Goal: Task Accomplishment & Management: Manage account settings

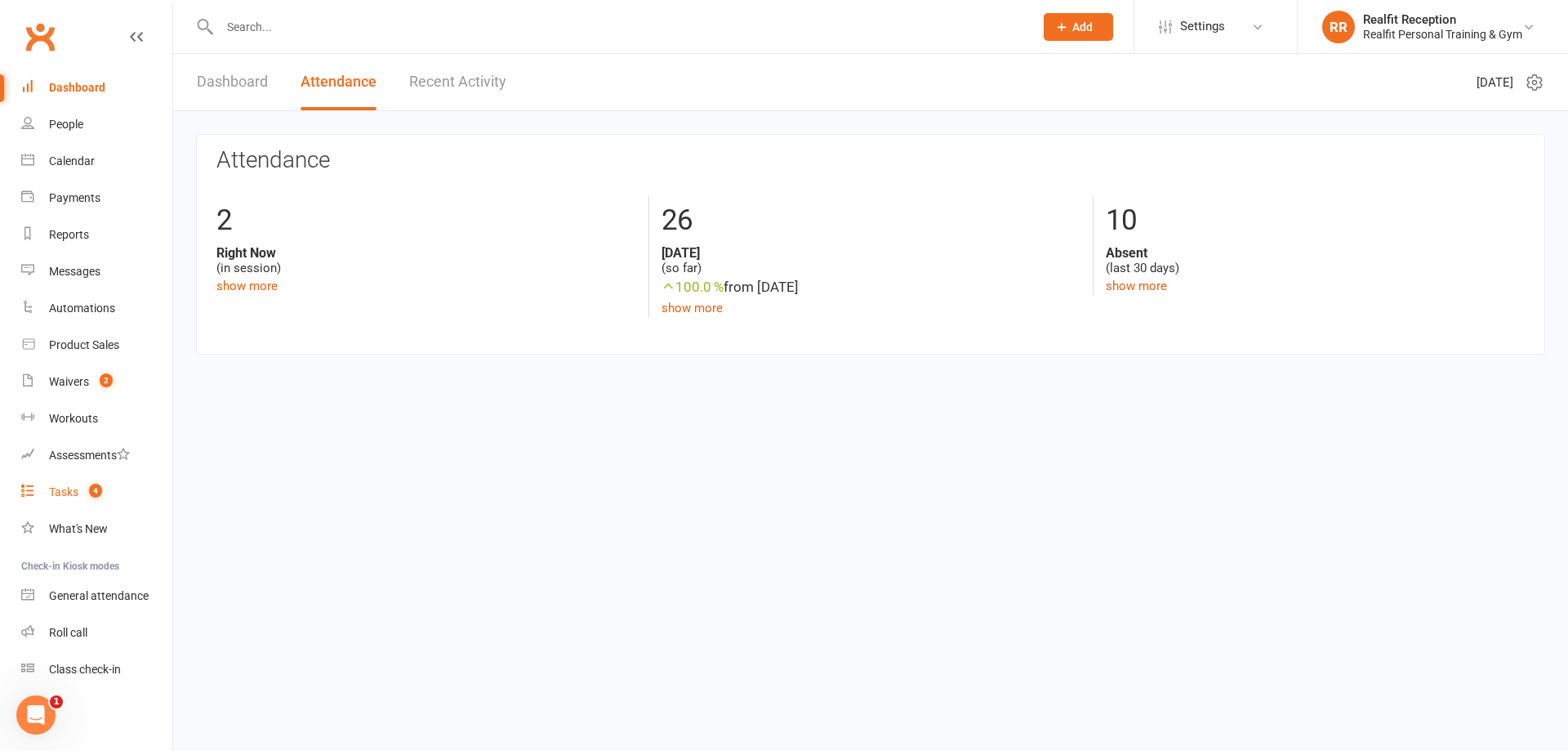
click at [77, 490] on div "Tasks" at bounding box center [64, 492] width 29 height 13
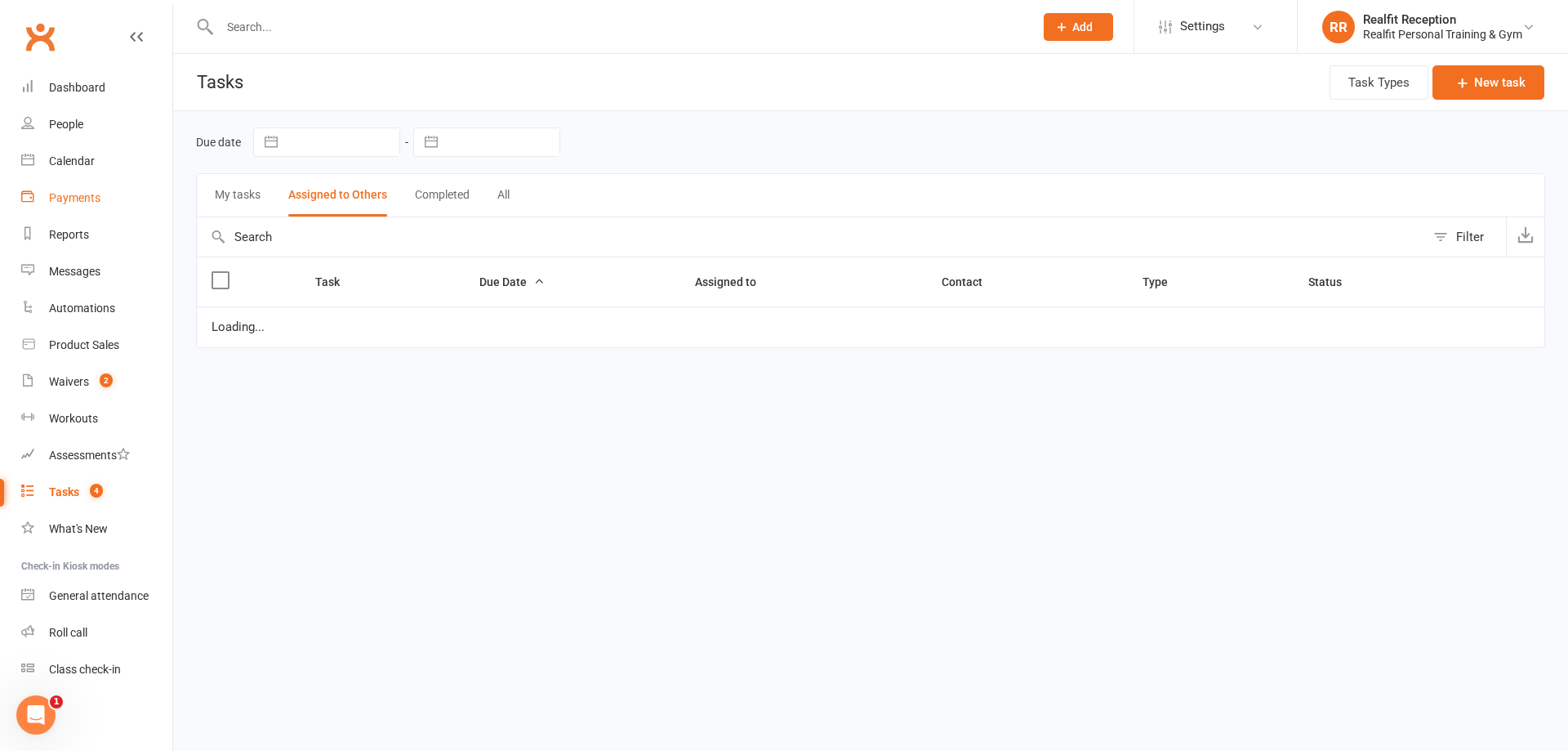
select select "started"
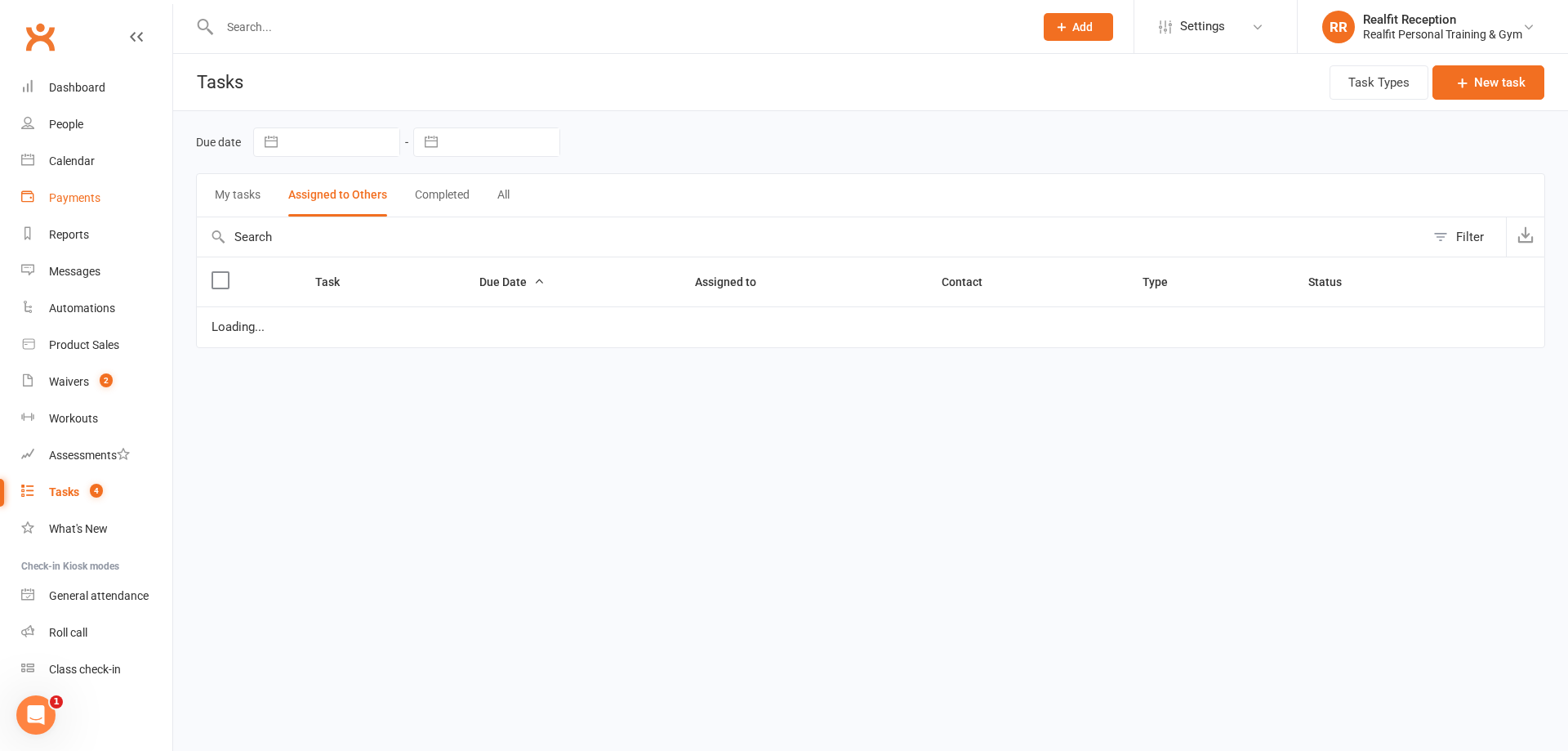
select select "started"
select select "waiting"
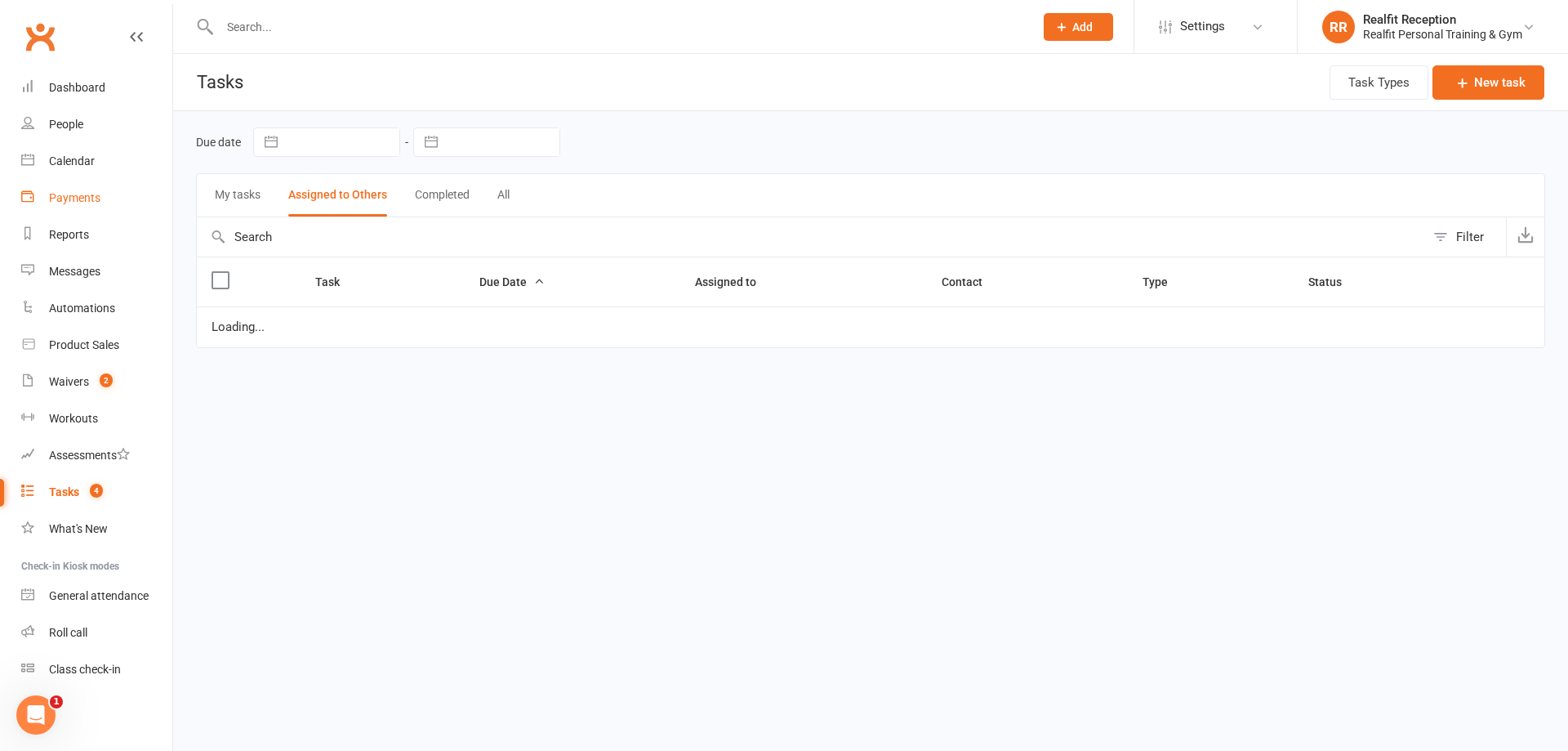
select select "waiting"
select select "started"
select select "waiting"
select select "started"
select select "waiting"
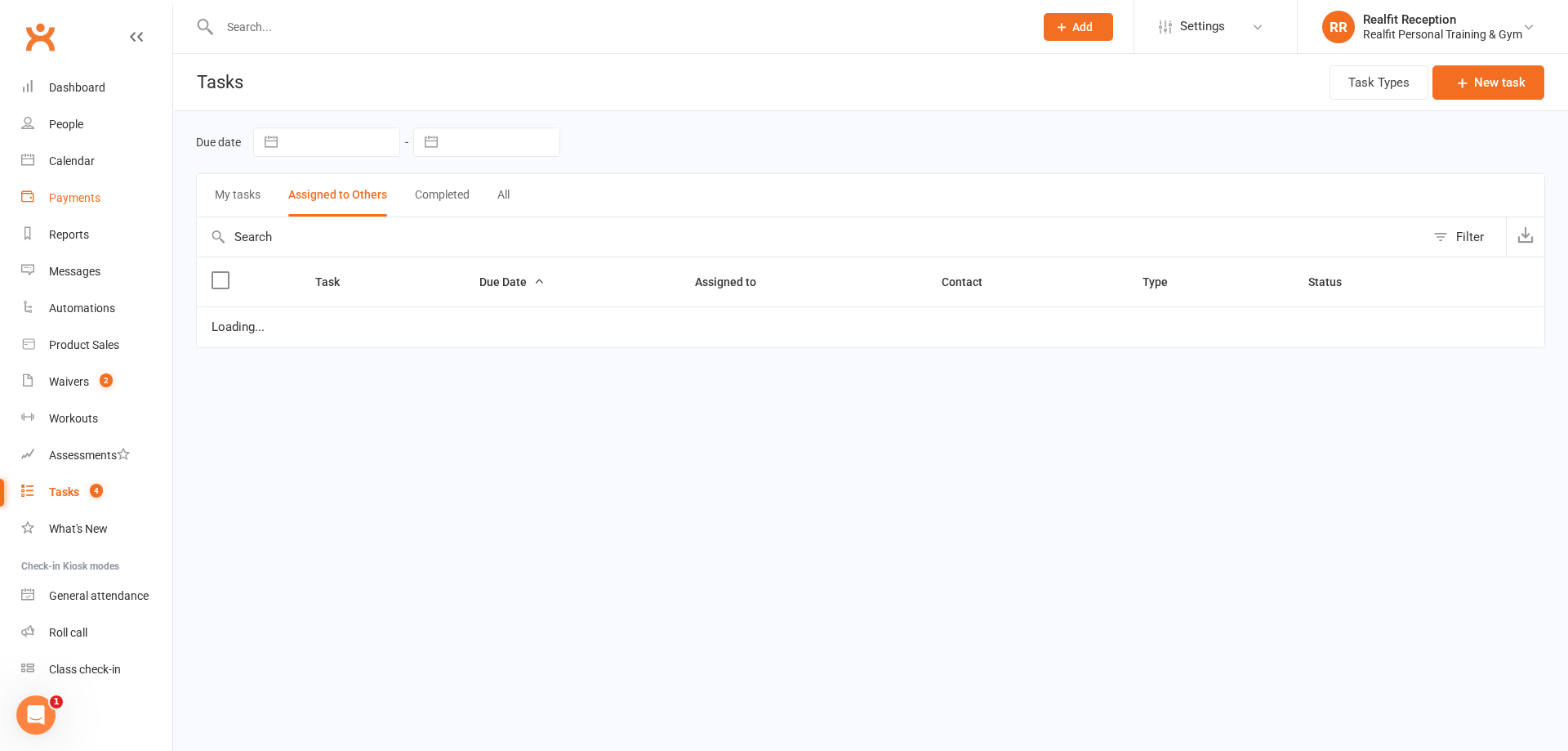
select select "started"
select select "waiting"
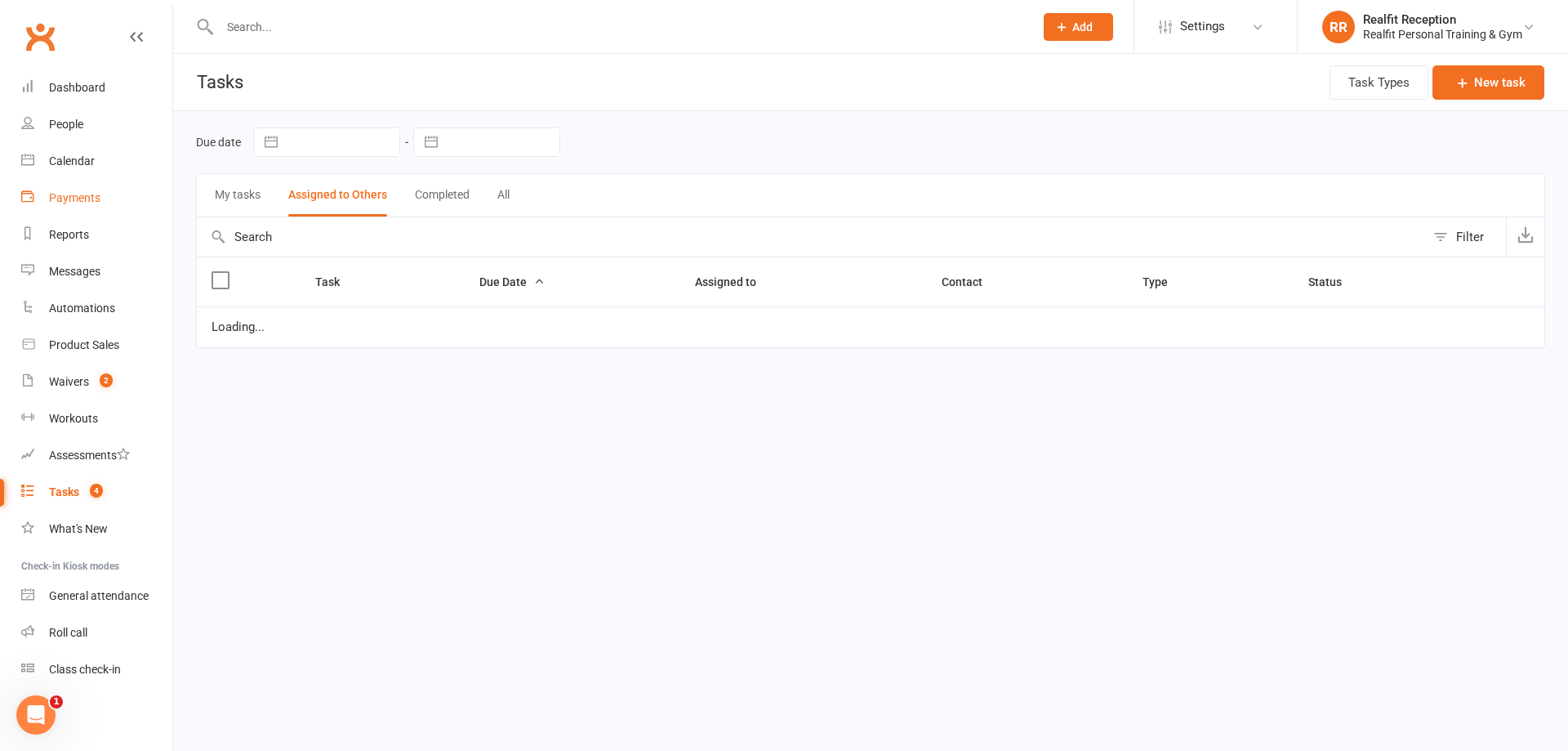
select select "waiting"
select select "started"
select select "waiting"
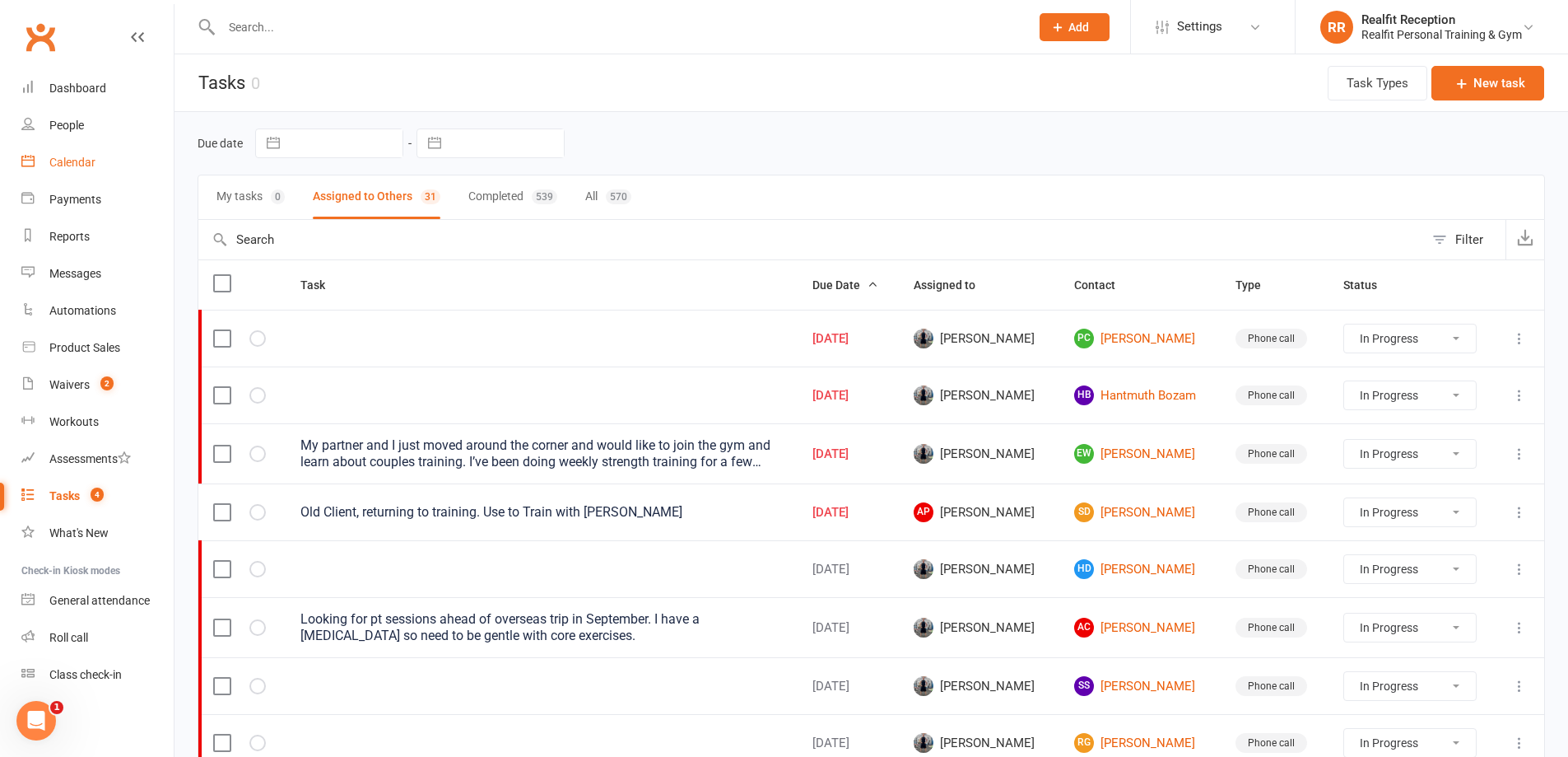
click at [78, 164] on div "Calendar" at bounding box center [72, 162] width 46 height 13
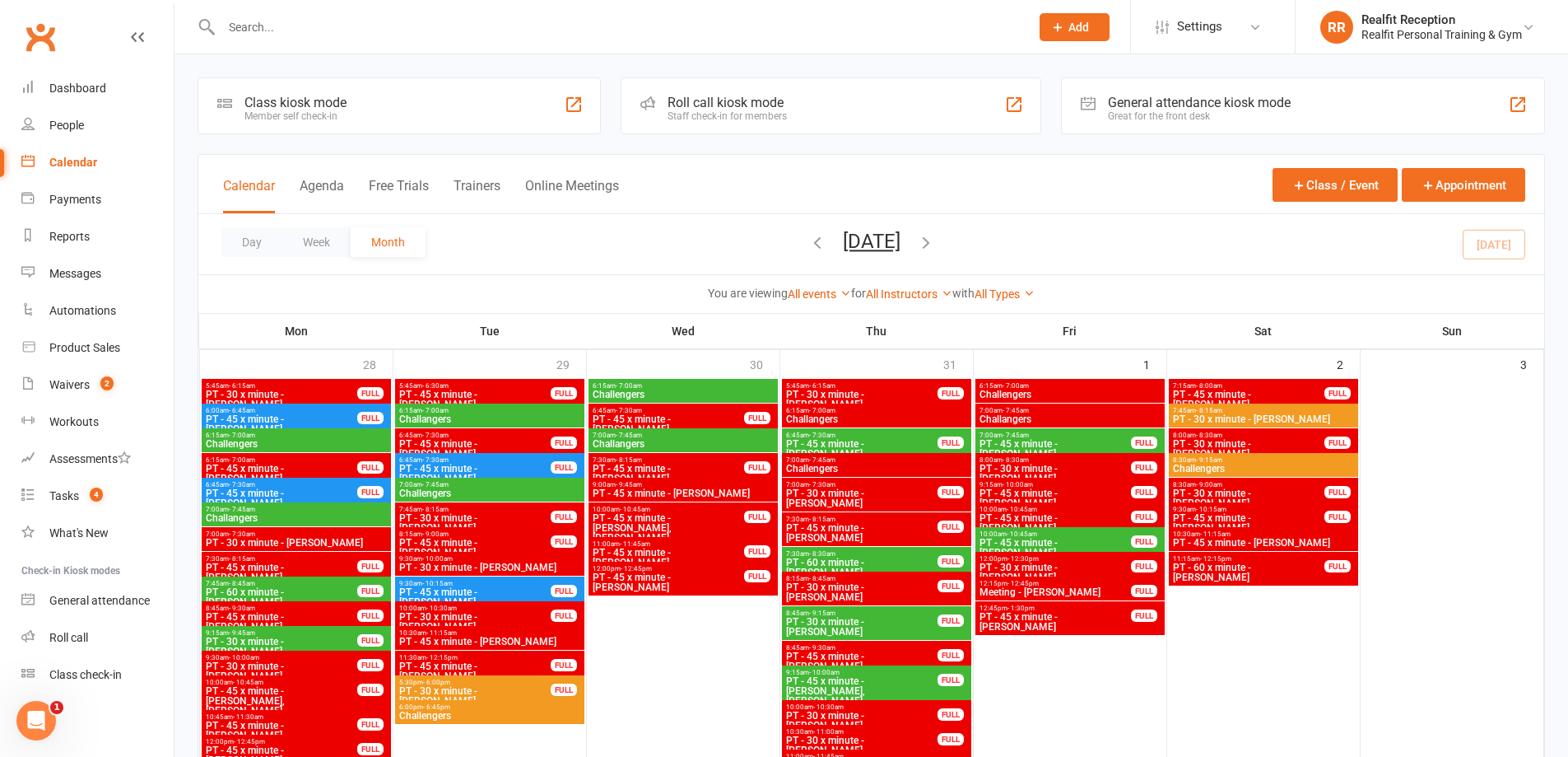
click at [1488, 235] on div "Day Week Month August 2025 August 2025 Sun Mon Tue Wed Thu Fri Sat 27 28 29 30 …" at bounding box center [871, 244] width 1346 height 61
click at [1488, 242] on div "Day Week Month August 2025 August 2025 Sun Mon Tue Wed Thu Fri Sat 27 28 29 30 …" at bounding box center [871, 244] width 1346 height 61
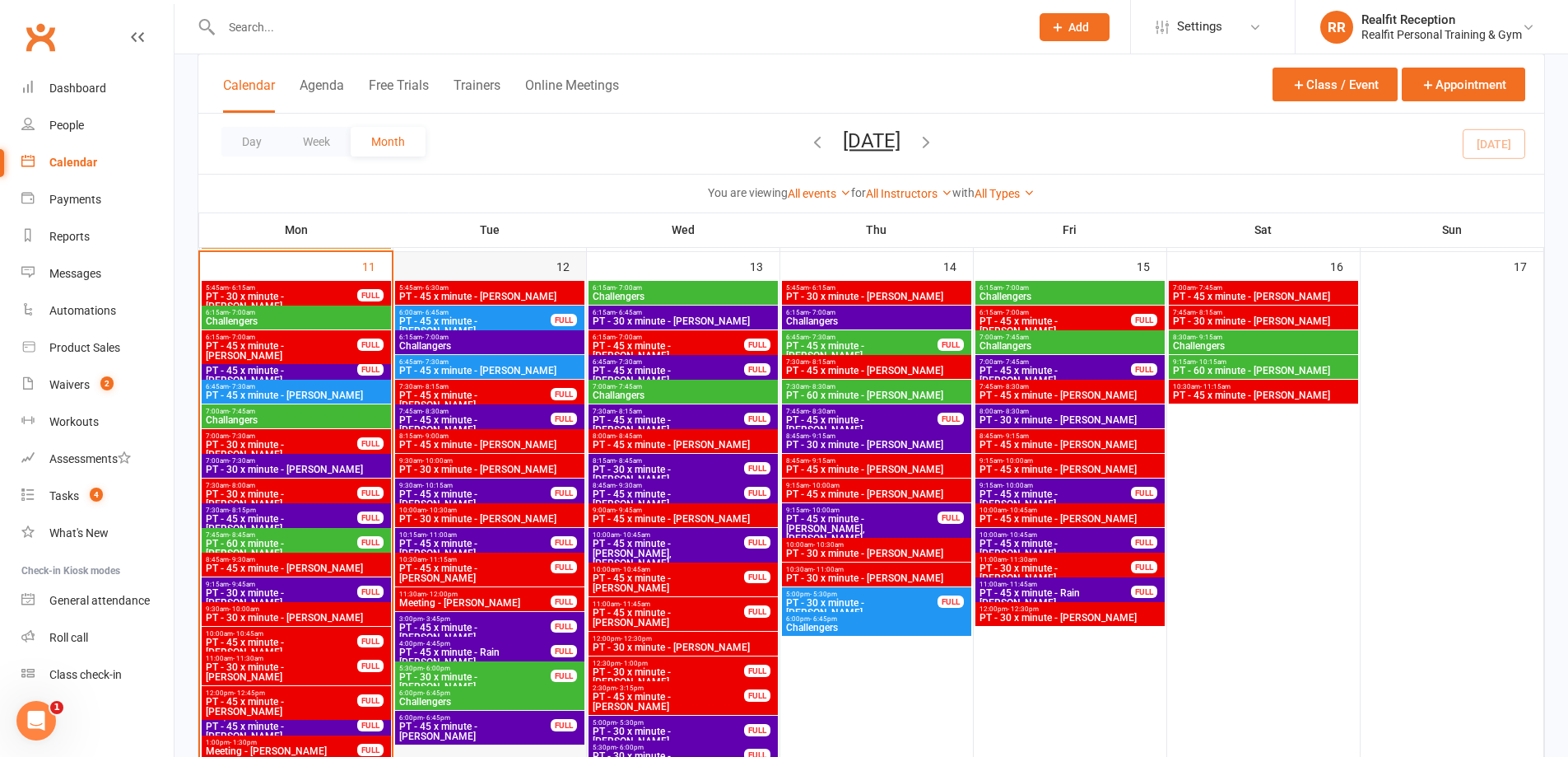
scroll to position [1235, 0]
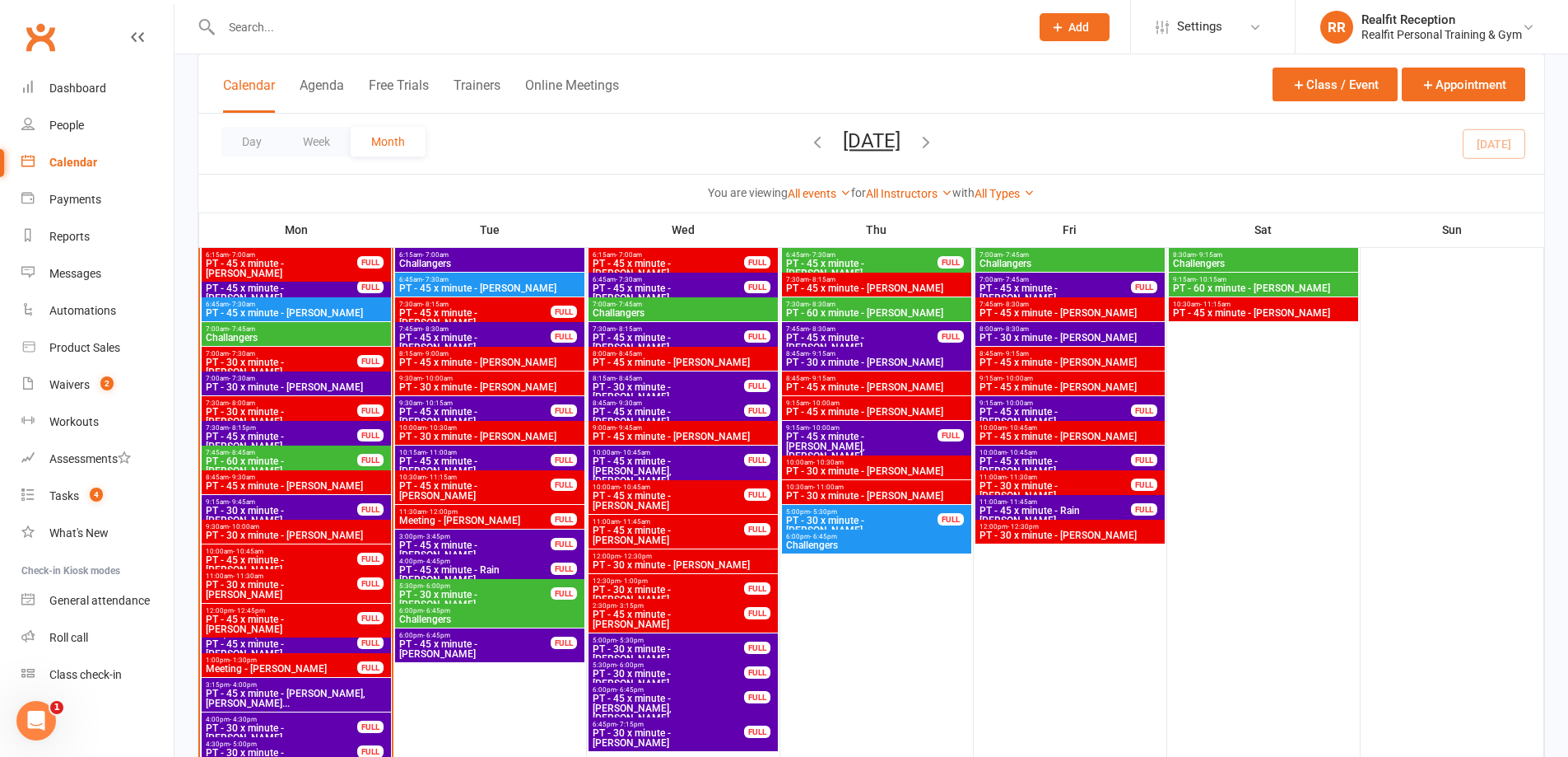
click at [316, 641] on span "PT - 45 x minute - [PERSON_NAME]" at bounding box center [281, 649] width 153 height 20
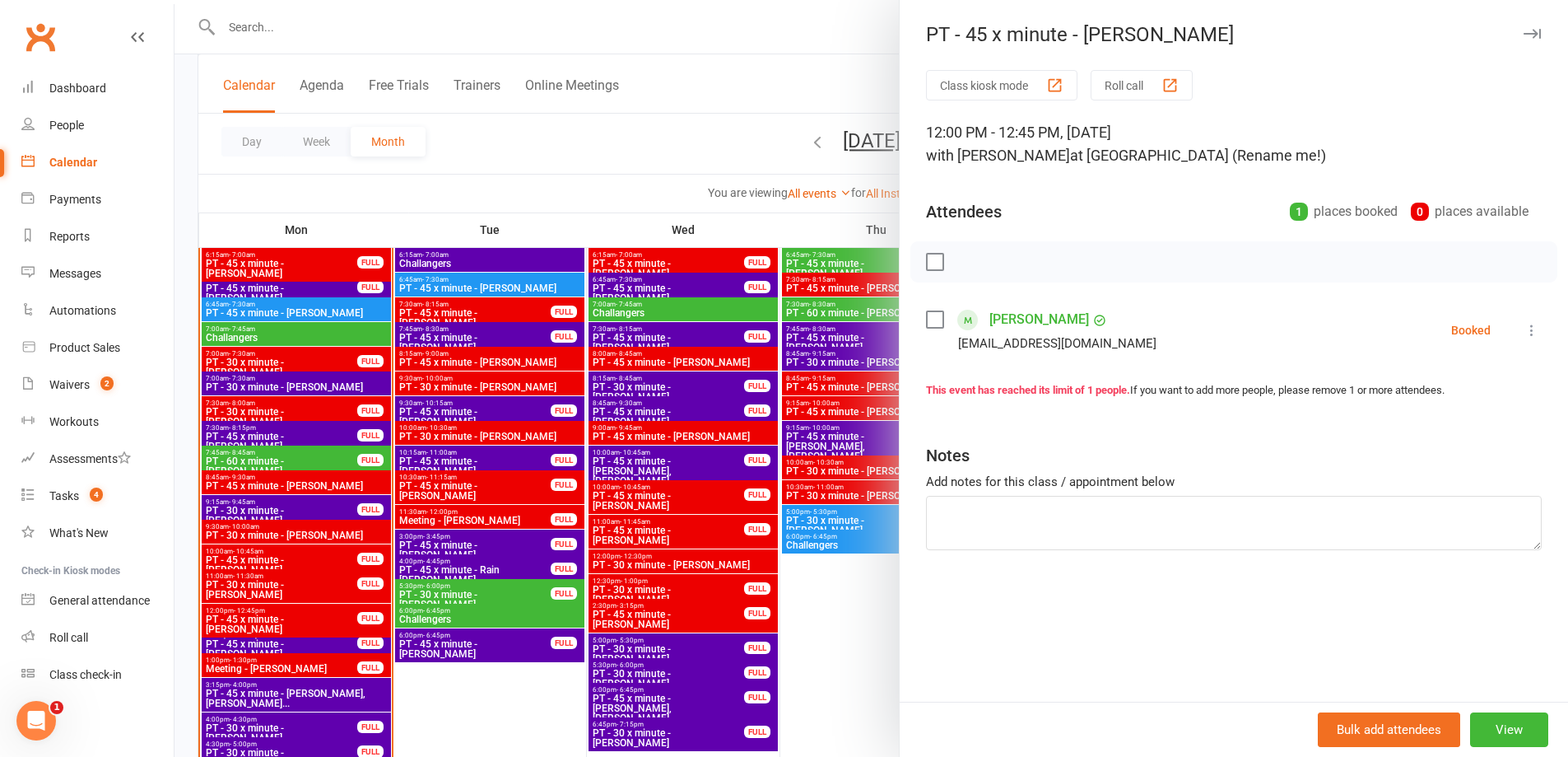
drag, startPoint x: 929, startPoint y: 317, endPoint x: 928, endPoint y: 329, distance: 12.0
click at [929, 318] on label at bounding box center [934, 319] width 17 height 17
click at [970, 269] on icon "button" at bounding box center [972, 262] width 18 height 18
click at [876, 638] on div at bounding box center [871, 378] width 1394 height 757
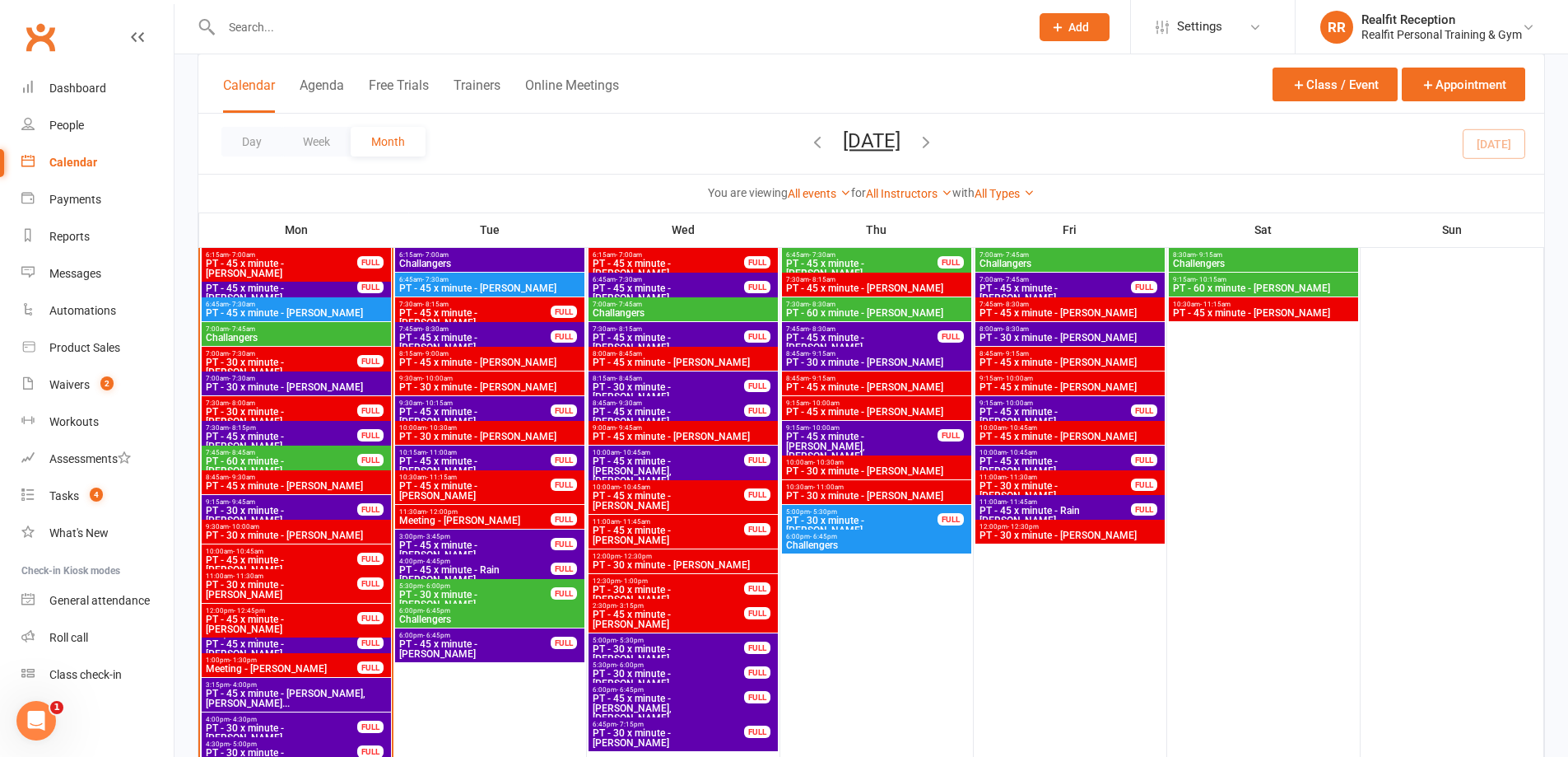
click at [69, 161] on div "Calendar" at bounding box center [73, 162] width 48 height 13
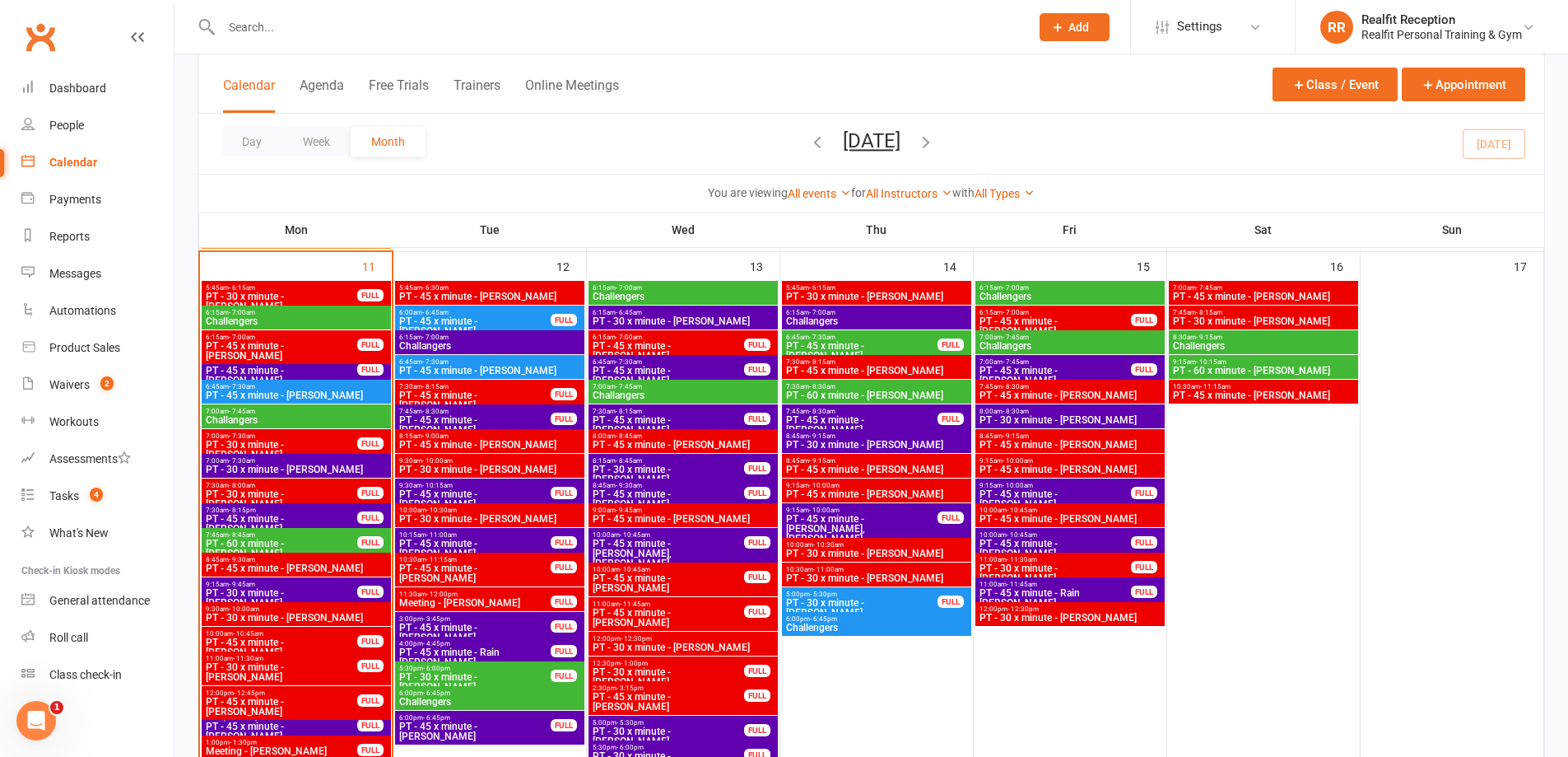
scroll to position [1318, 0]
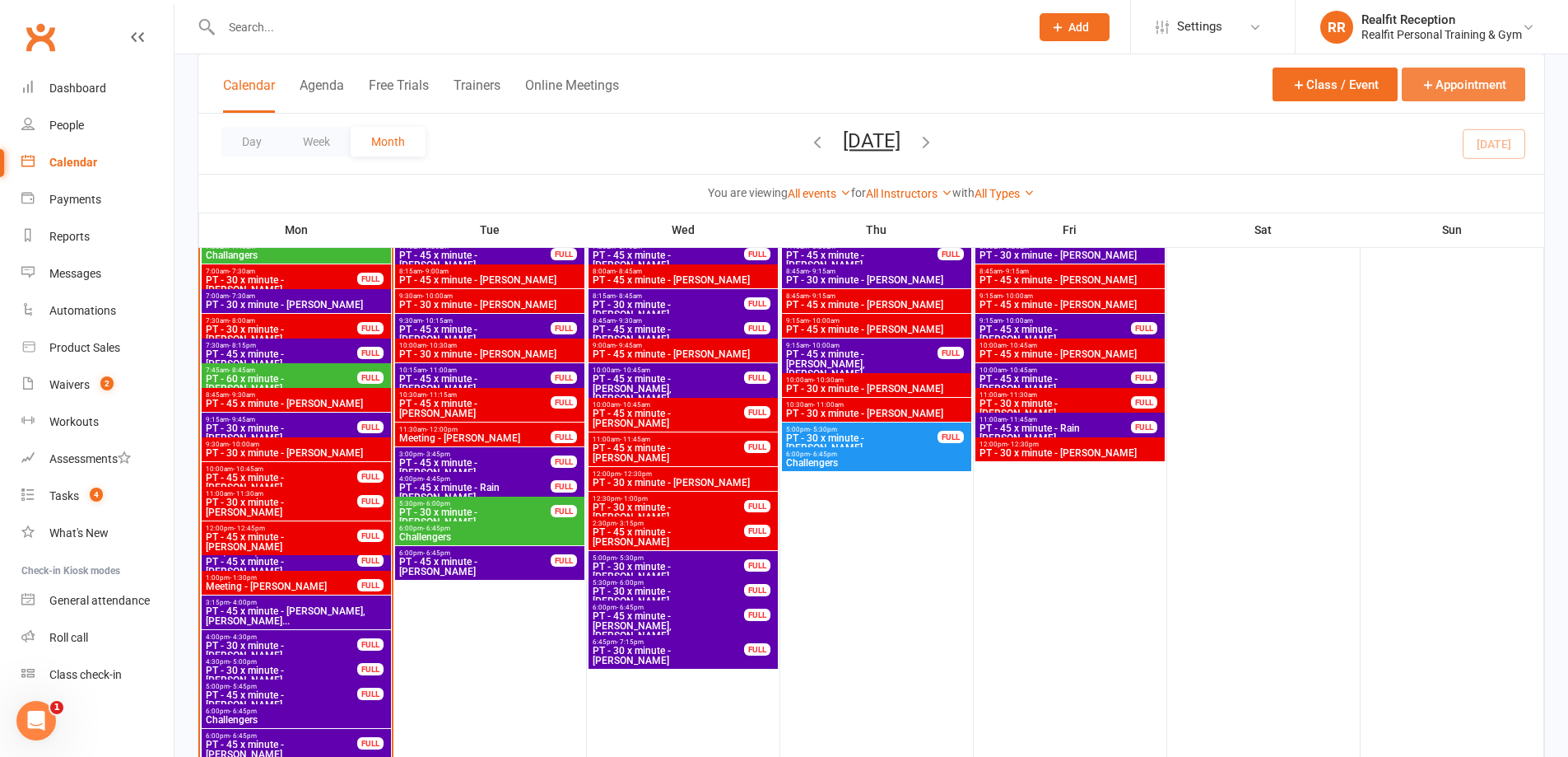
click at [1445, 84] on button "Appointment" at bounding box center [1463, 84] width 124 height 34
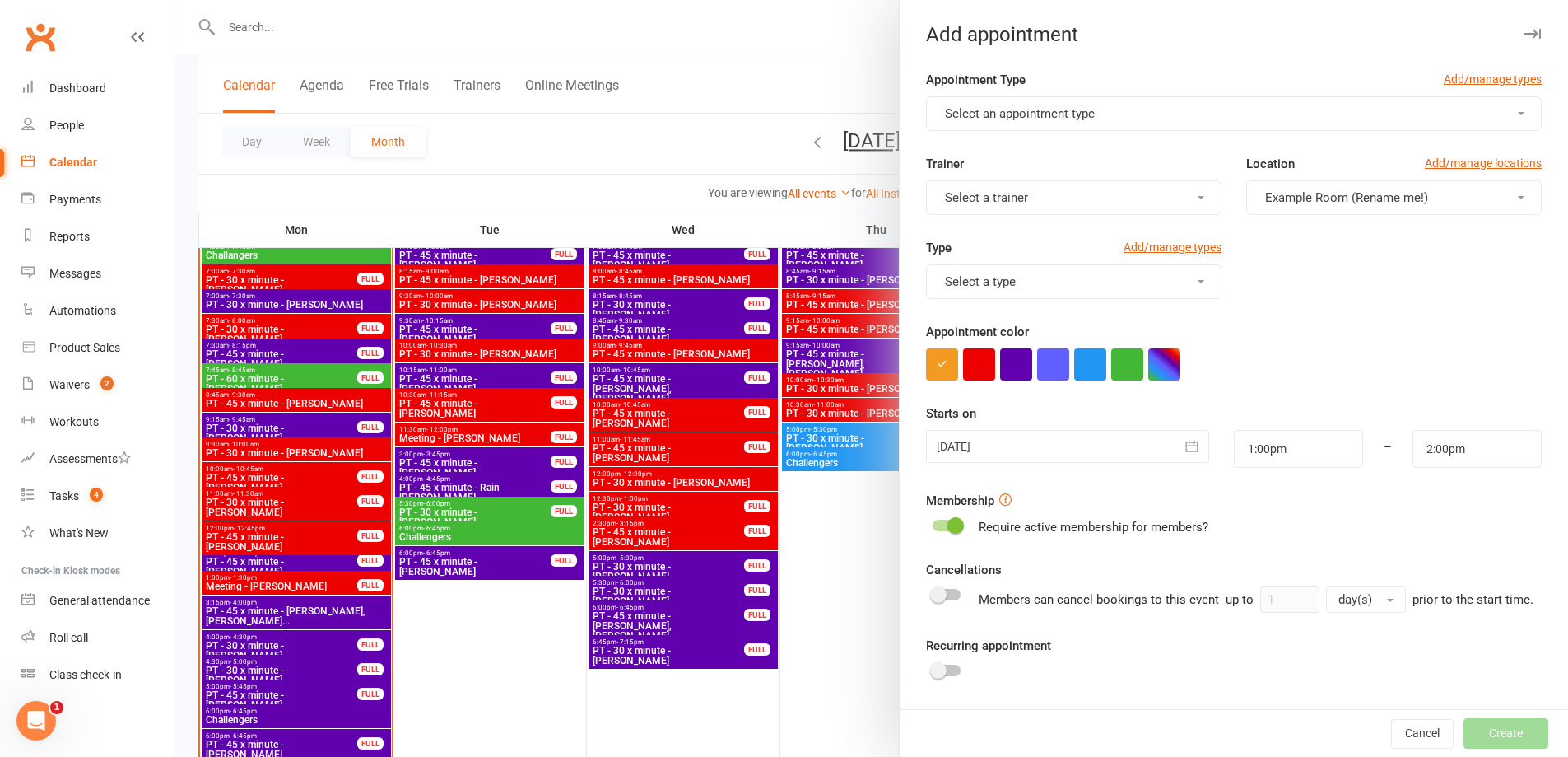
click at [1151, 117] on button "Select an appointment type" at bounding box center [1233, 114] width 616 height 35
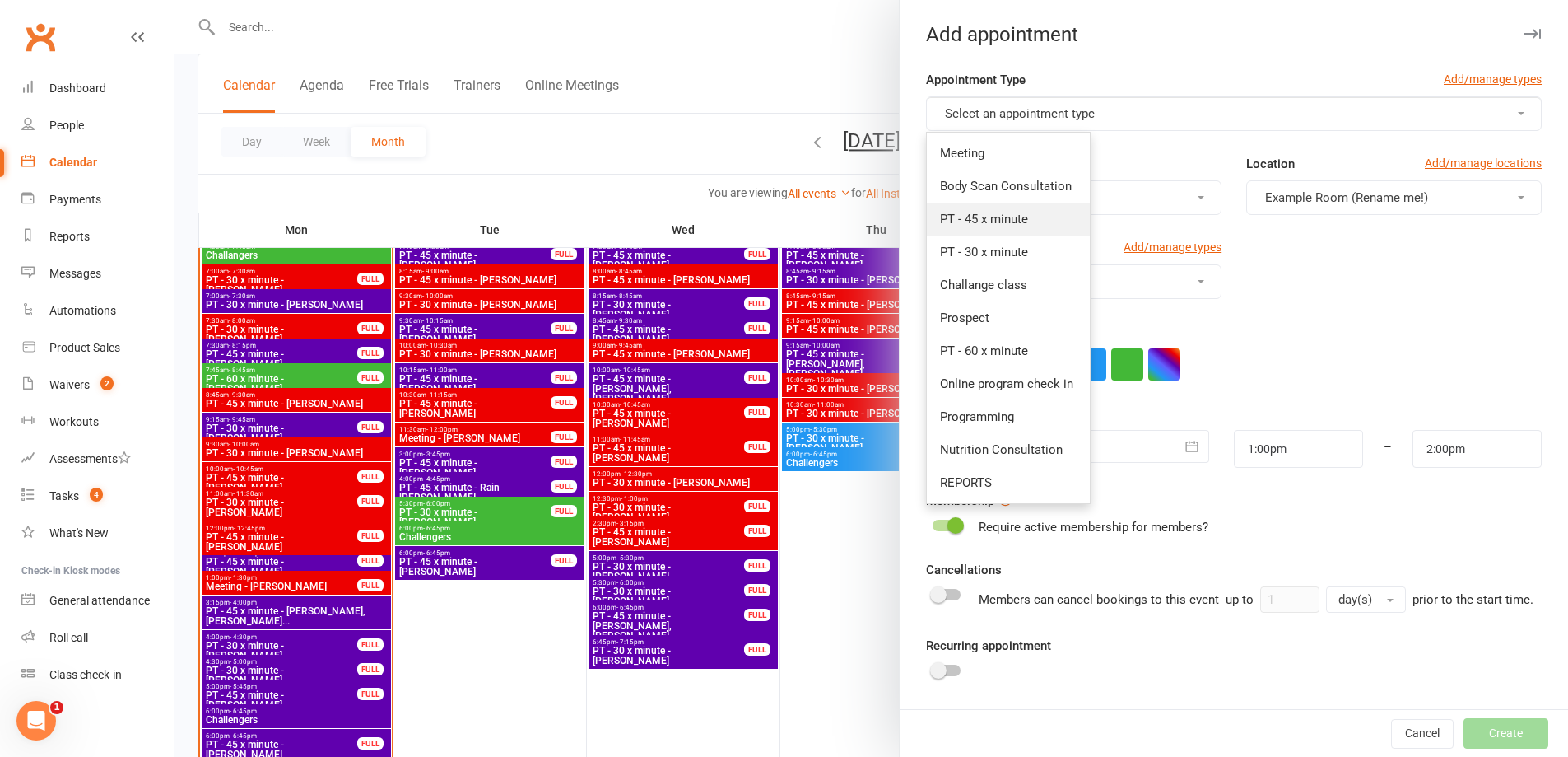
click at [1015, 217] on span "PT - 45 x minute" at bounding box center [984, 219] width 88 height 15
type input "1:45pm"
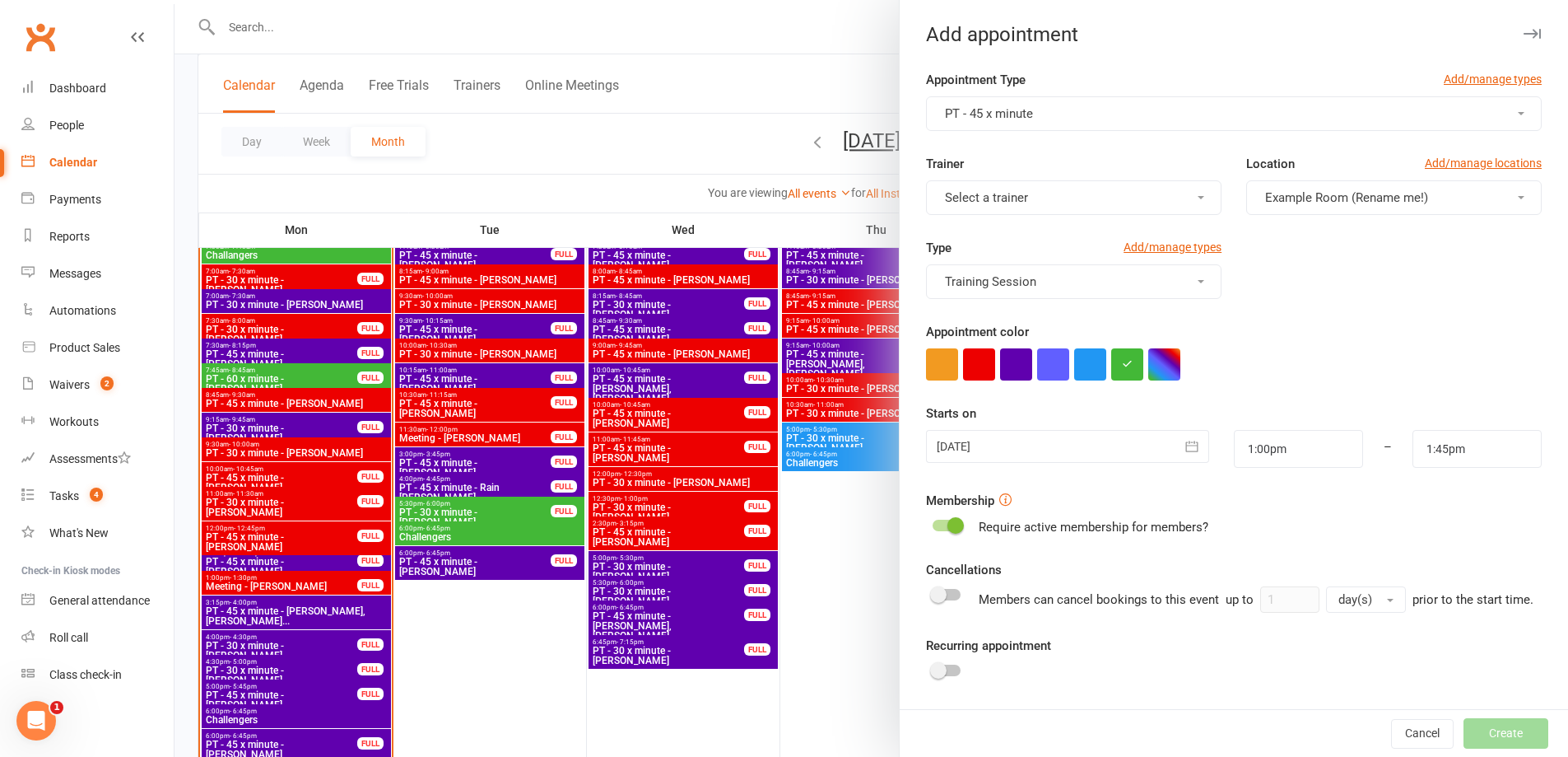
click at [1029, 196] on button "Select a trainer" at bounding box center [1073, 198] width 295 height 35
click at [972, 361] on link "[PERSON_NAME]" at bounding box center [1008, 369] width 163 height 33
click at [982, 364] on button "button" at bounding box center [979, 364] width 32 height 32
click at [1184, 449] on icon "button" at bounding box center [1192, 446] width 17 height 17
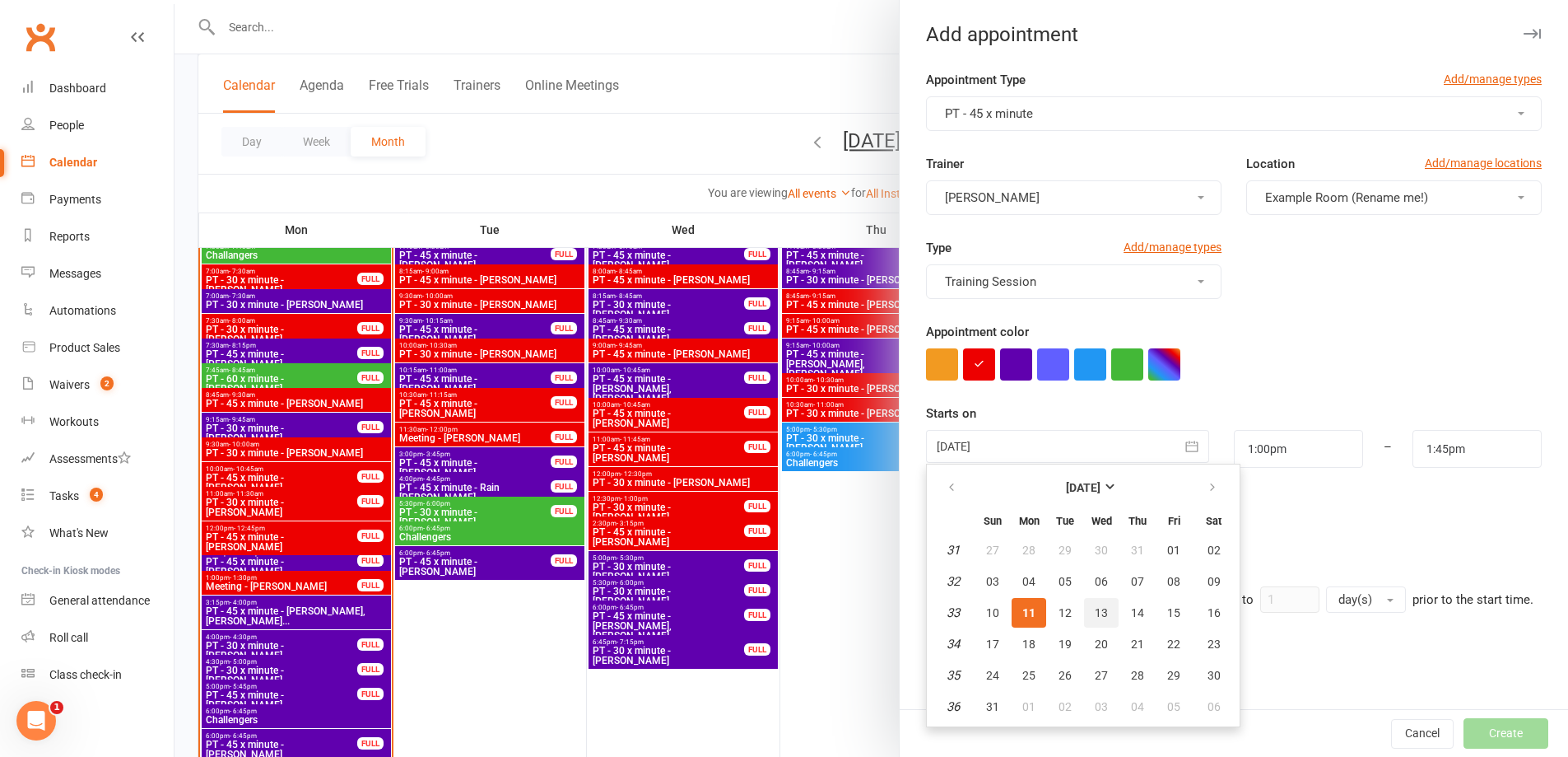
click at [1095, 612] on span "13" at bounding box center [1101, 612] width 13 height 13
type input "13 Aug 2025"
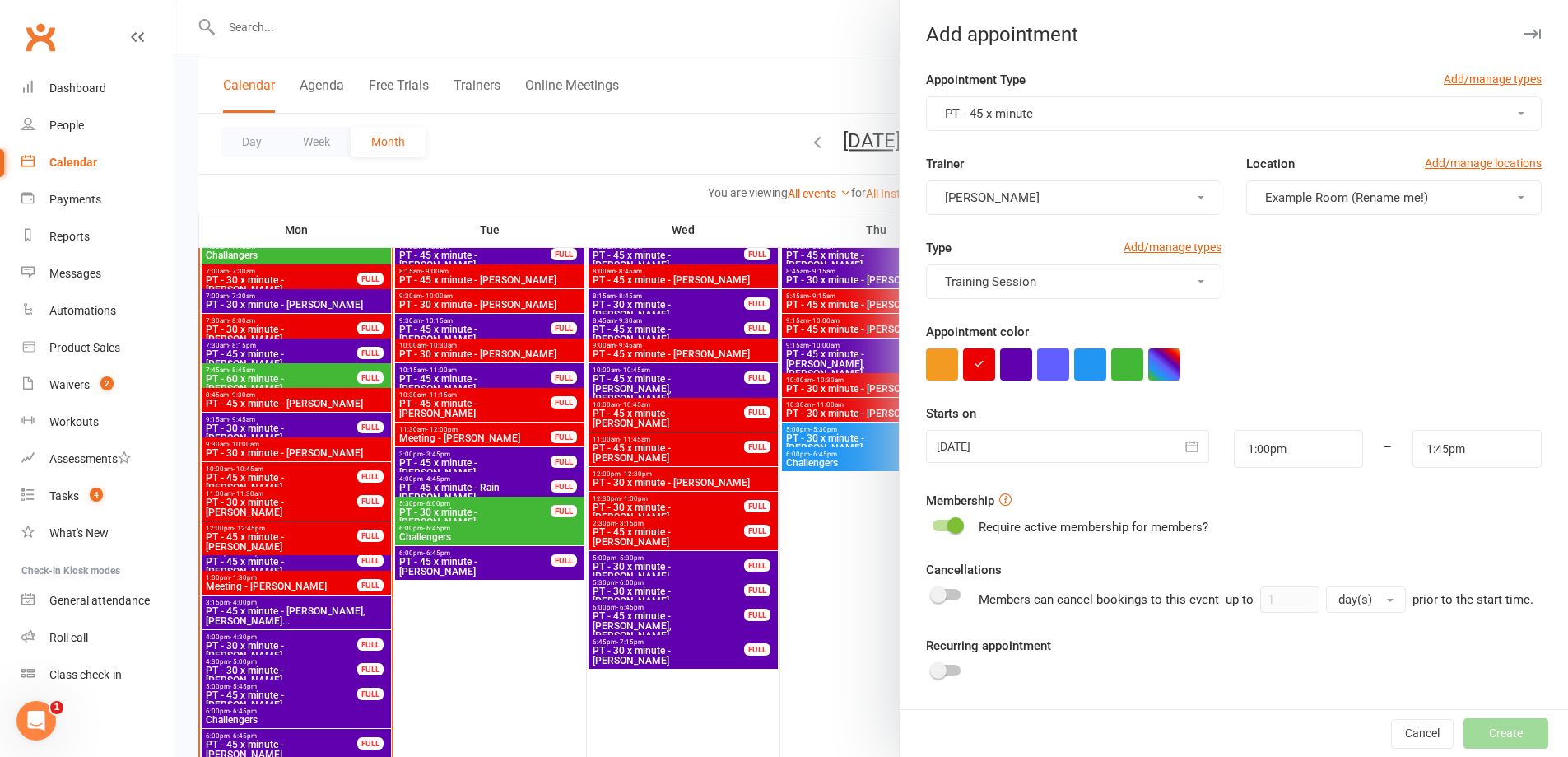
scroll to position [100, 0]
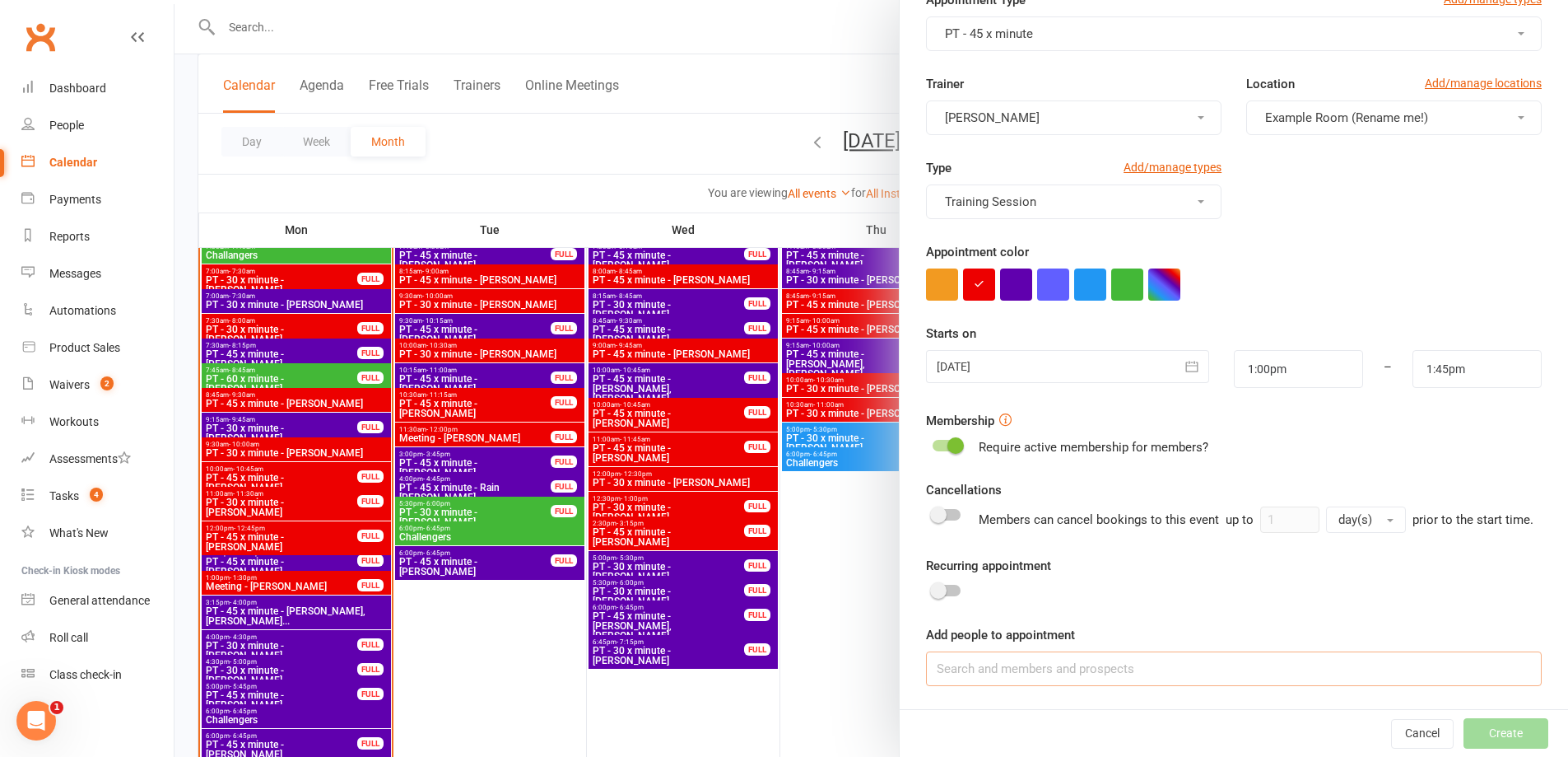
click at [1080, 674] on input at bounding box center [1233, 669] width 616 height 35
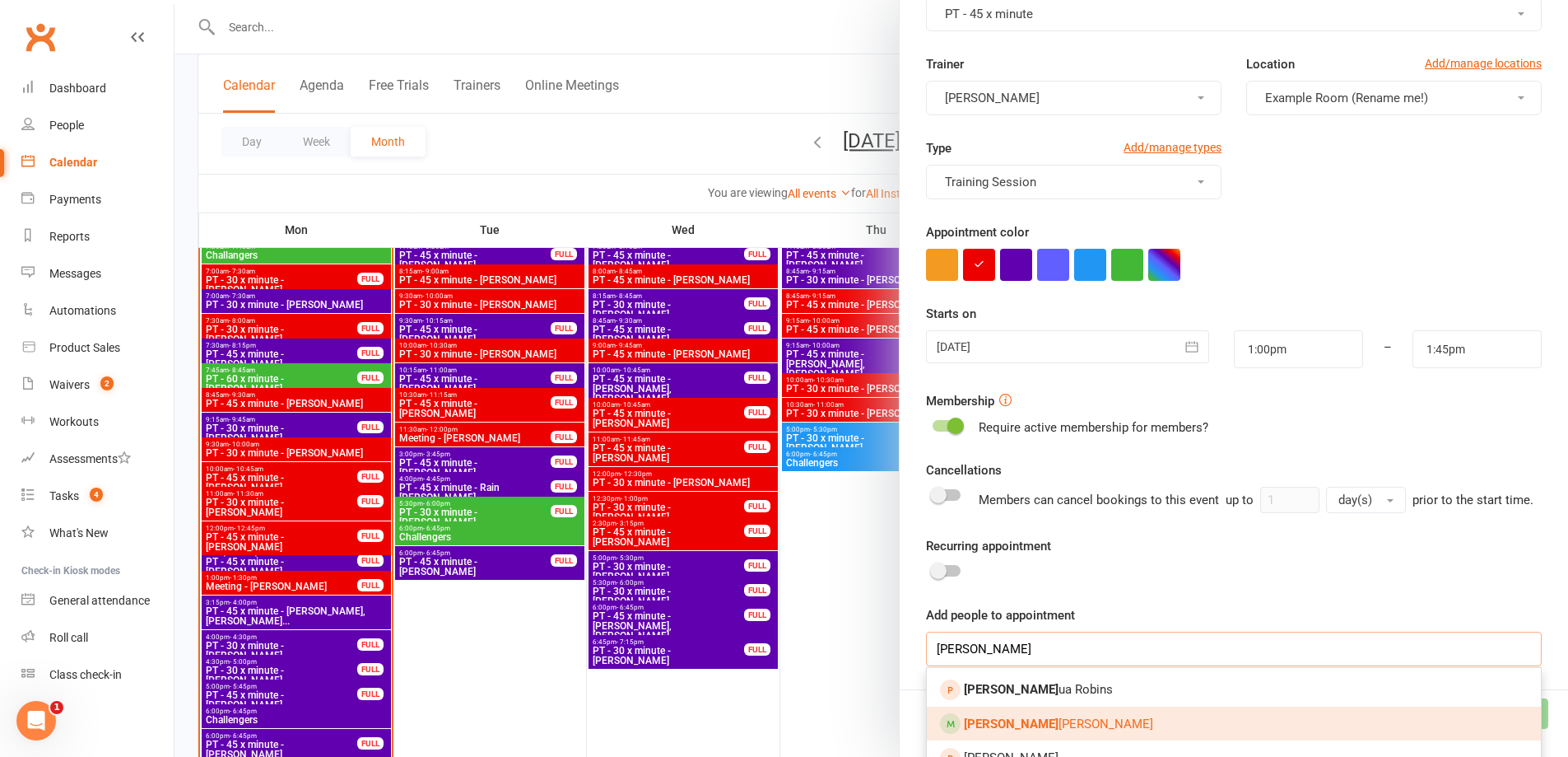
type input "Josh"
click at [1025, 731] on span "Josh Bennett" at bounding box center [1059, 724] width 189 height 15
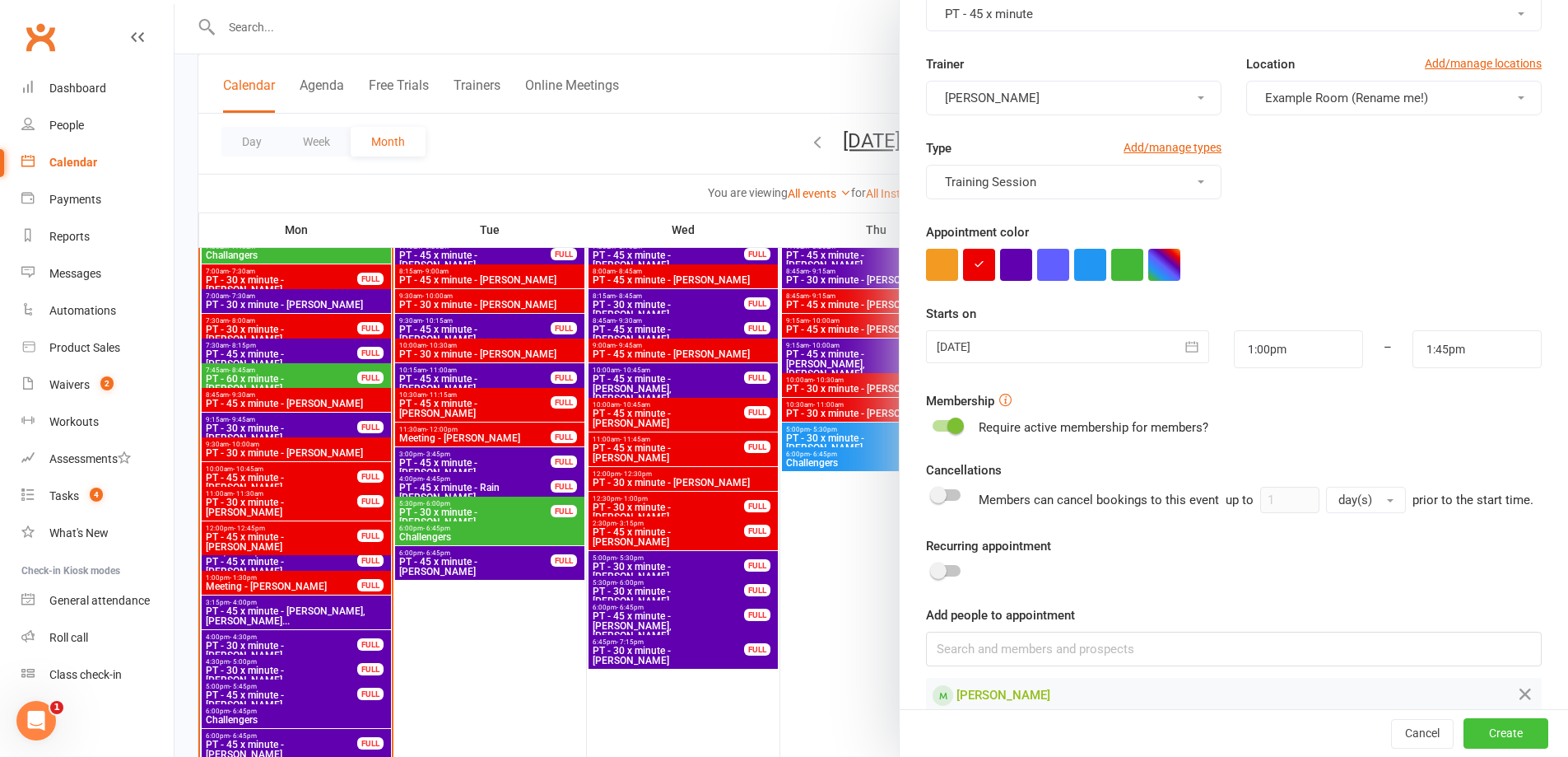
drag, startPoint x: 1465, startPoint y: 732, endPoint x: 1455, endPoint y: 739, distance: 12.2
click at [1463, 734] on button "Create" at bounding box center [1506, 733] width 84 height 29
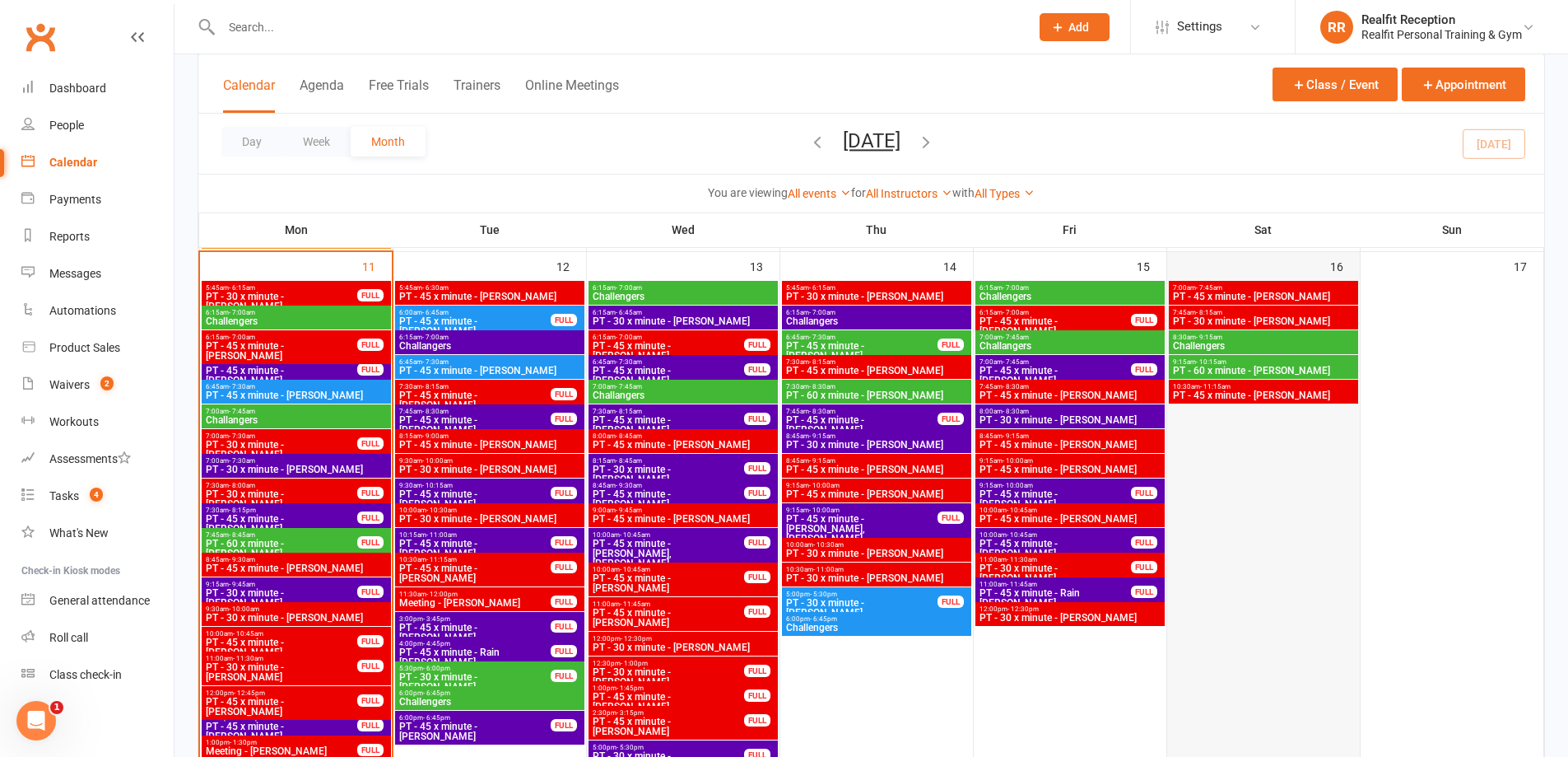
scroll to position [1070, 0]
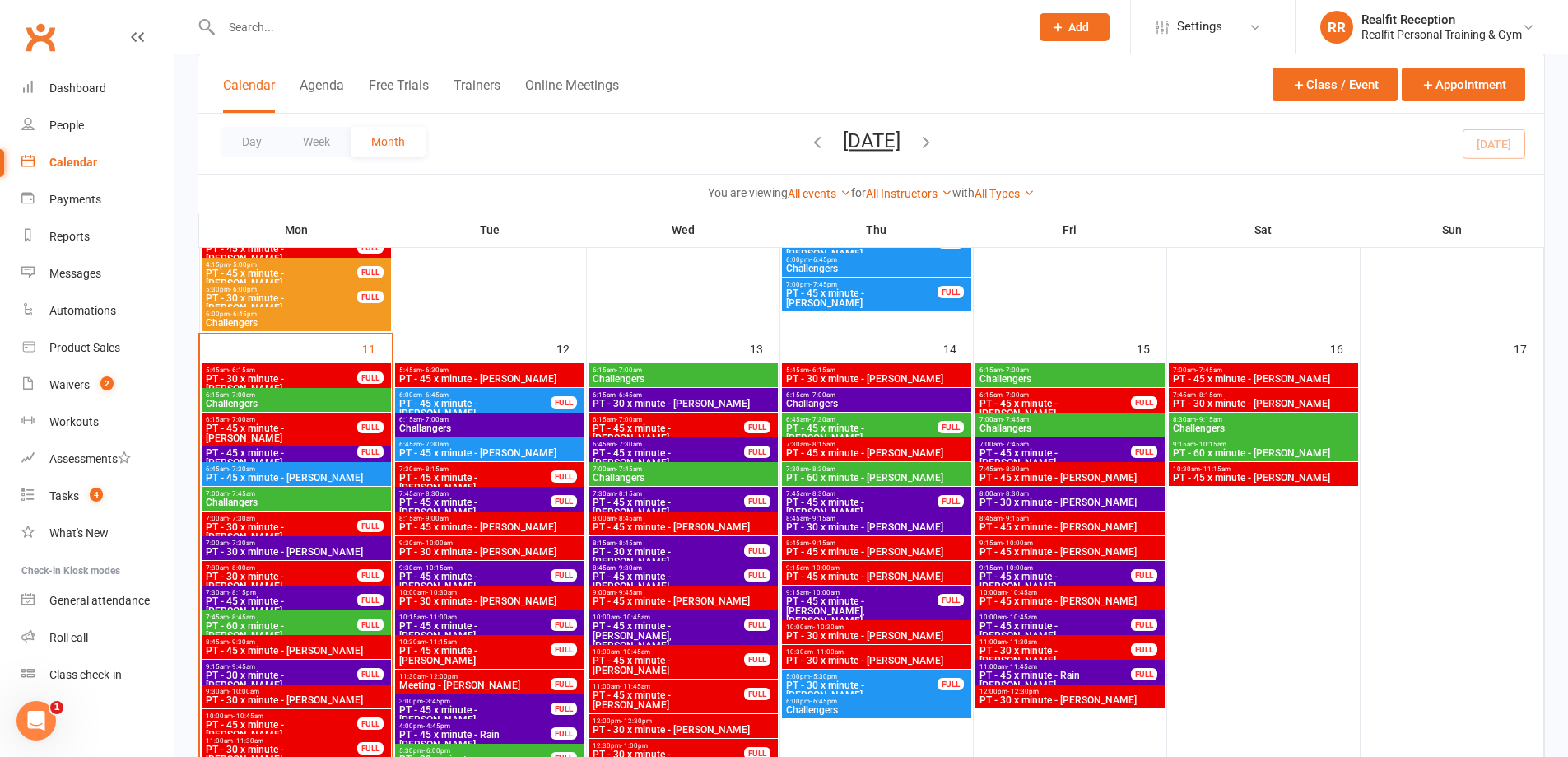
click at [273, 32] on input "text" at bounding box center [617, 27] width 802 height 23
click at [55, 380] on div "Waivers" at bounding box center [70, 384] width 40 height 13
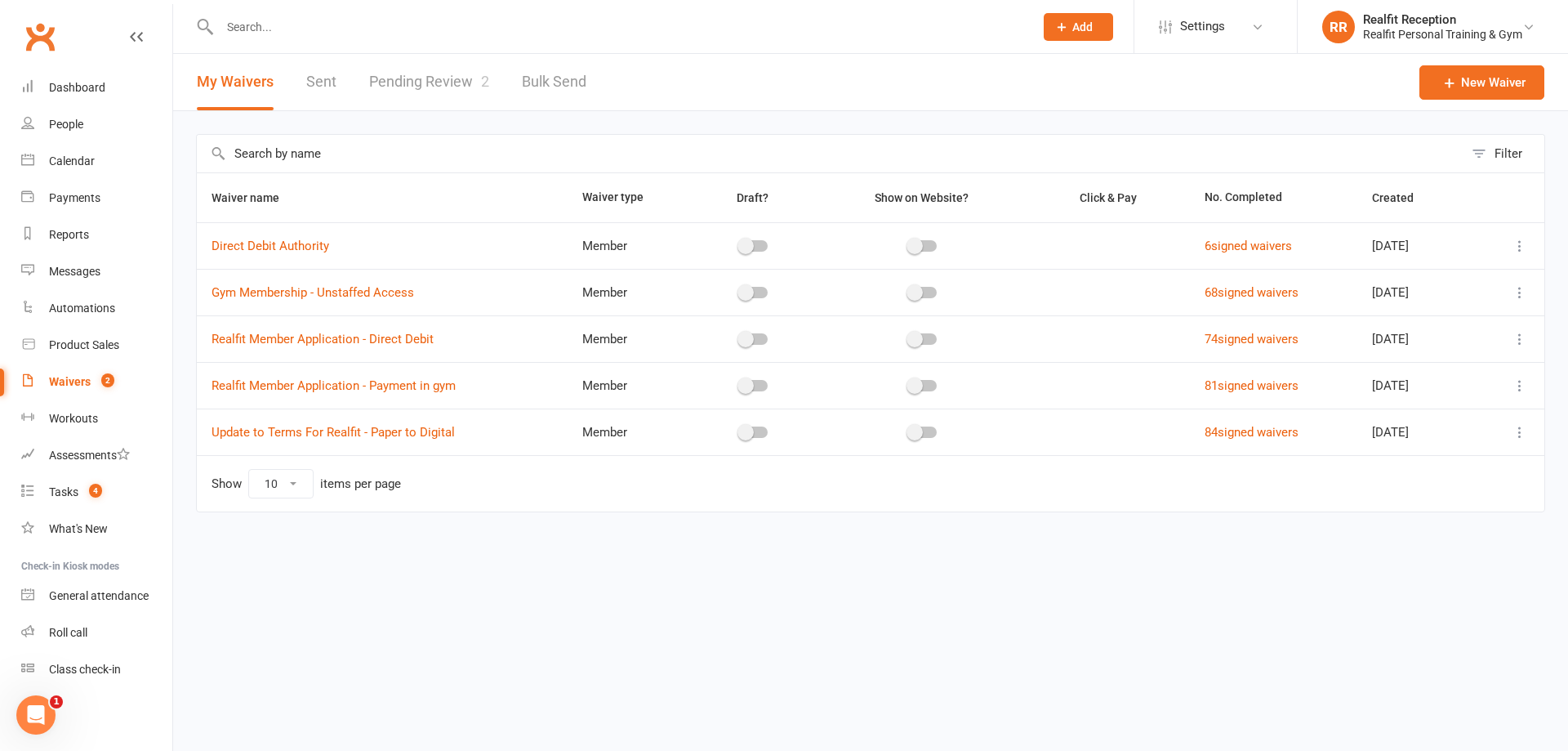
click at [443, 85] on link "Pending Review 2" at bounding box center [430, 82] width 120 height 56
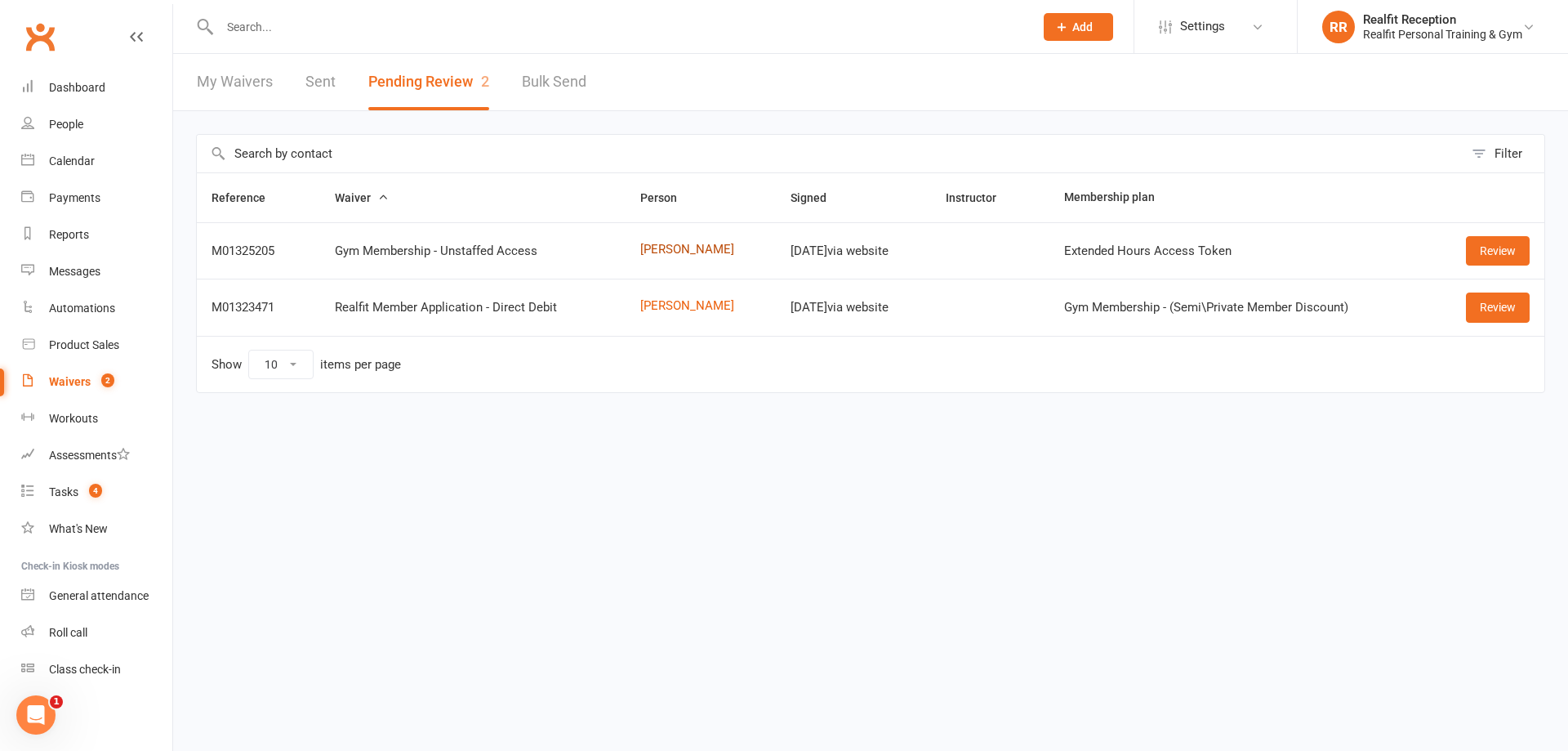
click at [670, 250] on link "Yu Heng Chin" at bounding box center [700, 249] width 121 height 14
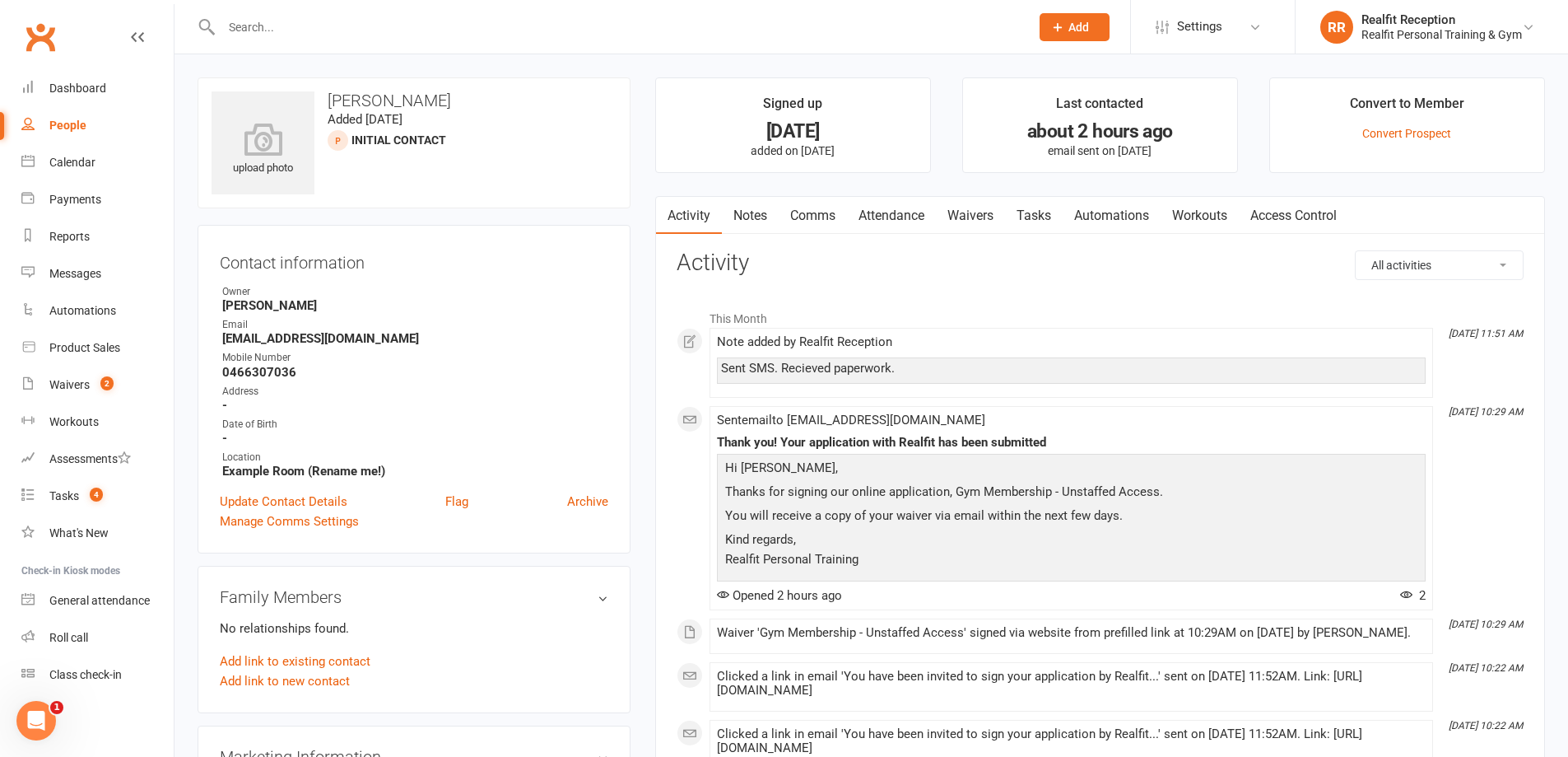
click at [975, 216] on link "Waivers" at bounding box center [970, 215] width 69 height 38
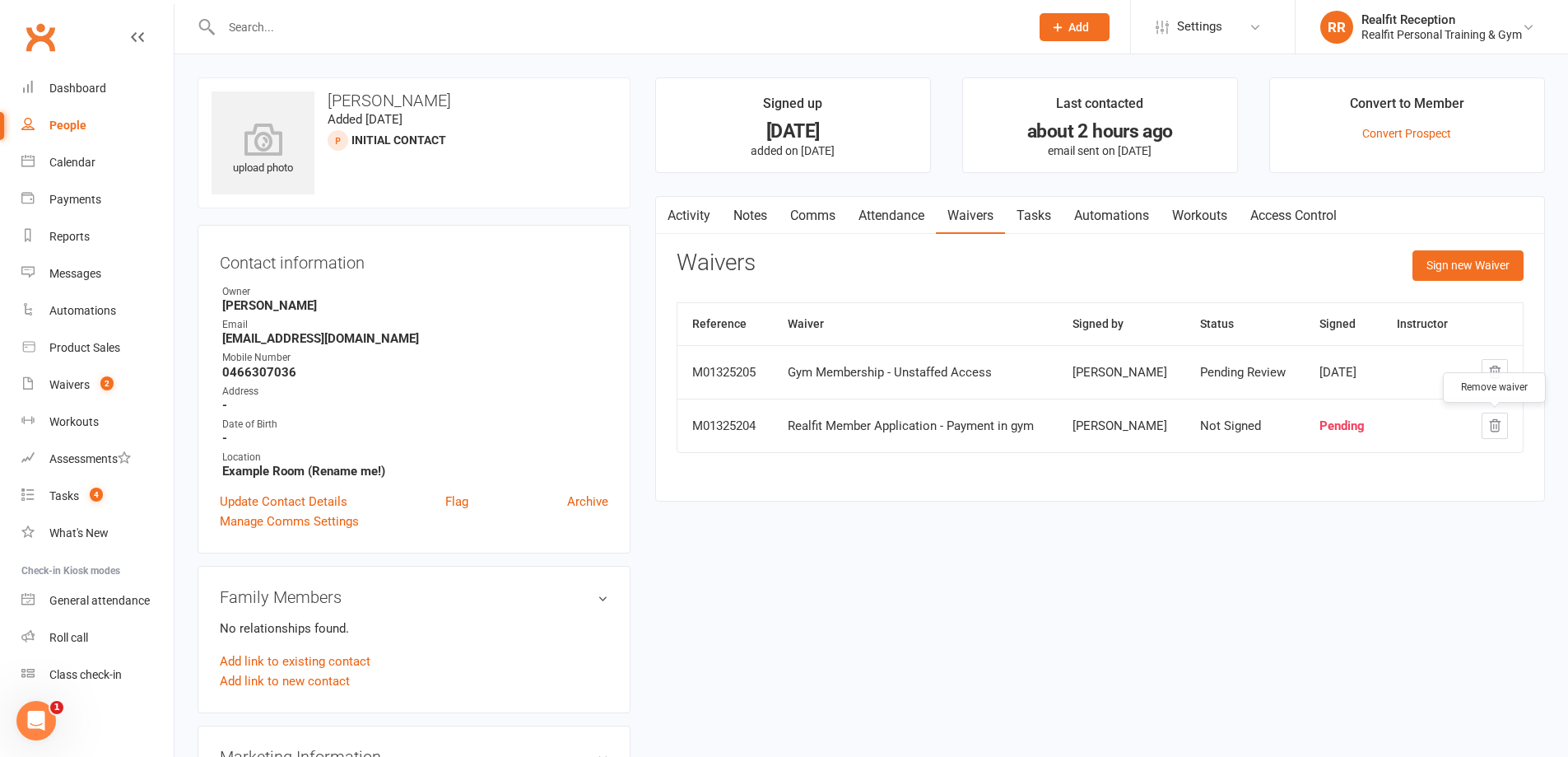
click at [1497, 429] on icon "button" at bounding box center [1495, 426] width 15 height 15
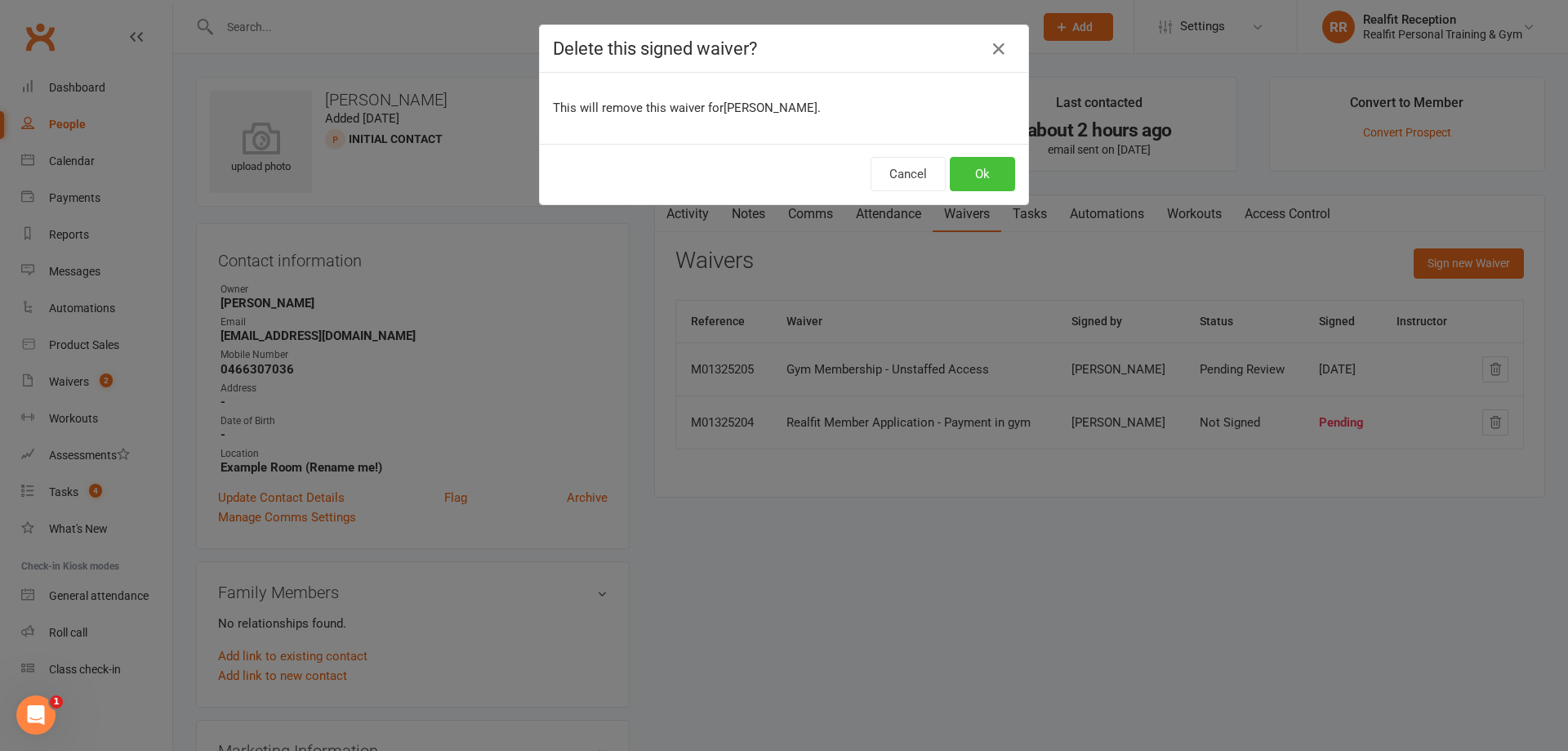
click at [982, 173] on button "Ok" at bounding box center [983, 174] width 66 height 35
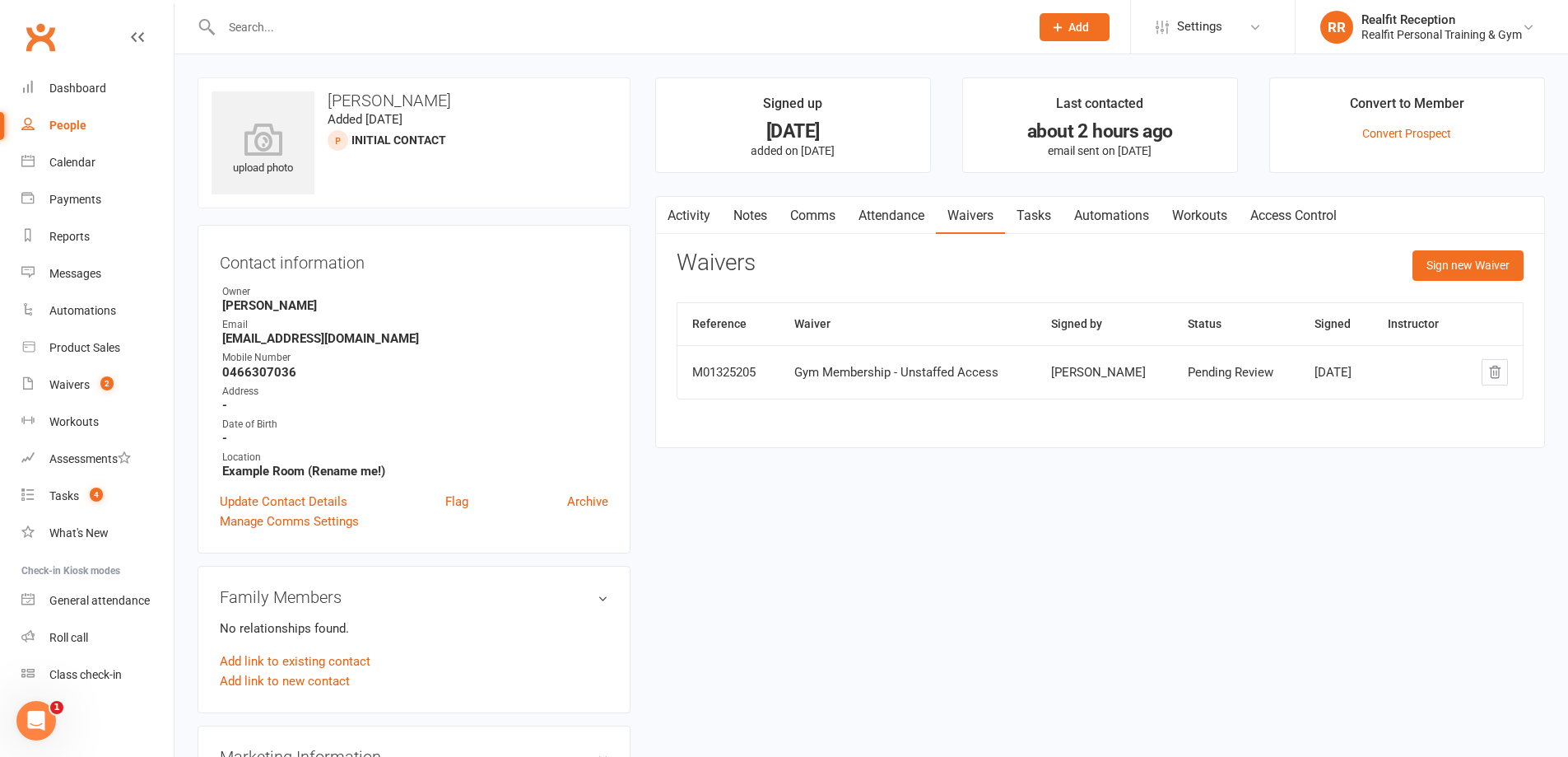
click at [896, 218] on link "Attendance" at bounding box center [891, 215] width 89 height 38
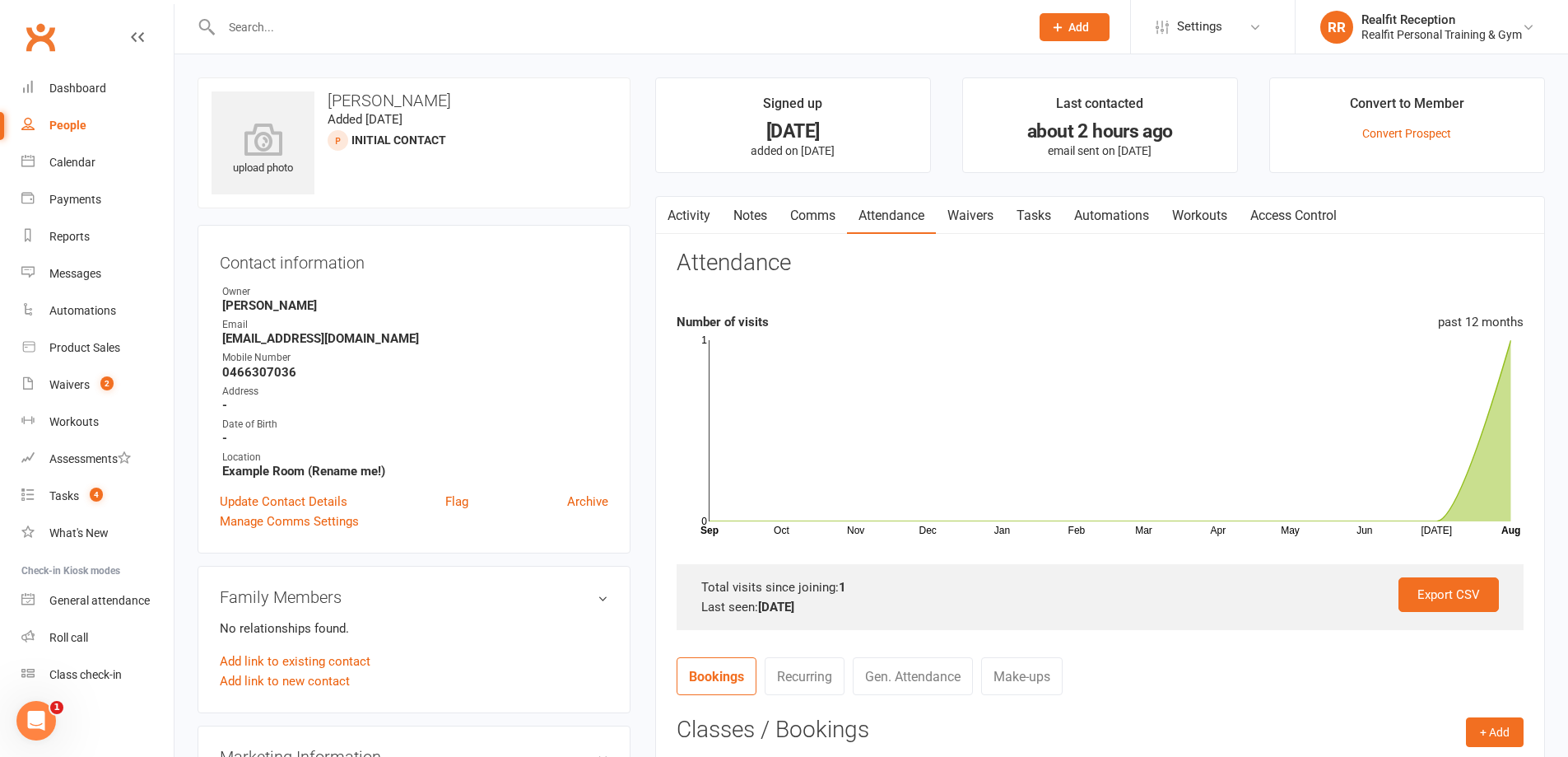
click at [981, 217] on link "Waivers" at bounding box center [970, 215] width 69 height 38
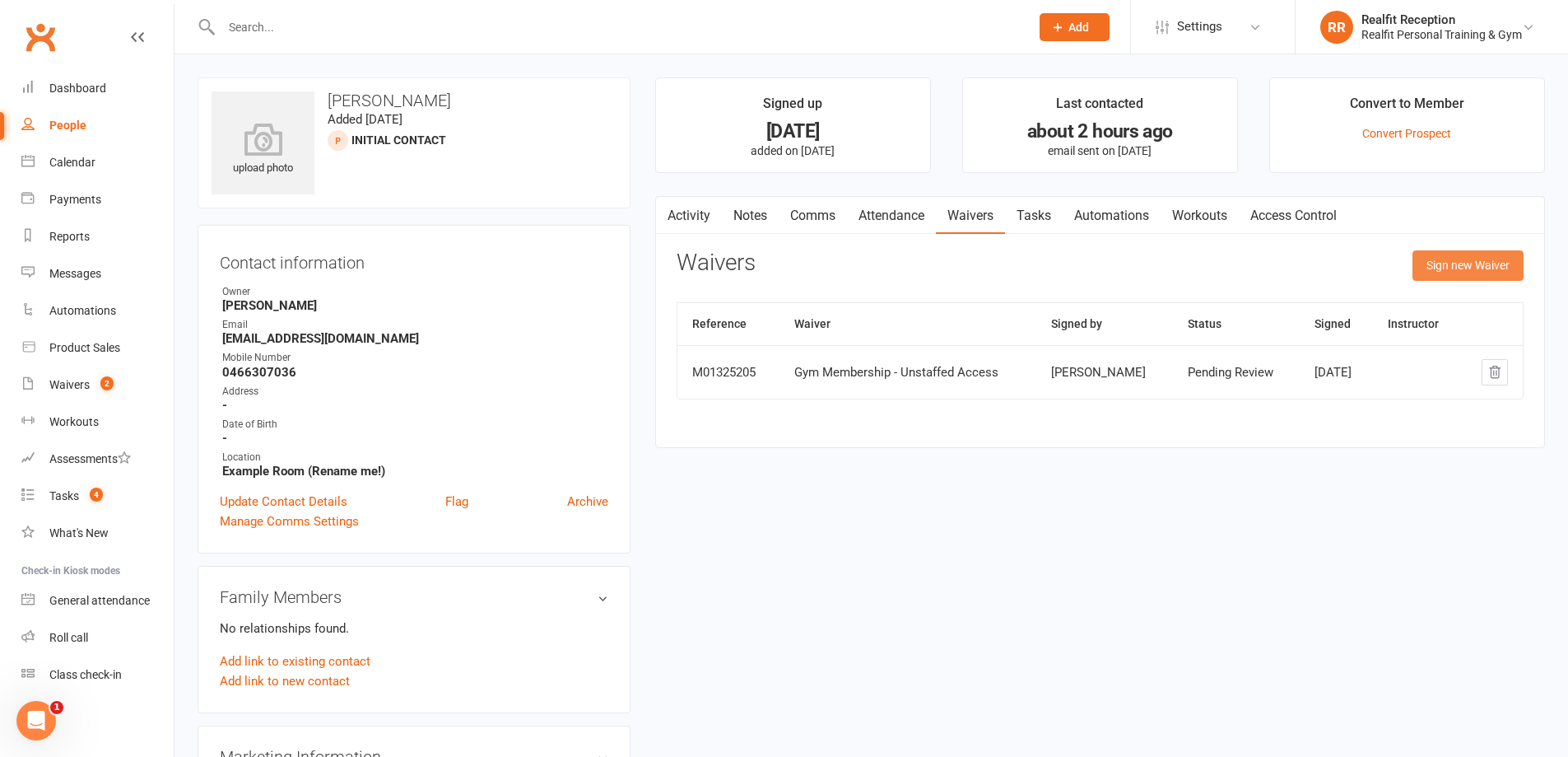
click at [1444, 269] on button "Sign new Waiver" at bounding box center [1468, 265] width 111 height 29
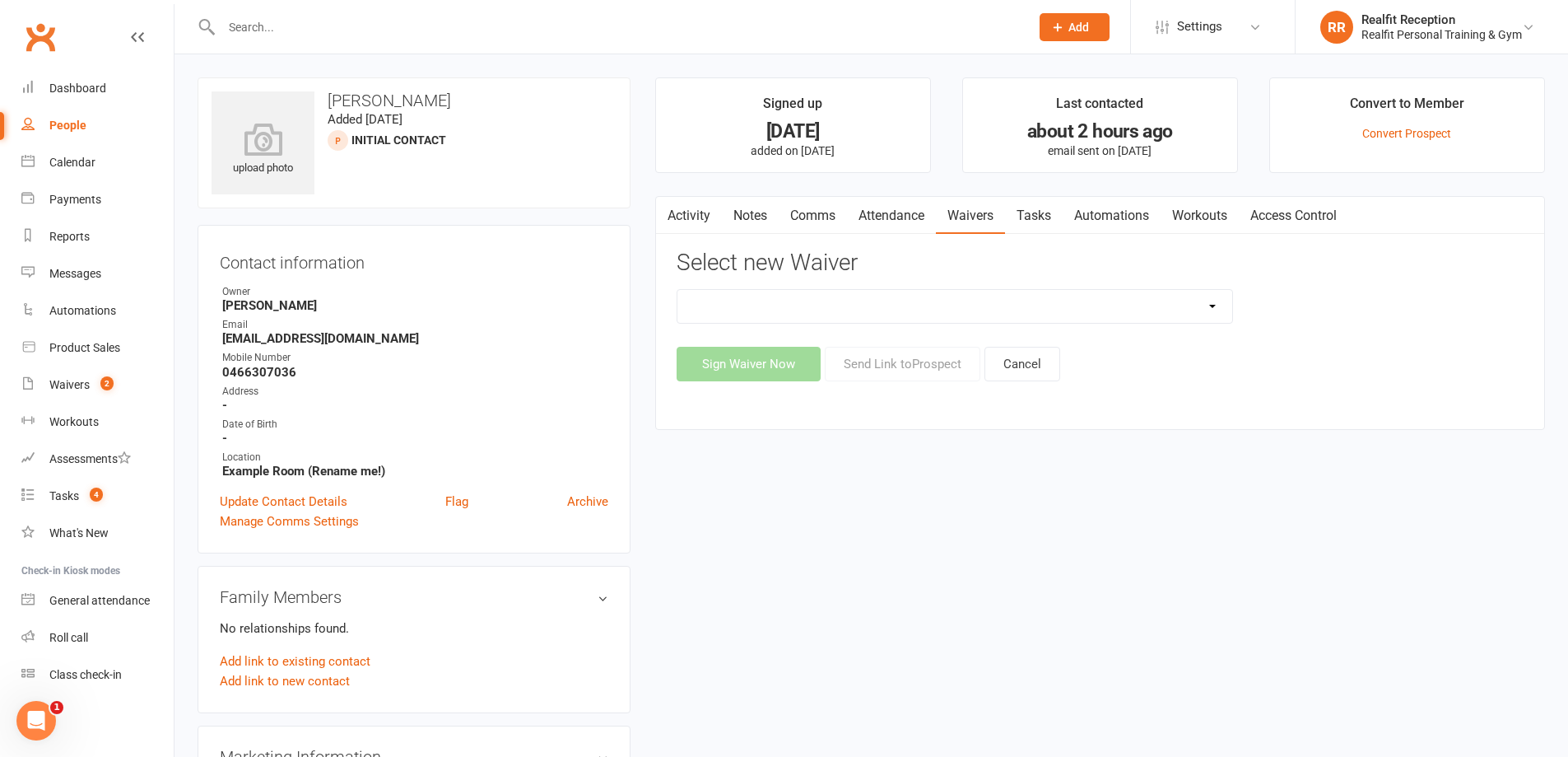
click at [962, 309] on select "Direct Debit Authority Gym Membership - Unstaffed Access Realfit Member Applica…" at bounding box center [954, 306] width 555 height 33
select select "11095"
click at [677, 290] on select "Direct Debit Authority Gym Membership - Unstaffed Access Realfit Member Applica…" at bounding box center [954, 306] width 555 height 33
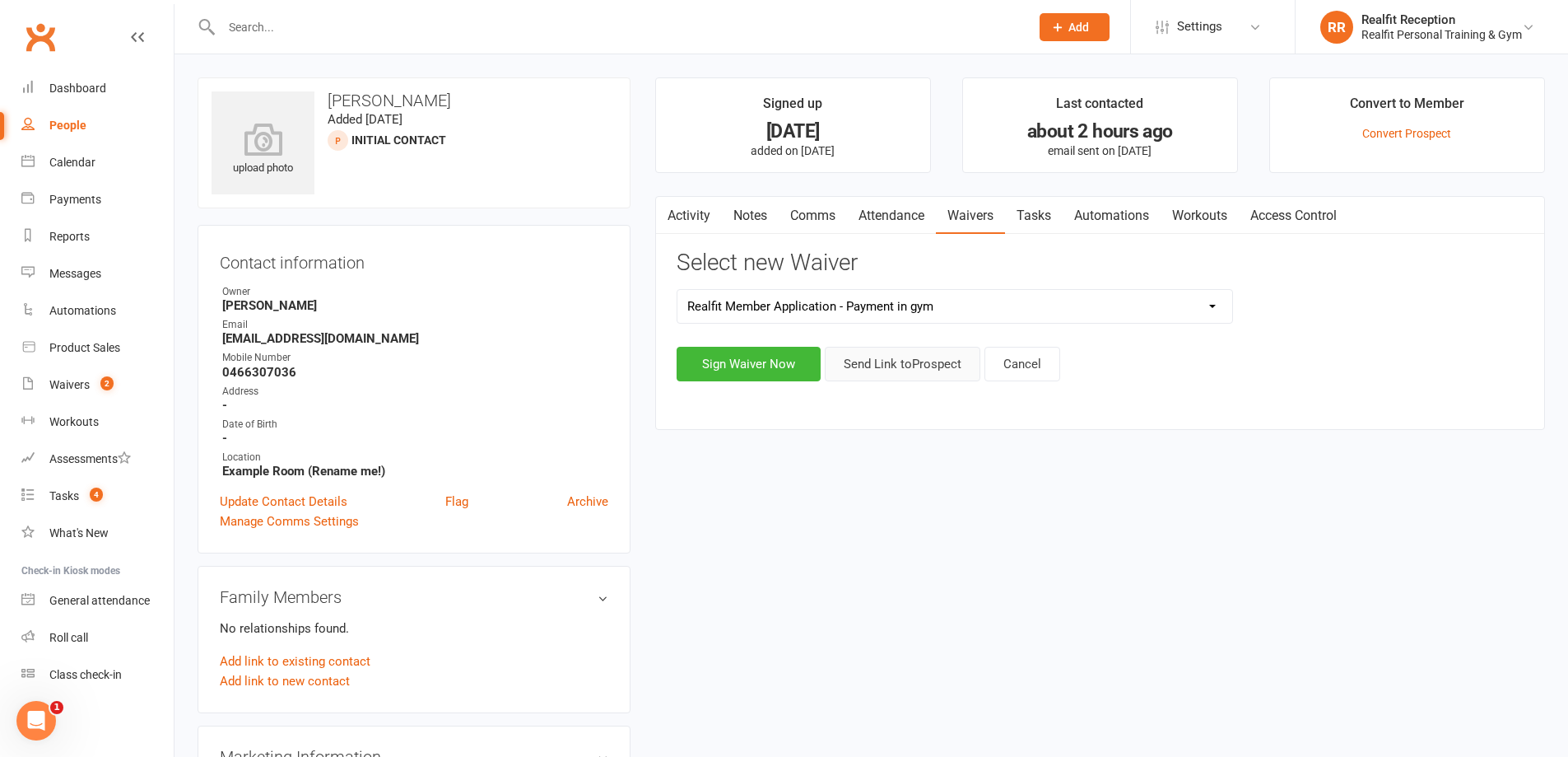
click at [902, 368] on button "Send Link to [GEOGRAPHIC_DATA]" at bounding box center [903, 364] width 156 height 35
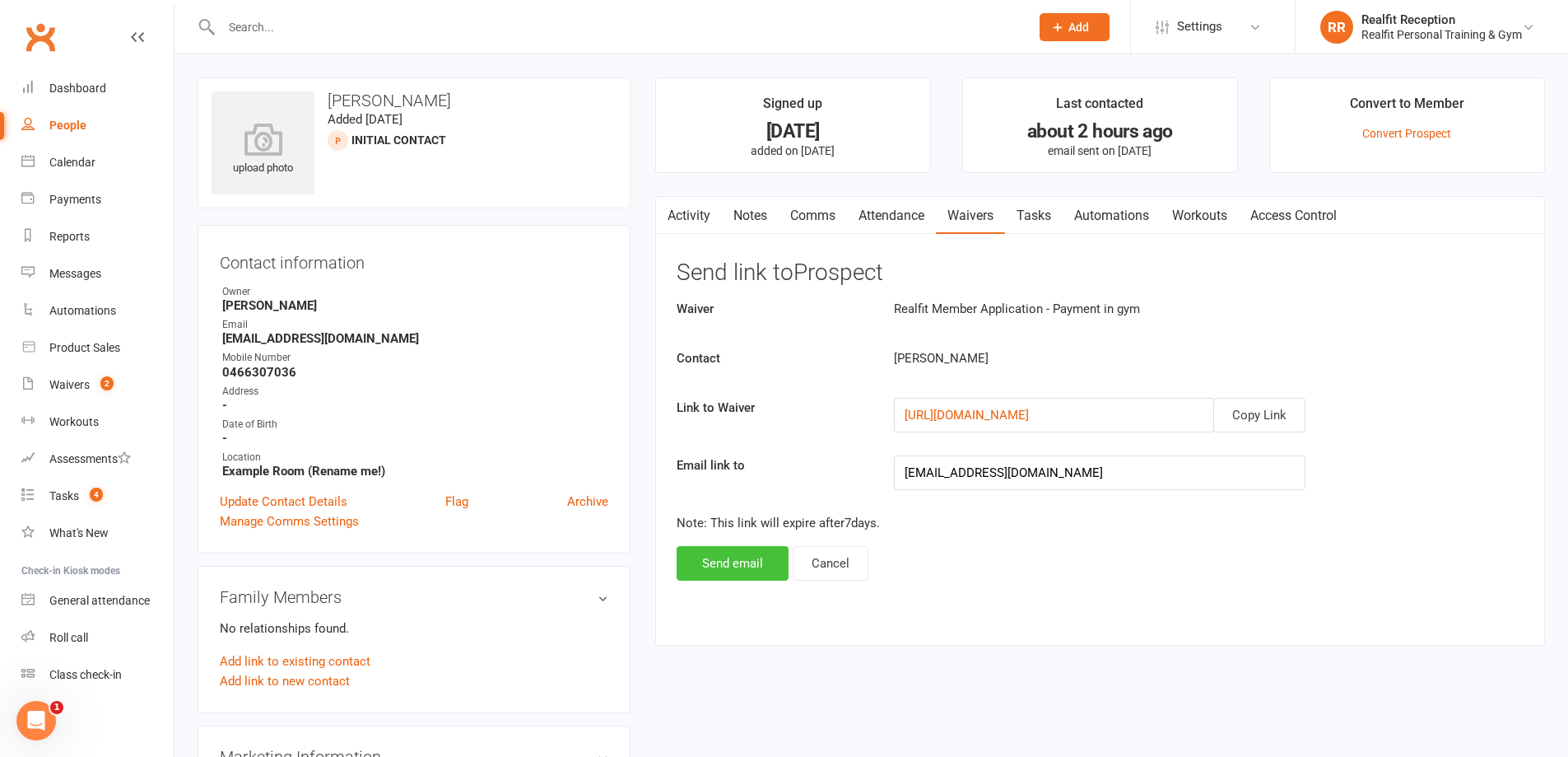
click at [722, 573] on button "Send email" at bounding box center [733, 563] width 112 height 35
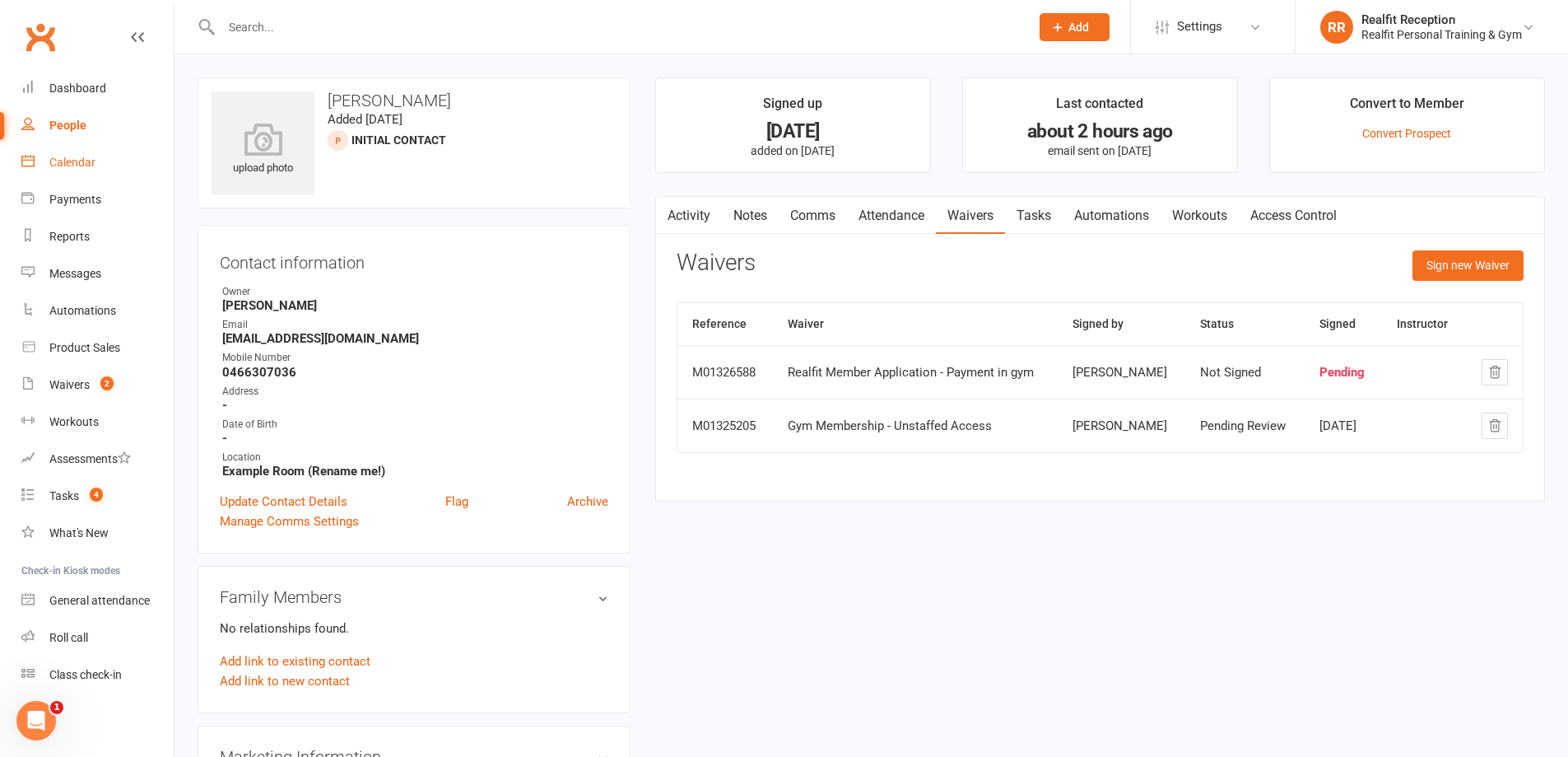
drag, startPoint x: 89, startPoint y: 157, endPoint x: 82, endPoint y: 147, distance: 12.2
click at [87, 155] on link "Calendar" at bounding box center [97, 162] width 152 height 37
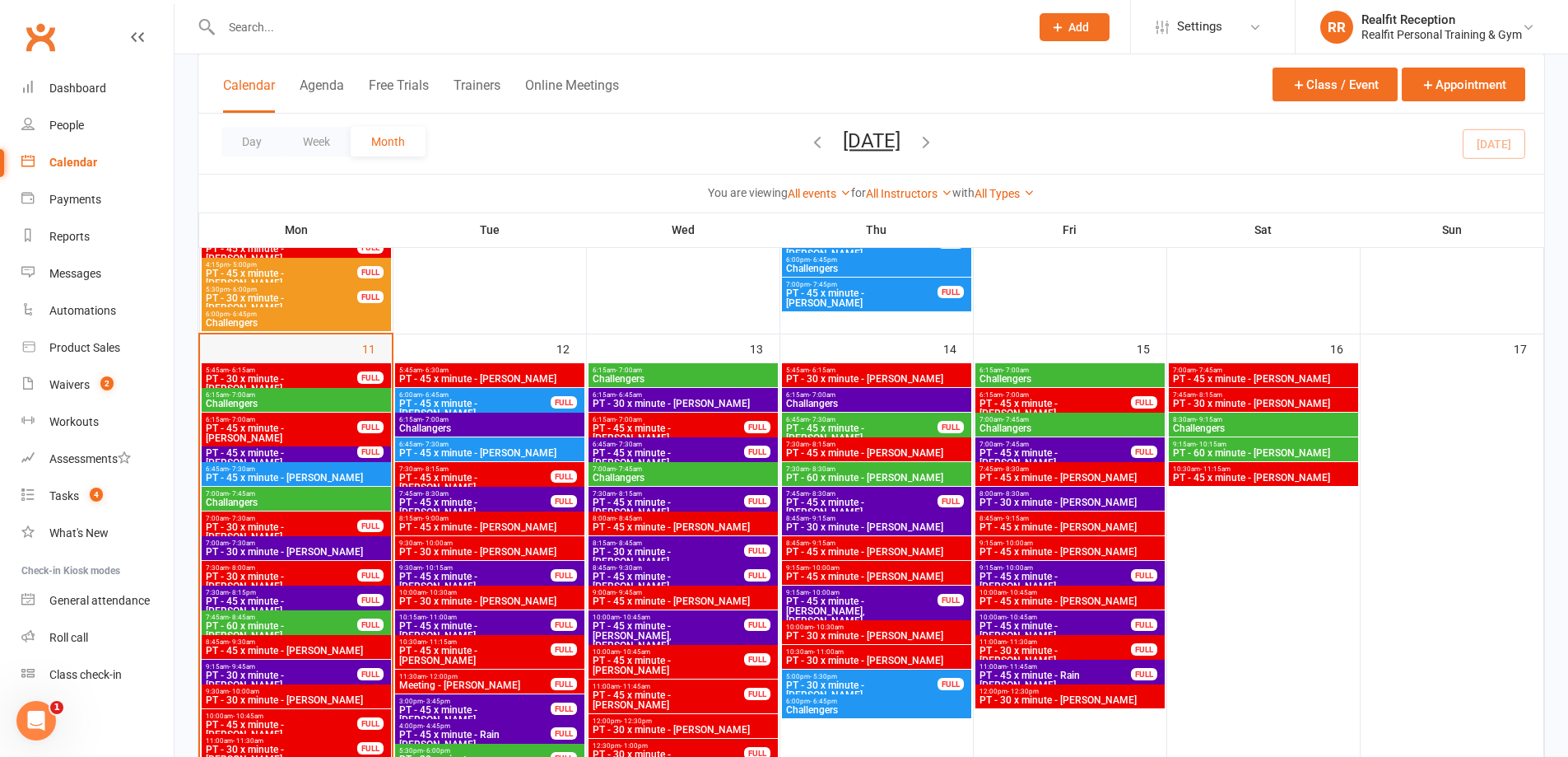
scroll to position [1399, 0]
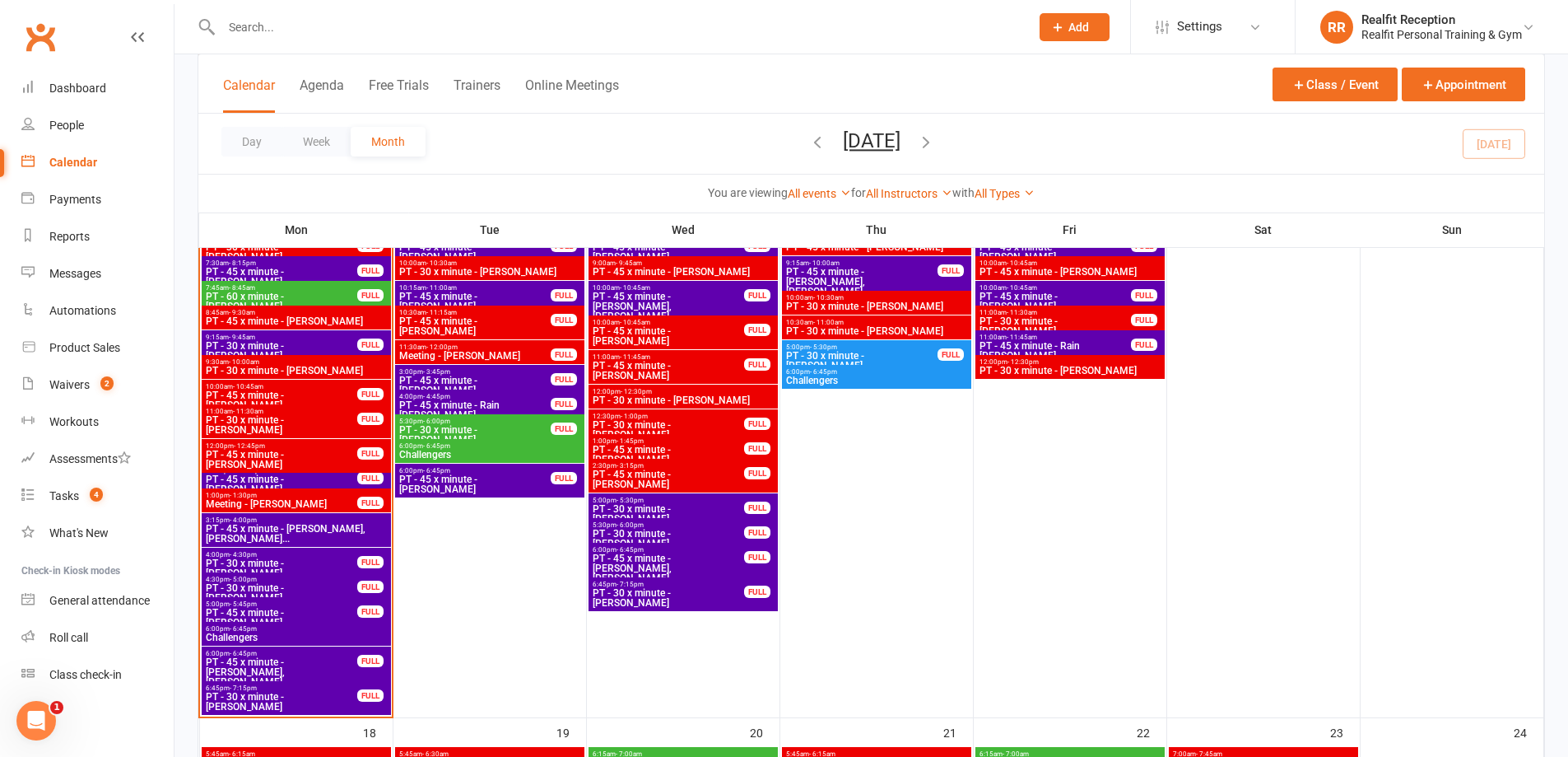
click at [316, 585] on span "PT - 30 x minute - [PERSON_NAME]" at bounding box center [281, 593] width 153 height 20
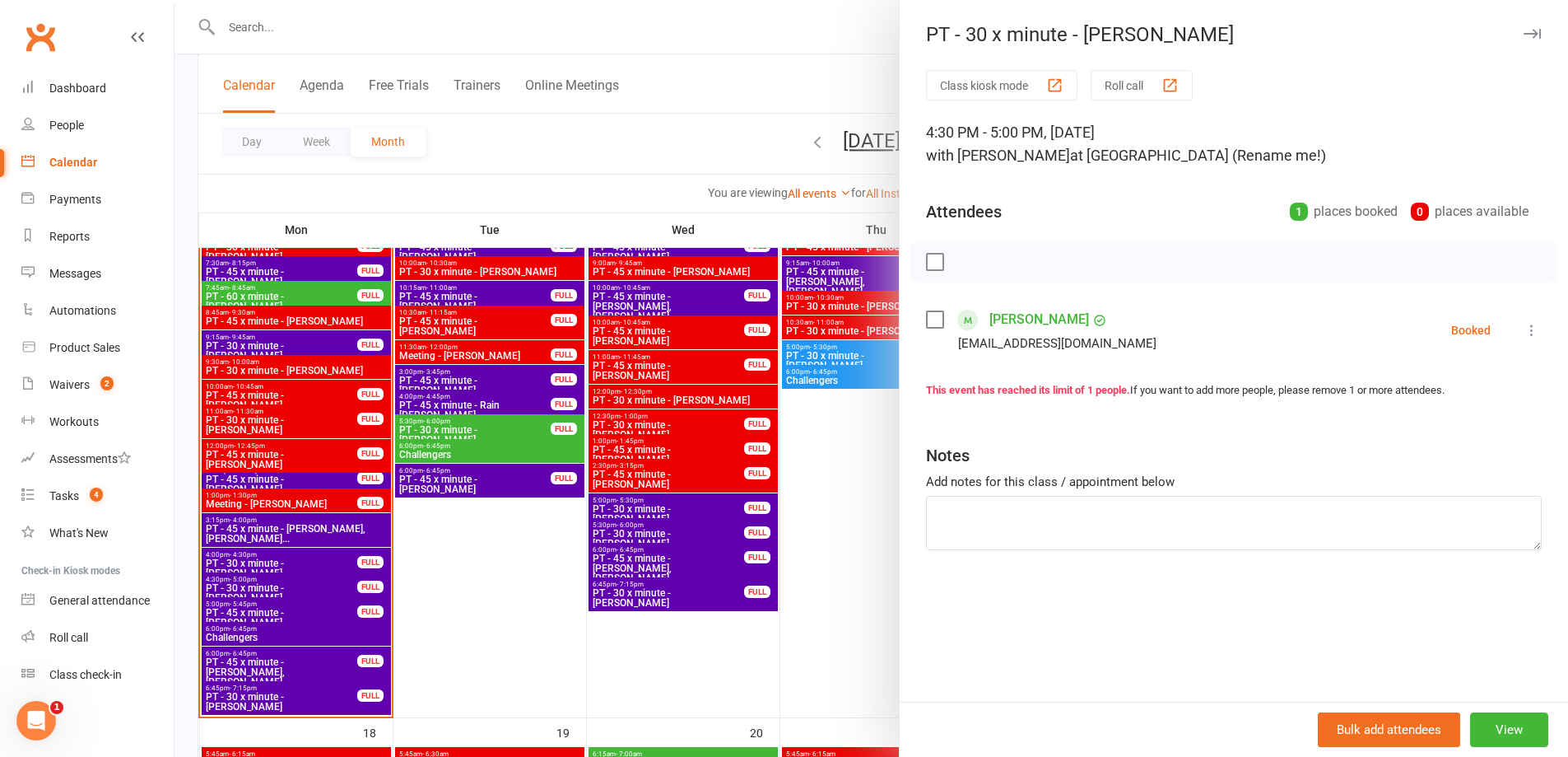
click at [1524, 328] on icon at bounding box center [1532, 330] width 17 height 17
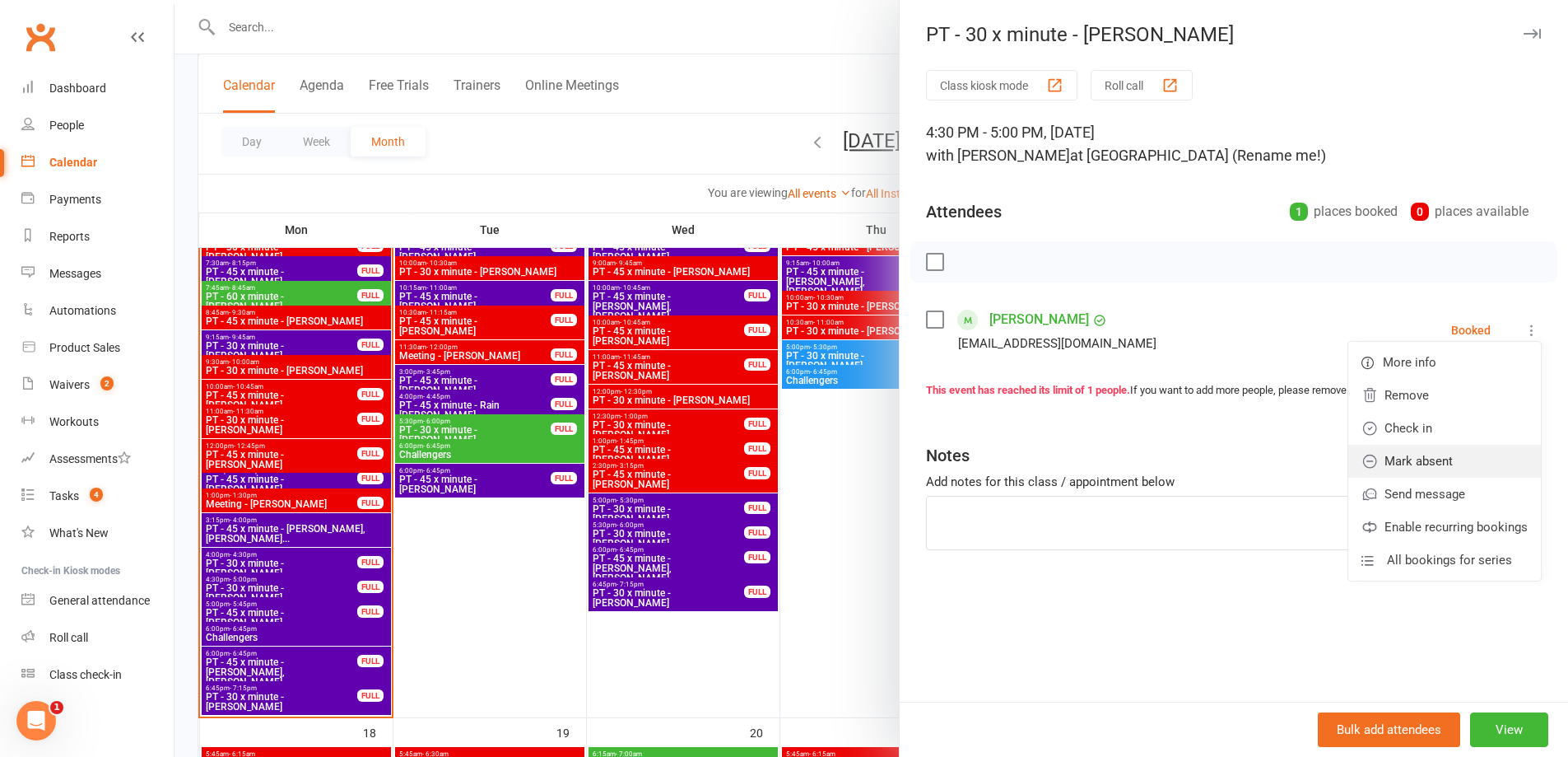
click at [1395, 459] on link "Mark absent" at bounding box center [1445, 462] width 193 height 33
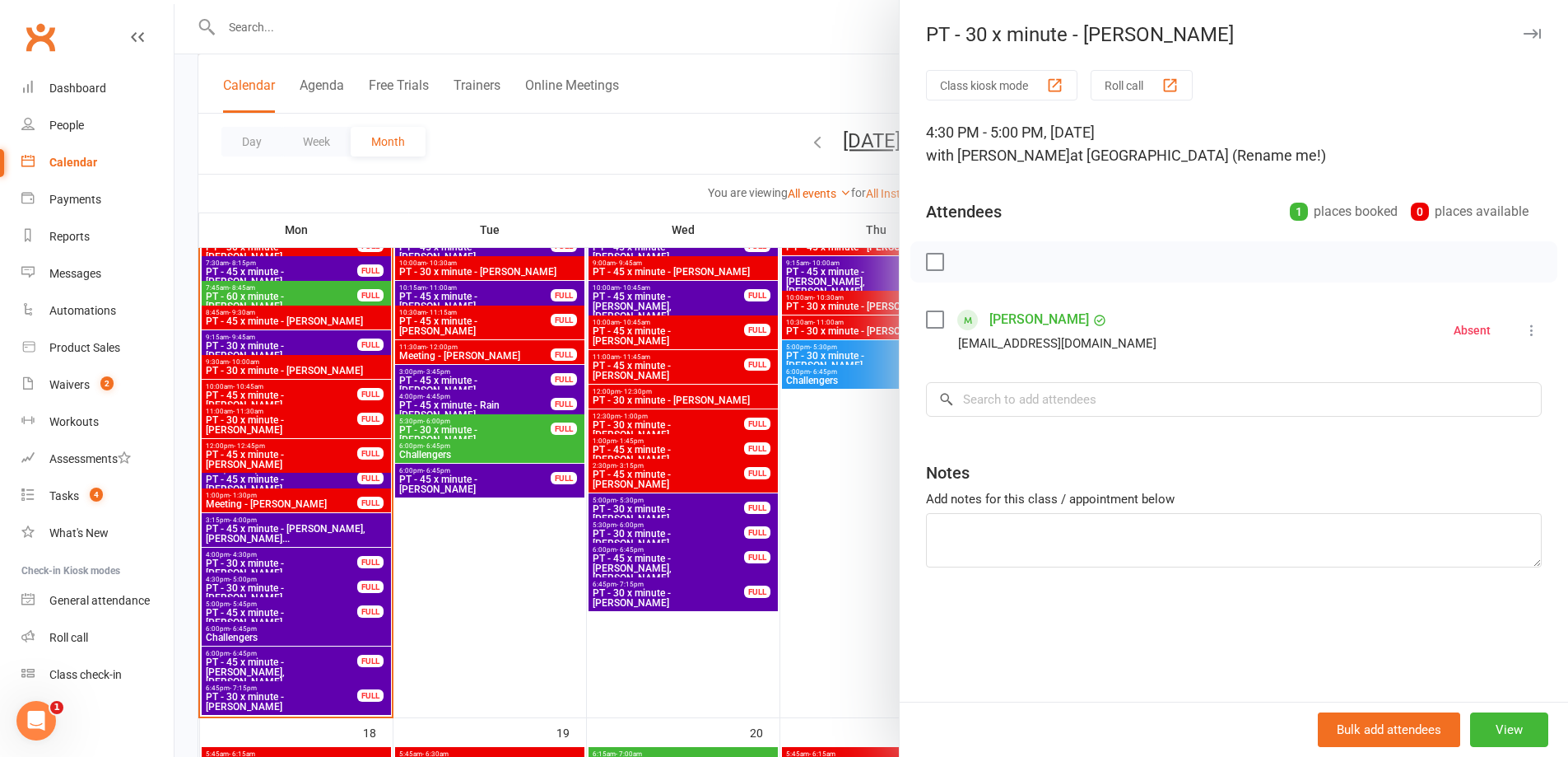
click at [1524, 34] on icon "button" at bounding box center [1532, 33] width 17 height 10
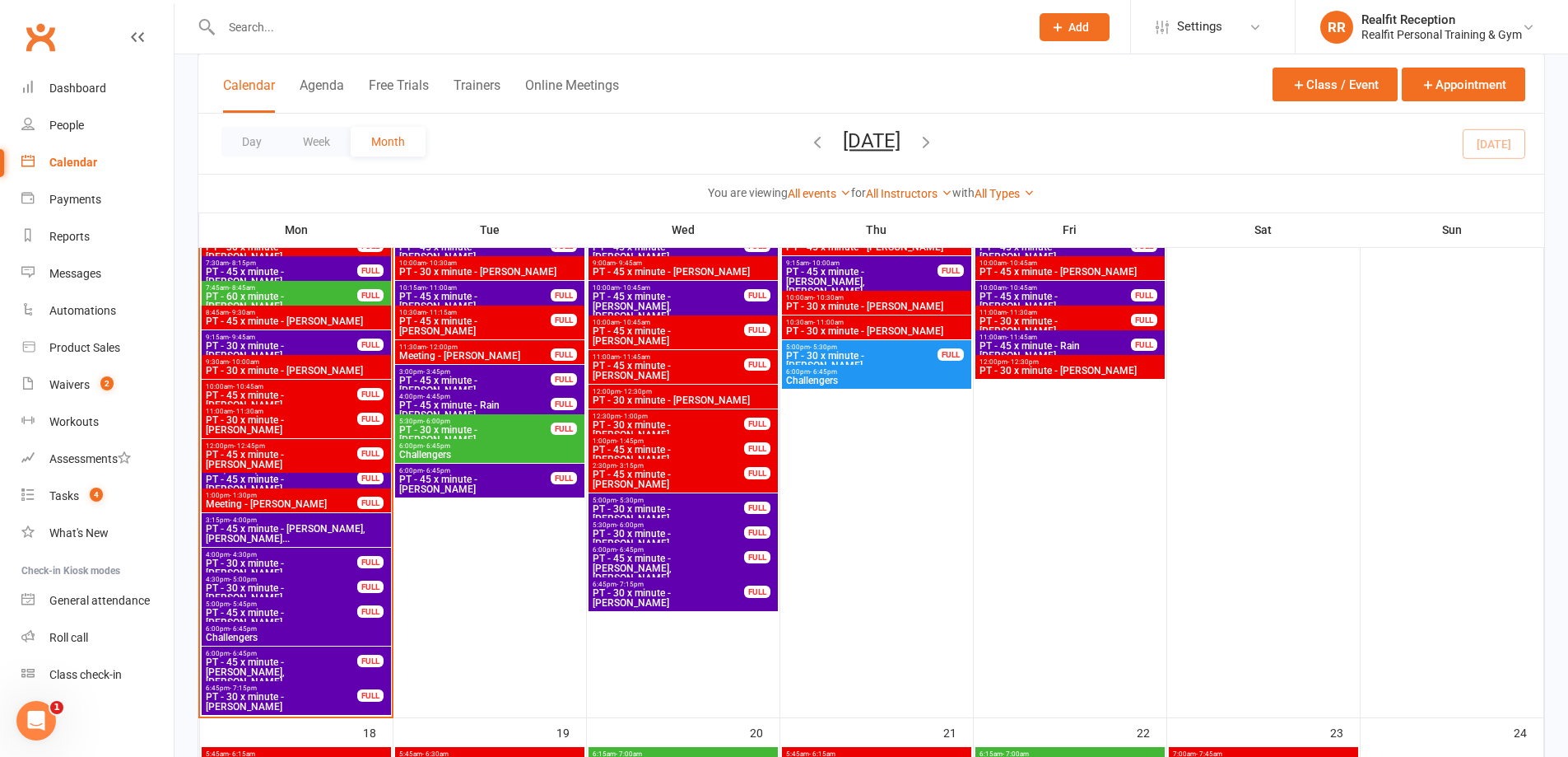
click at [322, 478] on span "PT - 45 x minute - [PERSON_NAME]" at bounding box center [281, 484] width 153 height 20
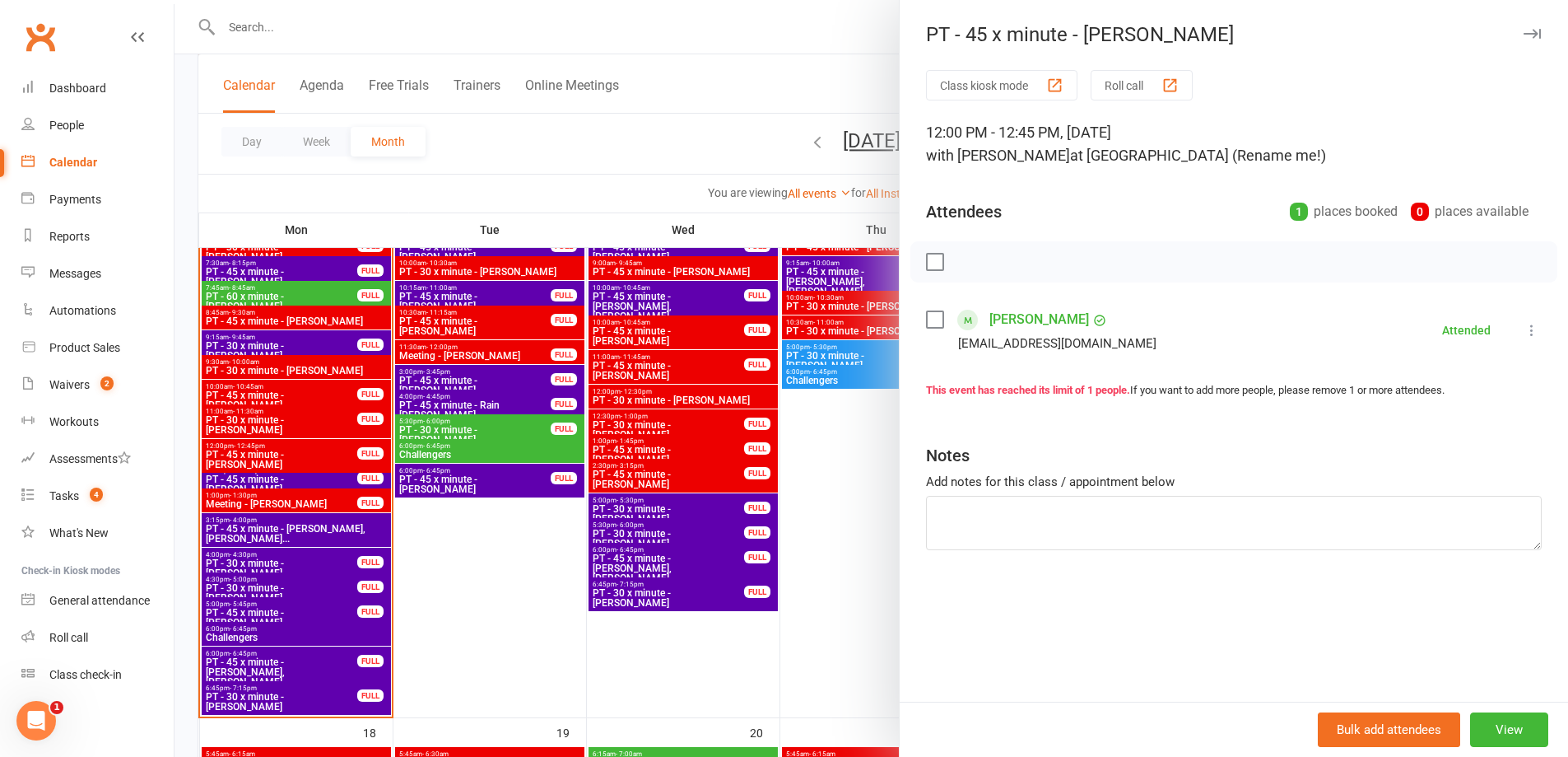
click at [1524, 330] on icon at bounding box center [1532, 330] width 17 height 17
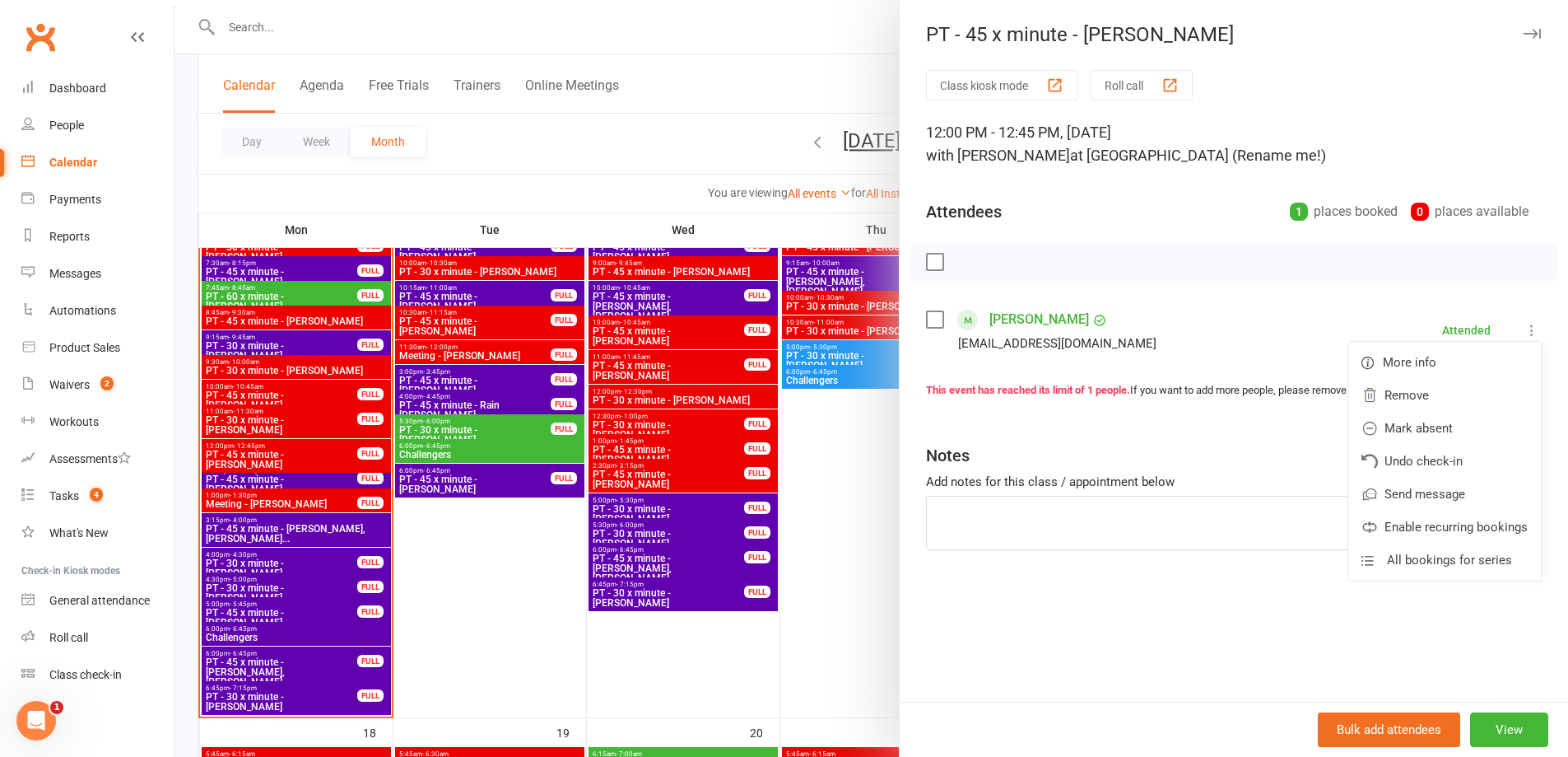
click at [463, 610] on div at bounding box center [871, 378] width 1394 height 757
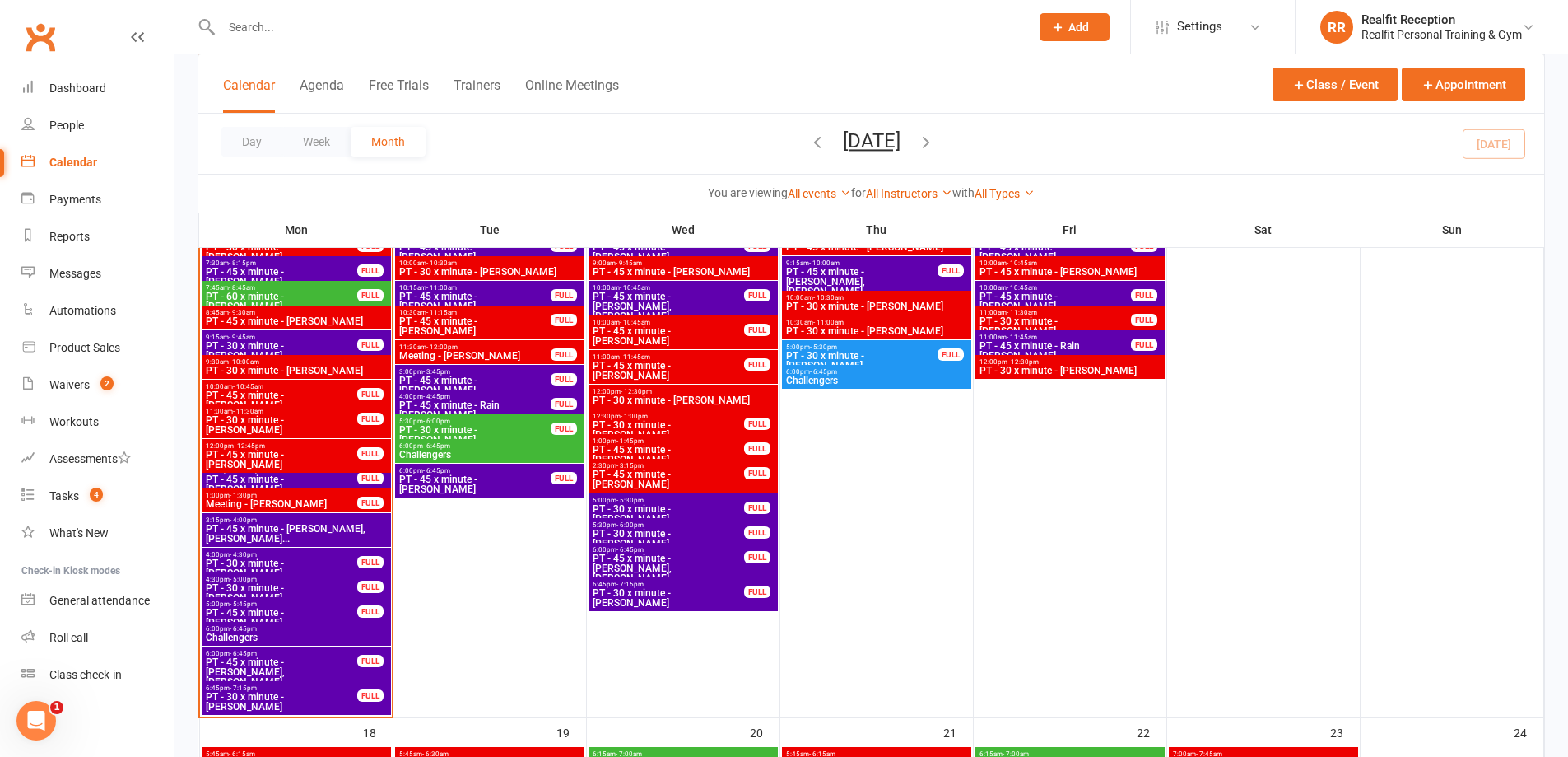
click at [325, 457] on span "PT - 45 x minute - [PERSON_NAME]" at bounding box center [281, 460] width 153 height 20
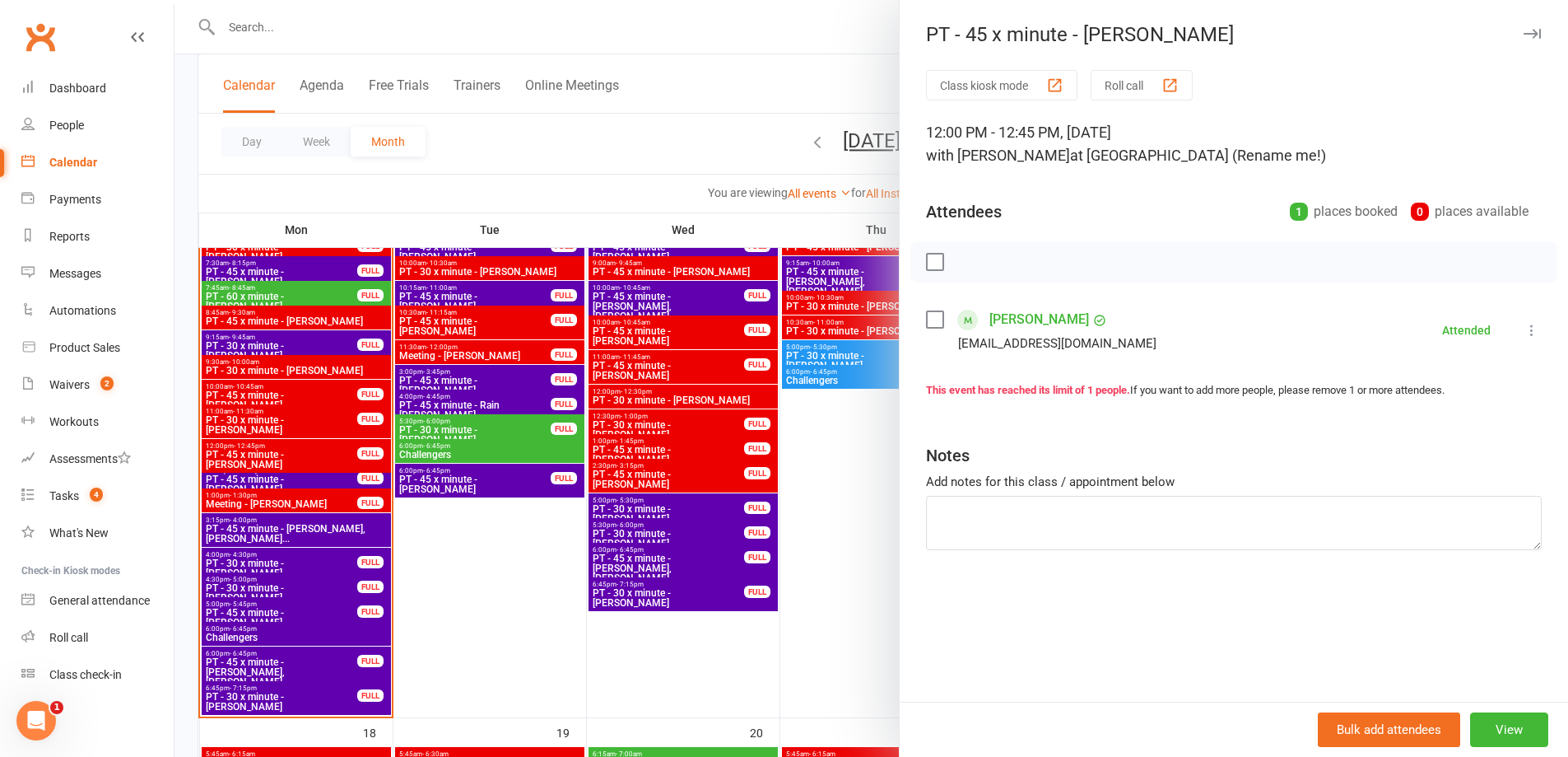
click at [1525, 326] on icon at bounding box center [1532, 330] width 17 height 17
click at [1227, 584] on div "Class kiosk mode Roll call 12:00 PM - 12:45 PM, Monday, August, 11, 2025 with D…" at bounding box center [1234, 385] width 669 height 631
click at [1526, 24] on button "button" at bounding box center [1532, 34] width 20 height 20
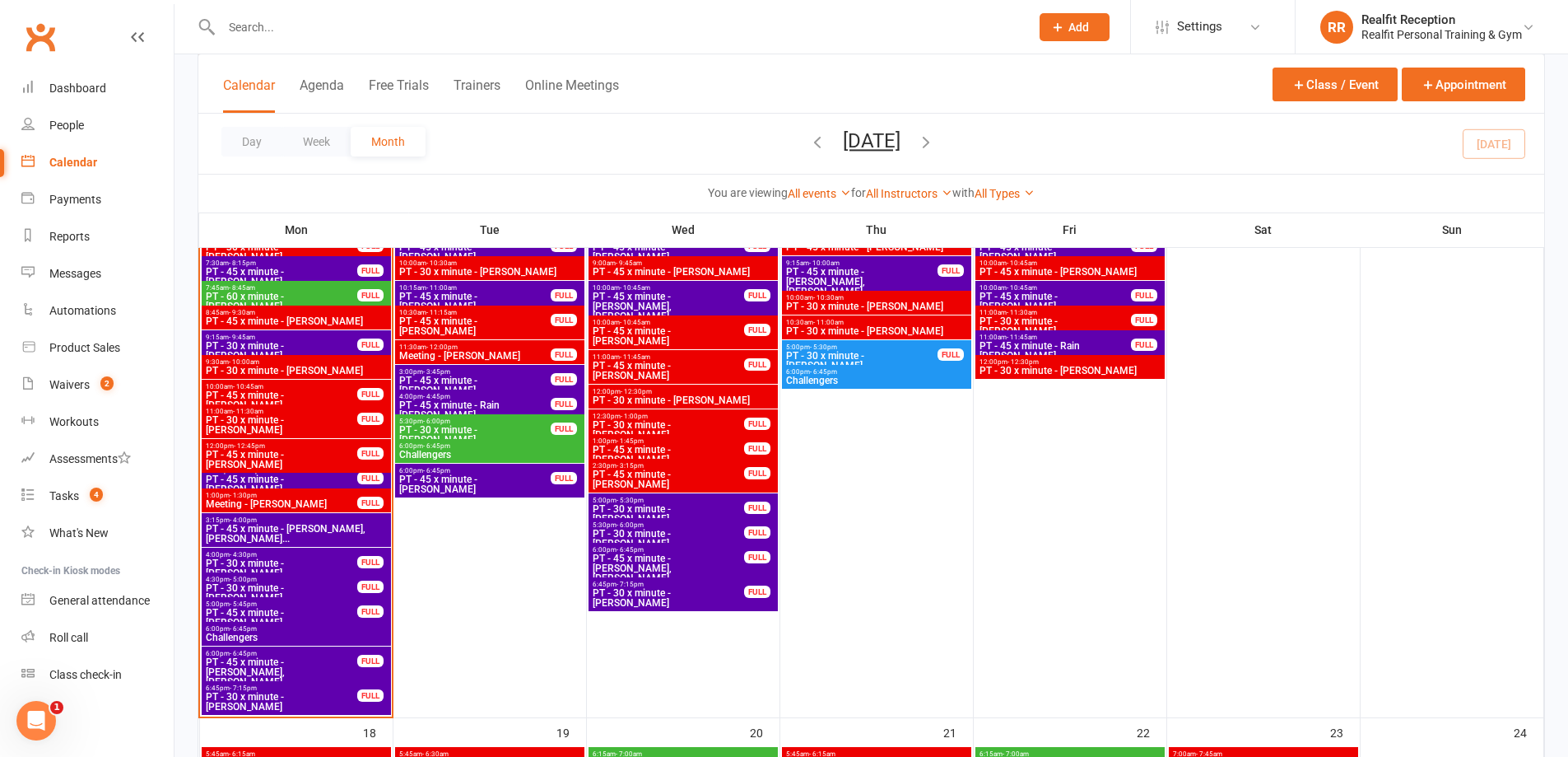
click at [332, 9] on div at bounding box center [607, 27] width 821 height 53
click at [327, 35] on input "text" at bounding box center [617, 27] width 802 height 23
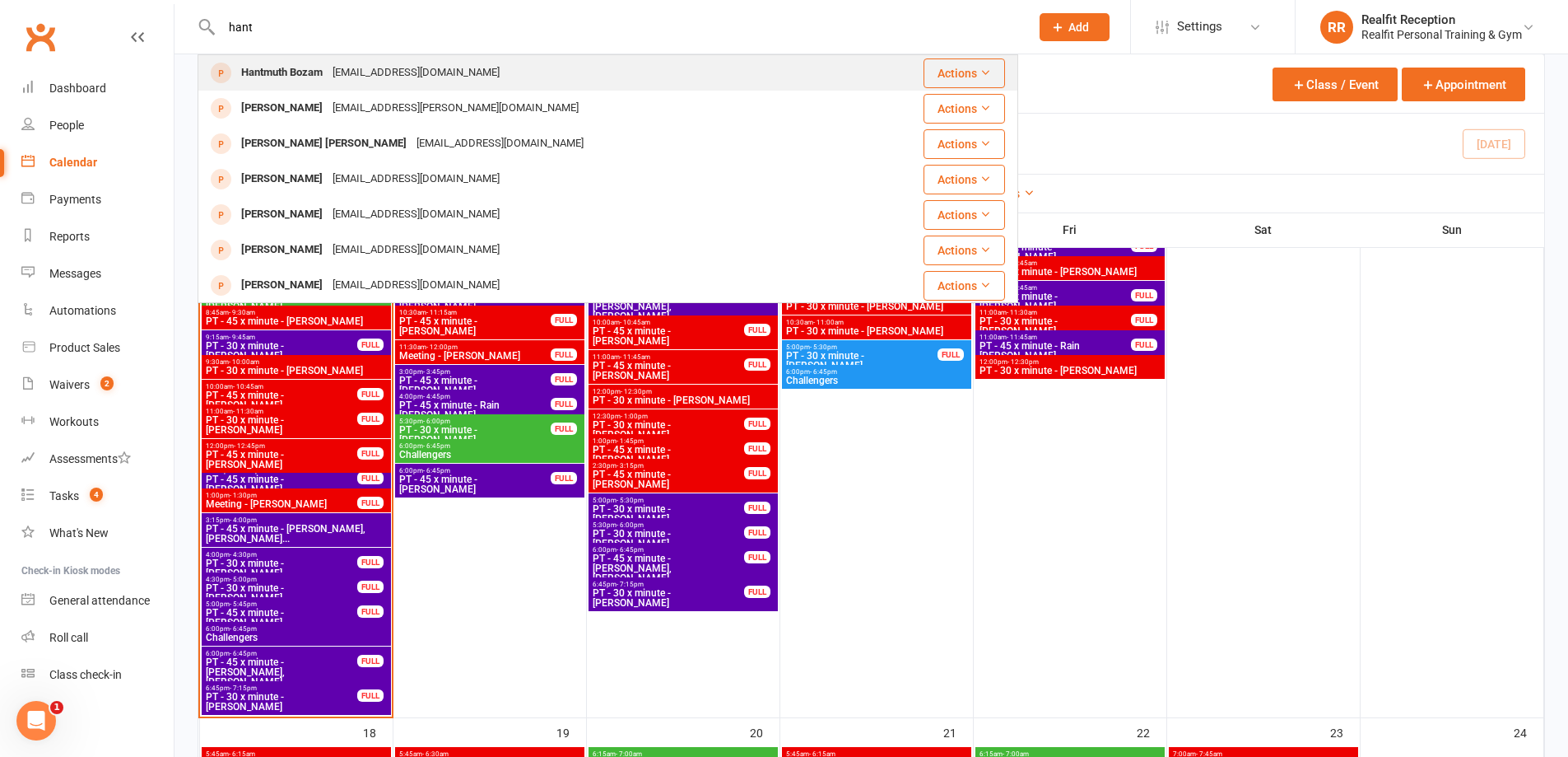
type input "hant"
click at [344, 79] on div "harmutt@gmail.com" at bounding box center [416, 72] width 177 height 24
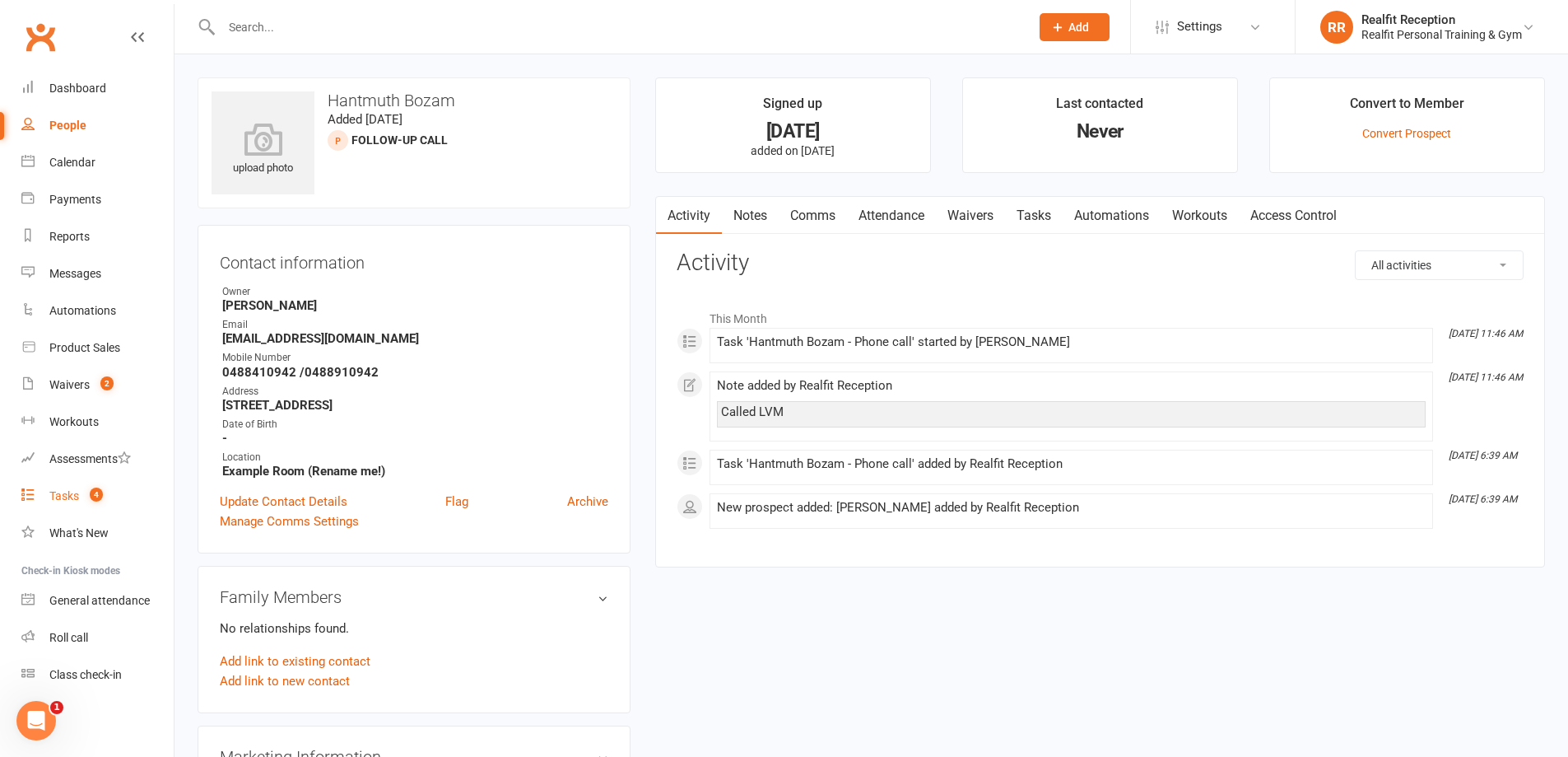
click at [61, 500] on div "Tasks" at bounding box center [64, 495] width 29 height 13
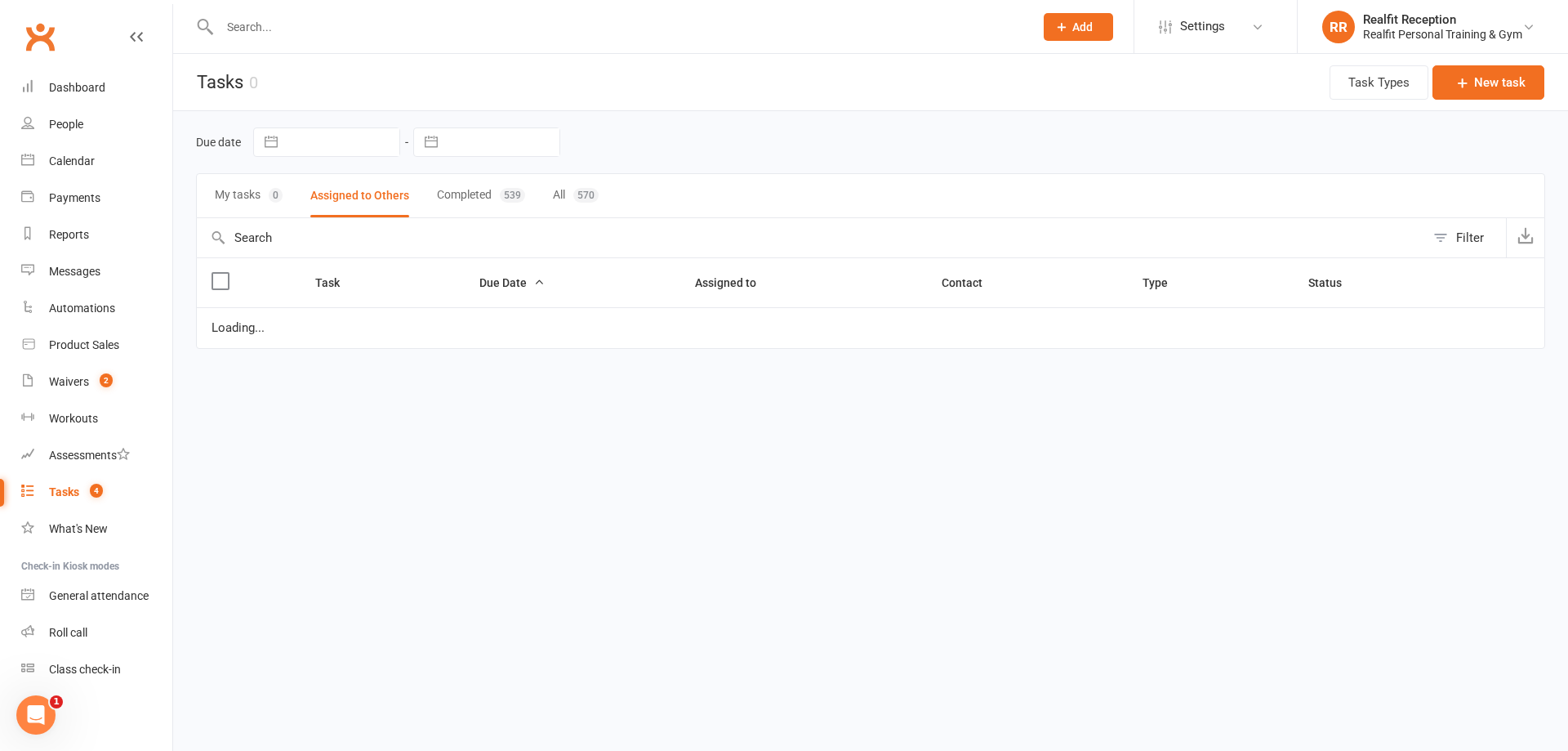
select select "started"
select select "waiting"
select select "started"
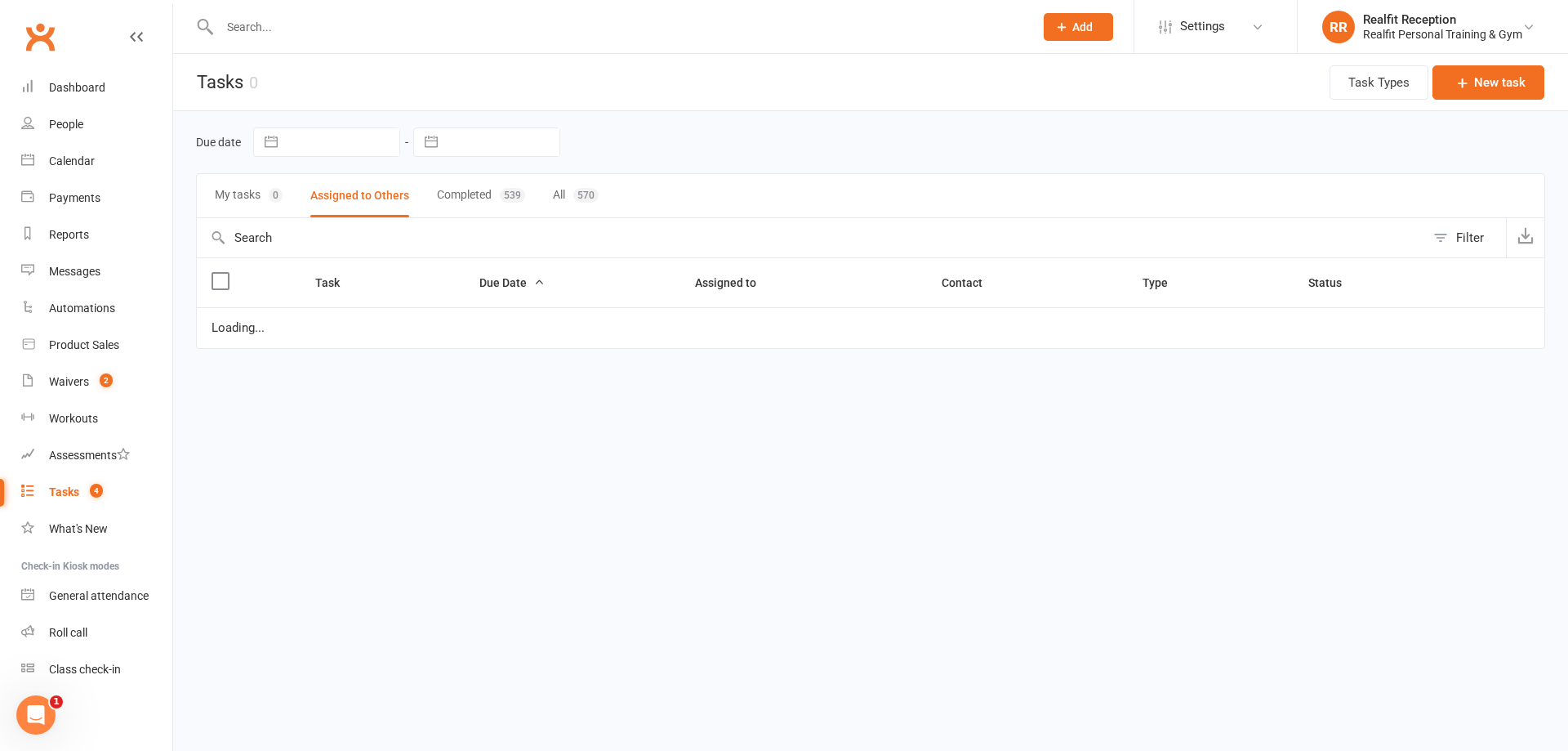
select select "started"
select select "waiting"
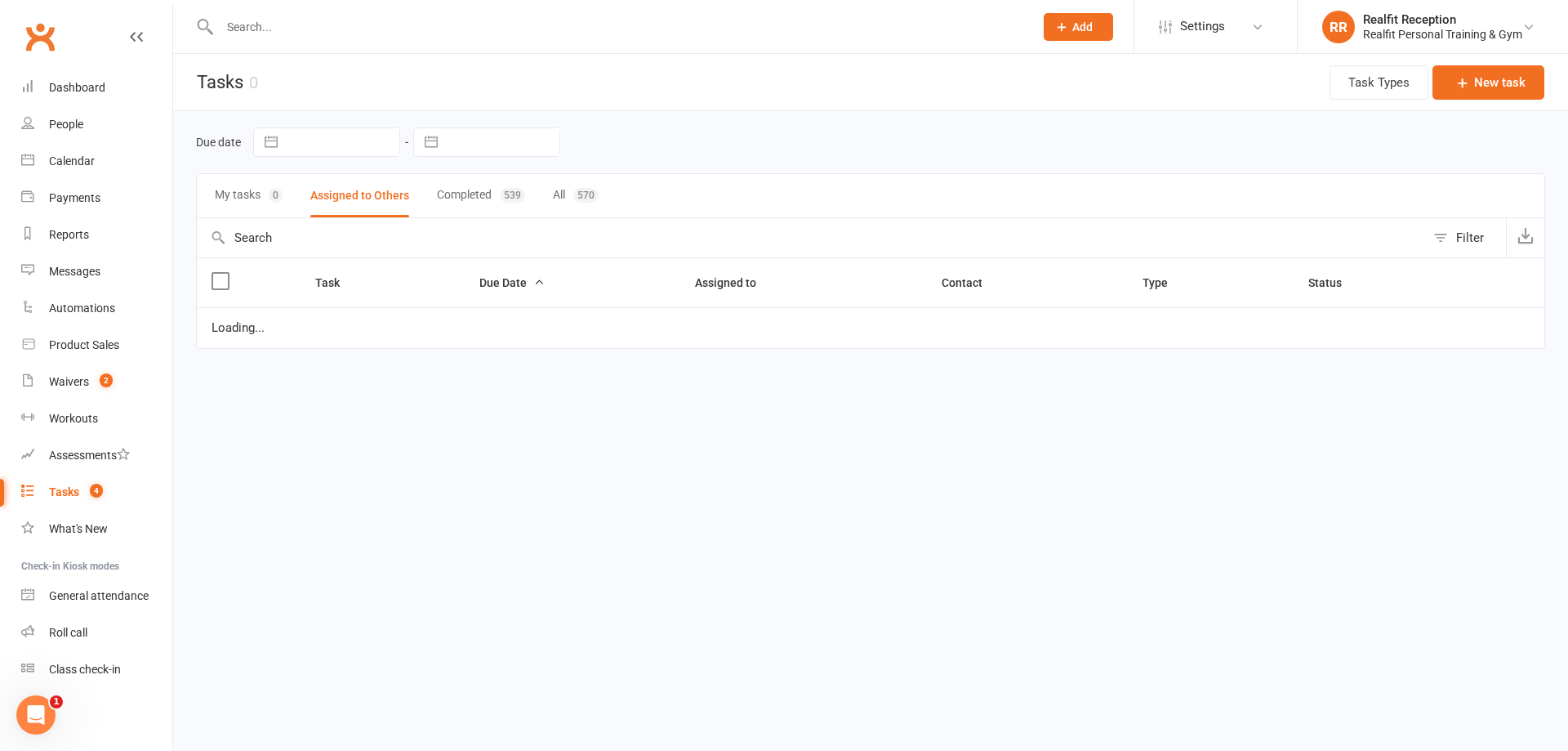
select select "waiting"
select select "started"
select select "waiting"
select select "started"
select select "waiting"
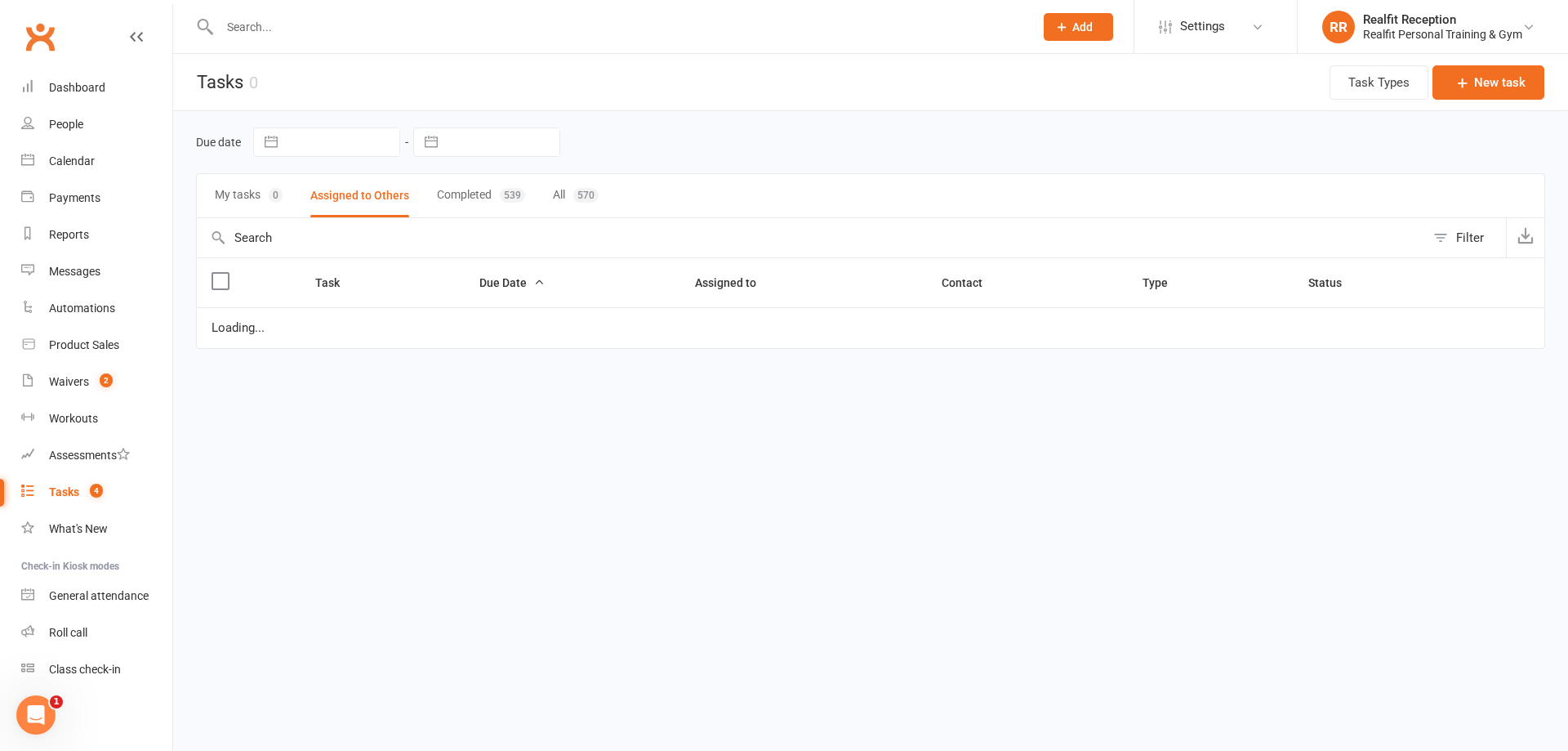
select select "started"
select select "waiting"
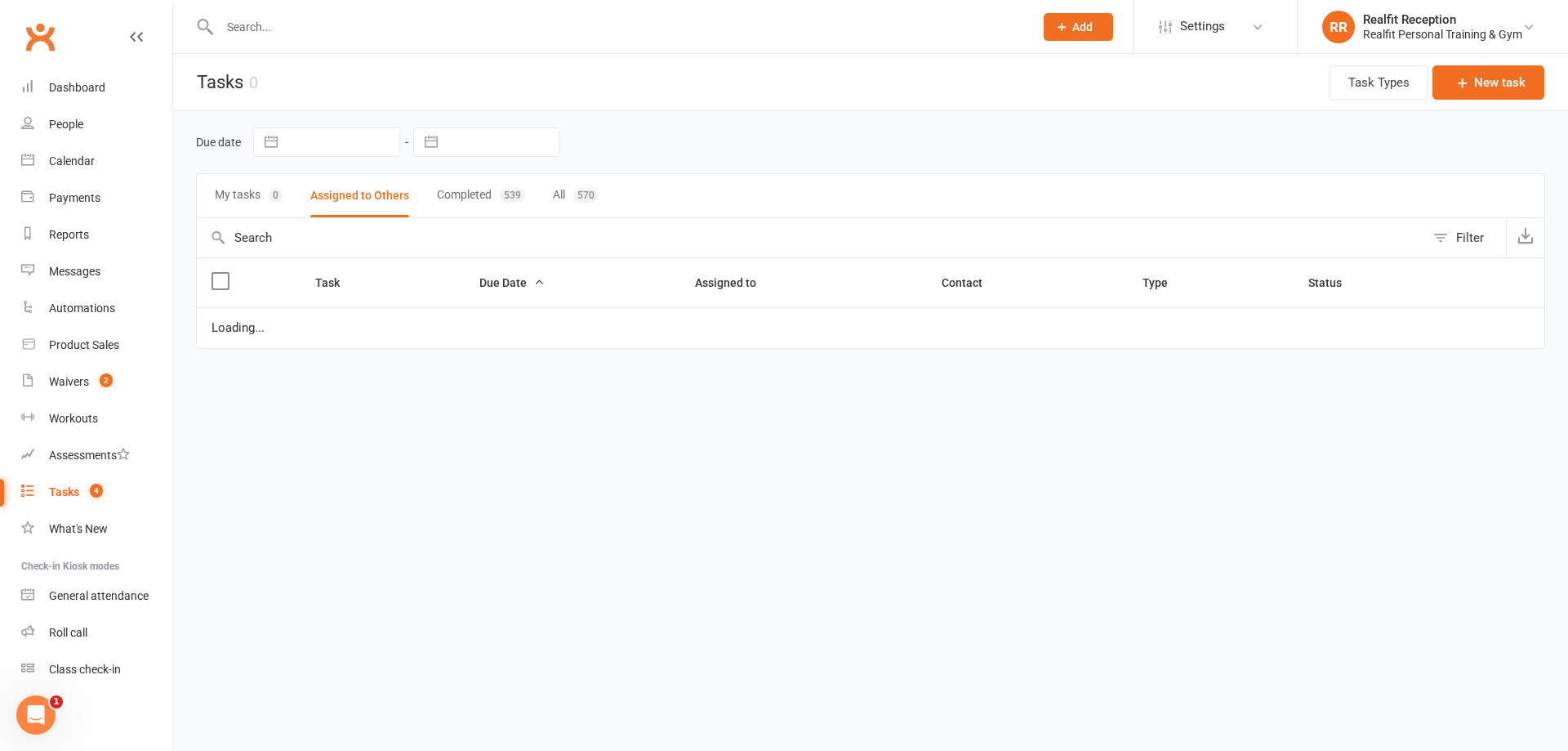
select select "waiting"
select select "started"
select select "waiting"
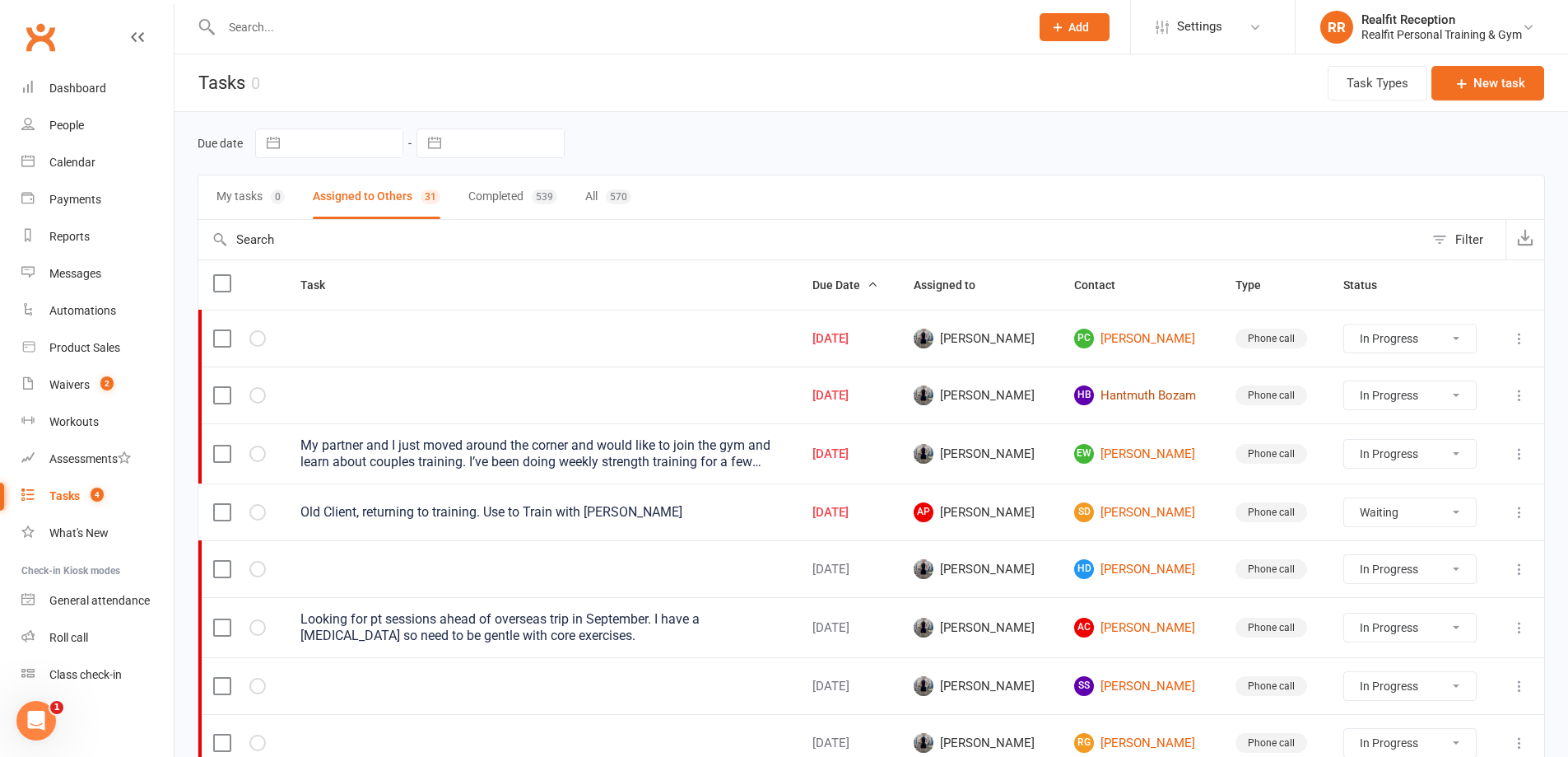
click at [1140, 397] on link "HB Hantmuth Bozam" at bounding box center [1140, 395] width 132 height 20
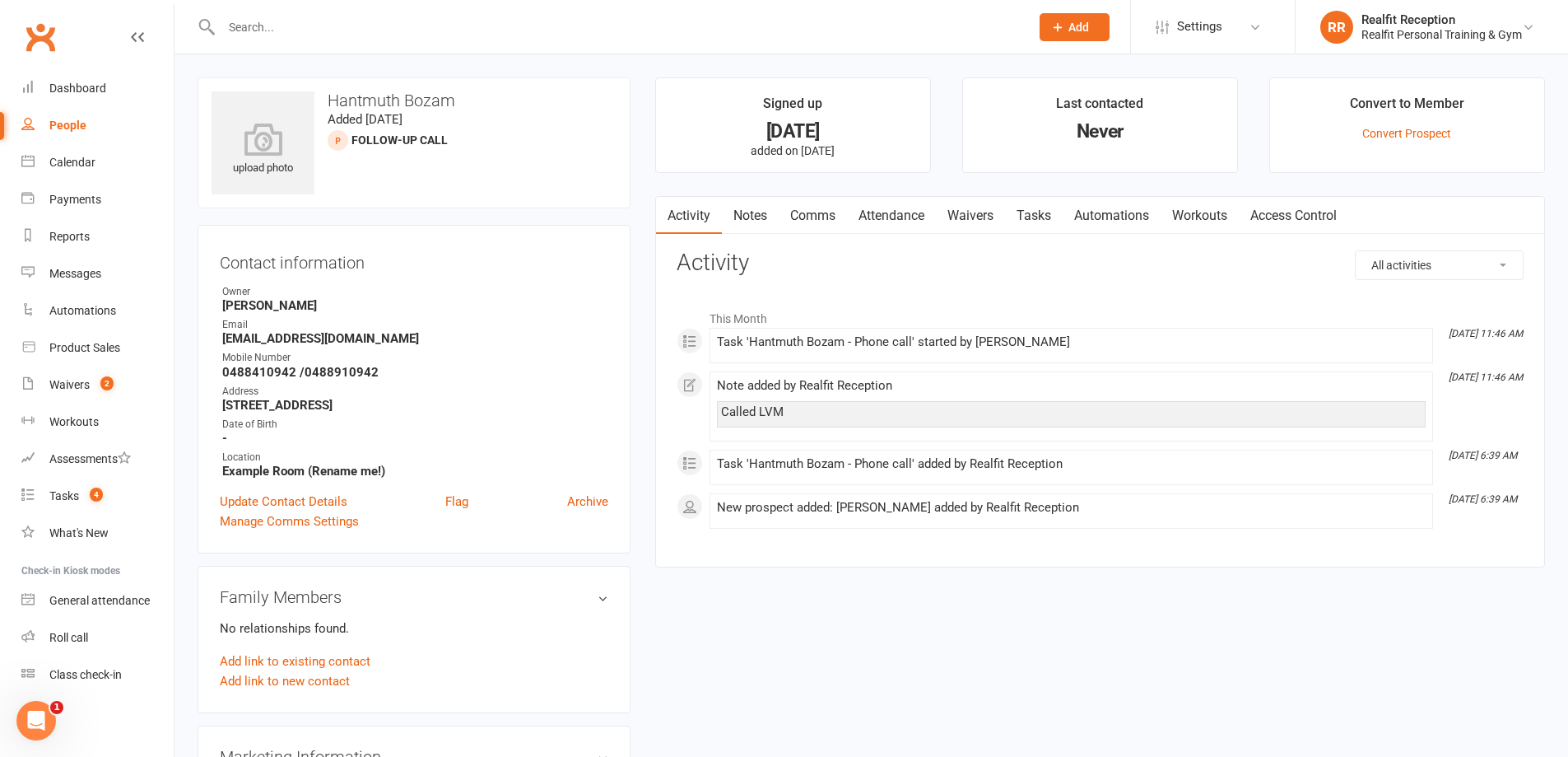
click at [979, 215] on link "Waivers" at bounding box center [970, 215] width 69 height 38
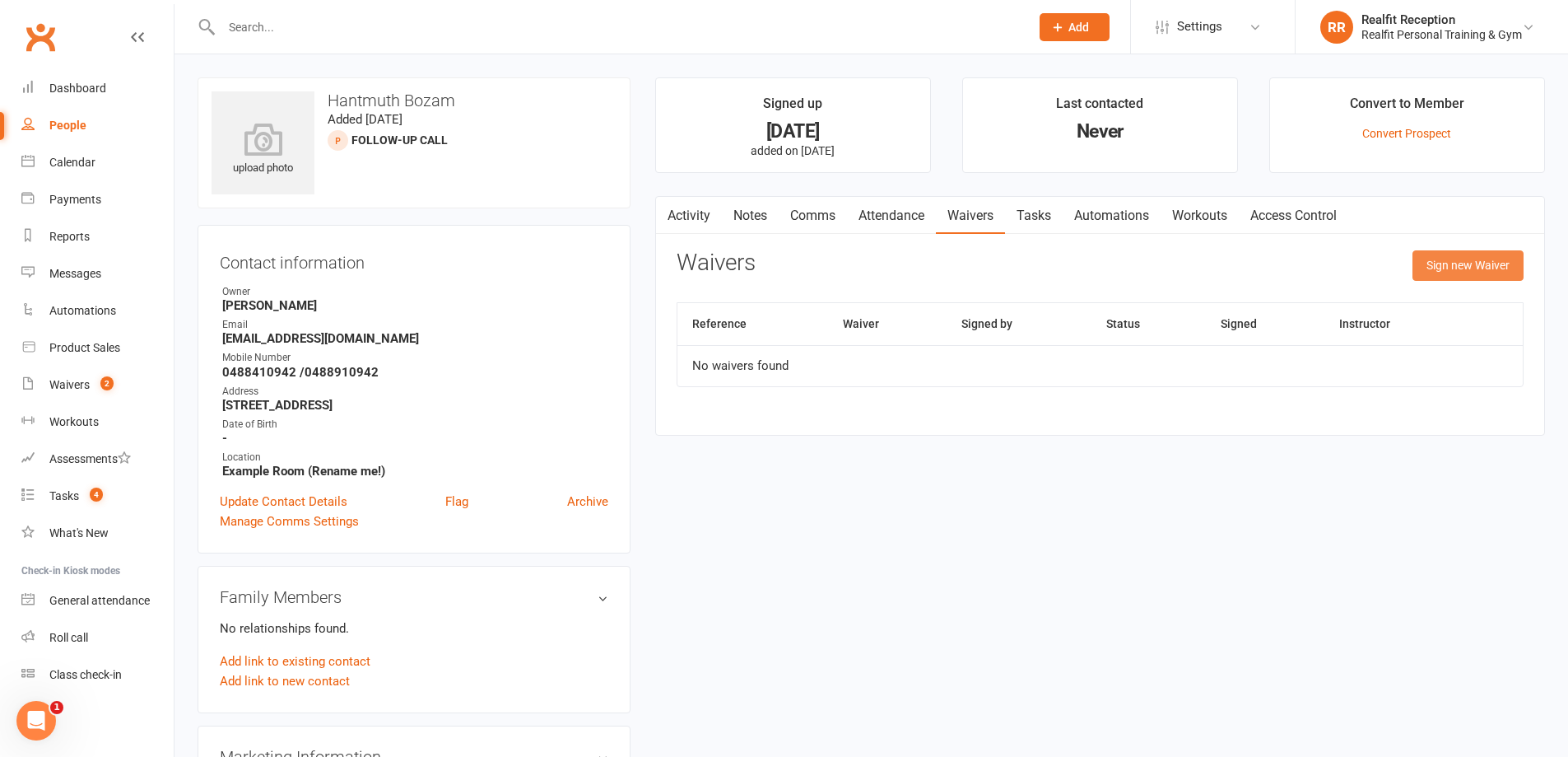
click at [1472, 264] on button "Sign new Waiver" at bounding box center [1468, 265] width 111 height 29
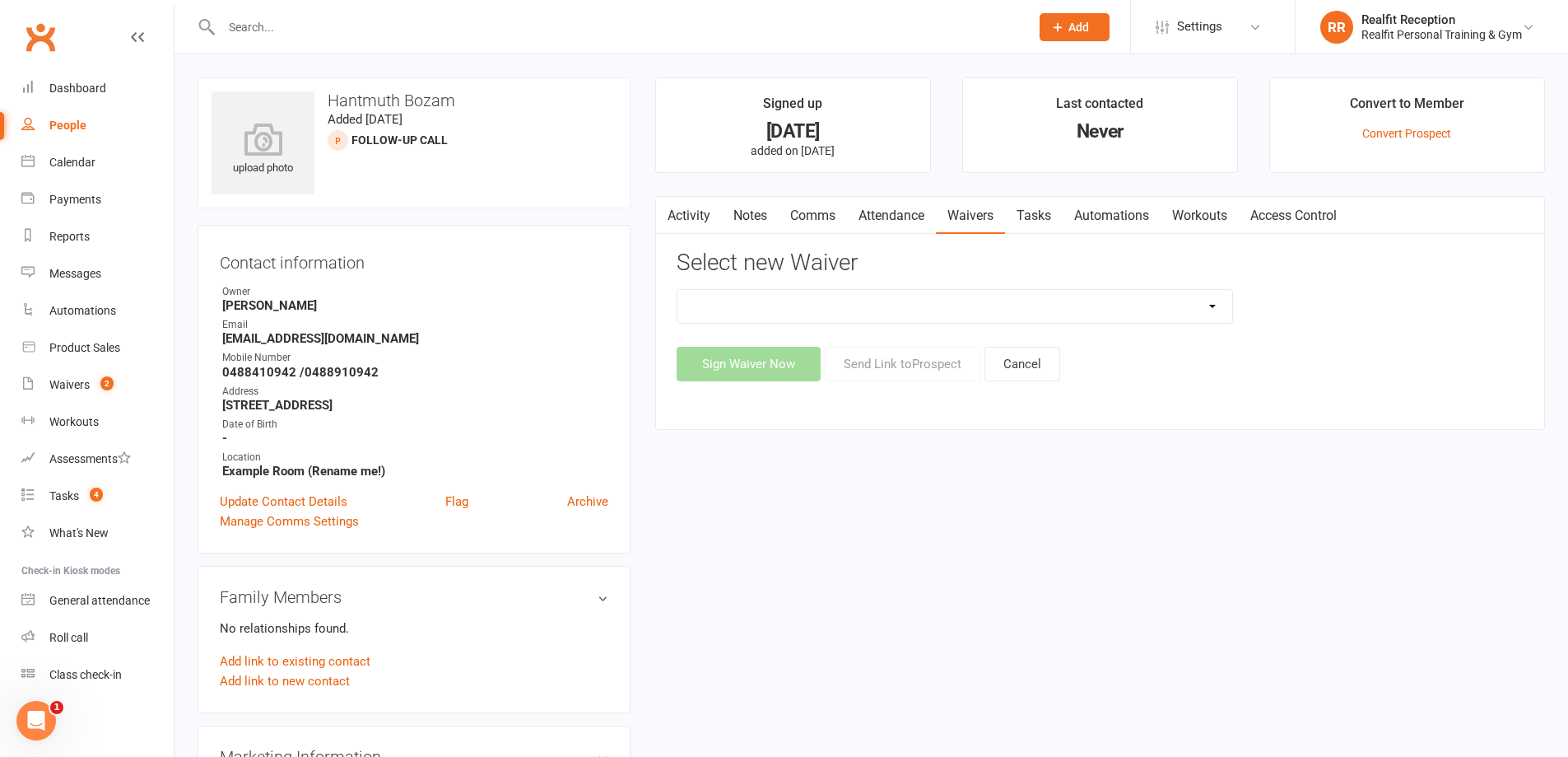
click at [947, 316] on select "Direct Debit Authority Gym Membership - Unstaffed Access Realfit Member Applica…" at bounding box center [954, 306] width 555 height 33
select select "10838"
click at [677, 290] on select "Direct Debit Authority Gym Membership - Unstaffed Access Realfit Member Applica…" at bounding box center [954, 306] width 555 height 33
click at [895, 358] on button "Send Link to [GEOGRAPHIC_DATA]" at bounding box center [903, 364] width 156 height 35
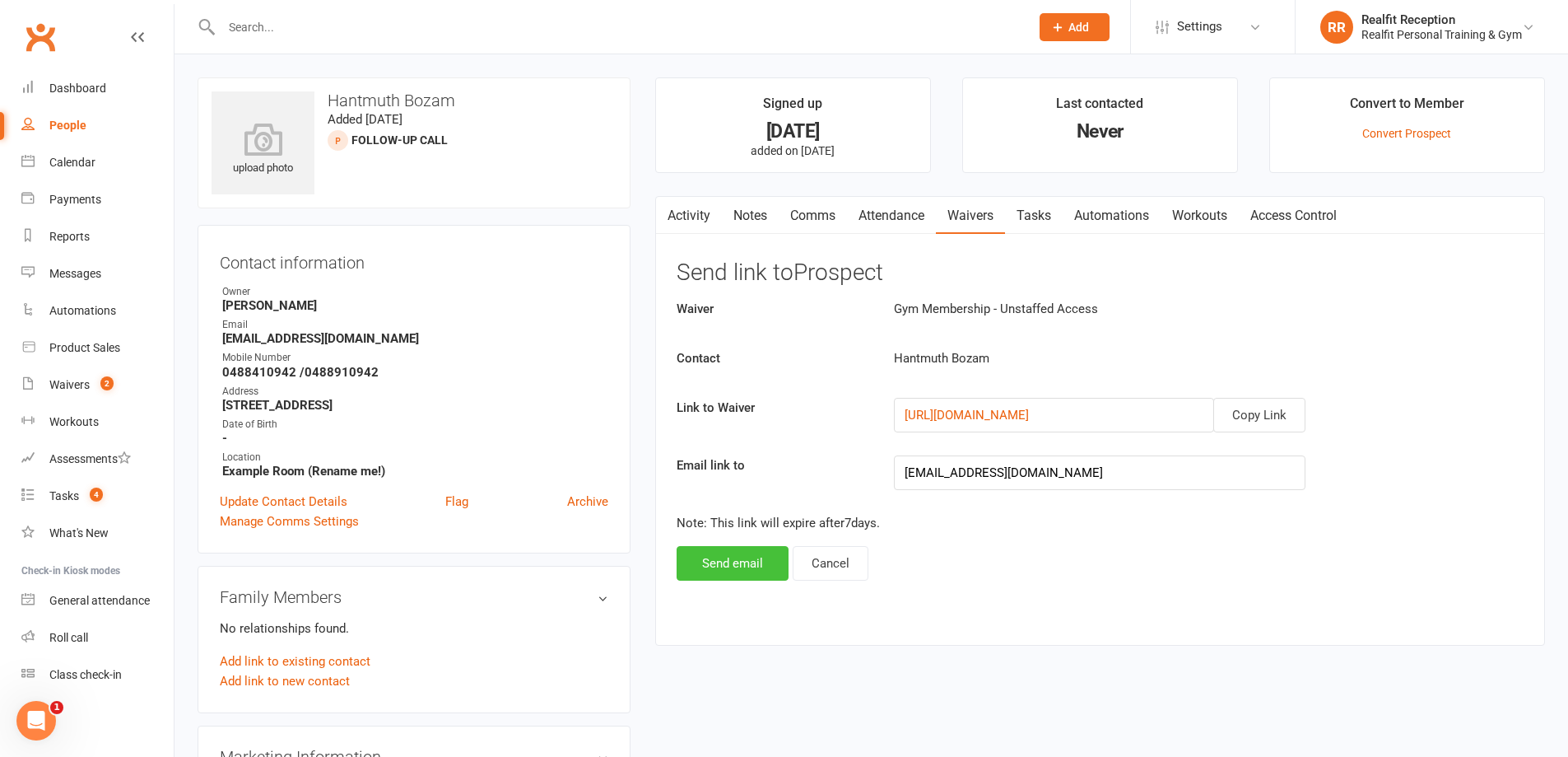
click at [736, 566] on button "Send email" at bounding box center [733, 563] width 112 height 35
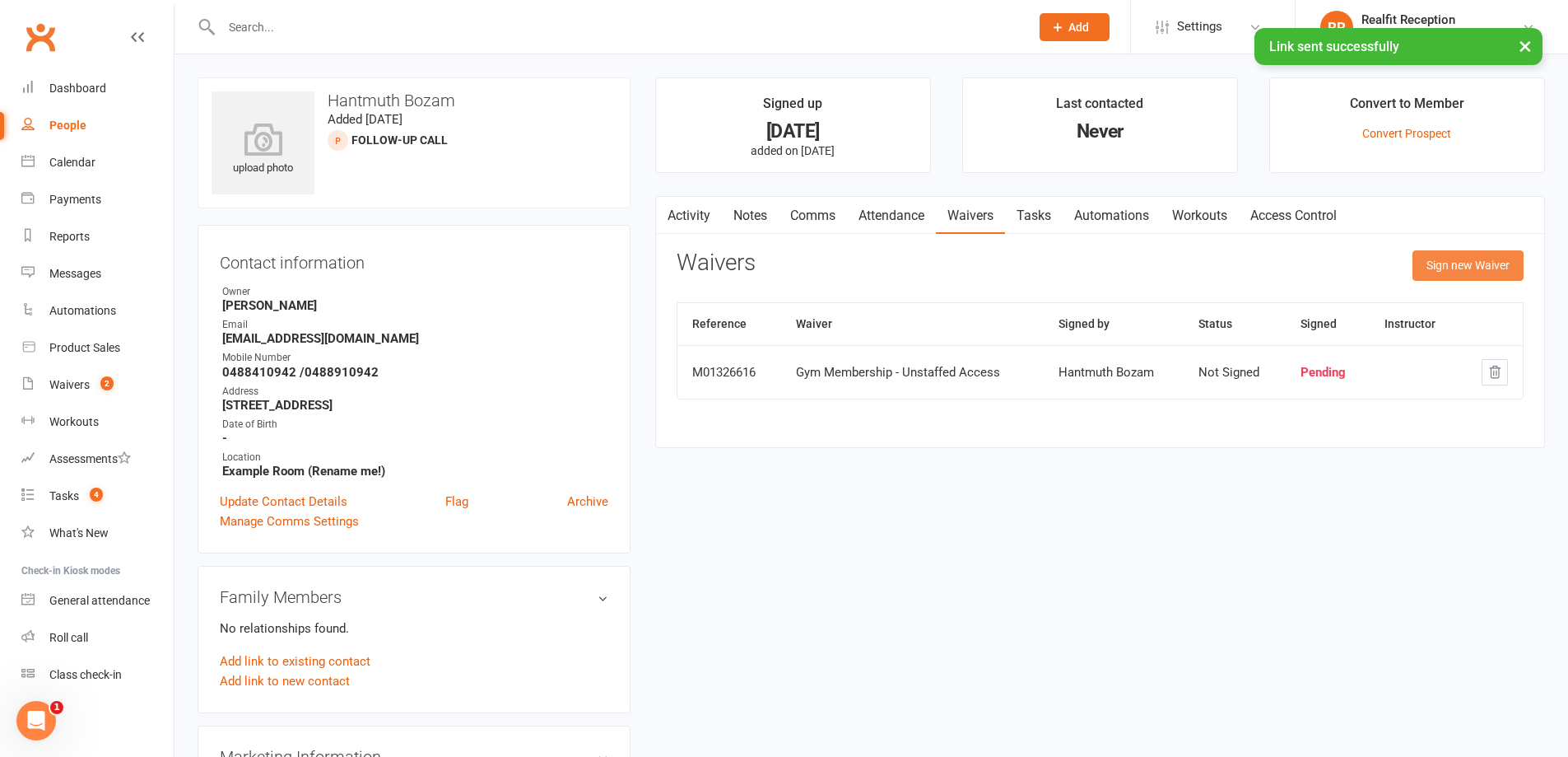
click at [1461, 268] on button "Sign new Waiver" at bounding box center [1468, 265] width 111 height 29
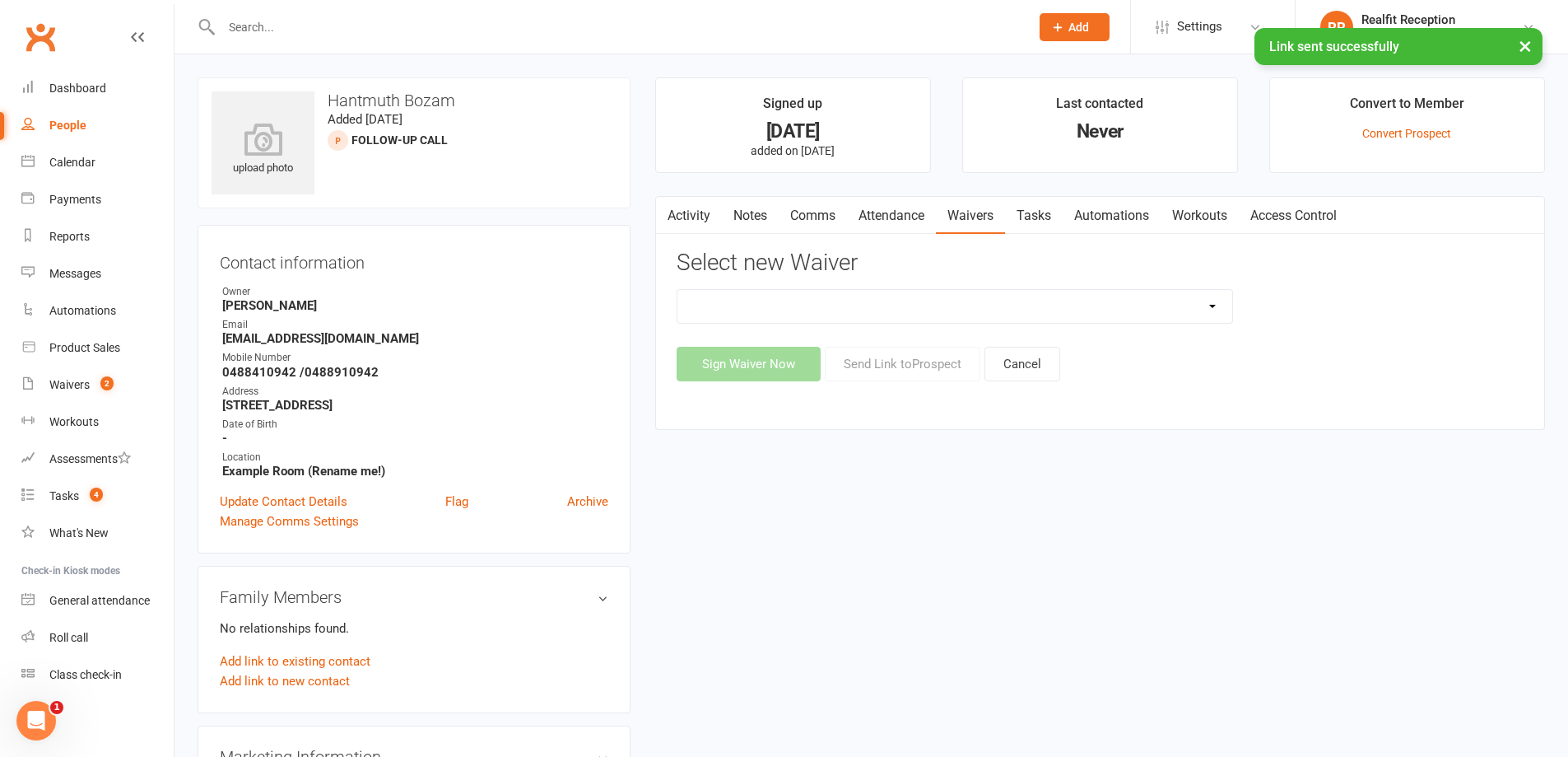
click at [1070, 314] on select "Direct Debit Authority Gym Membership - Unstaffed Access Realfit Member Applica…" at bounding box center [954, 306] width 555 height 33
select select "10927"
click at [677, 290] on select "Direct Debit Authority Gym Membership - Unstaffed Access Realfit Member Applica…" at bounding box center [954, 306] width 555 height 33
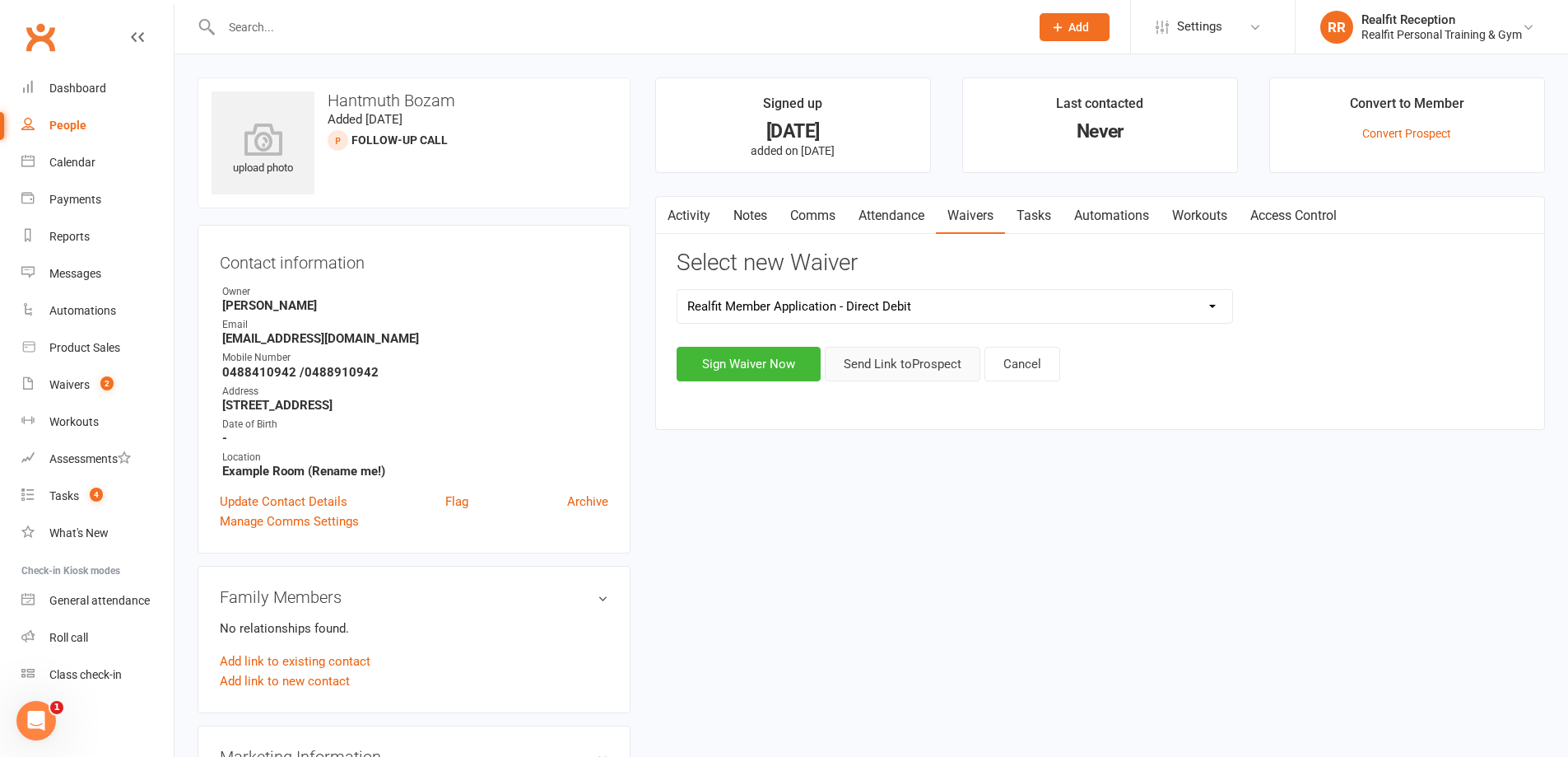
click at [951, 366] on button "Send Link to [GEOGRAPHIC_DATA]" at bounding box center [903, 364] width 156 height 35
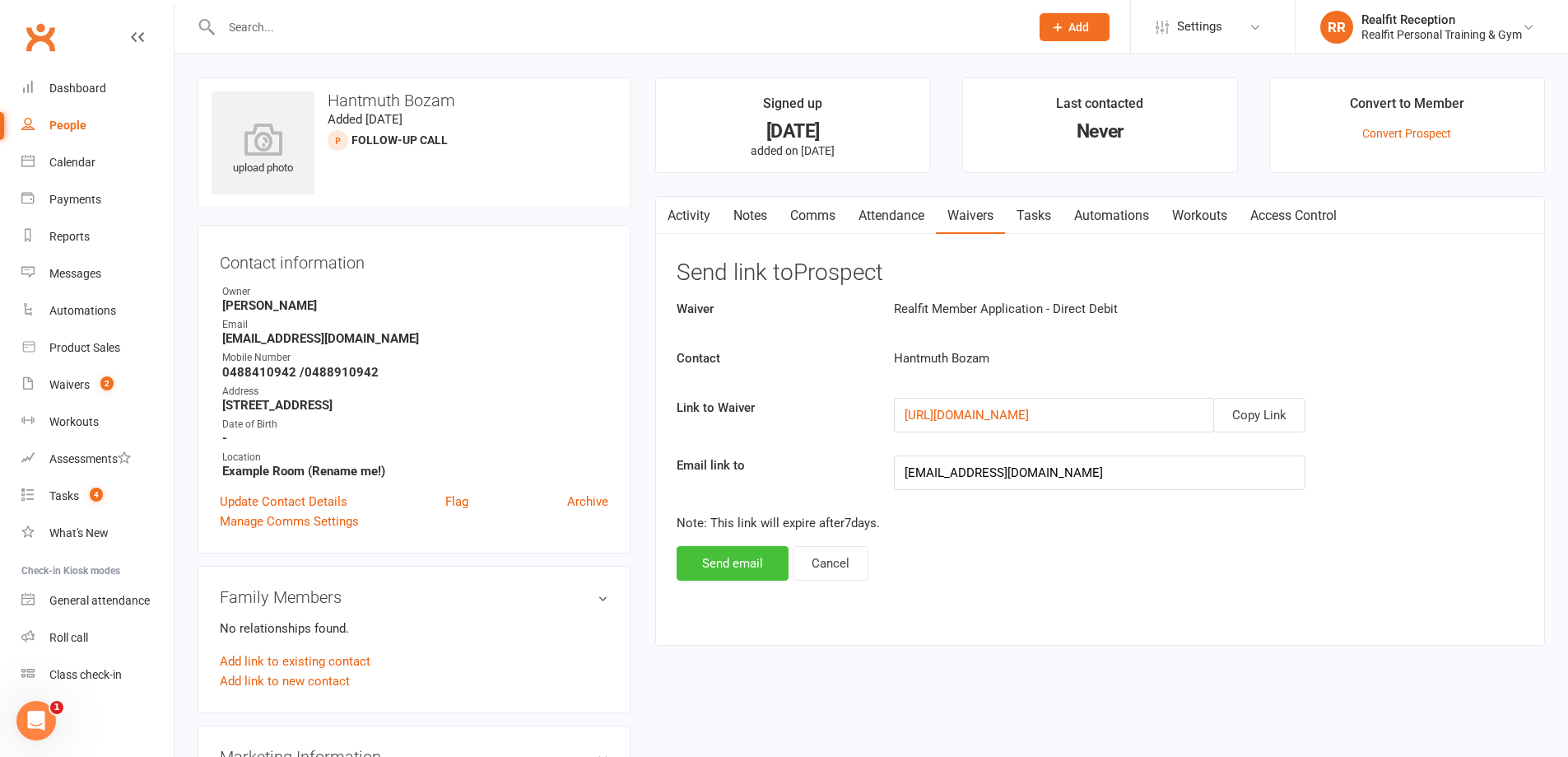
click at [727, 571] on button "Send email" at bounding box center [733, 563] width 112 height 35
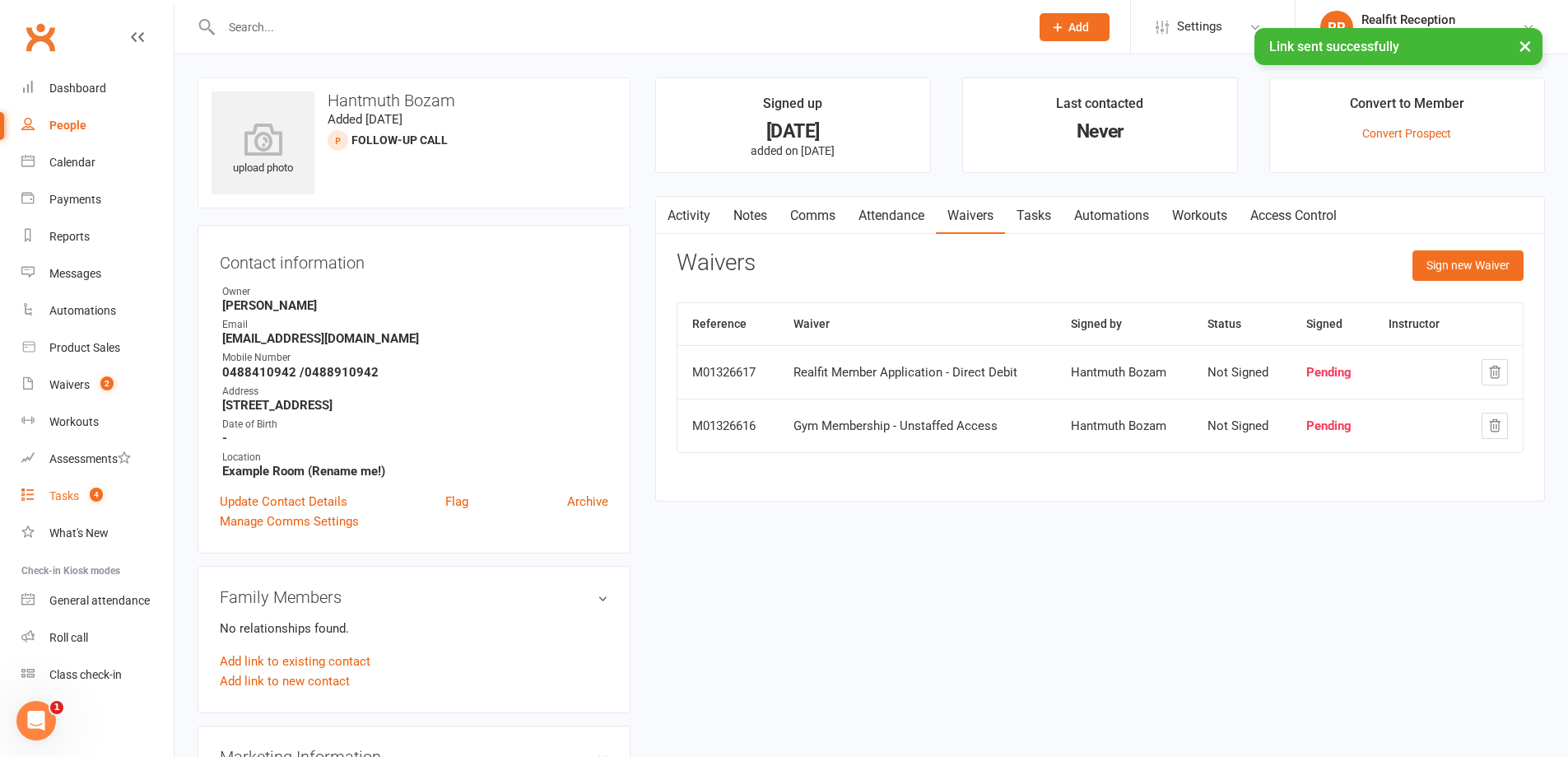
click at [61, 495] on div "Tasks" at bounding box center [64, 495] width 29 height 13
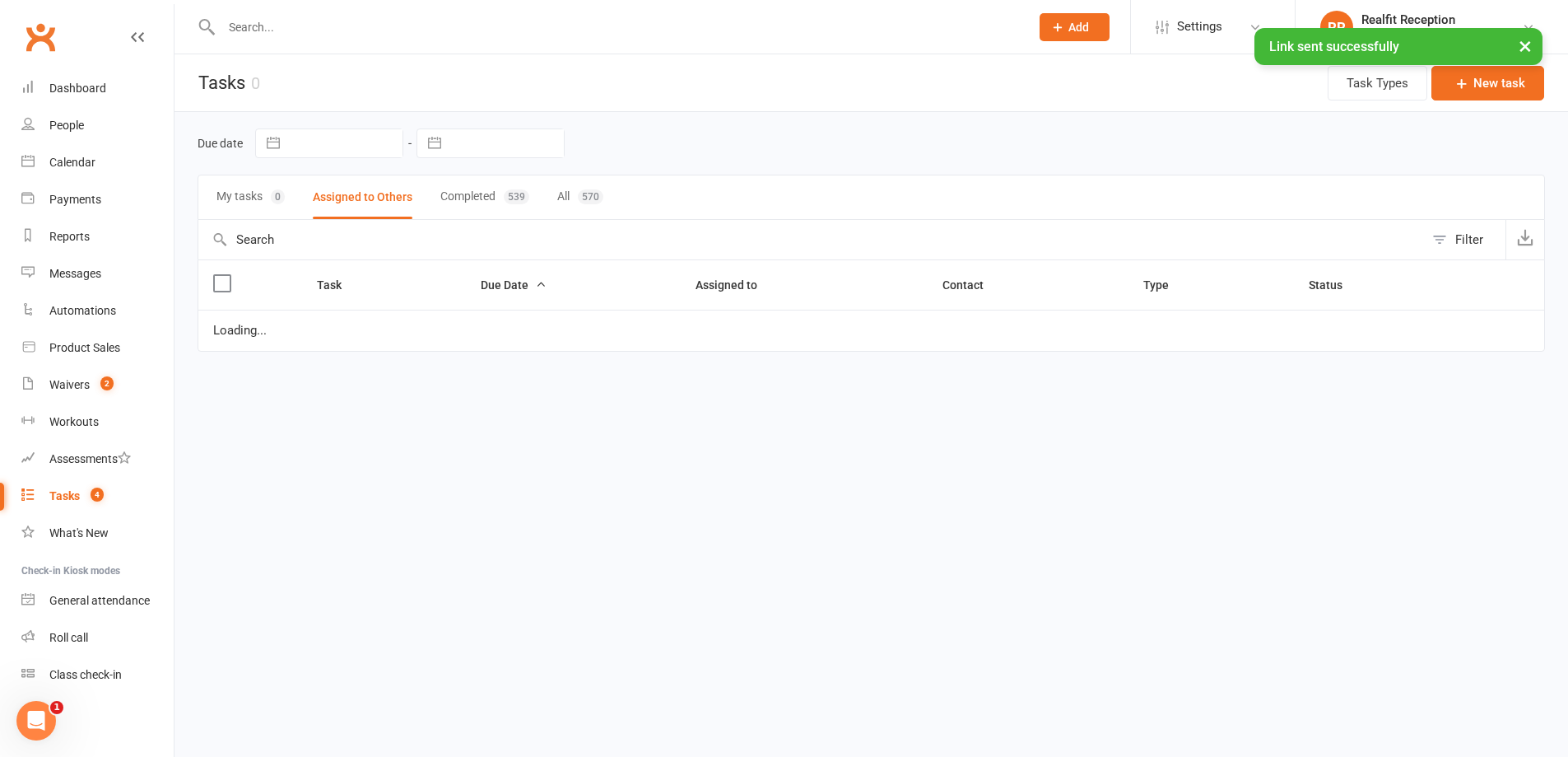
select select "started"
select select "waiting"
select select "started"
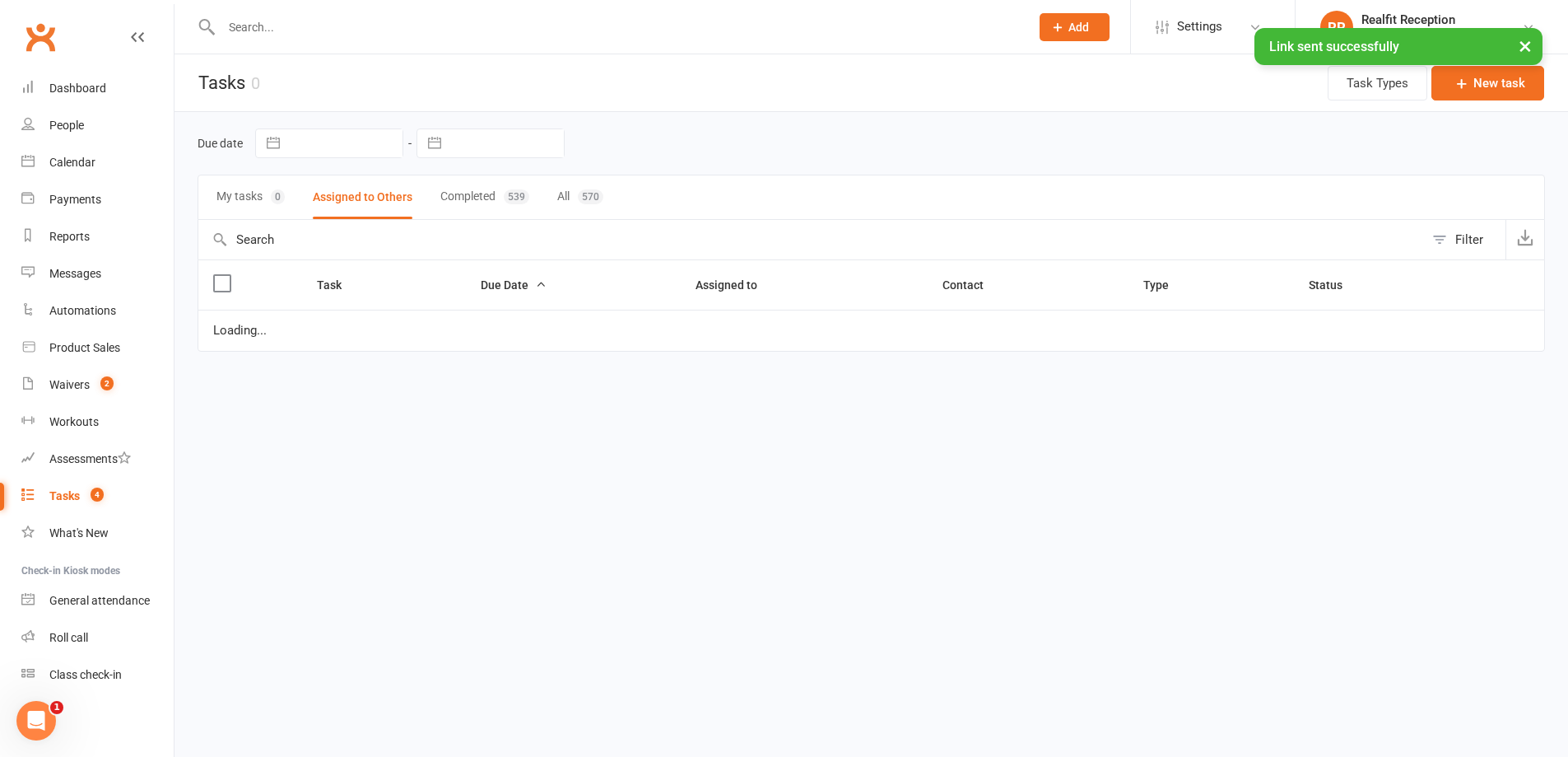
select select "started"
select select "waiting"
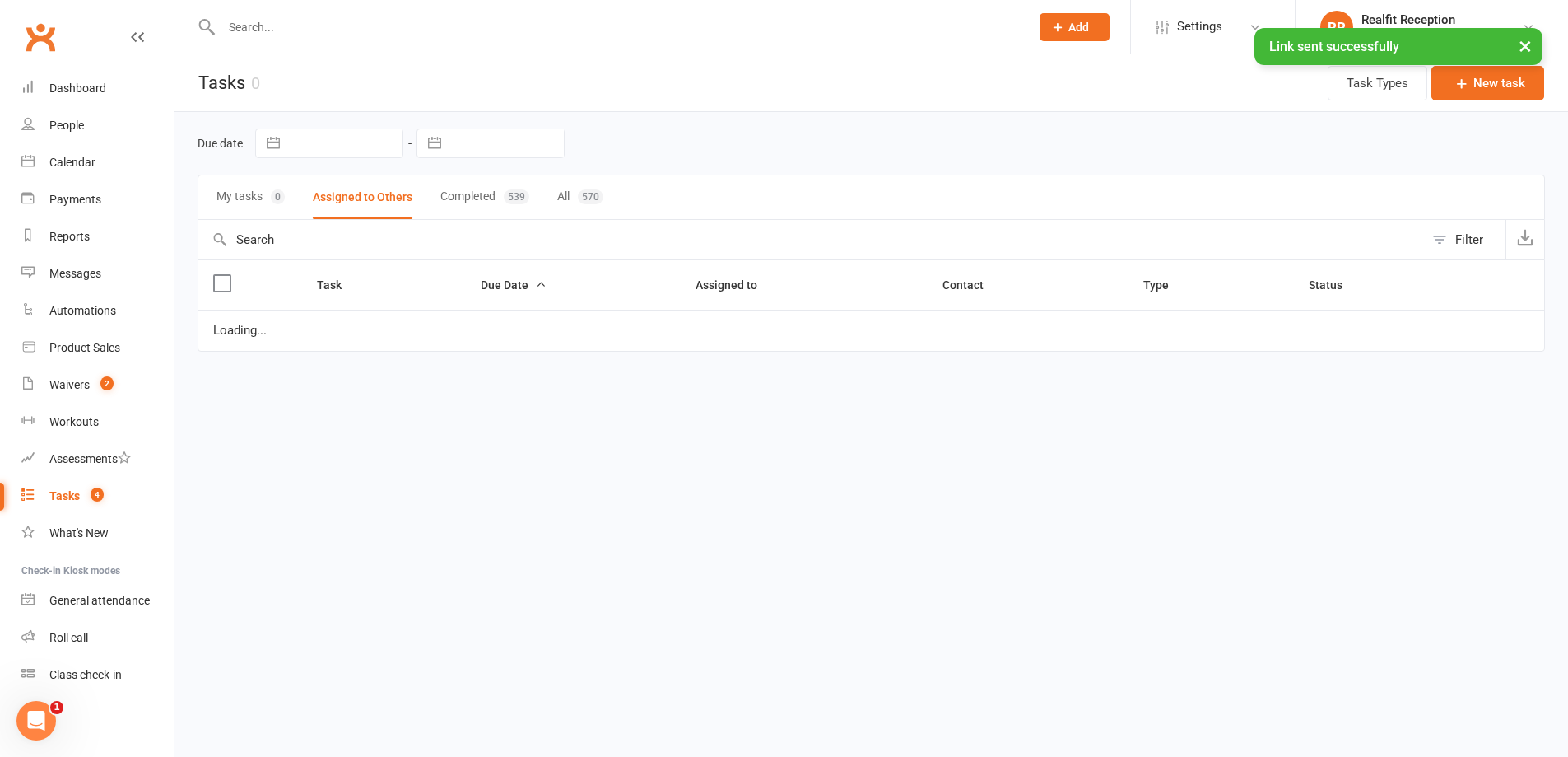
select select "waiting"
select select "started"
select select "waiting"
select select "started"
select select "waiting"
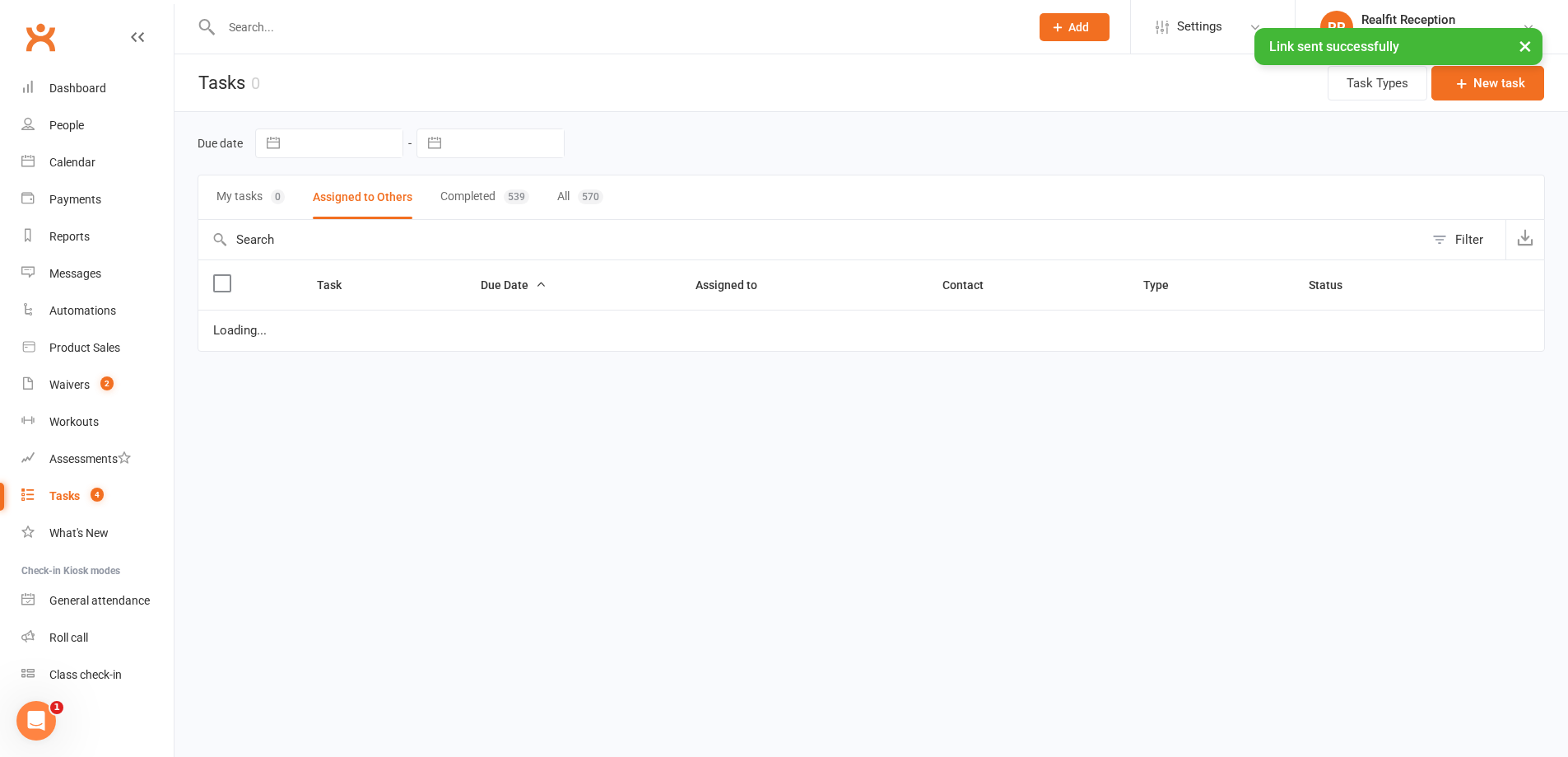
select select "started"
select select "waiting"
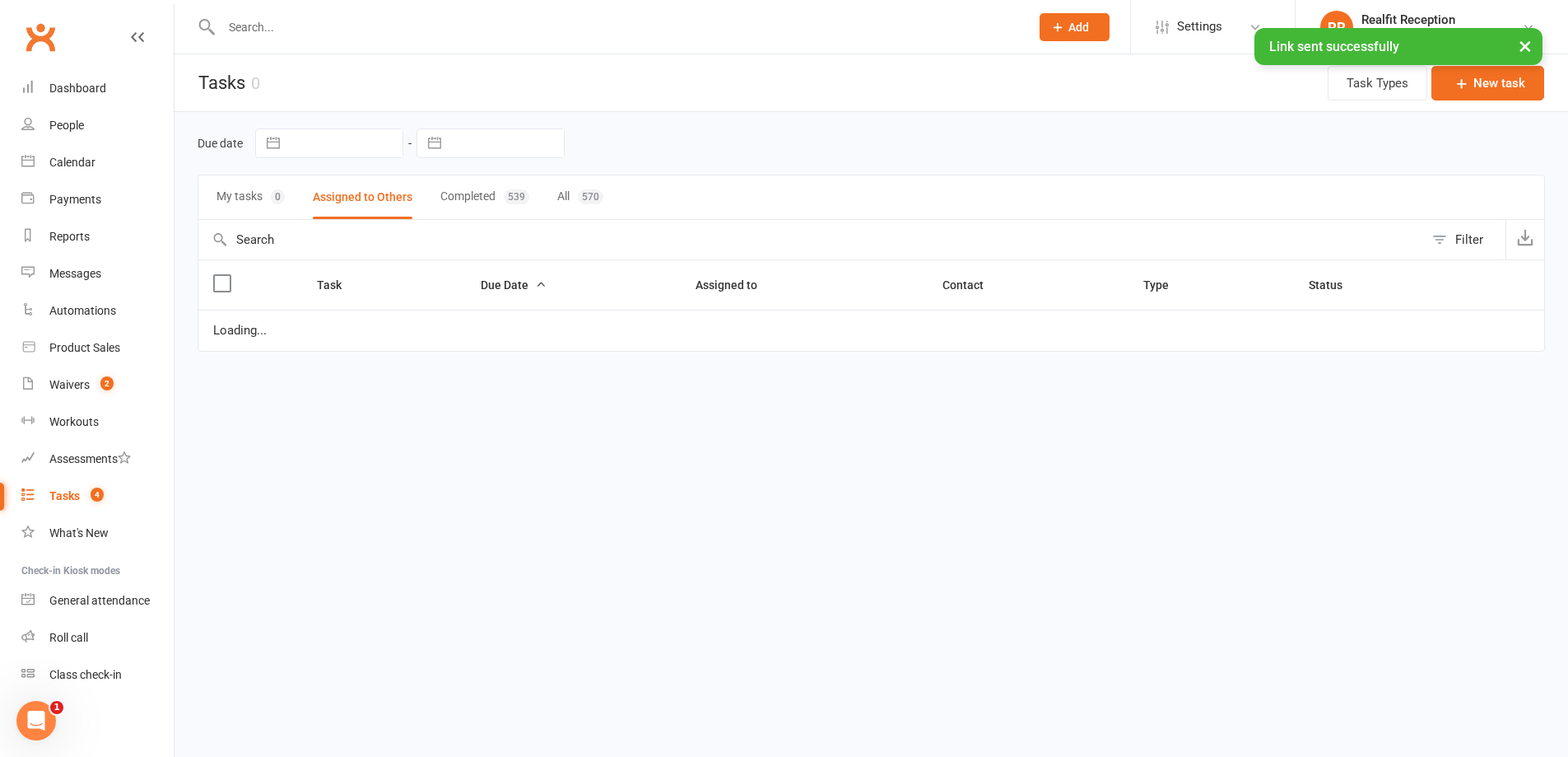
select select "waiting"
select select "started"
select select "waiting"
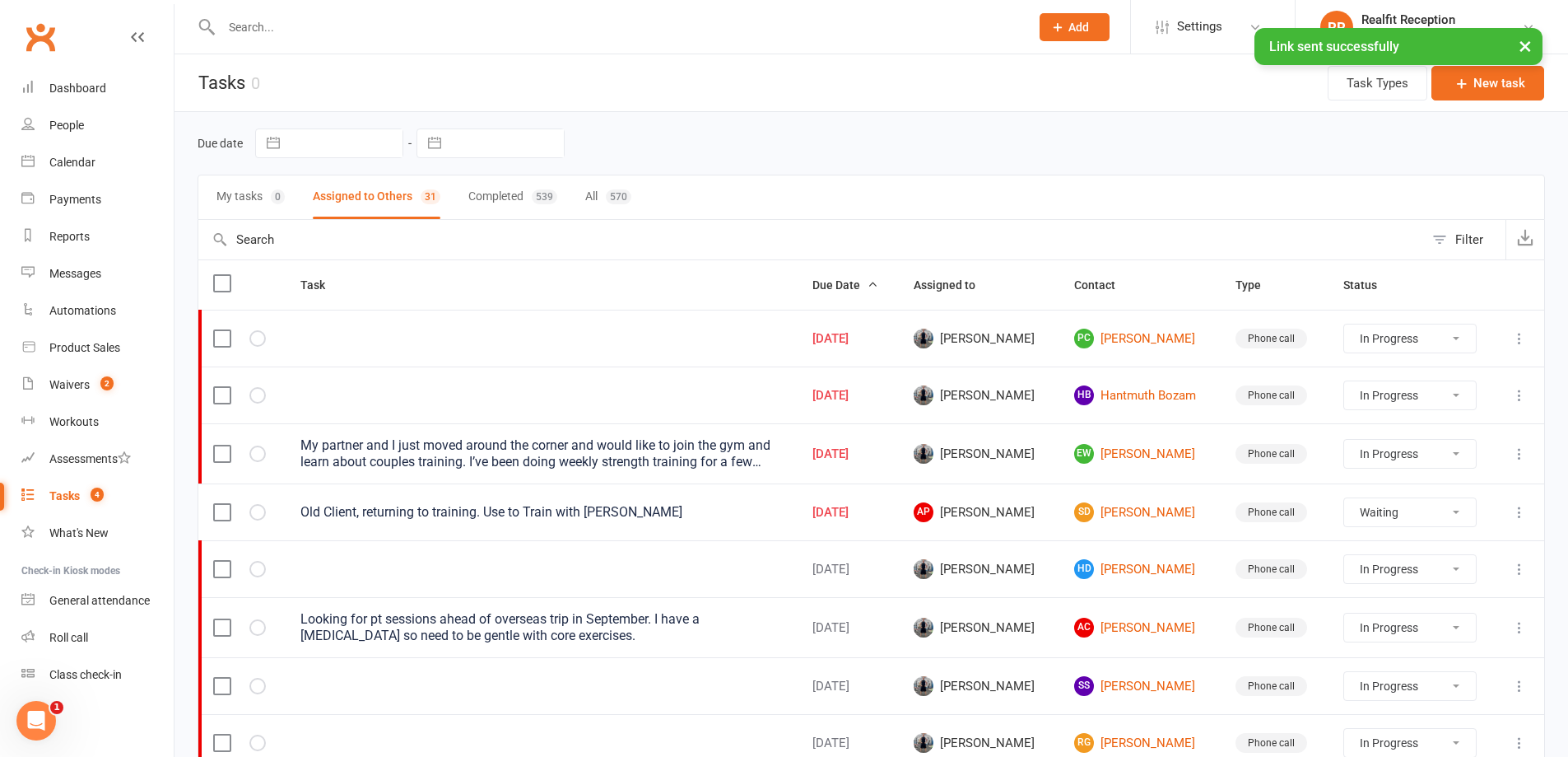
click at [1419, 397] on select "Not Started In Progress Waiting Complete" at bounding box center [1410, 395] width 132 height 28
click at [1351, 381] on select "Not Started In Progress Waiting Complete" at bounding box center [1410, 395] width 132 height 28
select select "started"
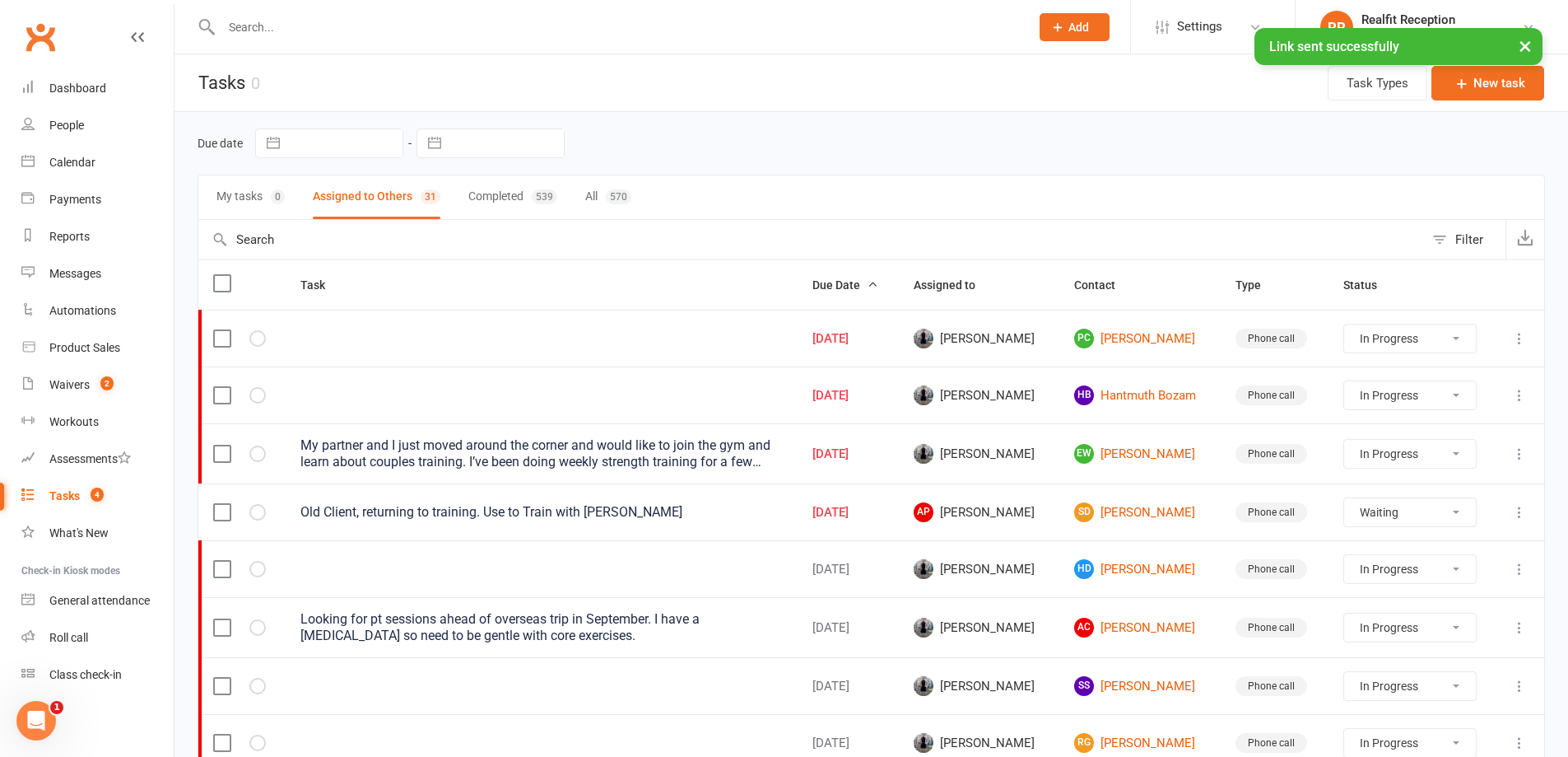
select select "started"
select select "waiting"
select select "started"
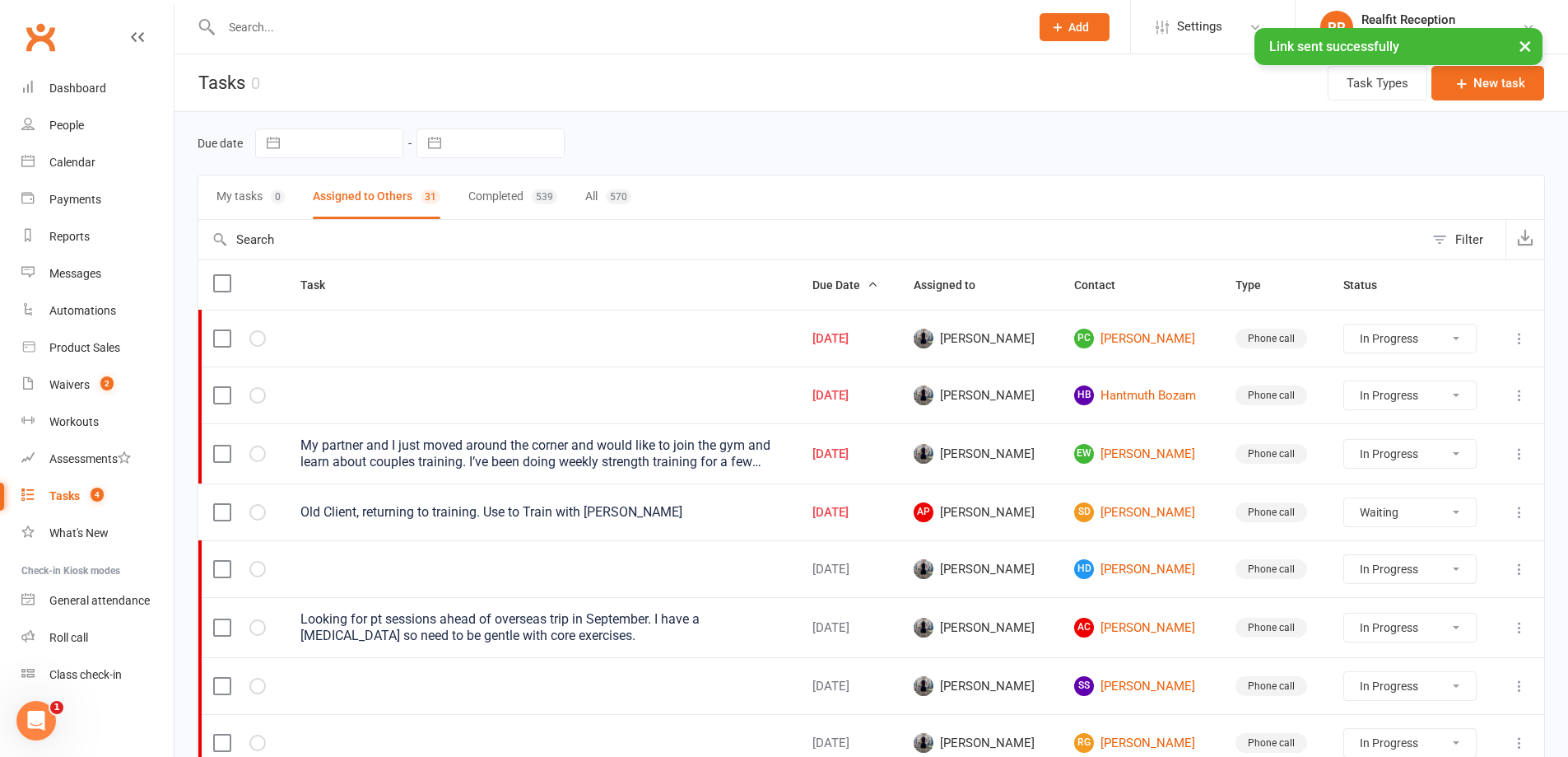
select select "started"
select select "waiting"
select select "started"
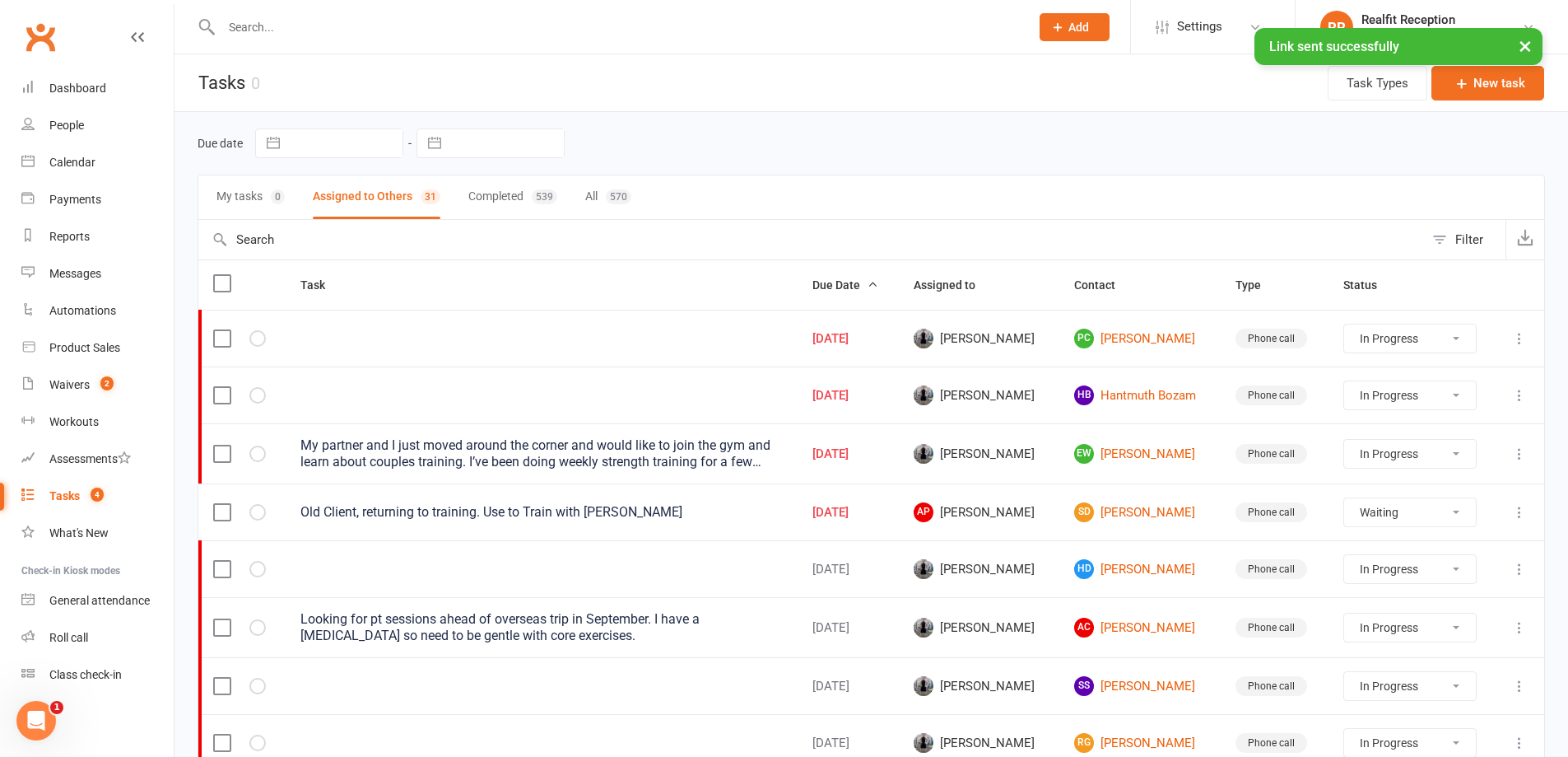
select select "waiting"
select select "started"
select select "waiting"
select select "started"
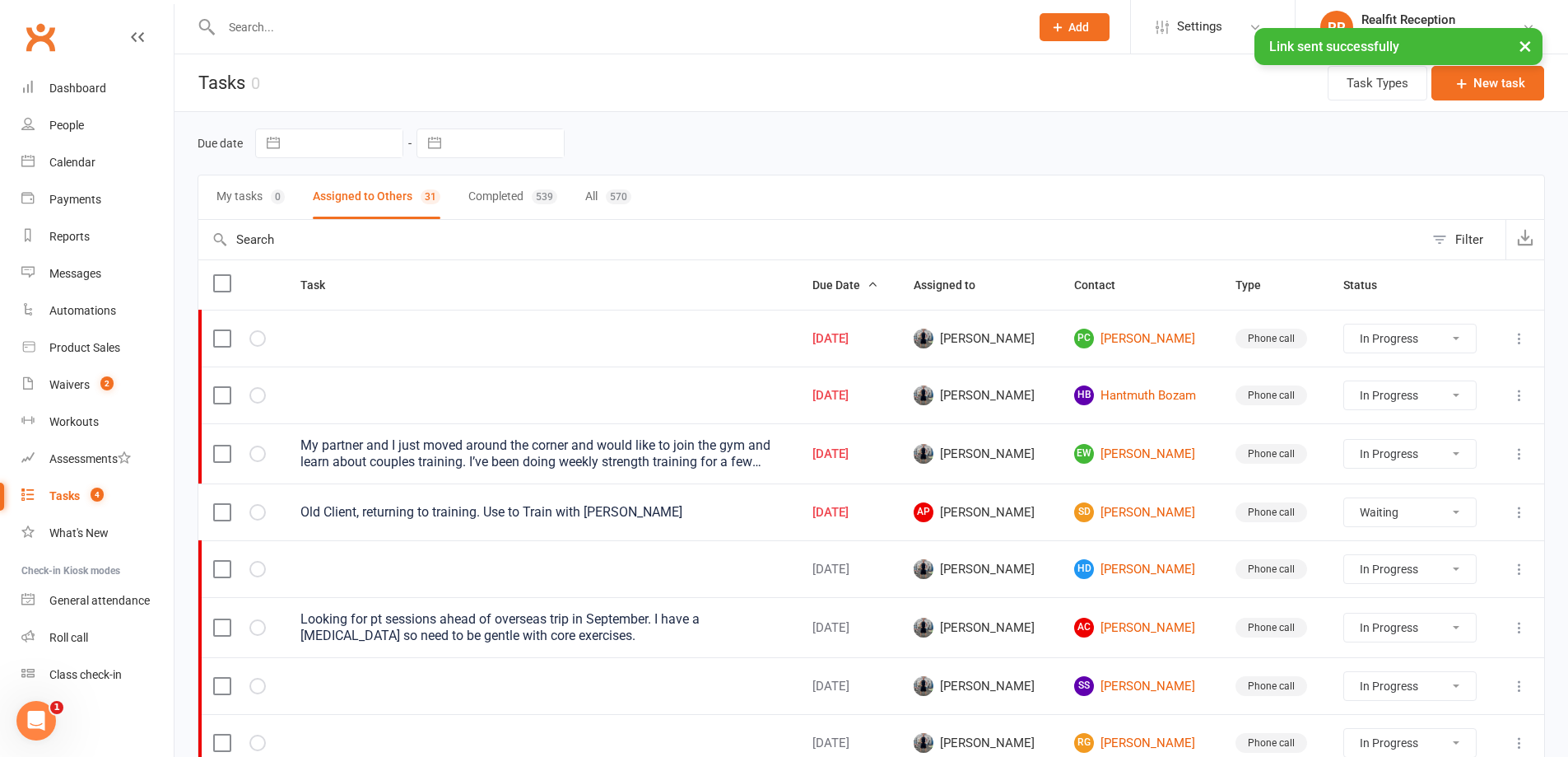
select select "waiting"
select select "started"
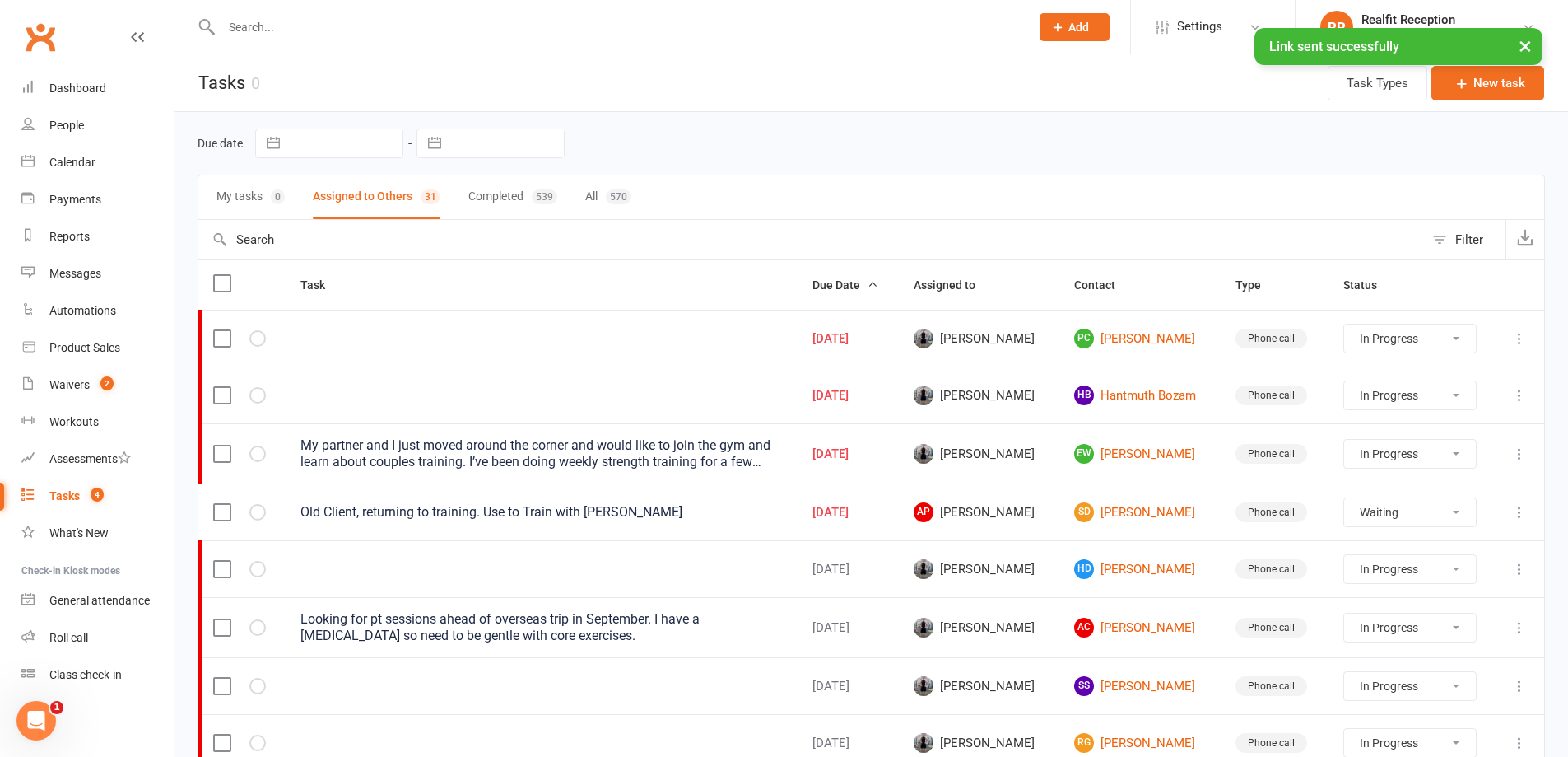
select select "waiting"
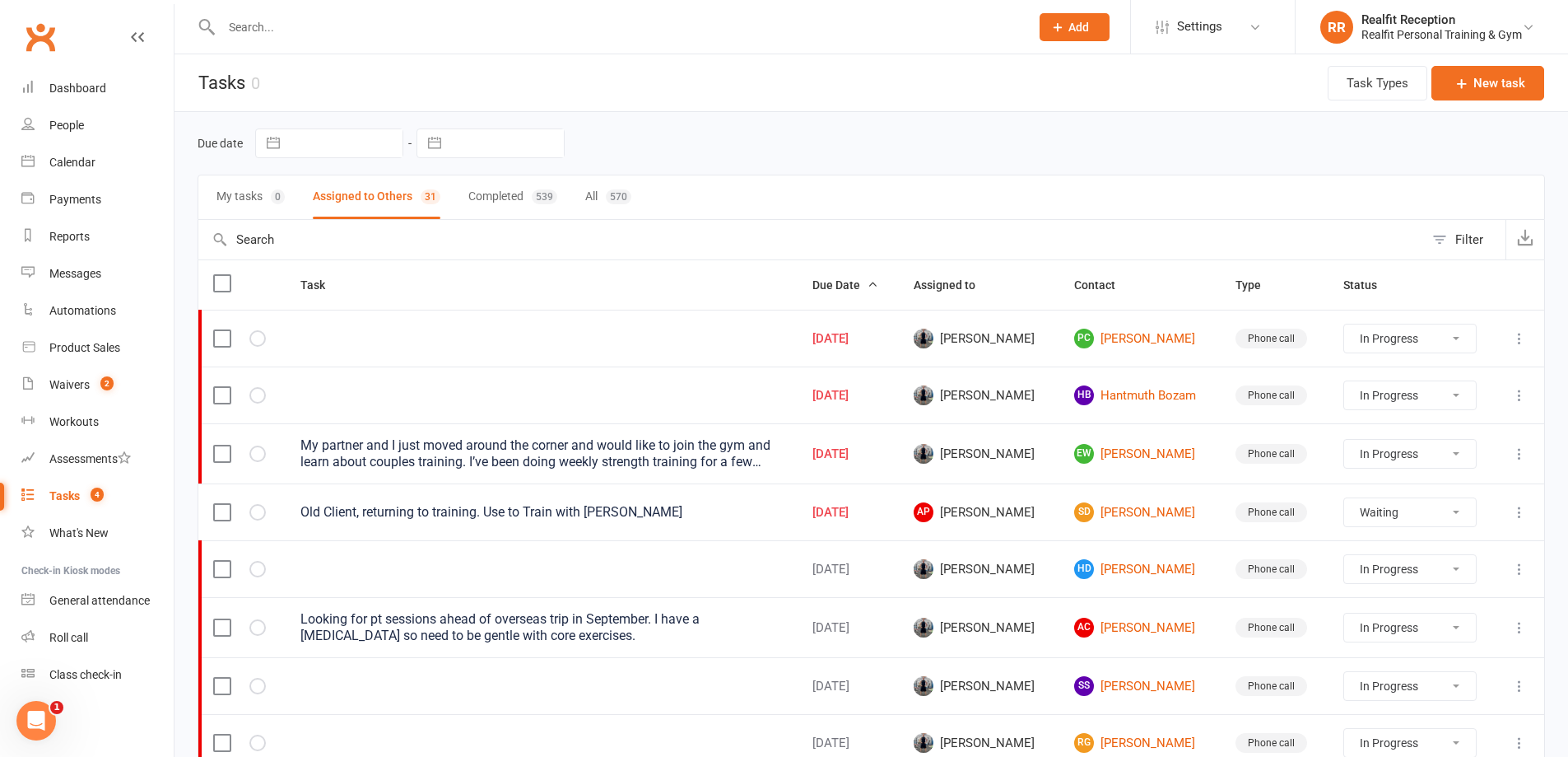
select select "started"
select select "waiting"
select select "started"
select select "waiting"
select select "started"
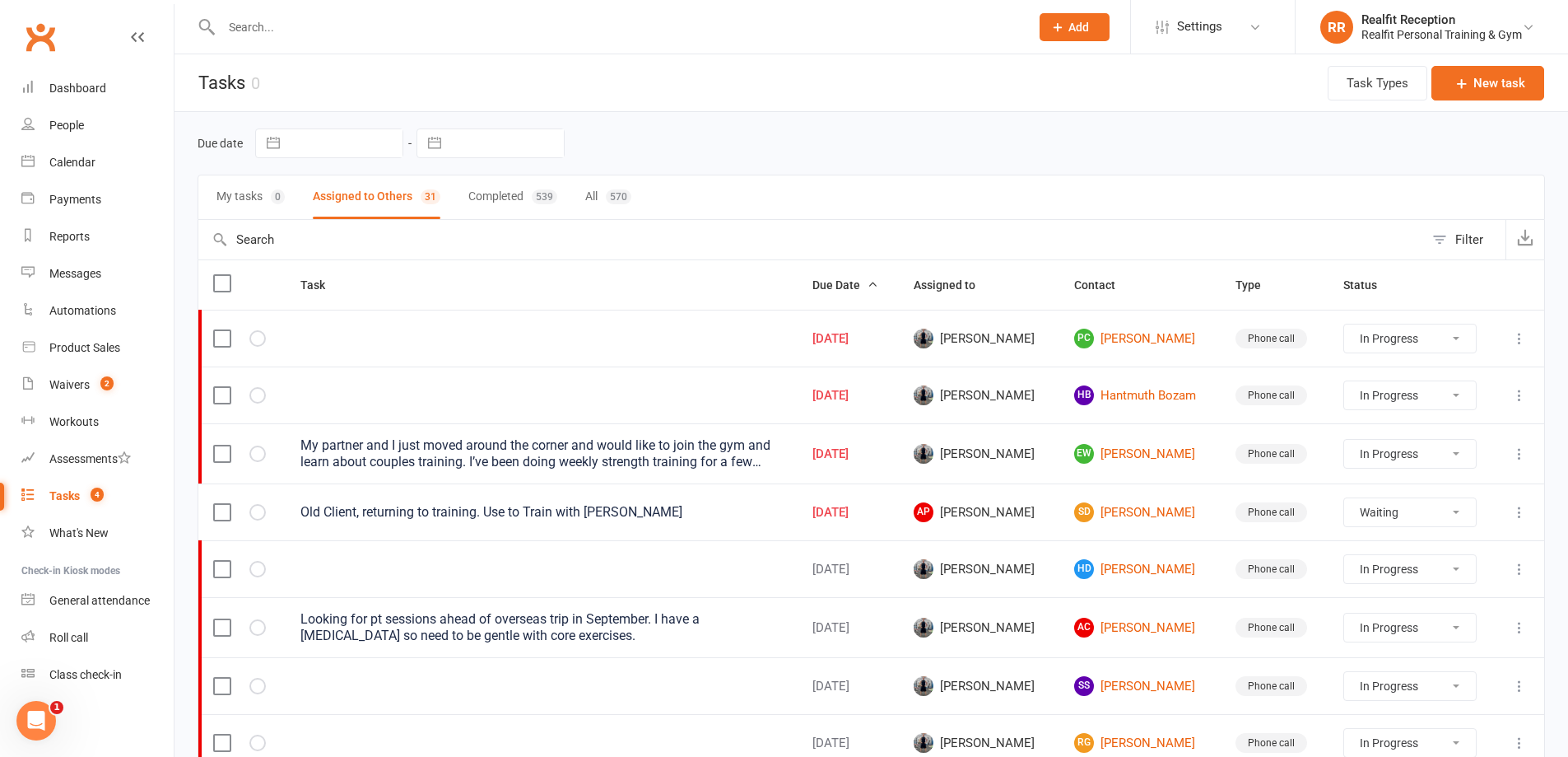
select select "started"
select select "waiting"
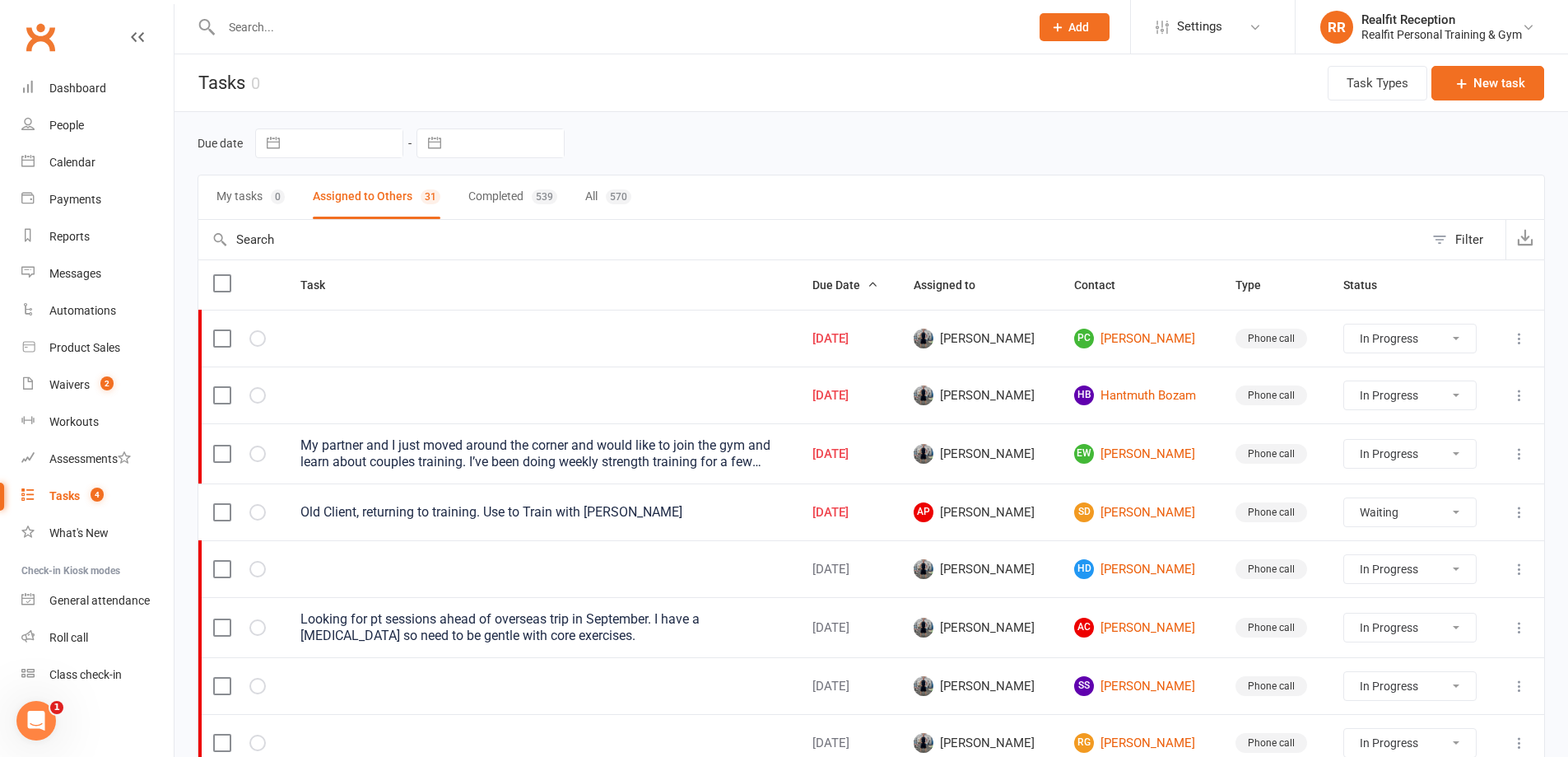
select select "waiting"
select select "started"
select select "waiting"
select select "started"
select select "waiting"
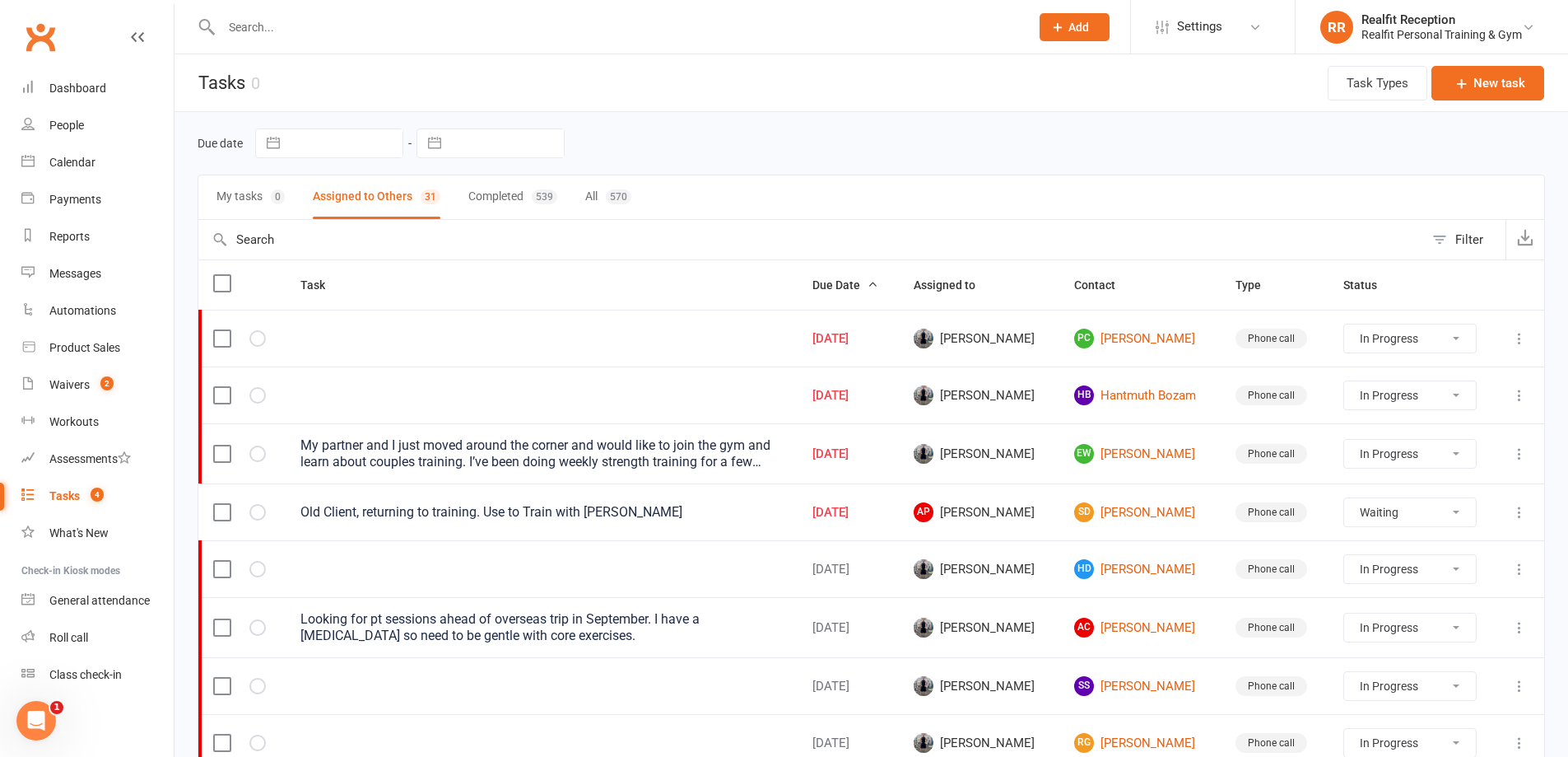
select select "started"
select select "waiting"
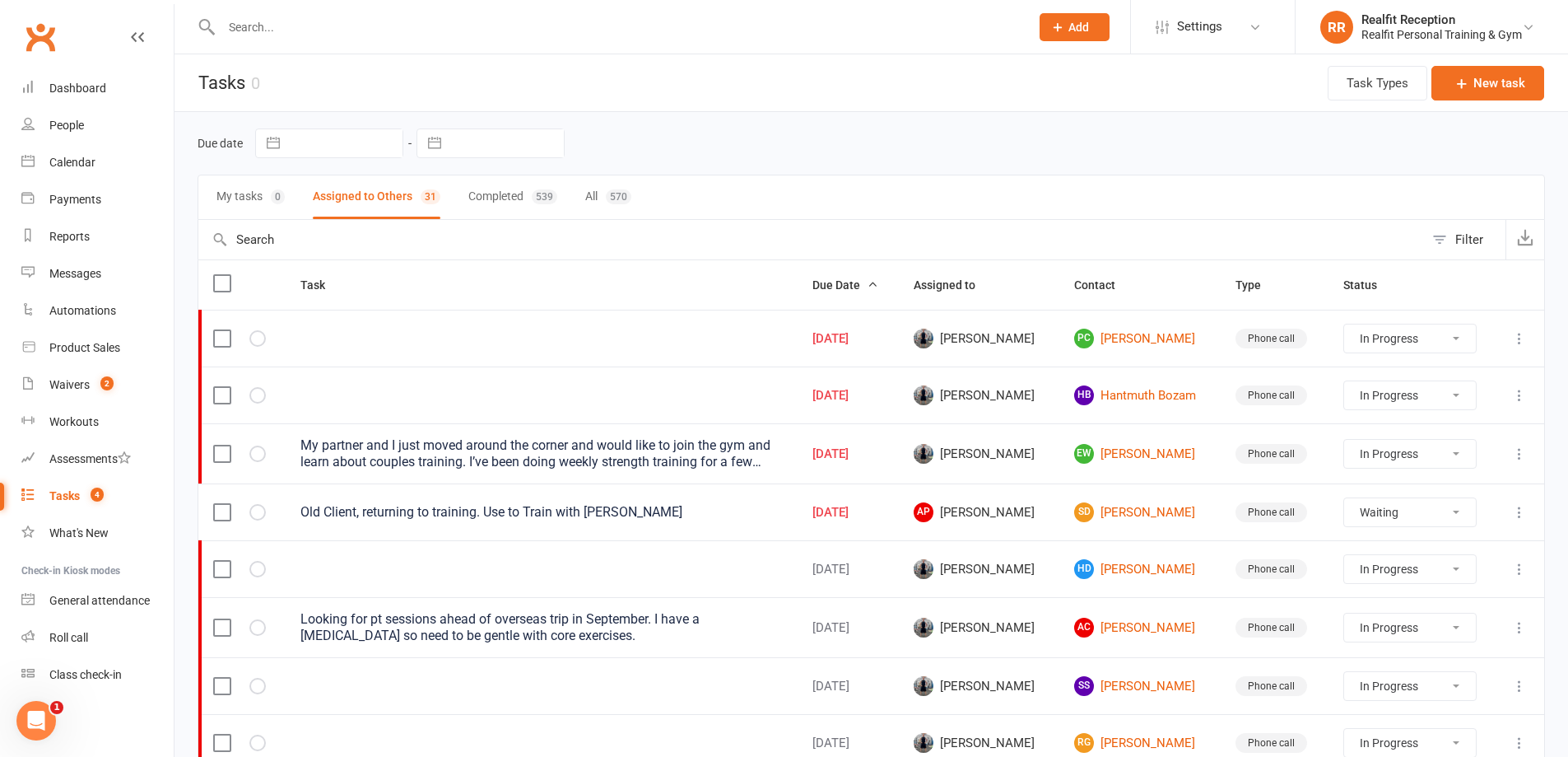
select select "waiting"
select select "started"
select select "waiting"
click at [1514, 396] on icon at bounding box center [1519, 395] width 17 height 17
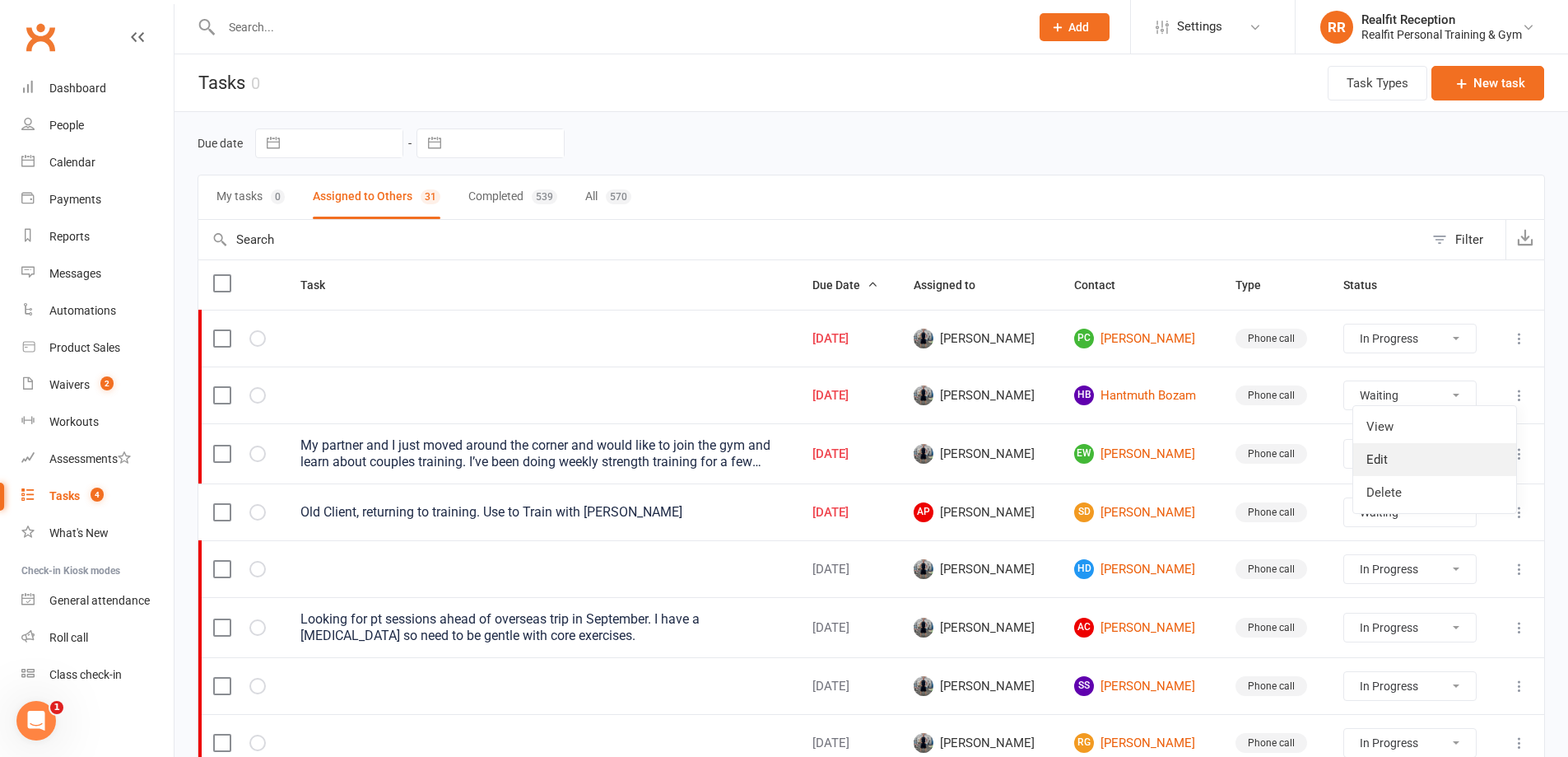
click at [1431, 453] on link "Edit" at bounding box center [1435, 460] width 163 height 33
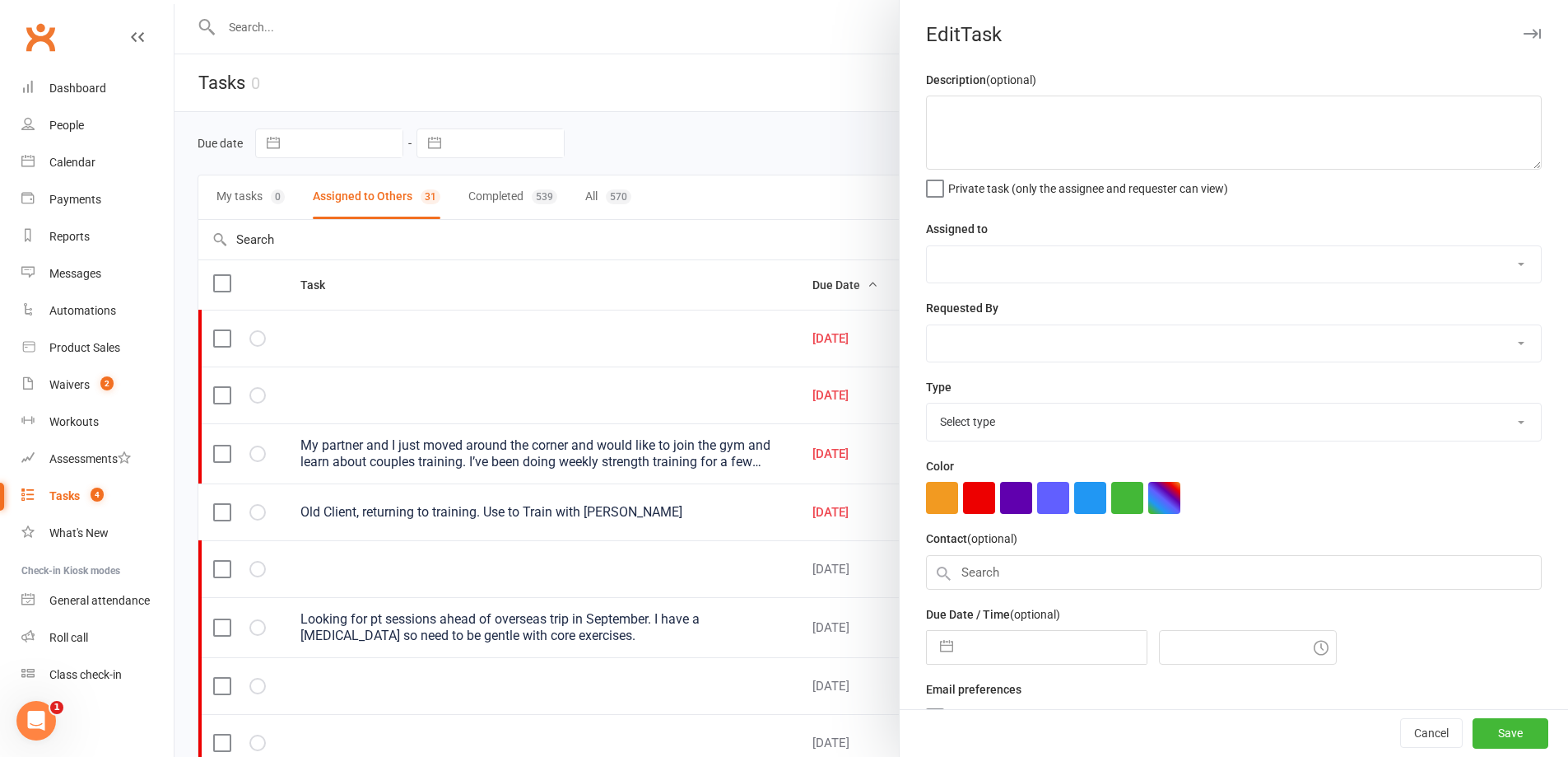
select select "49223"
select select "49355"
type input "[DATE]"
type input "6:45am"
select select "26751"
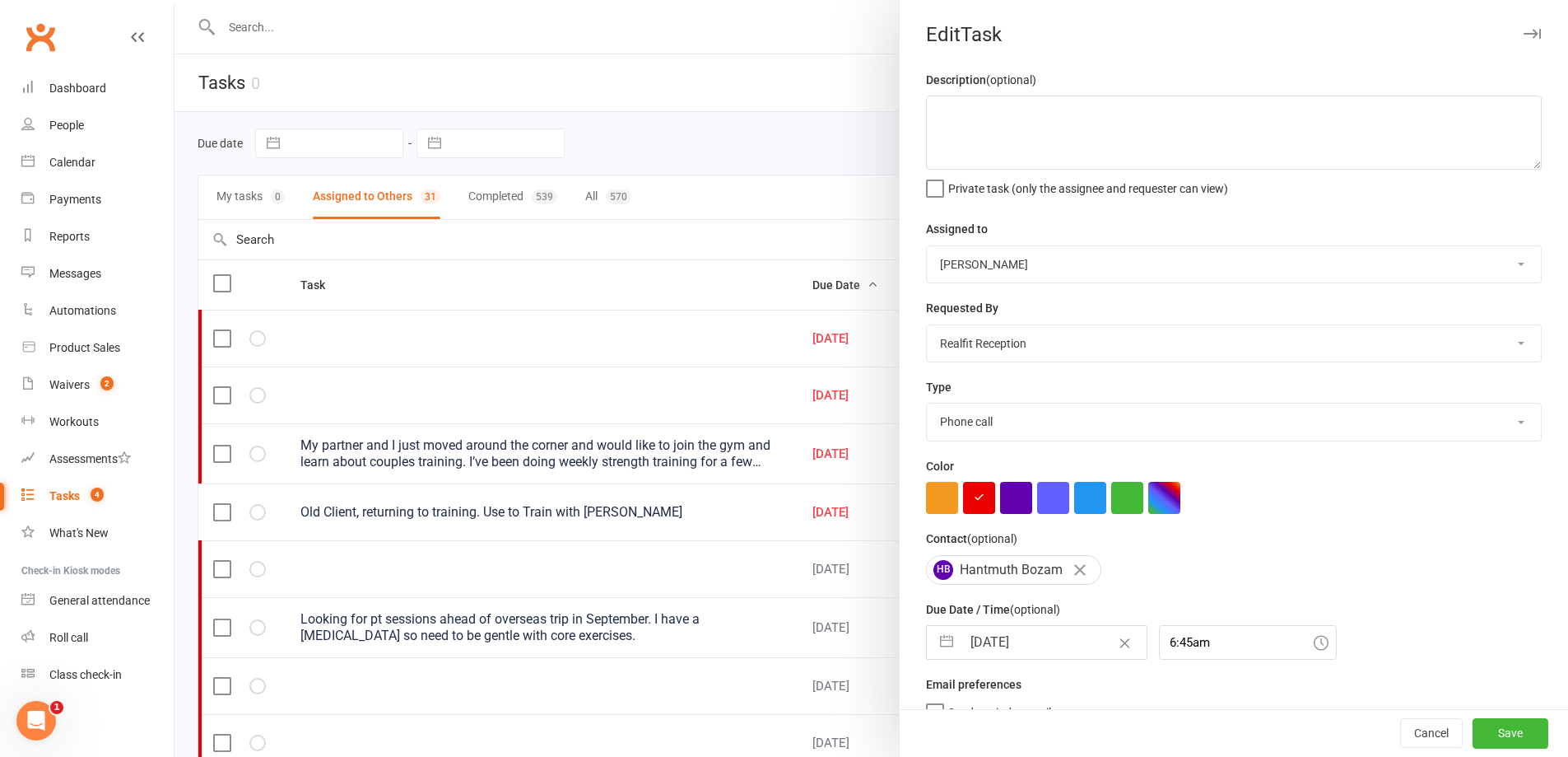
click at [1056, 650] on input "[DATE]" at bounding box center [1054, 642] width 185 height 33
select select "6"
select select "2025"
select select "7"
select select "2025"
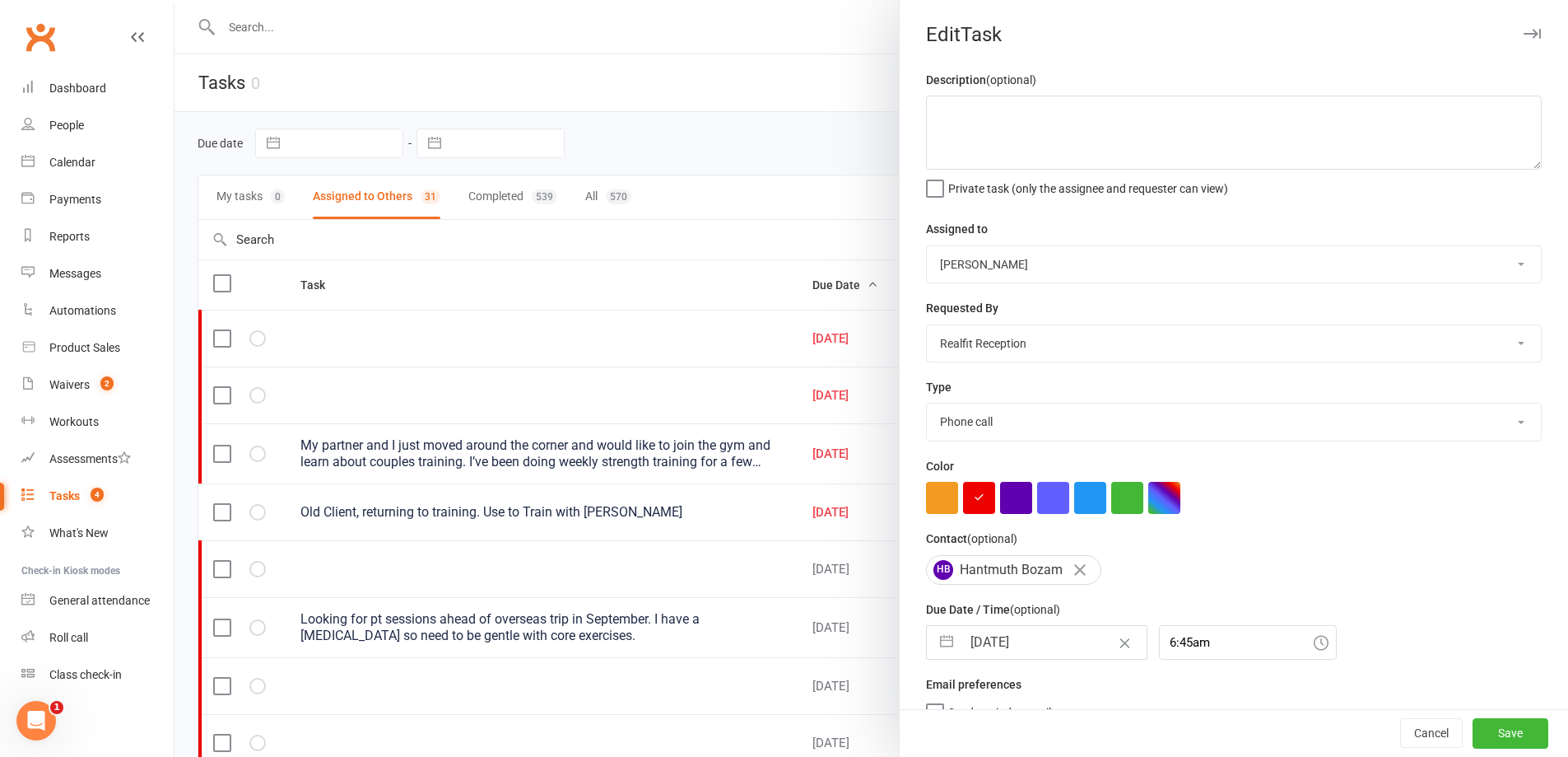
select select "8"
select select "2025"
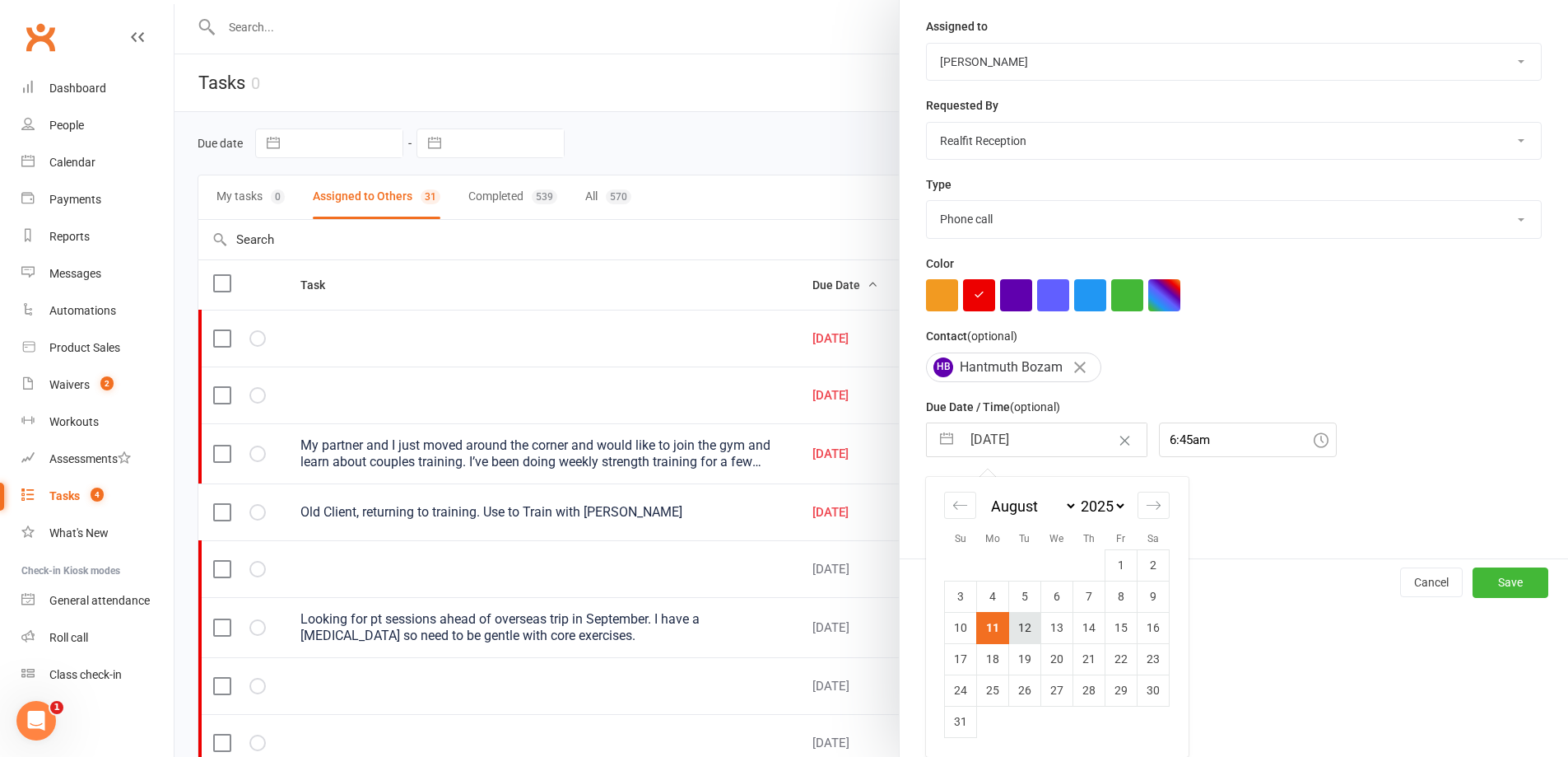
click at [1029, 629] on td "12" at bounding box center [1025, 628] width 32 height 31
type input "[DATE]"
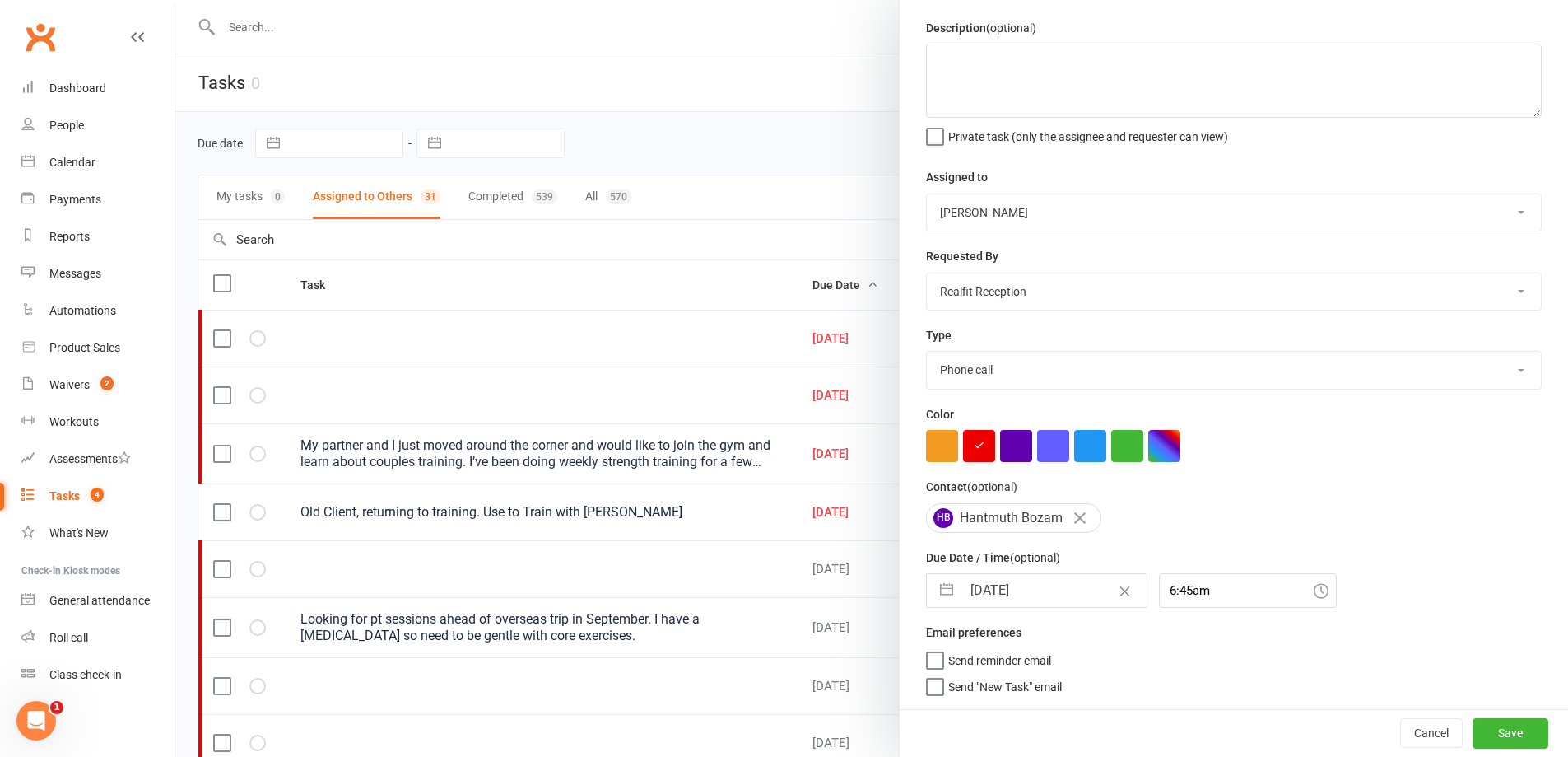
scroll to position [59, 0]
click at [1473, 729] on button "Save" at bounding box center [1510, 732] width 76 height 29
select select "started"
select select "waiting"
select select "started"
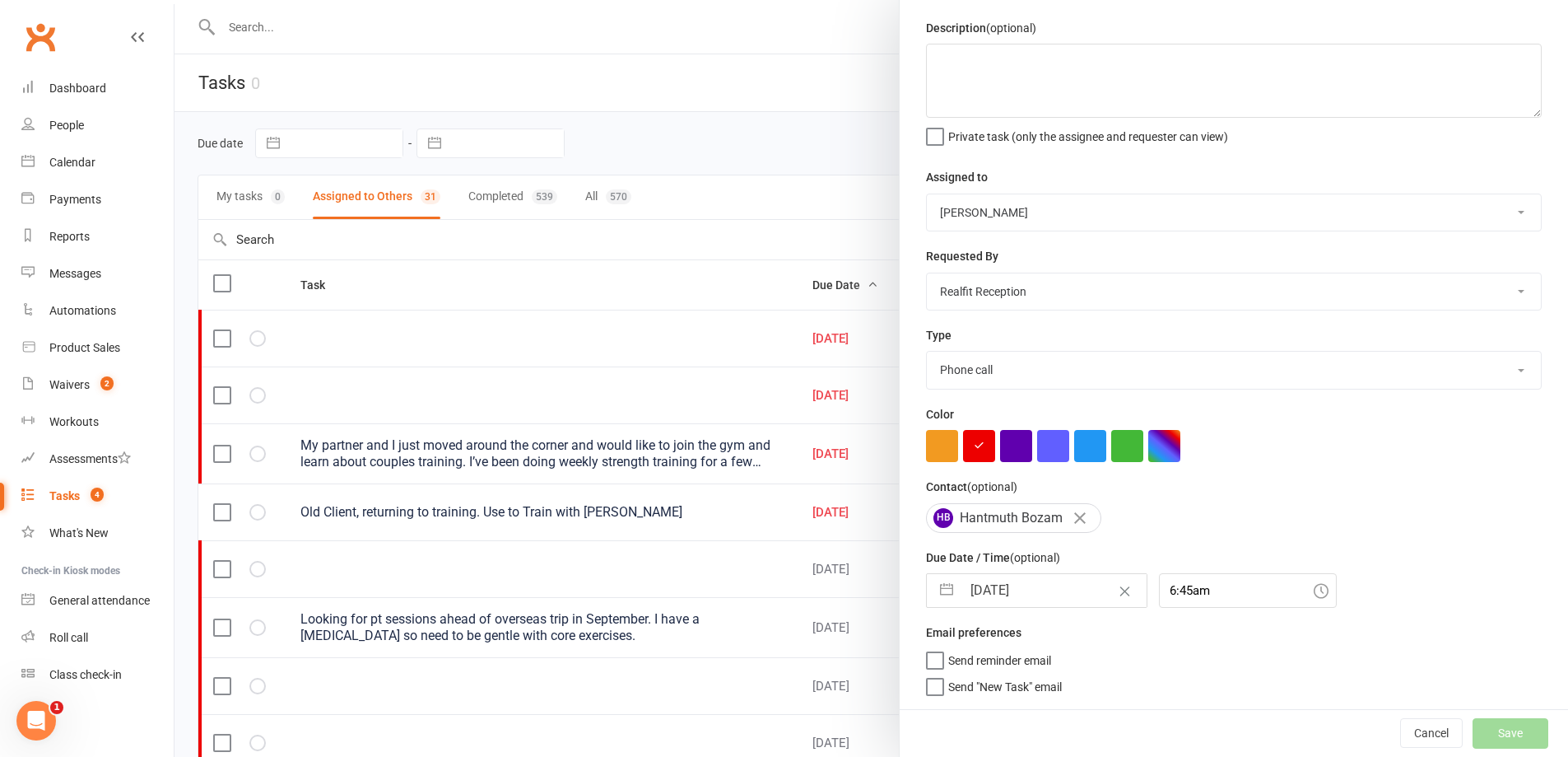
select select "waiting"
select select "started"
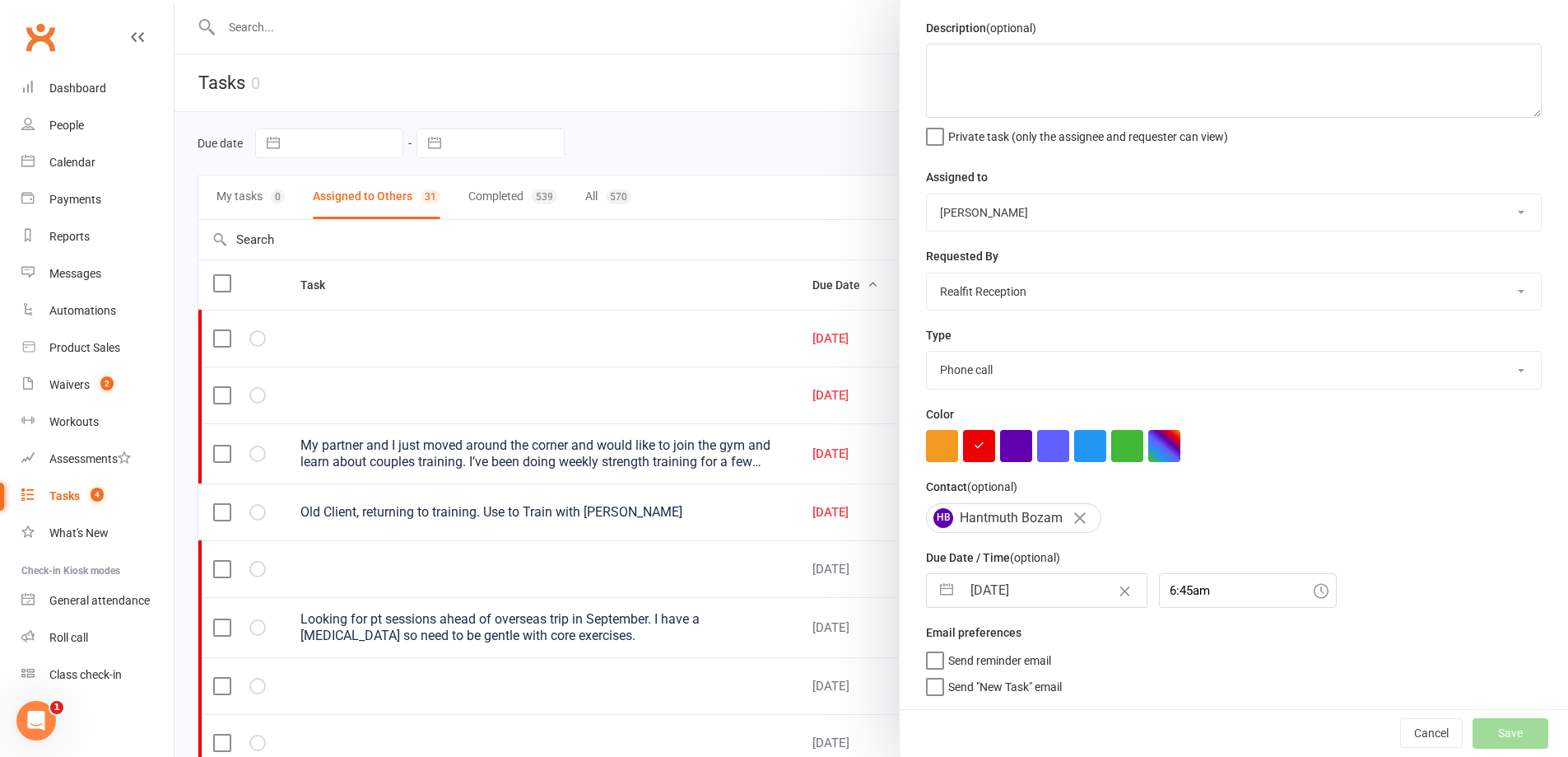
select select "started"
select select "waiting"
select select "started"
select select "waiting"
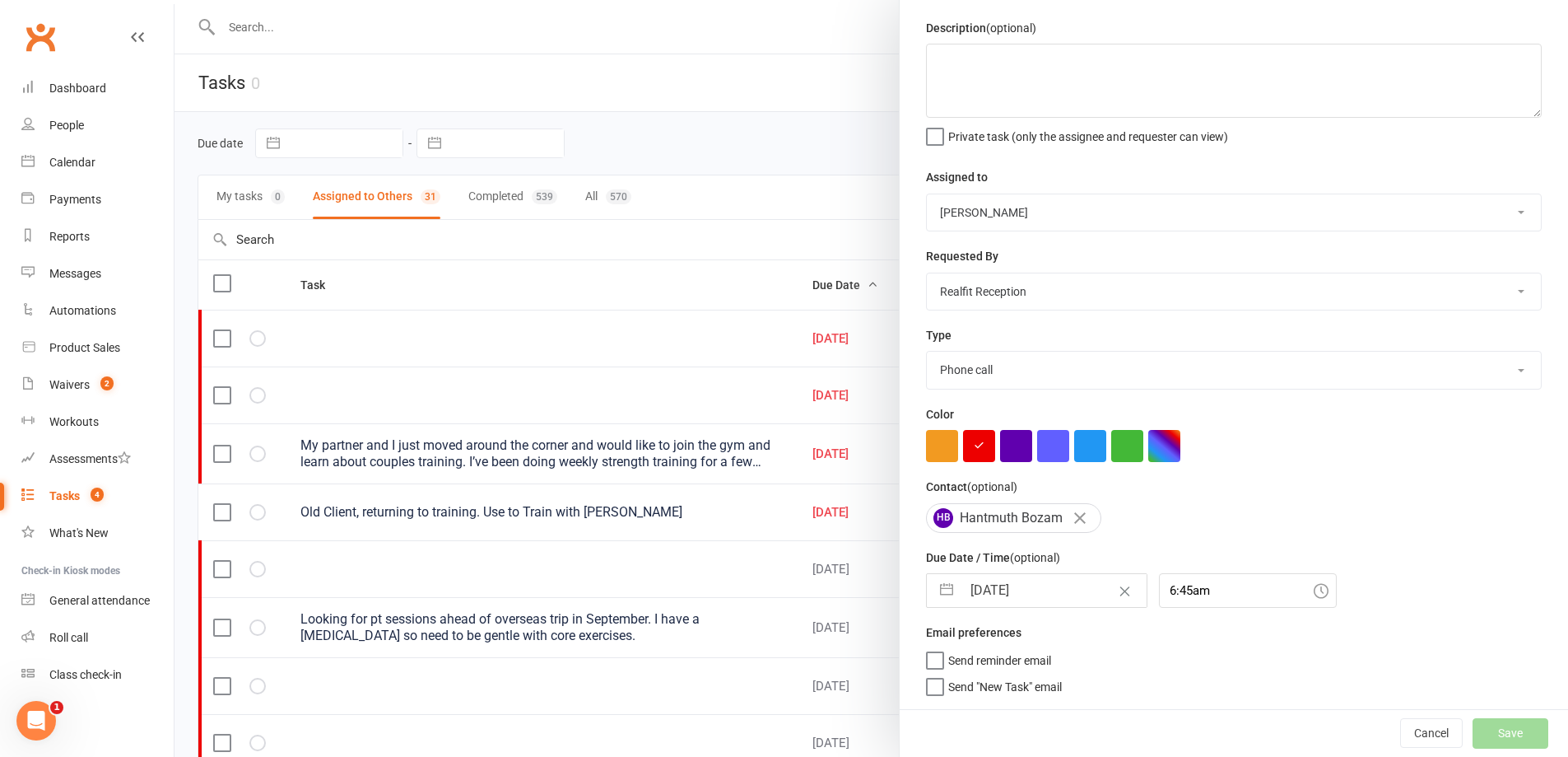
select select "started"
select select "waiting"
select select "started"
select select "waiting"
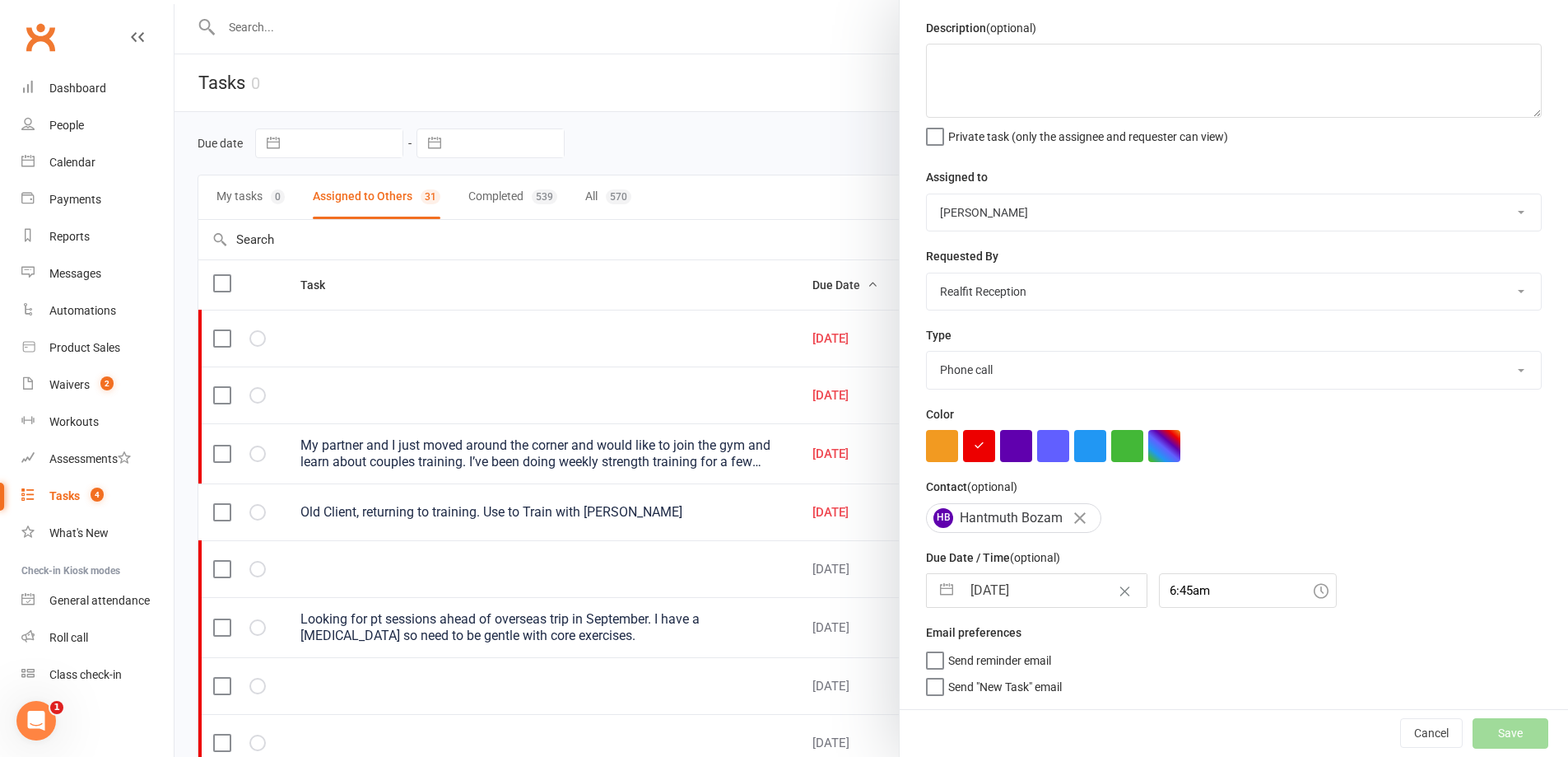
select select "waiting"
select select "started"
select select "waiting"
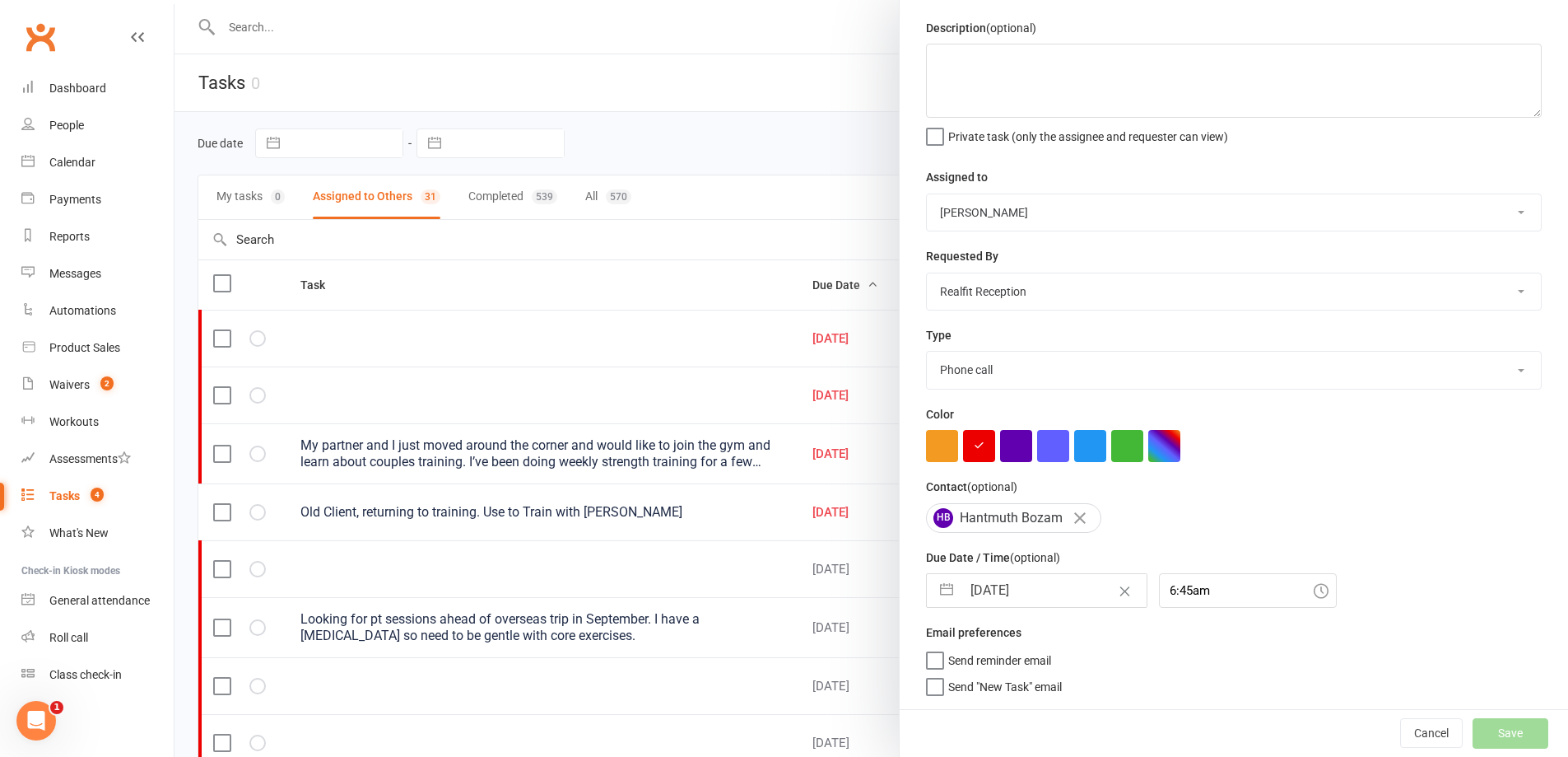
select select "waiting"
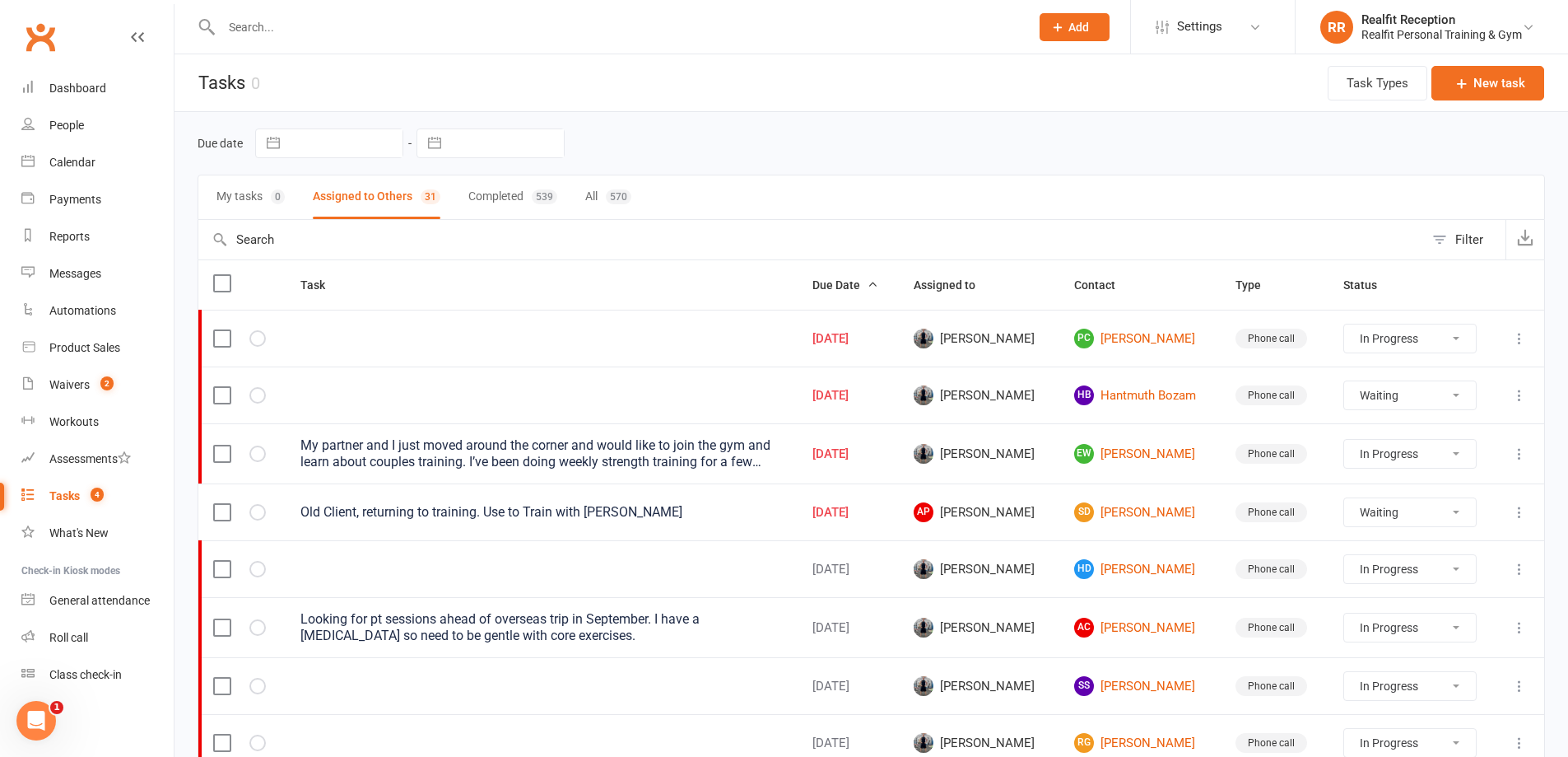
select select "started"
select select "waiting"
select select "started"
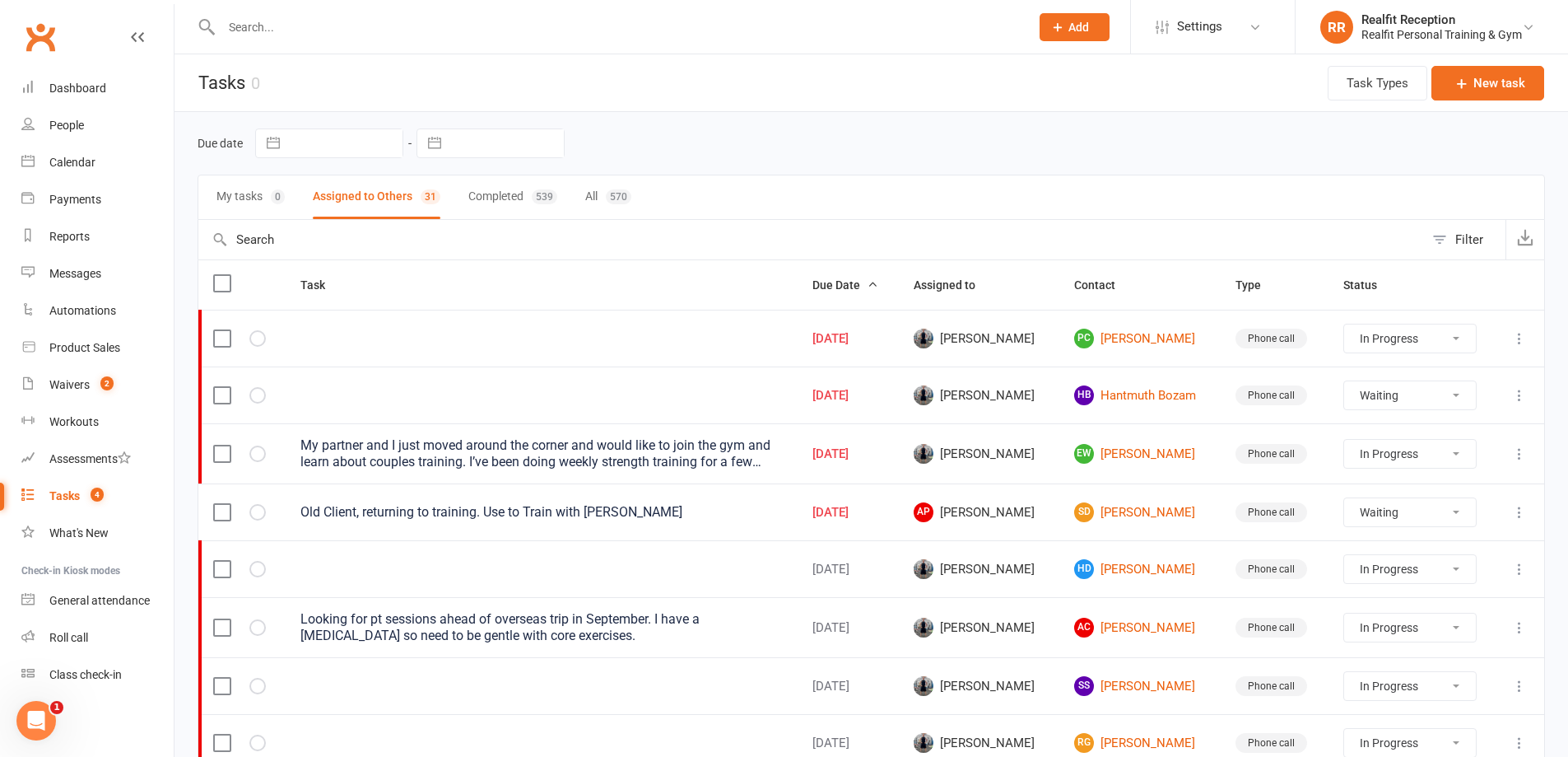
select select "started"
select select "waiting"
select select "started"
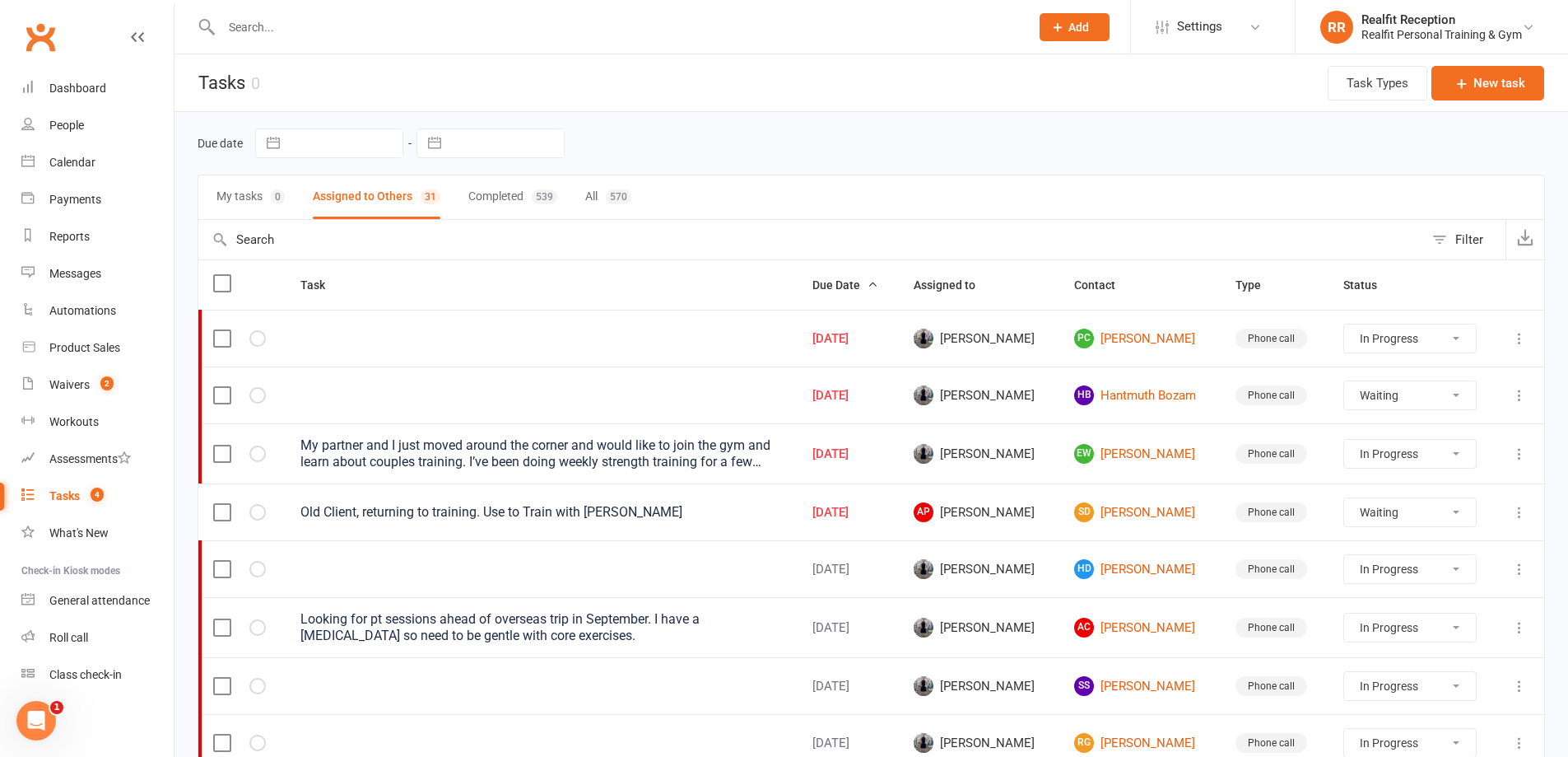
select select "started"
select select "waiting"
select select "started"
select select "waiting"
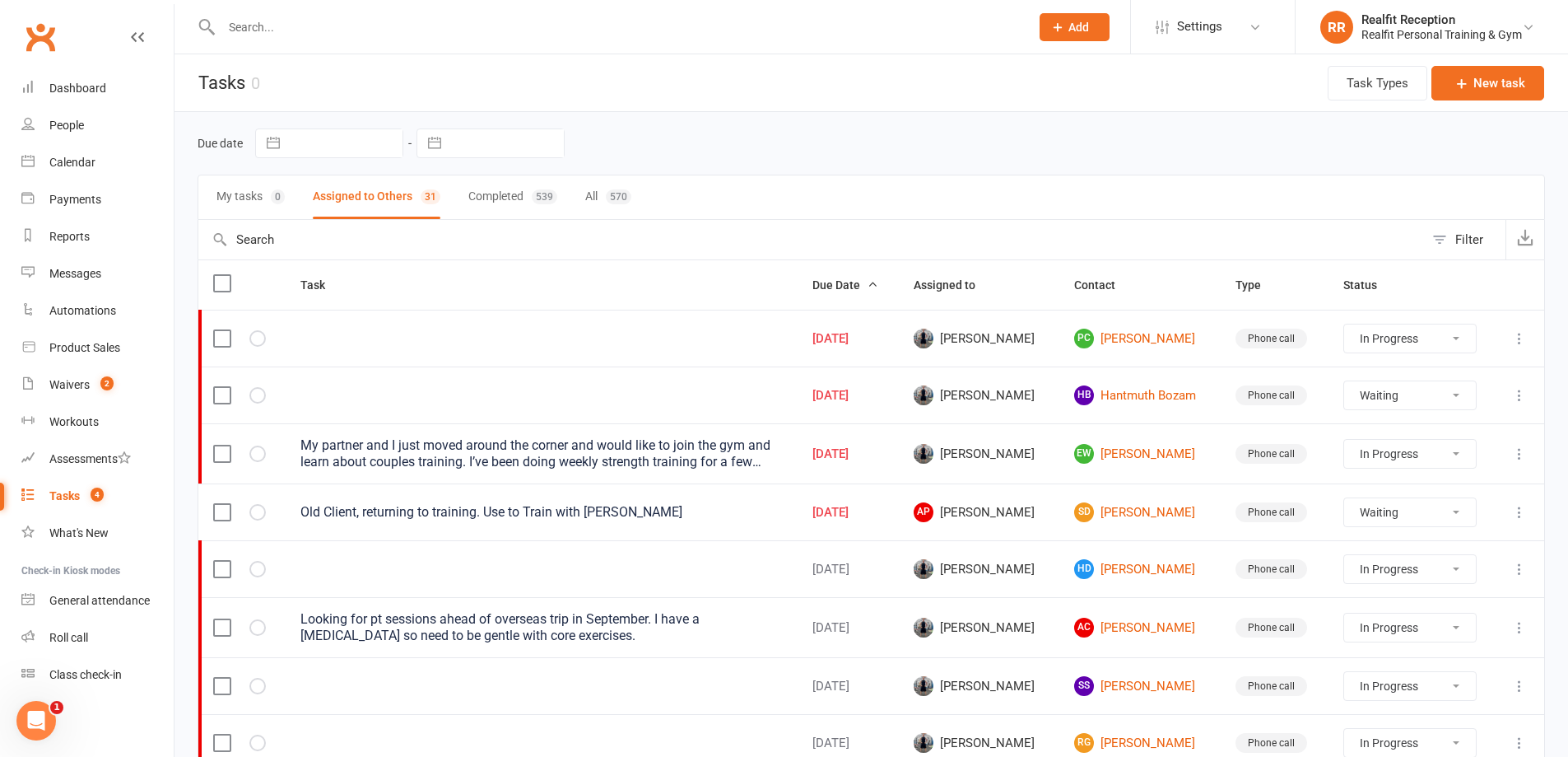
select select "started"
select select "waiting"
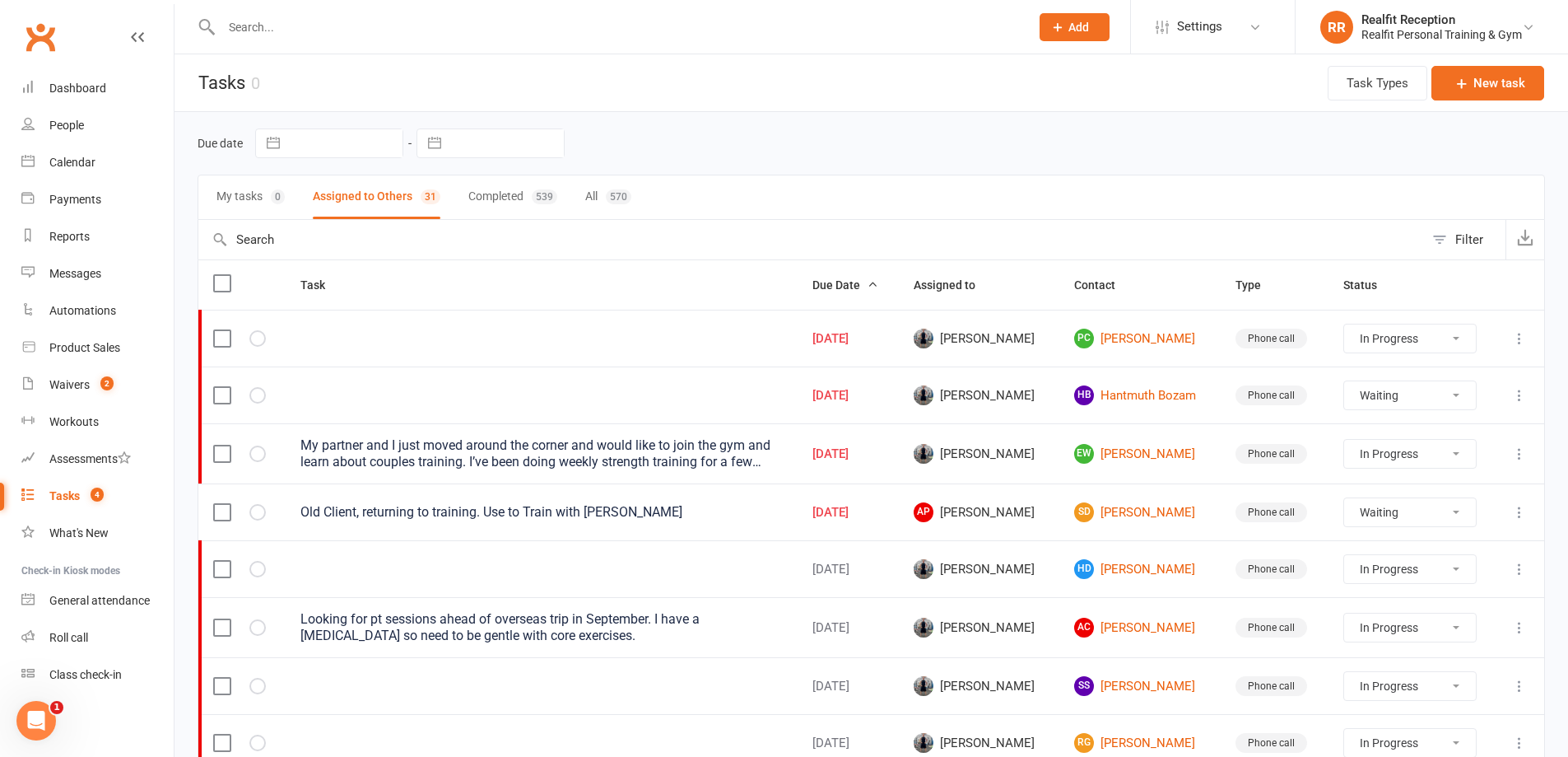
select select "waiting"
select select "started"
select select "waiting"
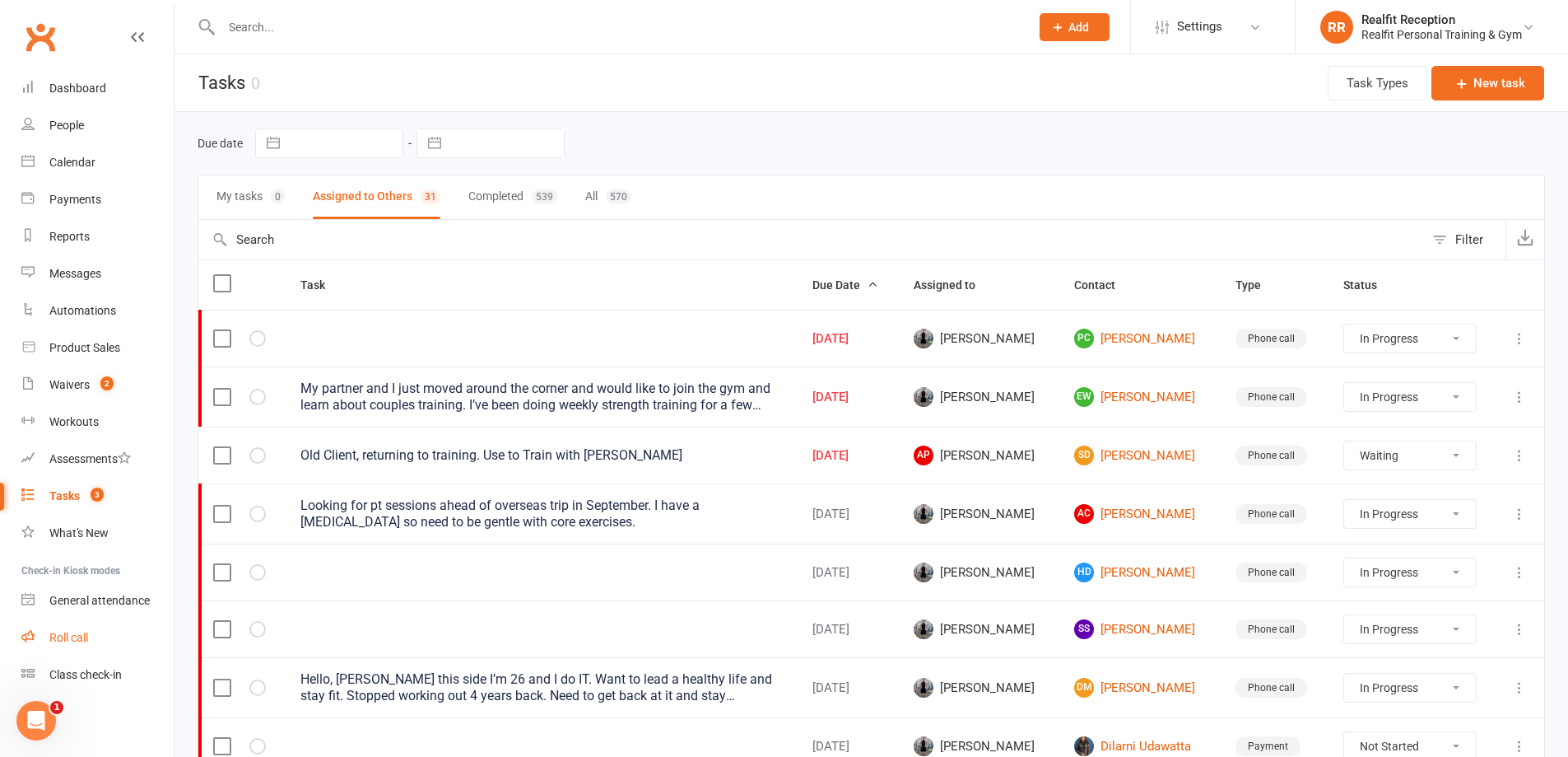
click at [72, 634] on div "Roll call" at bounding box center [69, 637] width 39 height 13
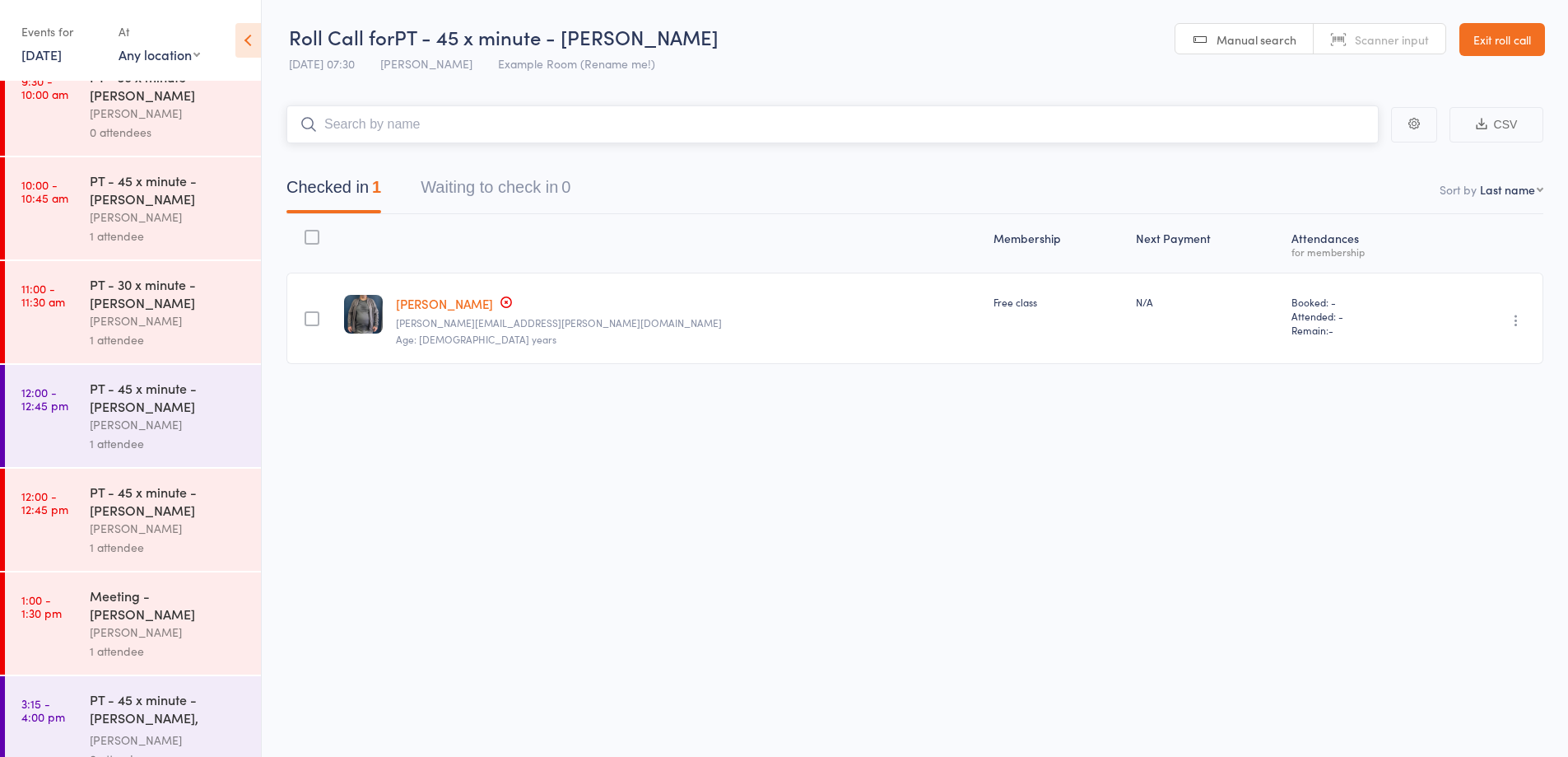
scroll to position [1394, 0]
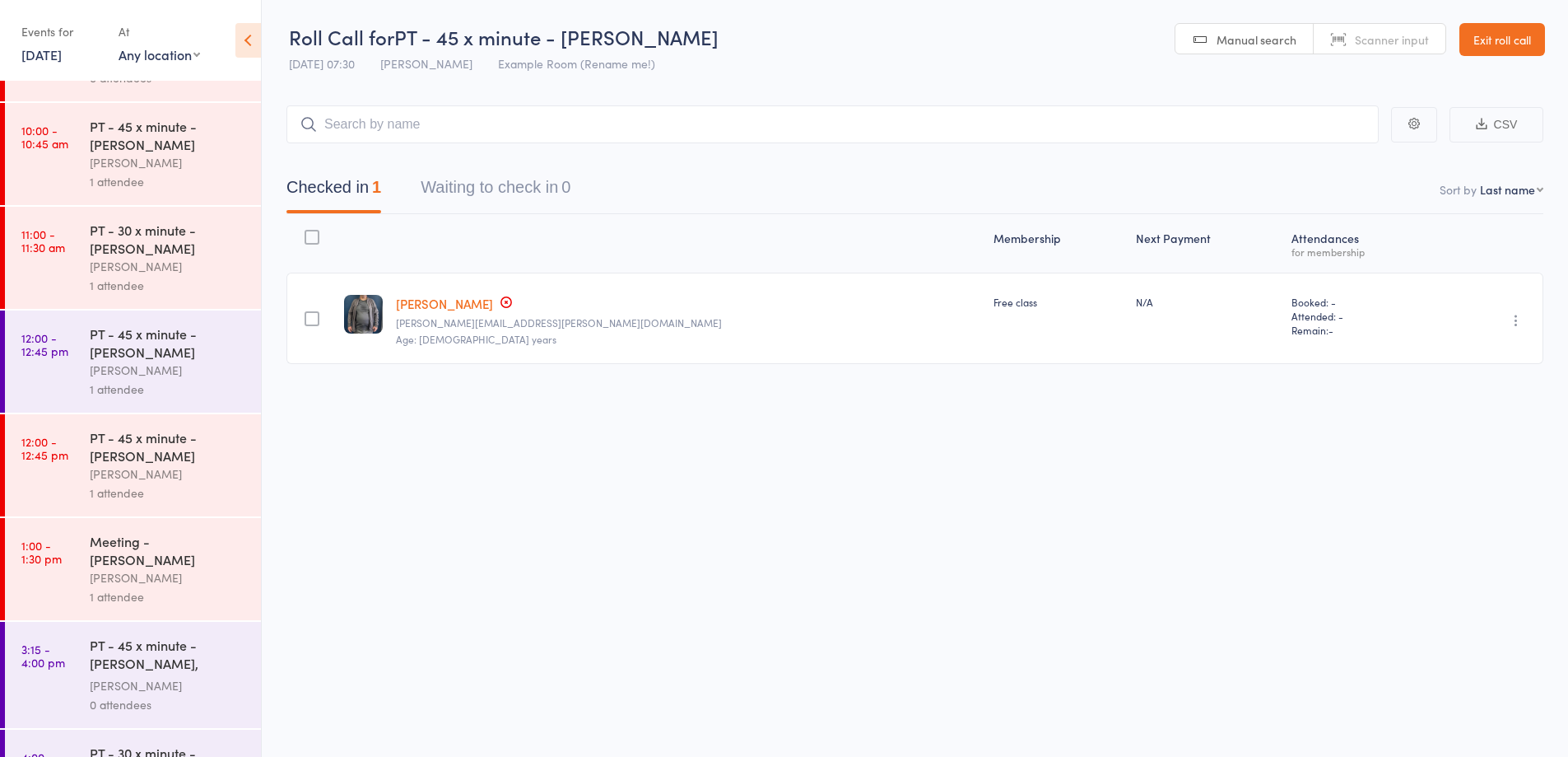
click at [210, 568] on div "[PERSON_NAME]" at bounding box center [168, 577] width 157 height 19
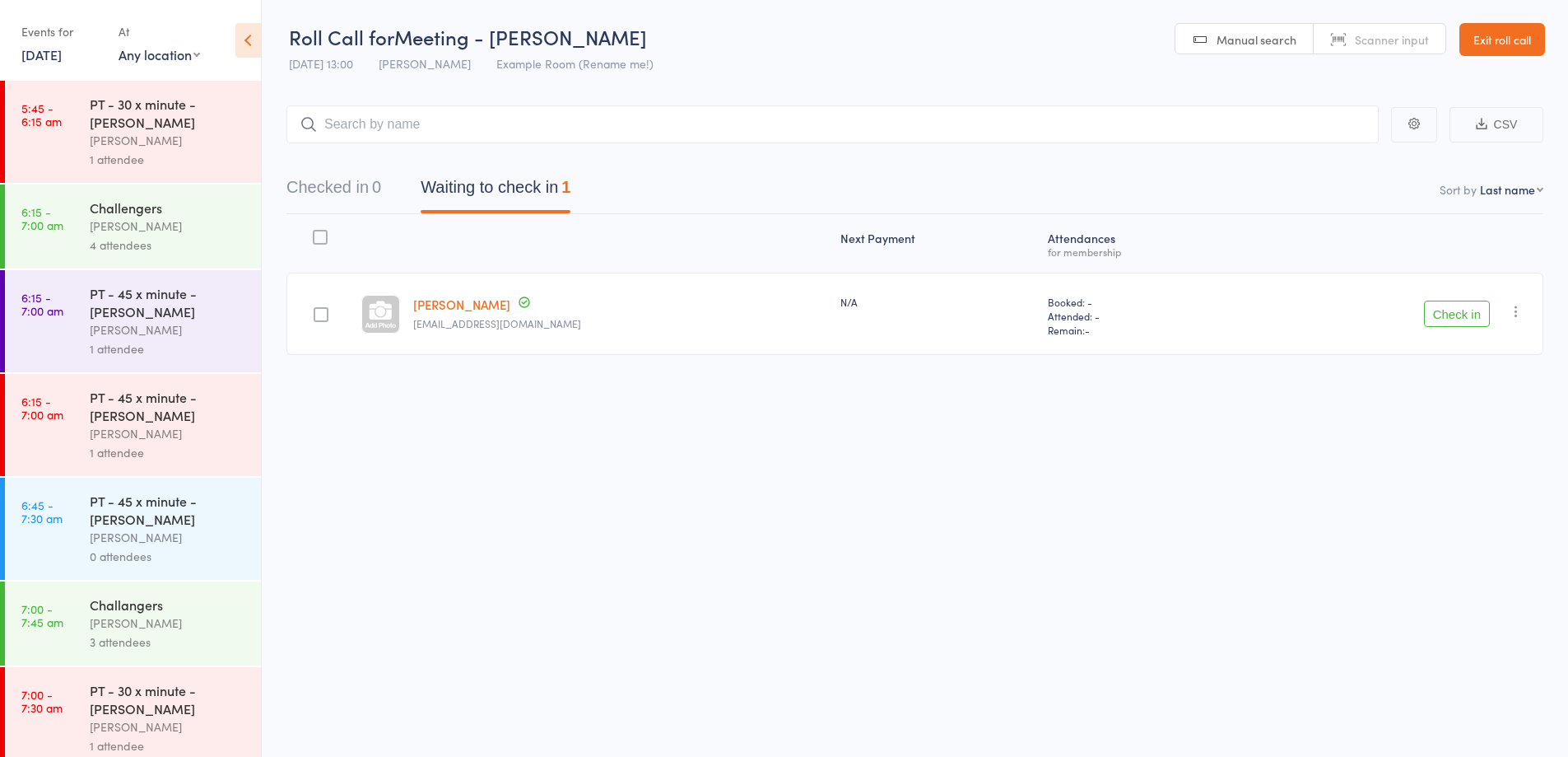
click at [1468, 311] on button "Check in" at bounding box center [1457, 314] width 66 height 27
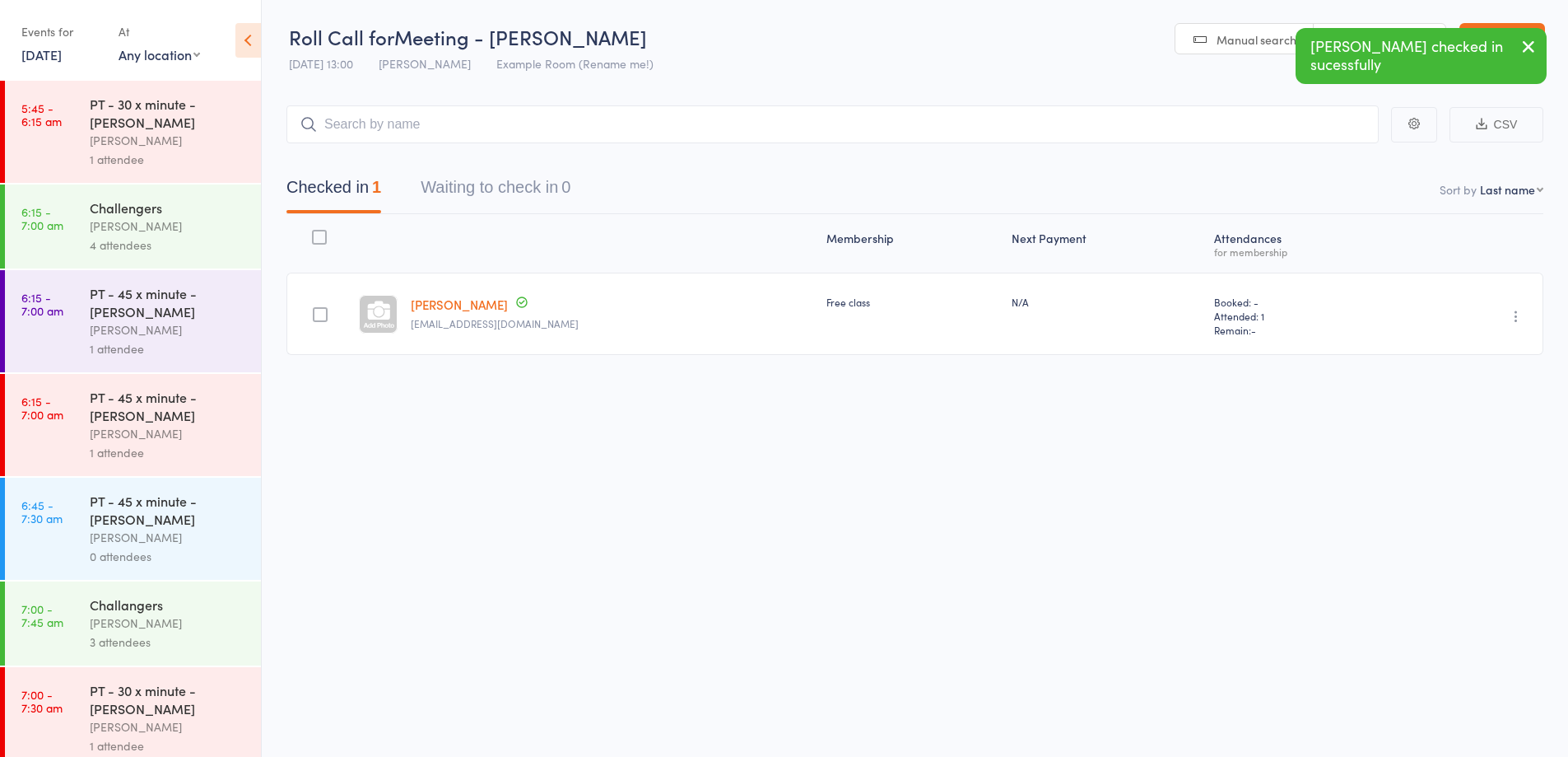
click at [481, 305] on link "[PERSON_NAME]" at bounding box center [460, 304] width 97 height 17
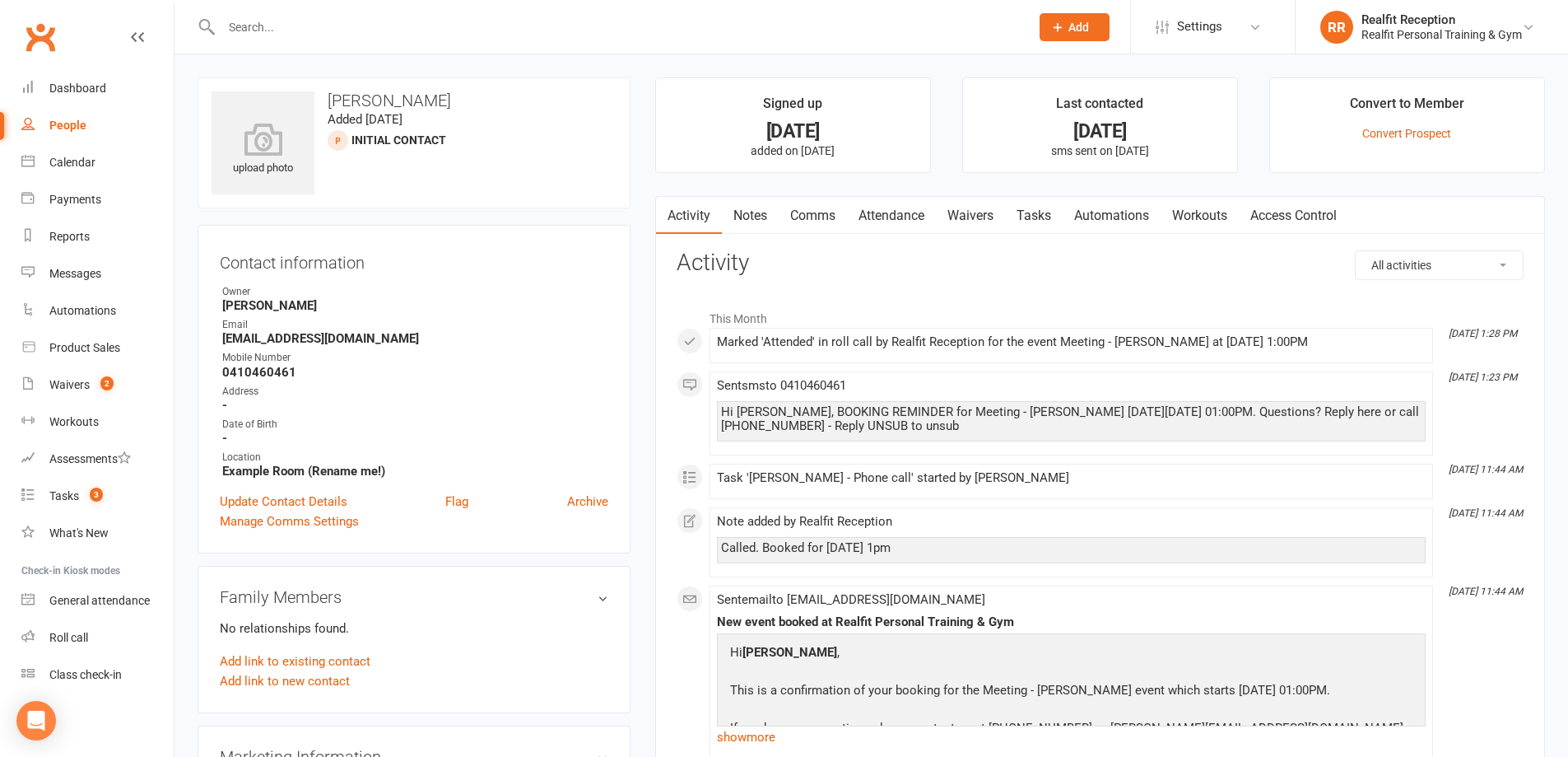
click at [981, 217] on link "Waivers" at bounding box center [970, 215] width 69 height 38
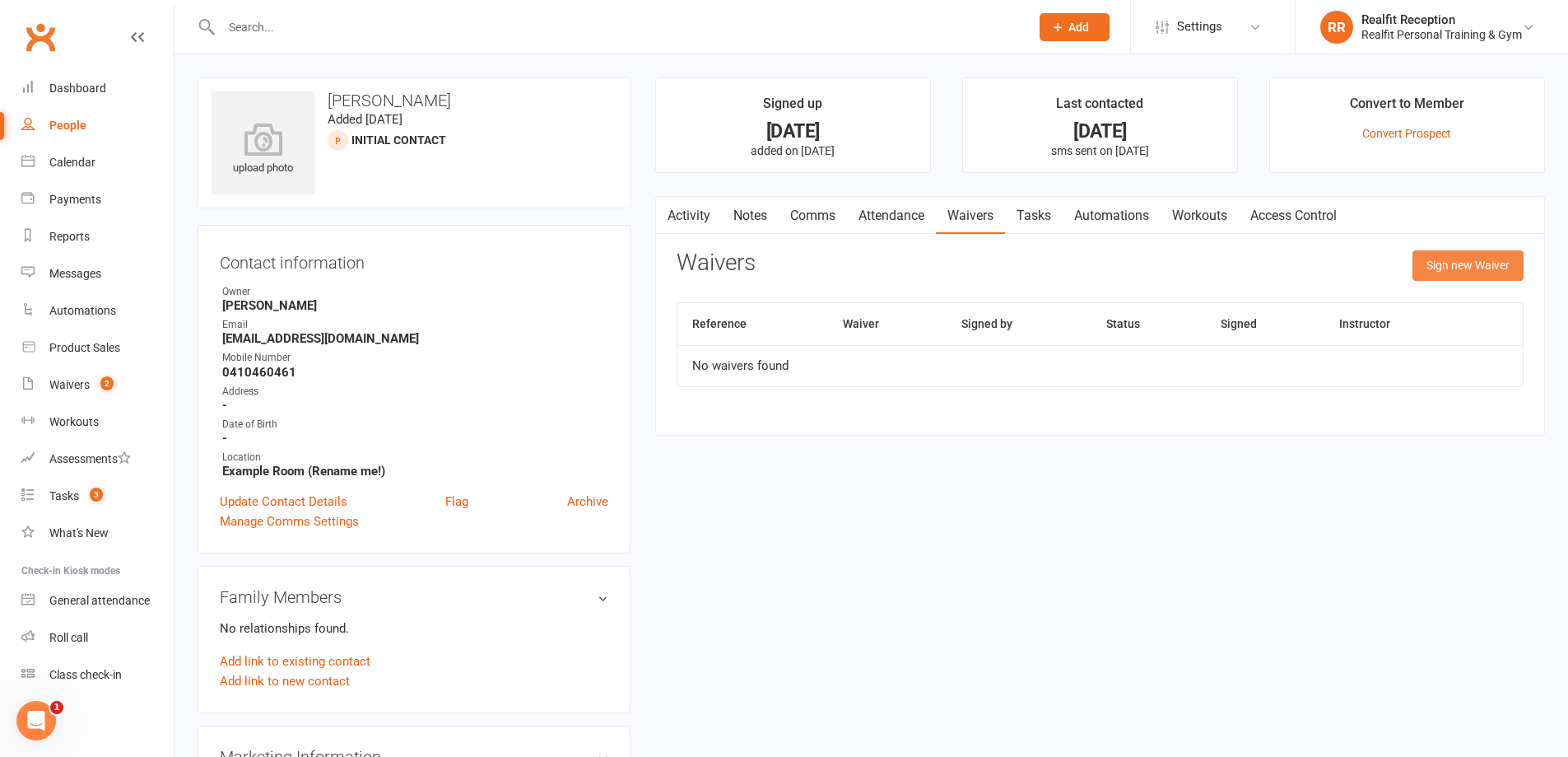
click at [1468, 260] on button "Sign new Waiver" at bounding box center [1468, 265] width 111 height 29
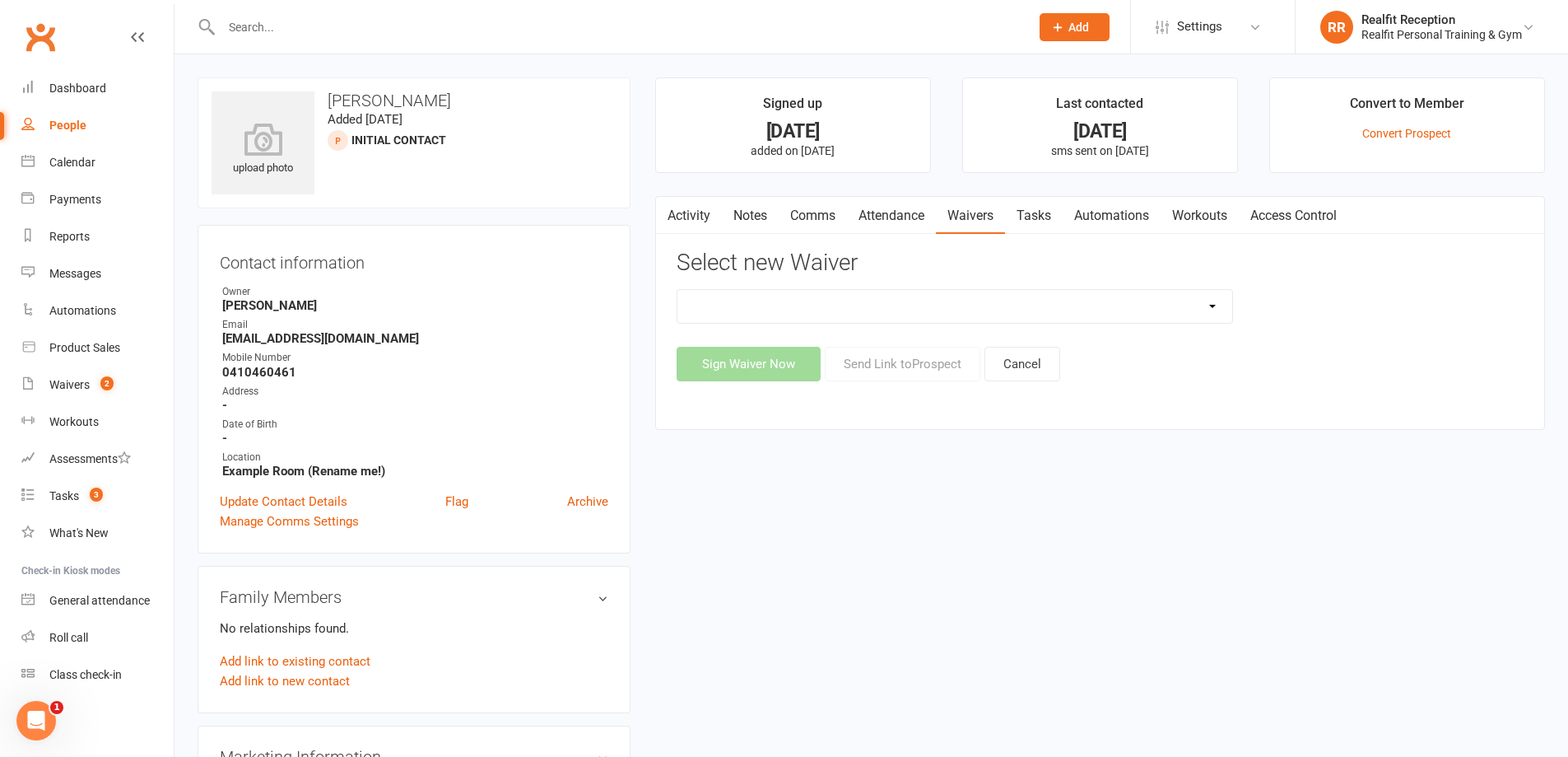
click at [966, 313] on select "Direct Debit Authority Gym Membership - Unstaffed Access Realfit Member Applica…" at bounding box center [954, 306] width 555 height 33
select select "10923"
click at [677, 290] on select "Direct Debit Authority Gym Membership - Unstaffed Access Realfit Member Applica…" at bounding box center [954, 306] width 555 height 33
click at [913, 359] on button "Send Link to [GEOGRAPHIC_DATA]" at bounding box center [903, 364] width 156 height 35
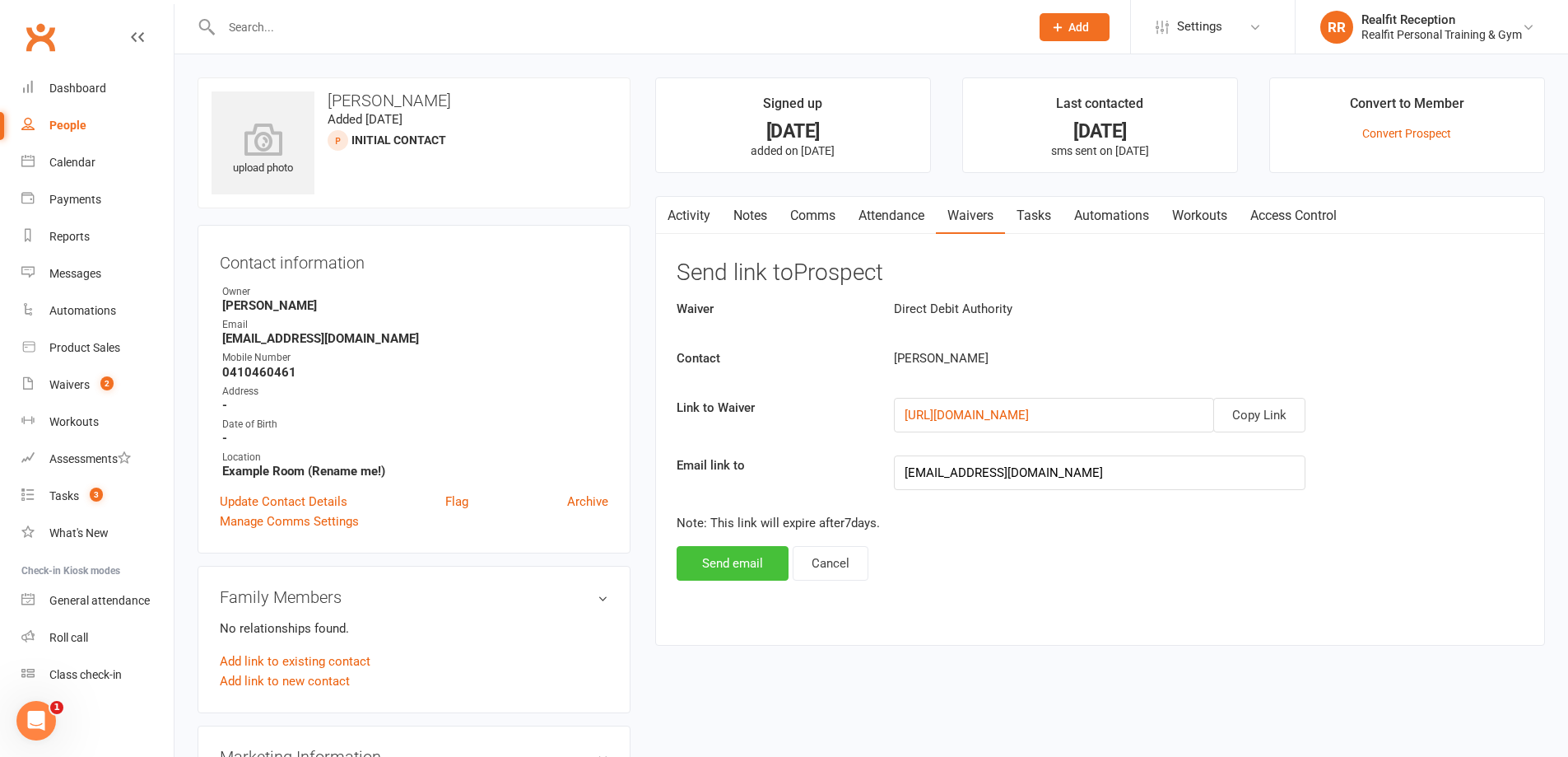
click at [750, 553] on button "Send email" at bounding box center [733, 563] width 112 height 35
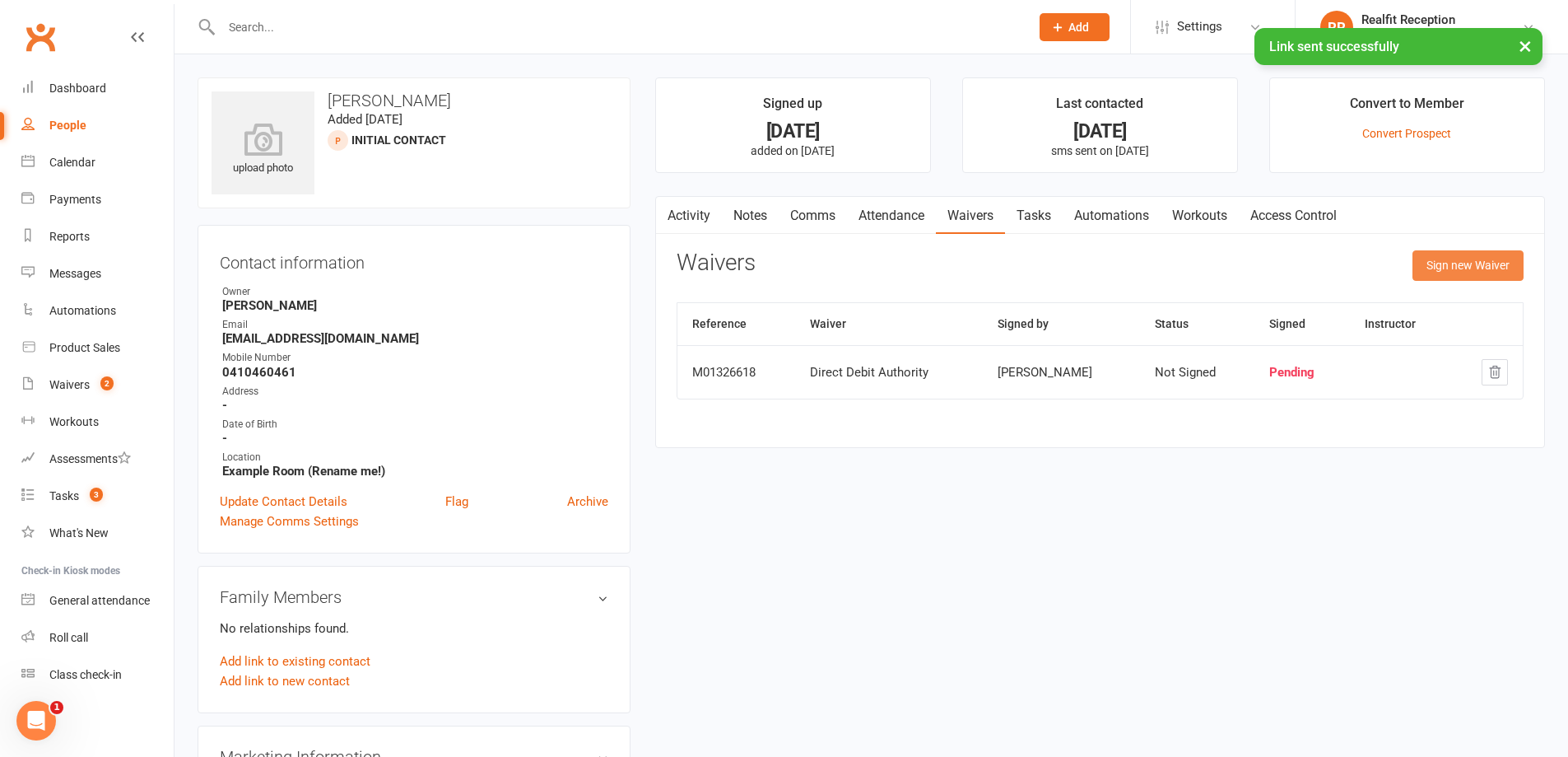
click at [1430, 263] on button "Sign new Waiver" at bounding box center [1468, 265] width 111 height 29
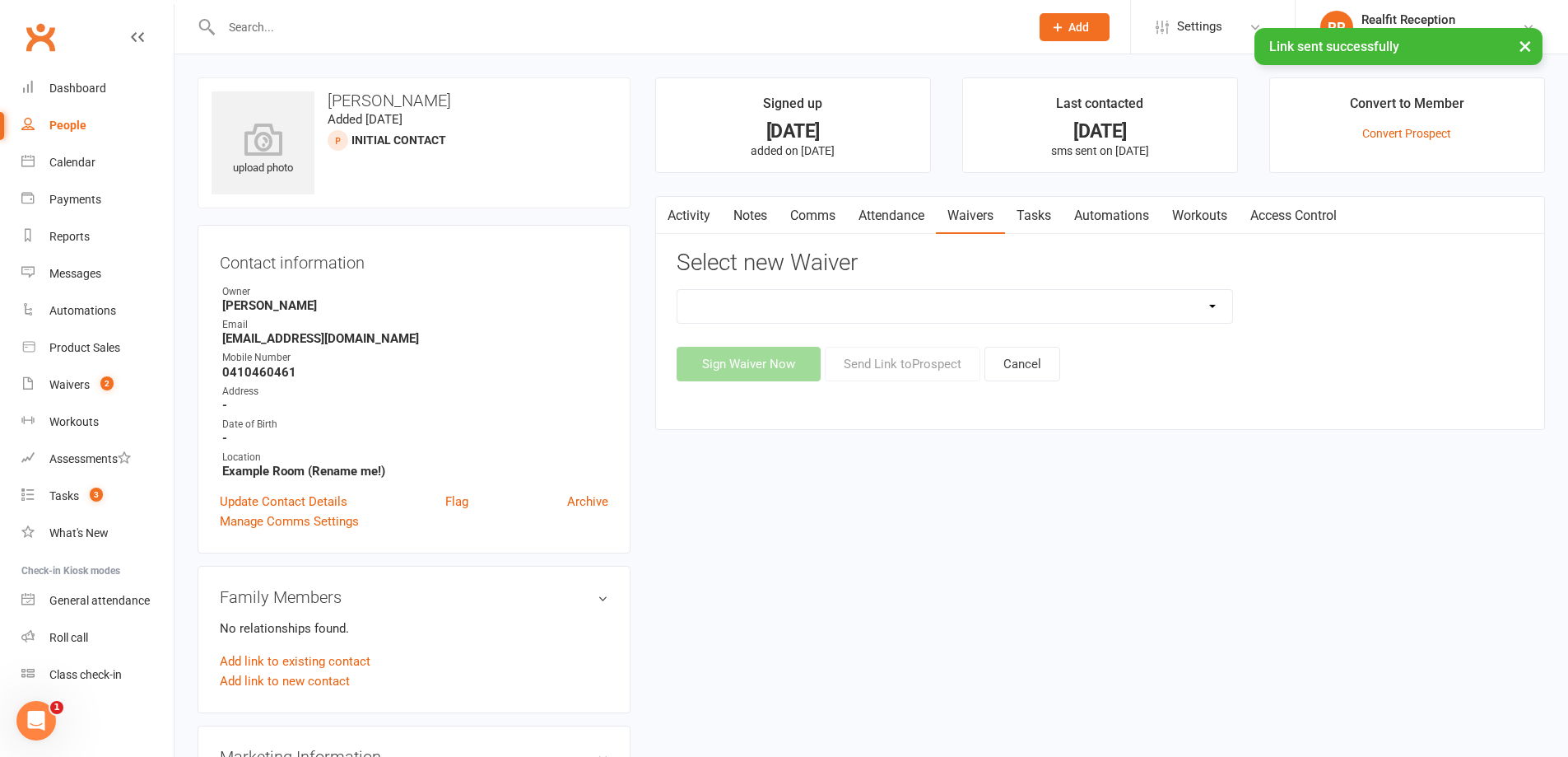
click at [889, 307] on select "Direct Debit Authority Gym Membership - Unstaffed Access Realfit Member Applica…" at bounding box center [954, 306] width 555 height 33
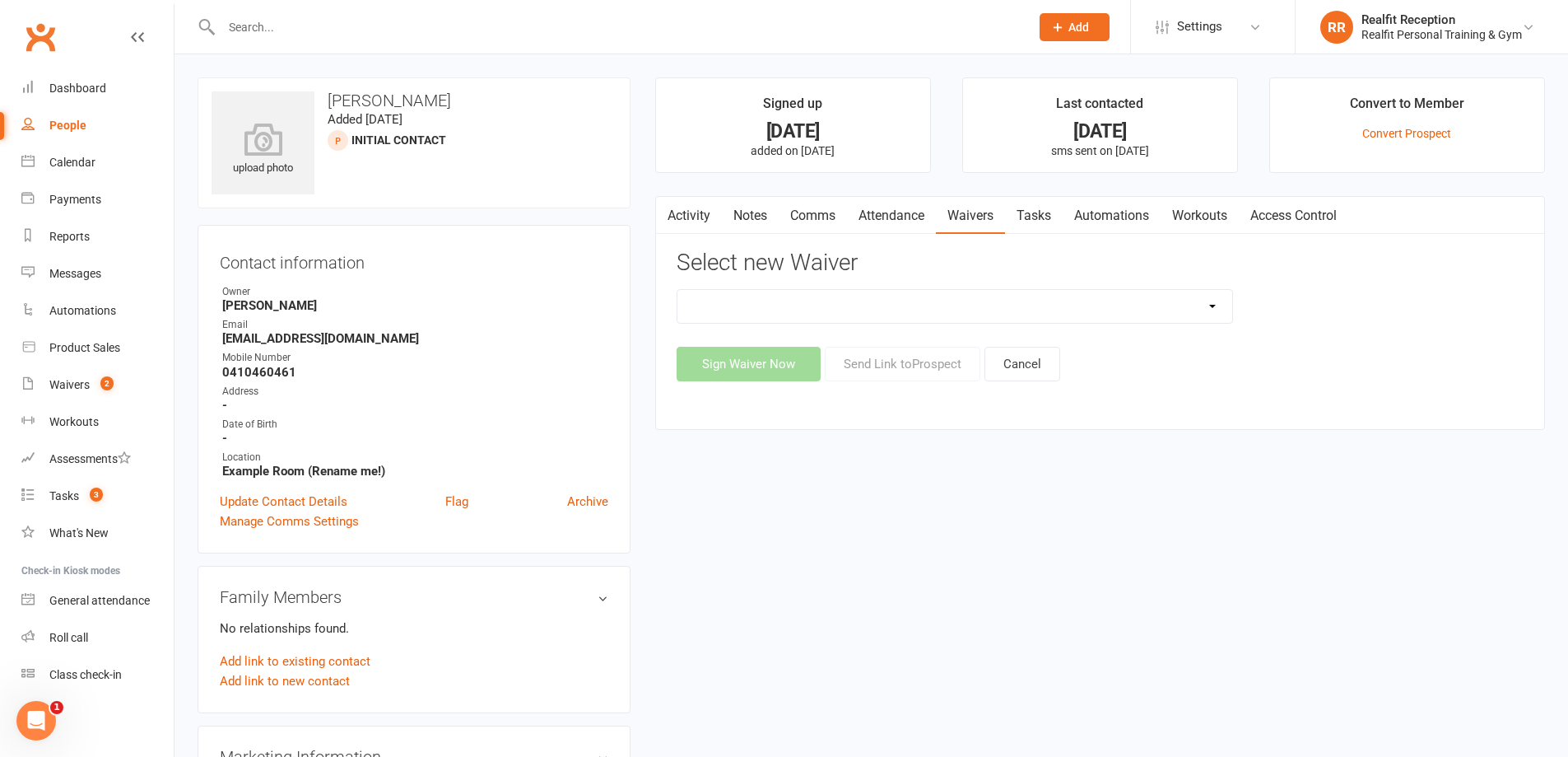
select select "10927"
click at [677, 290] on select "Direct Debit Authority Gym Membership - Unstaffed Access Realfit Member Applica…" at bounding box center [954, 306] width 555 height 33
click at [802, 365] on button "Sign Waiver Now" at bounding box center [749, 364] width 144 height 35
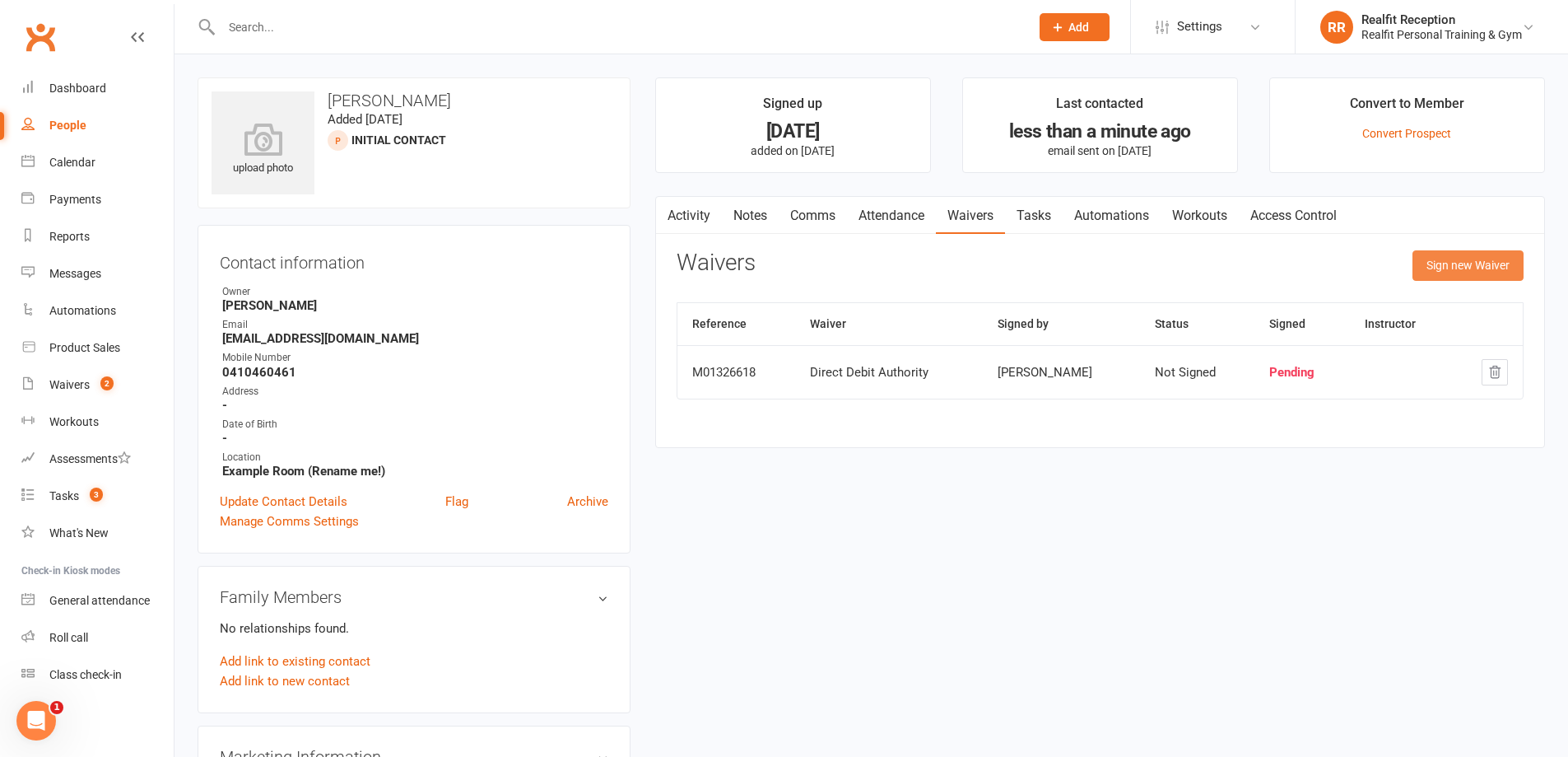
click at [1457, 261] on button "Sign new Waiver" at bounding box center [1468, 265] width 111 height 29
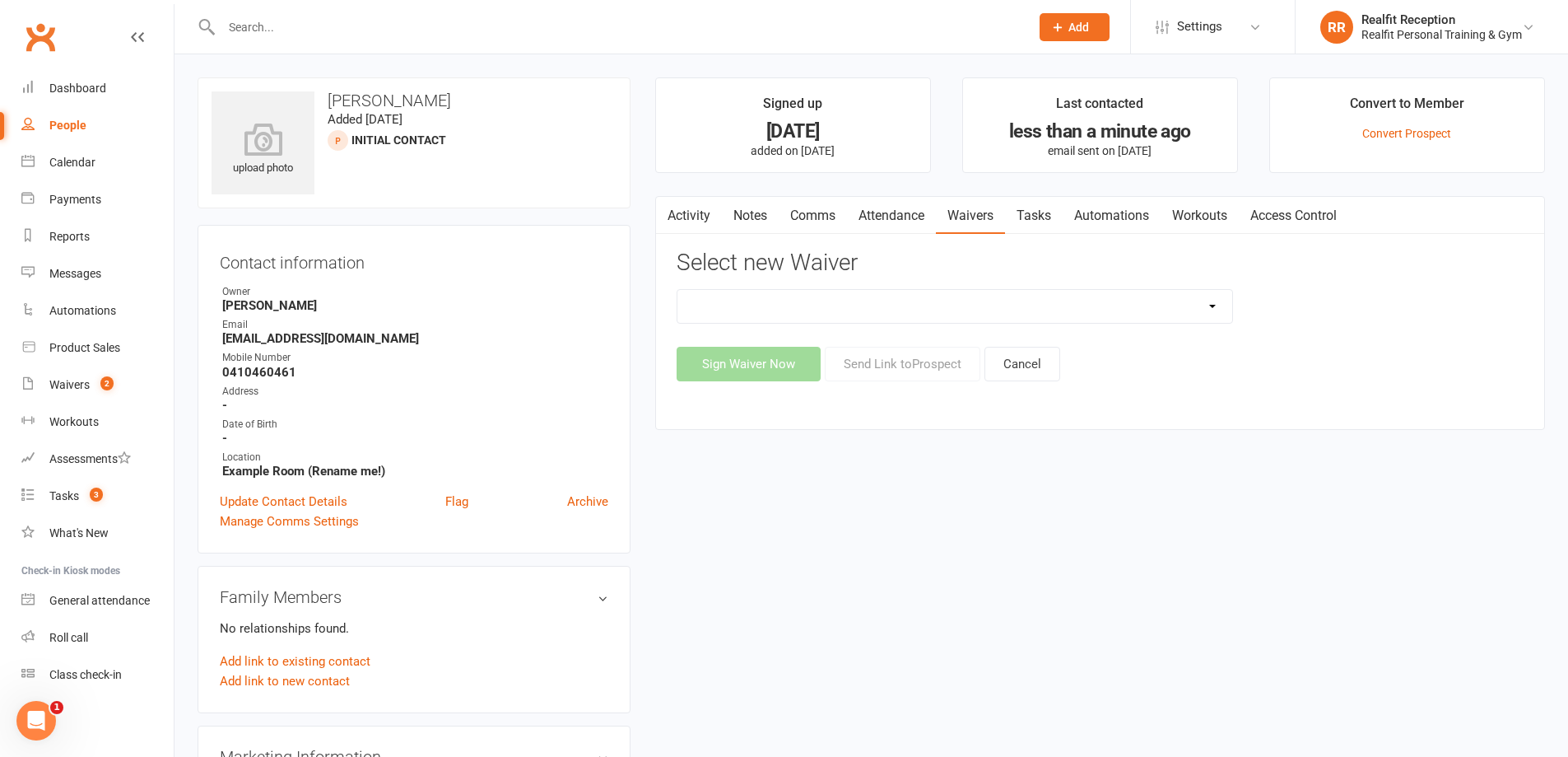
click at [978, 308] on select "Direct Debit Authority Gym Membership - Unstaffed Access Realfit Member Applica…" at bounding box center [954, 306] width 555 height 33
select select "10838"
click at [677, 290] on select "Direct Debit Authority Gym Membership - Unstaffed Access Realfit Member Applica…" at bounding box center [954, 306] width 555 height 33
click at [886, 369] on button "Send Link to [GEOGRAPHIC_DATA]" at bounding box center [903, 364] width 156 height 35
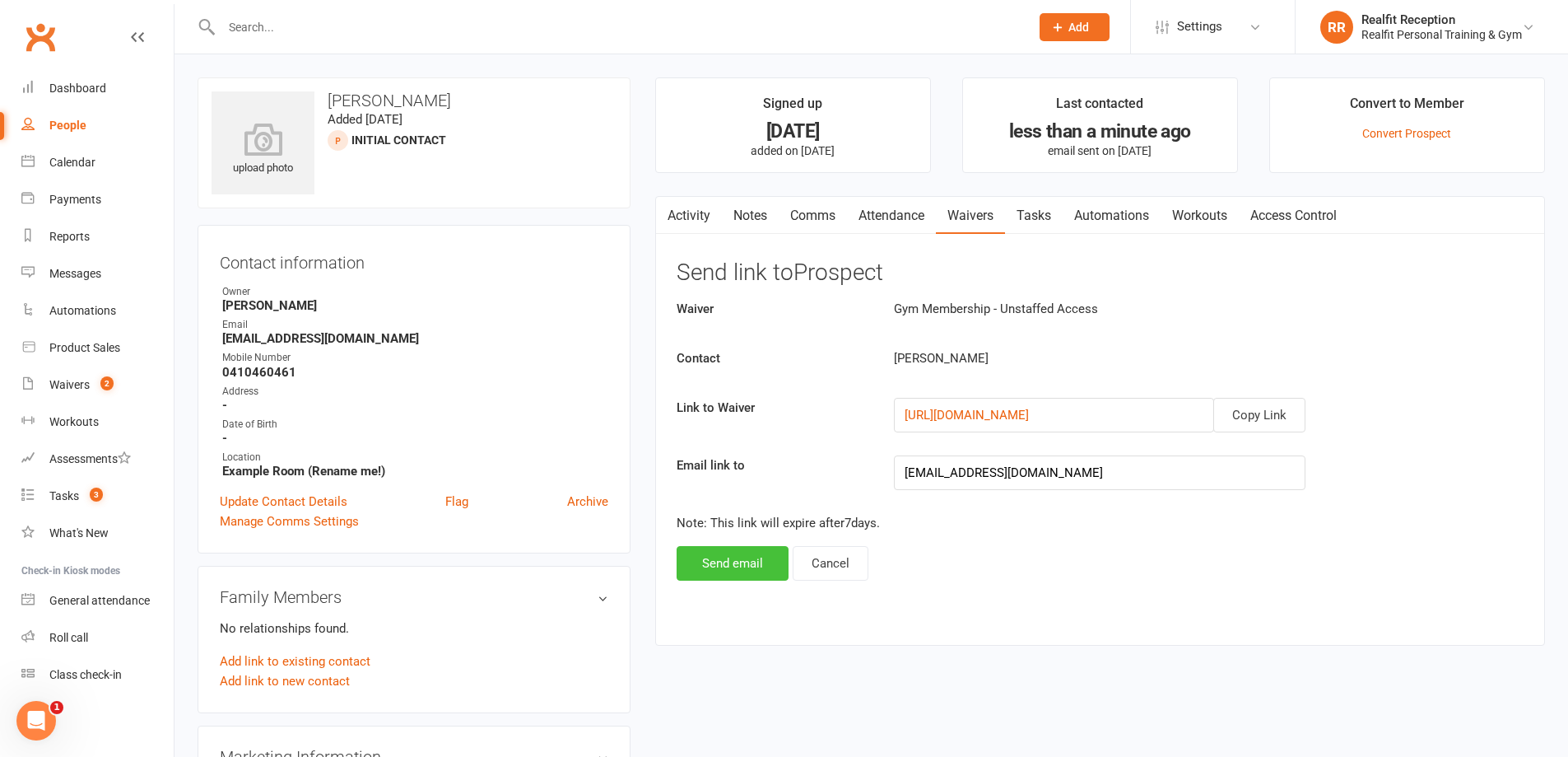
click at [736, 568] on button "Send email" at bounding box center [733, 563] width 112 height 35
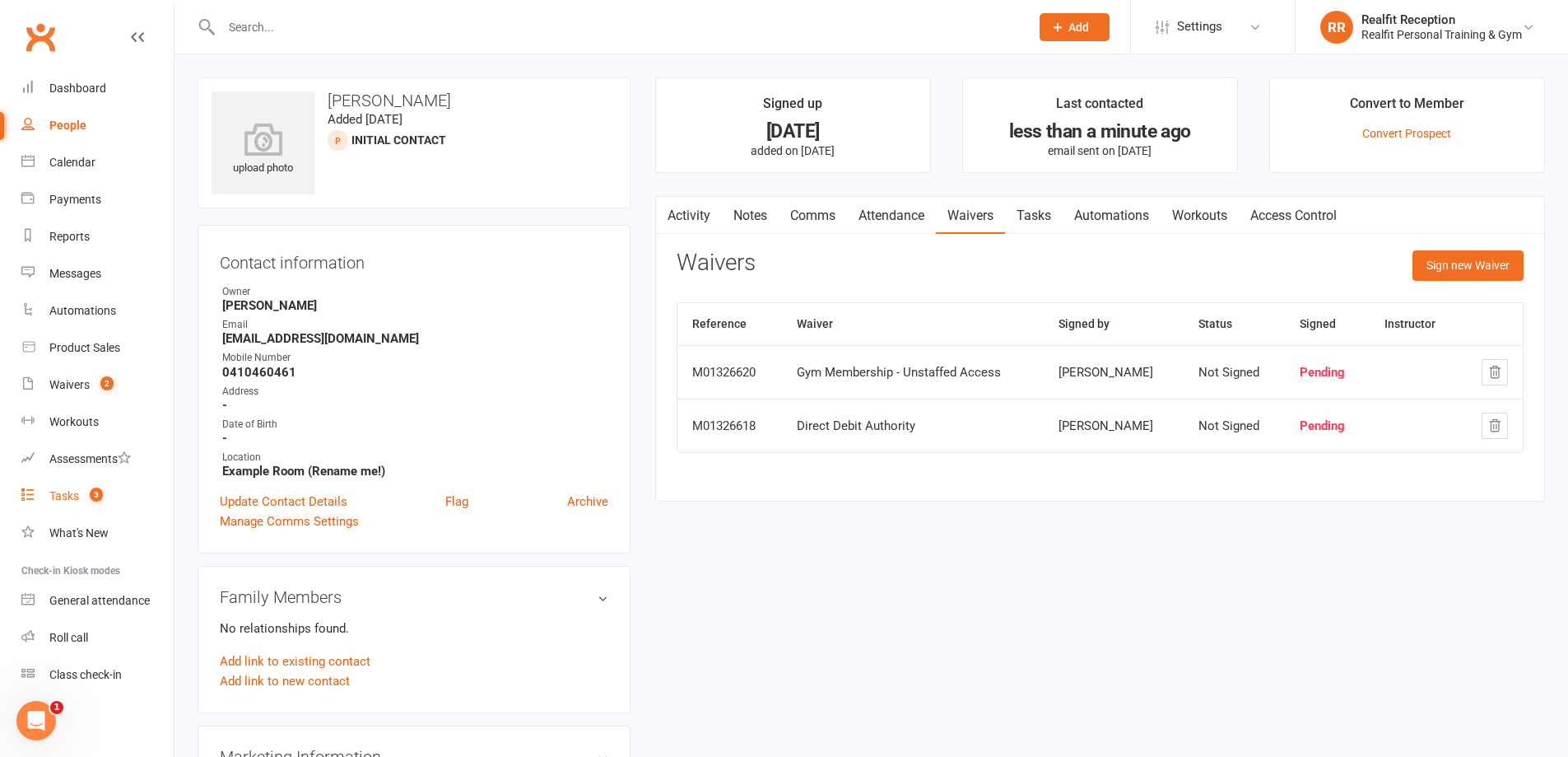
click at [68, 493] on div "Tasks" at bounding box center [64, 495] width 29 height 13
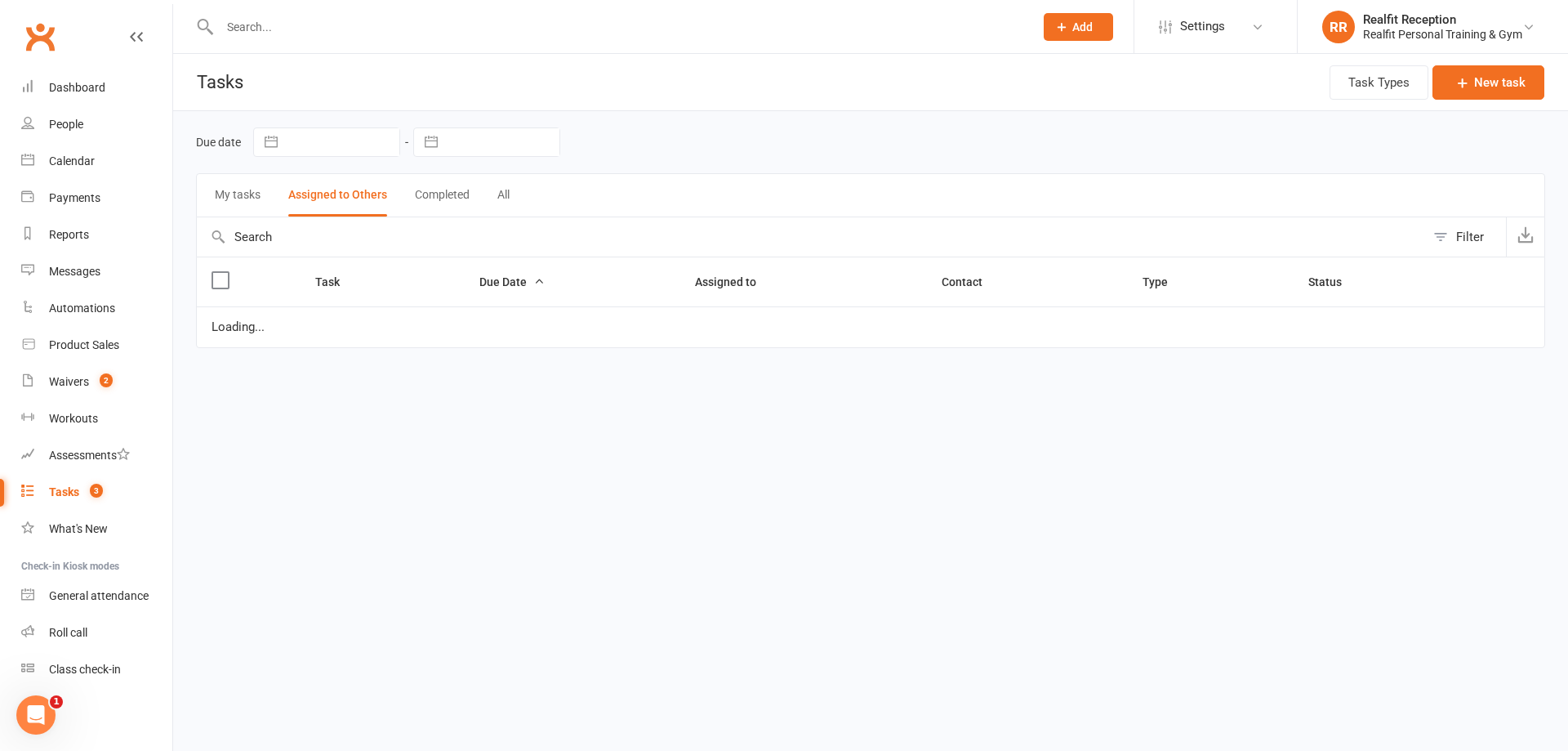
select select "started"
select select "waiting"
select select "started"
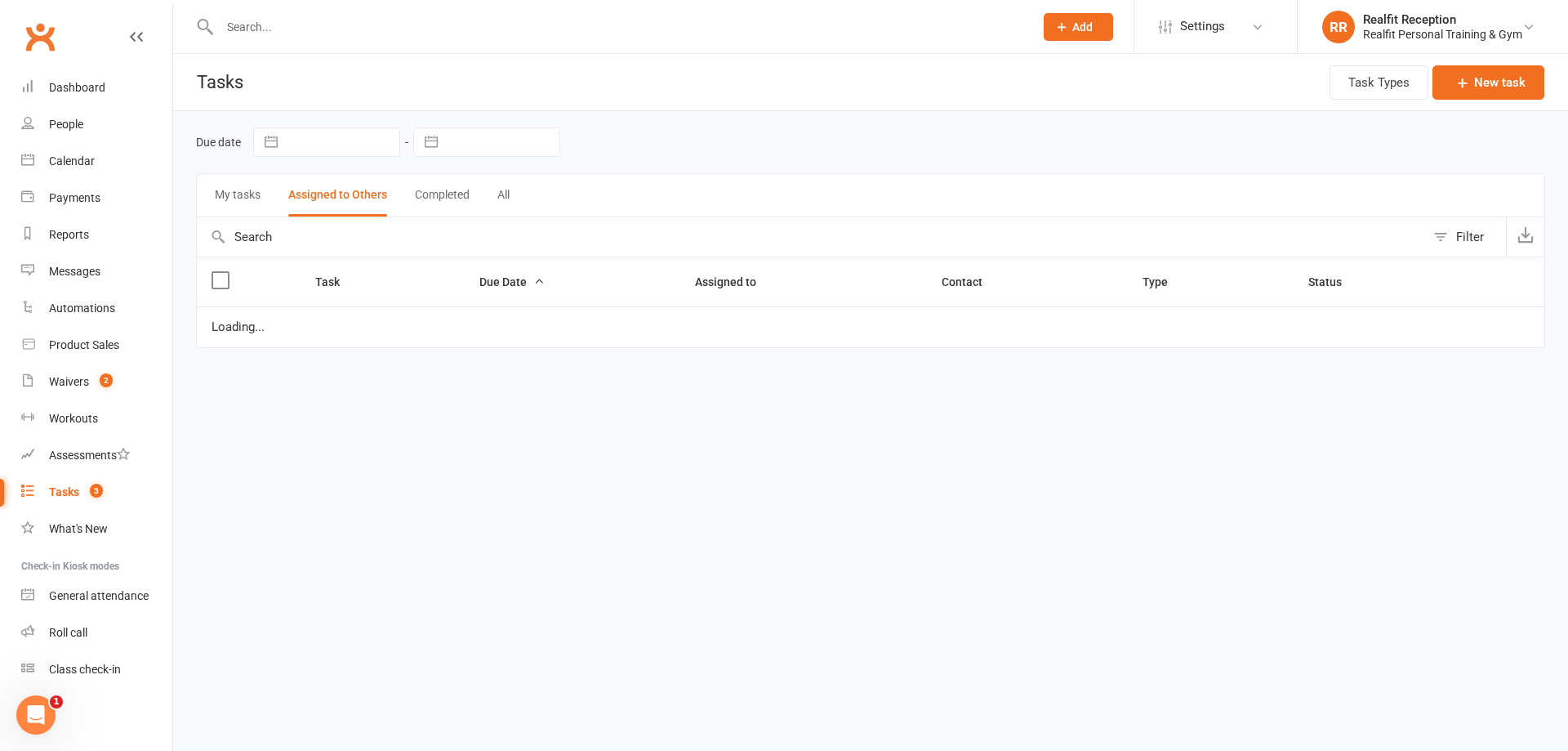
select select "started"
select select "waiting"
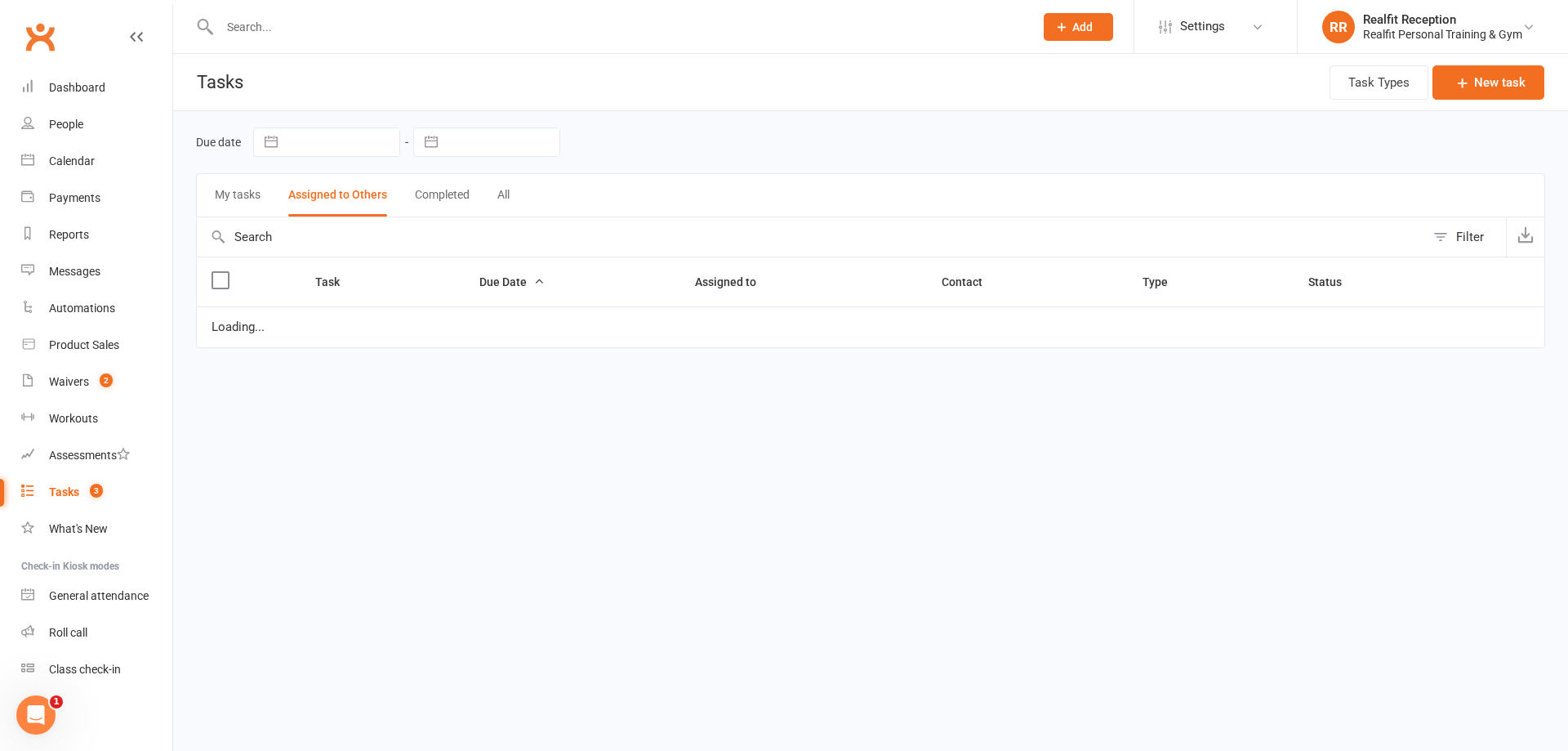
select select "waiting"
select select "started"
select select "waiting"
select select "started"
select select "waiting"
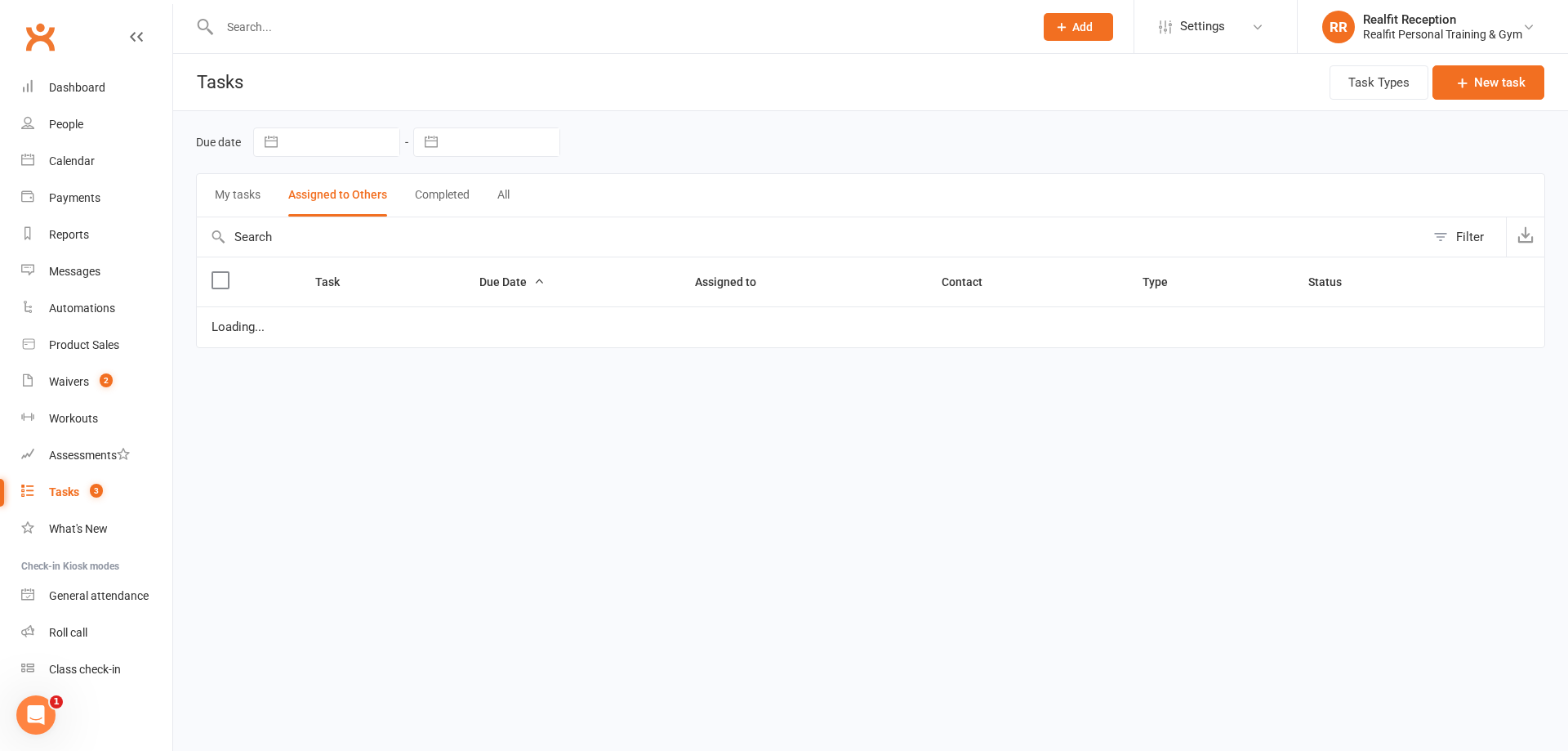
select select "started"
select select "waiting"
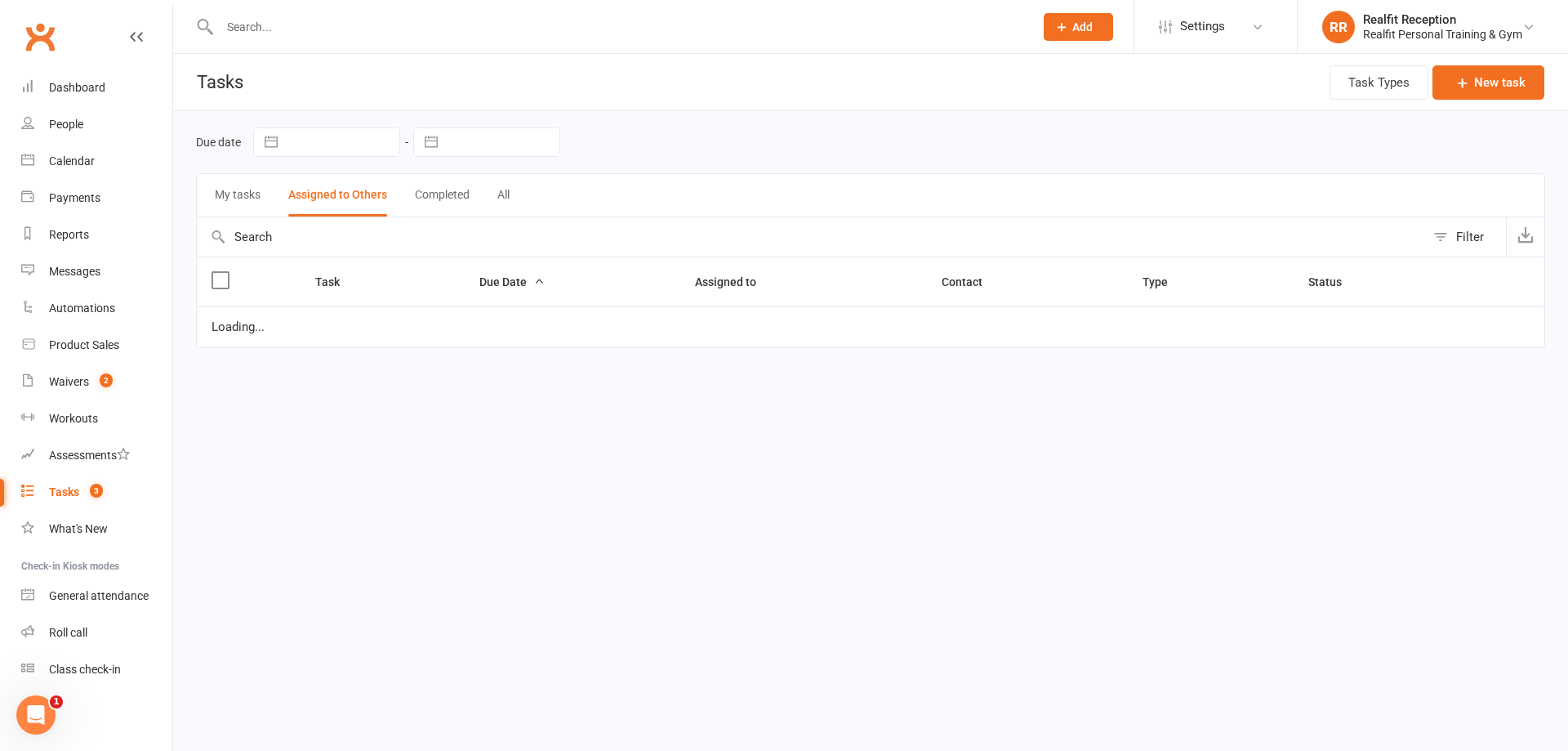
select select "waiting"
select select "started"
select select "waiting"
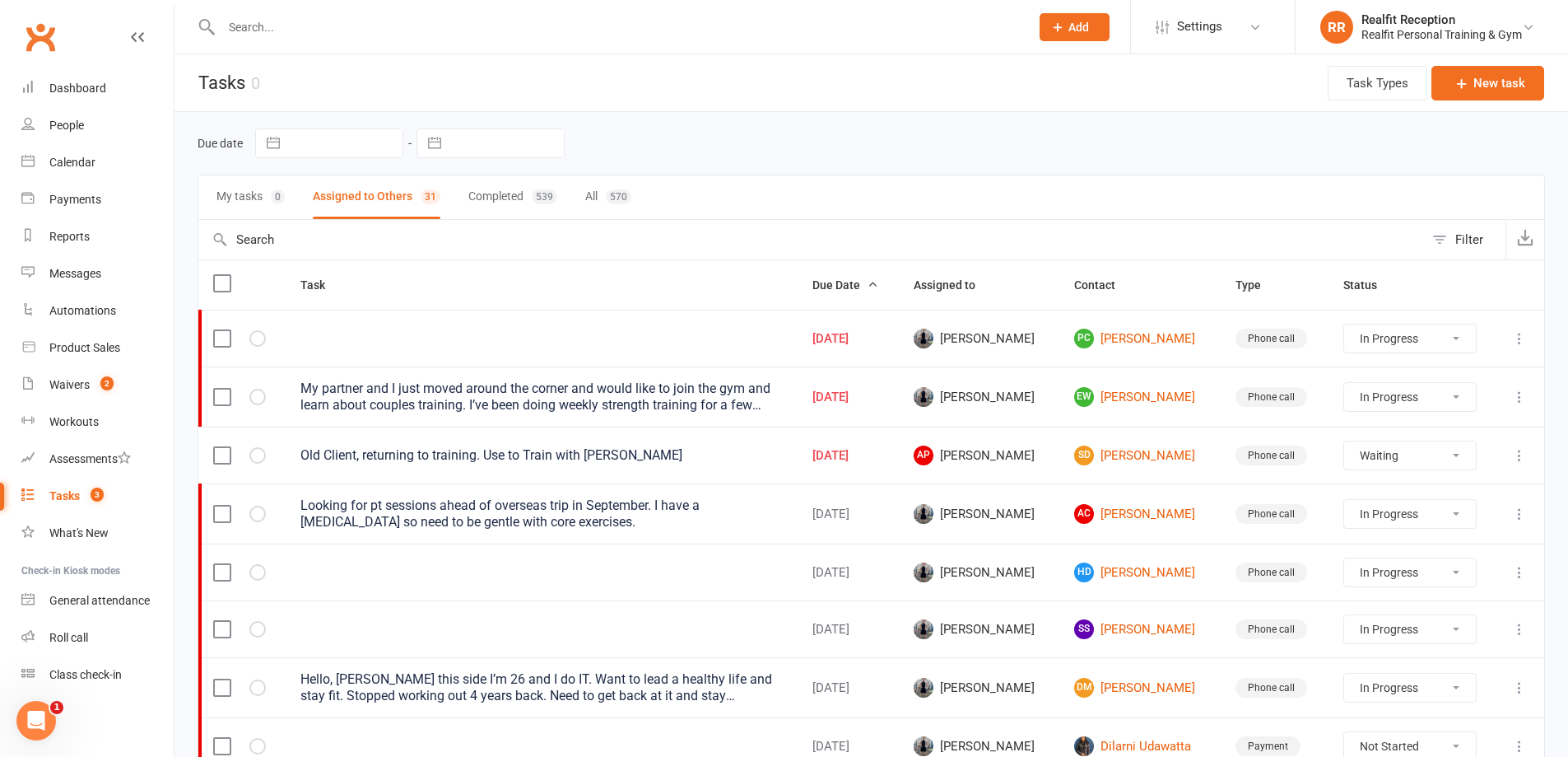
click at [1520, 395] on icon at bounding box center [1519, 397] width 17 height 17
click at [1407, 464] on link "Edit" at bounding box center [1435, 462] width 163 height 33
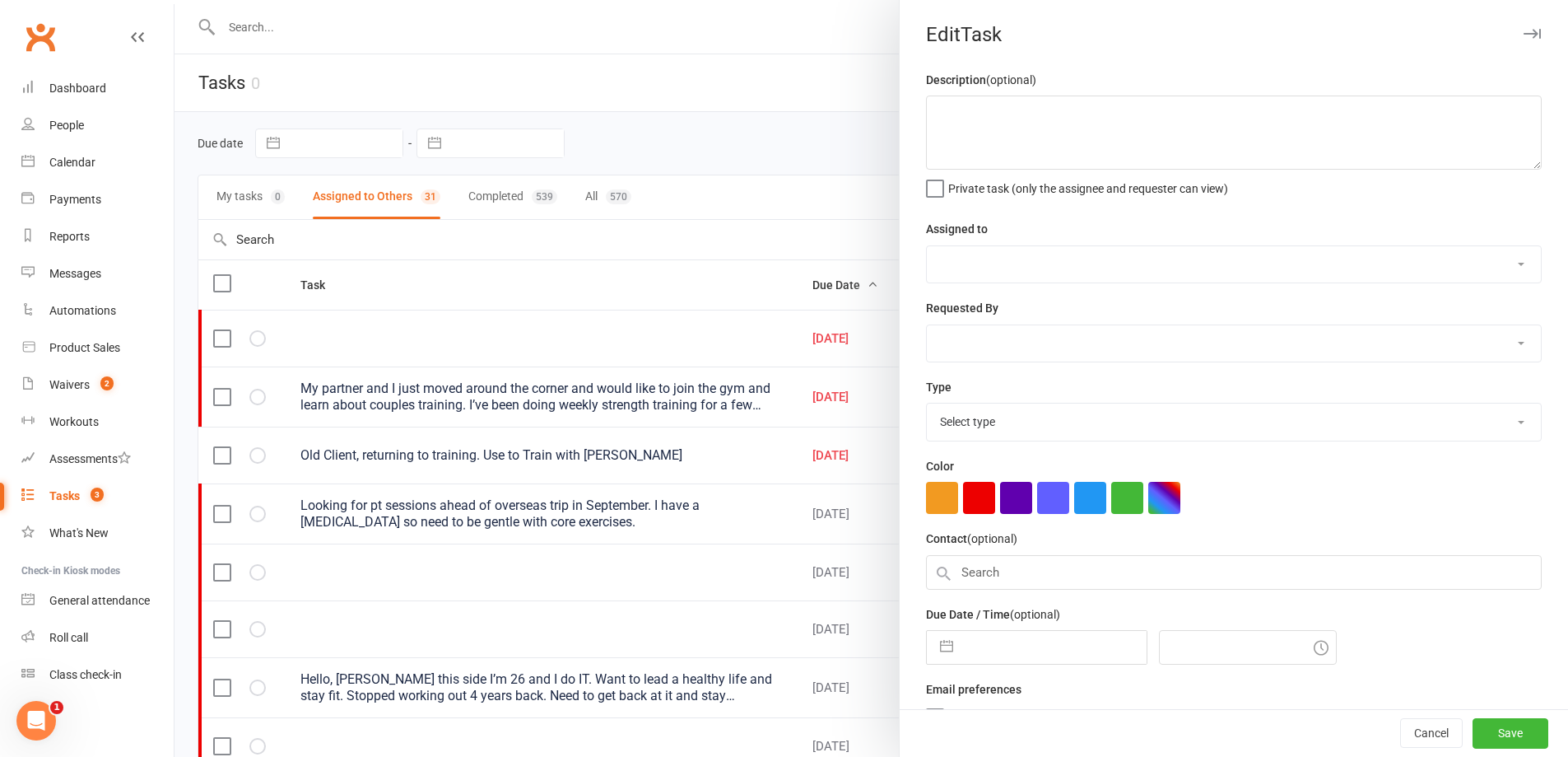
type textarea "My partner and I just moved around the corner and would like to join the gym an…"
select select "49223"
type input "[DATE]"
type input "1:00pm"
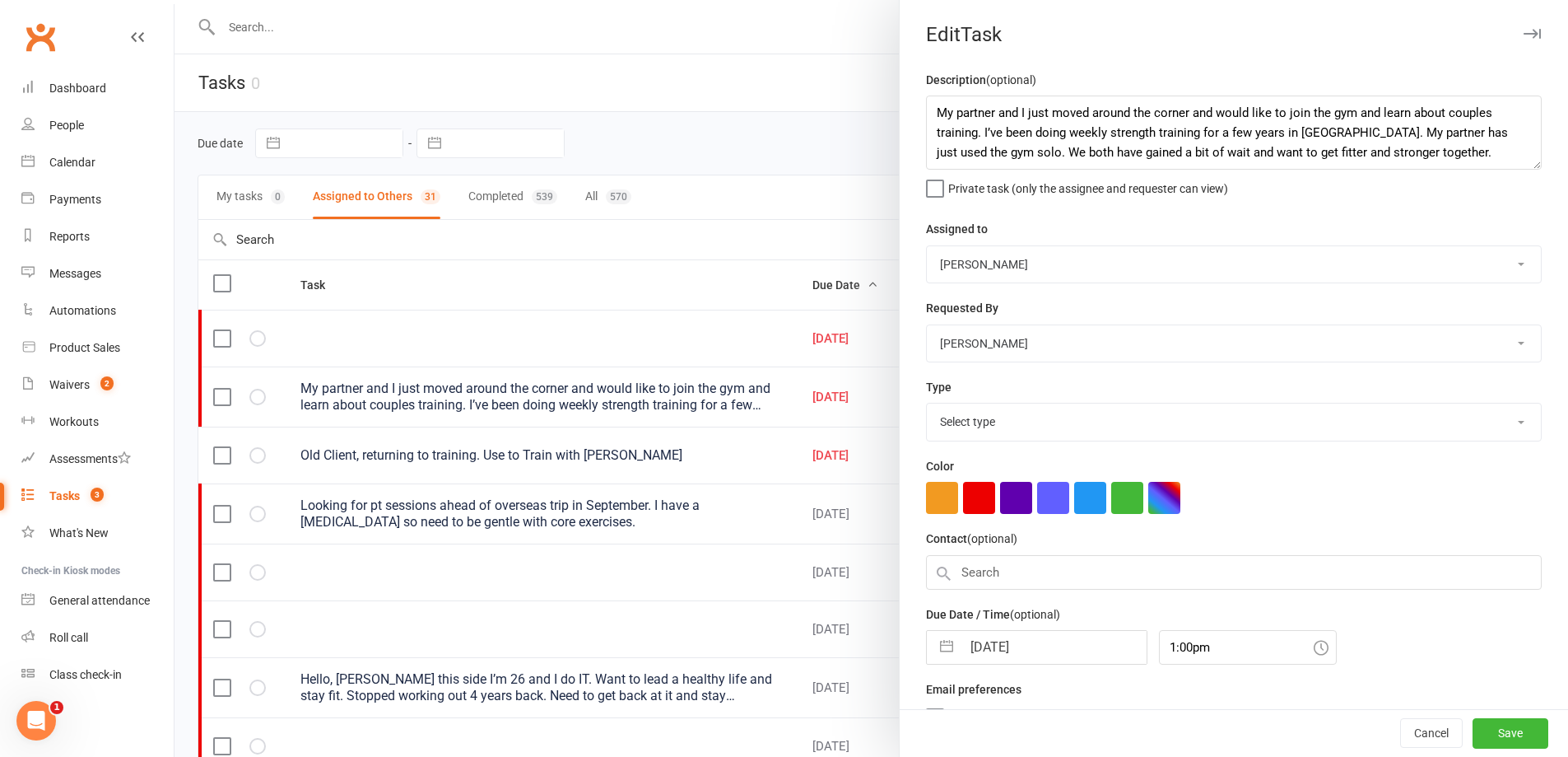
select select "26751"
click at [1052, 638] on input "[DATE]" at bounding box center [1054, 642] width 185 height 33
select select "6"
select select "2025"
select select "7"
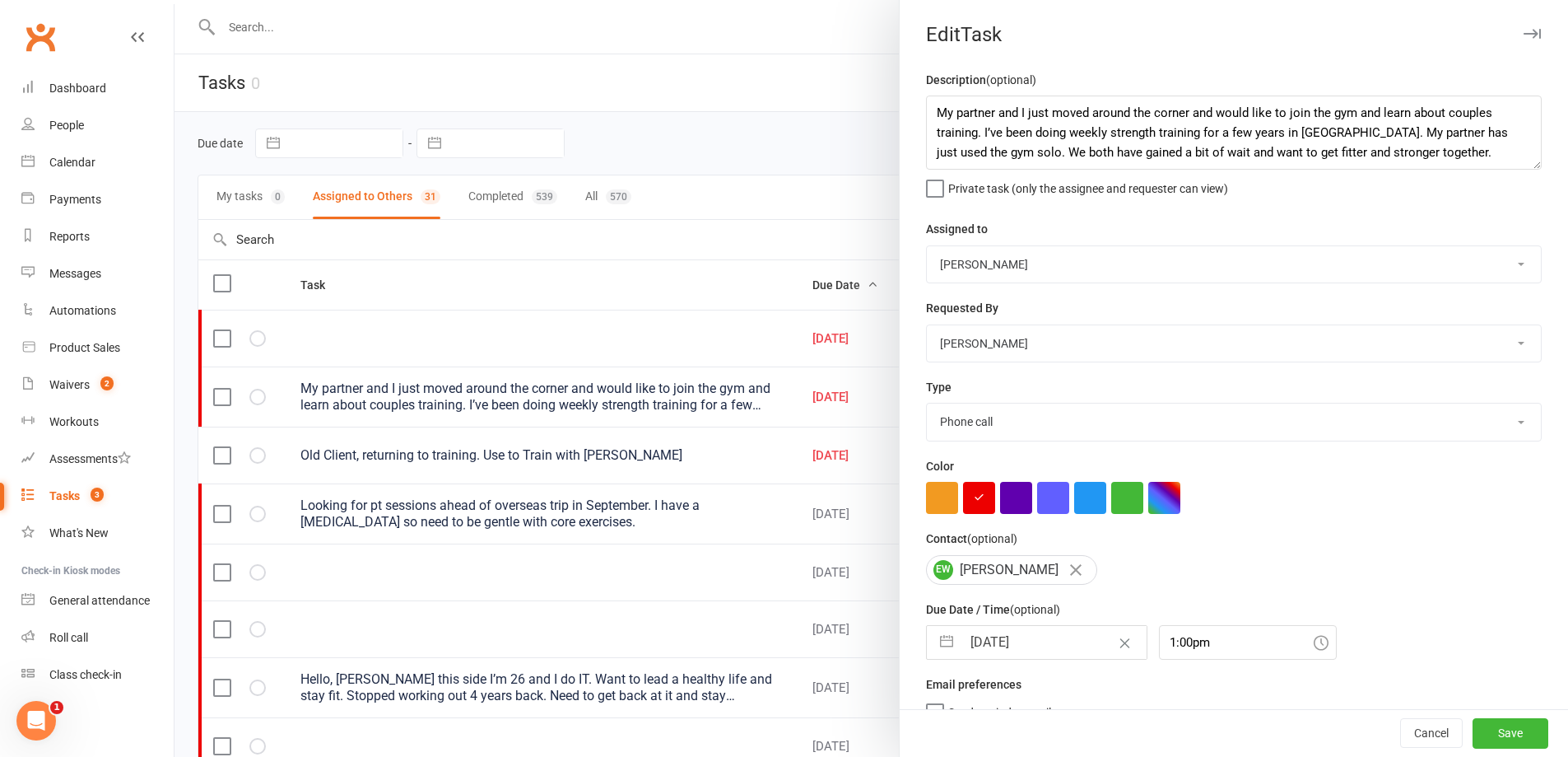
select select "2025"
select select "8"
select select "2025"
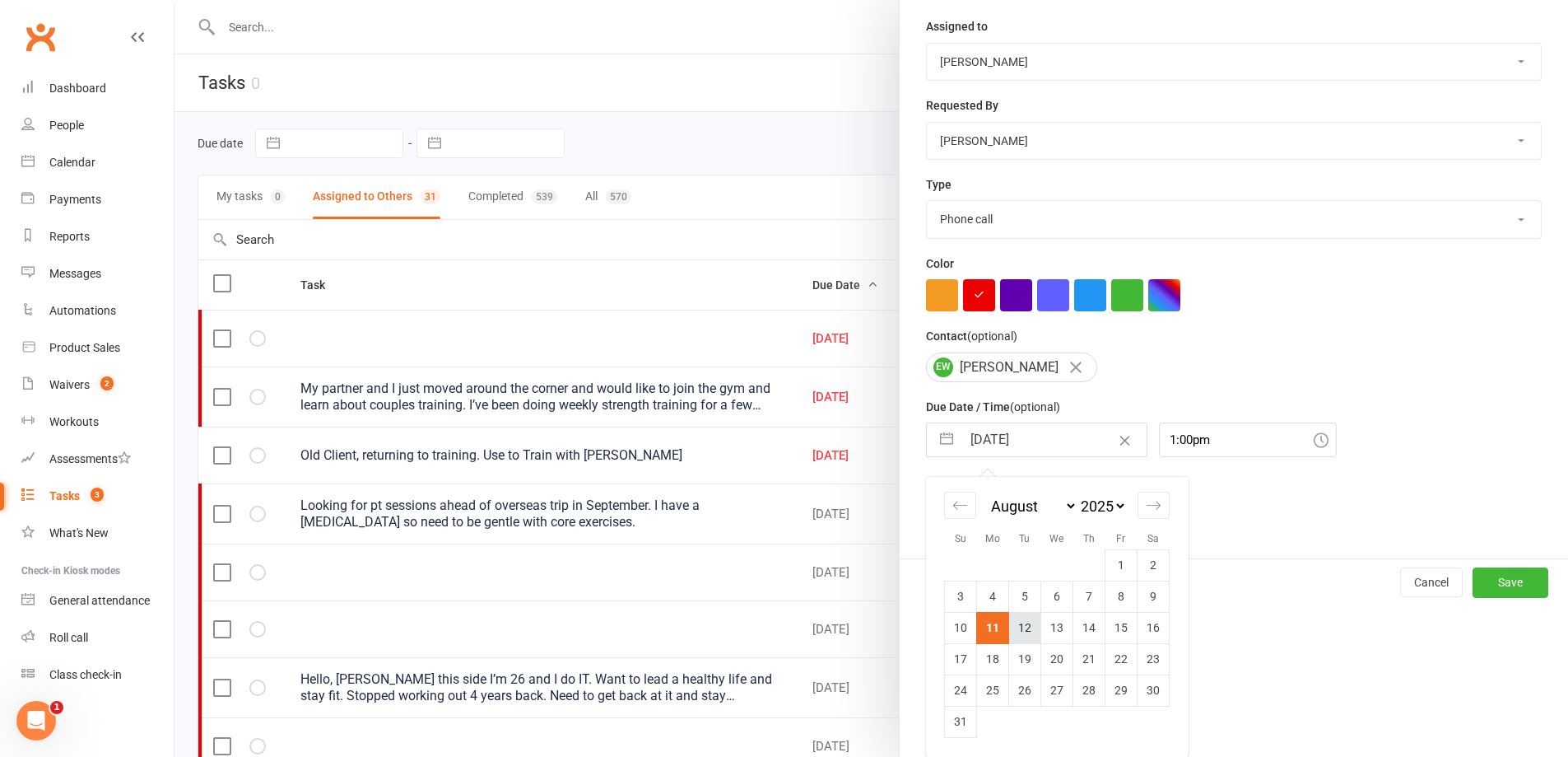
click at [1014, 624] on td "12" at bounding box center [1025, 628] width 32 height 31
type input "[DATE]"
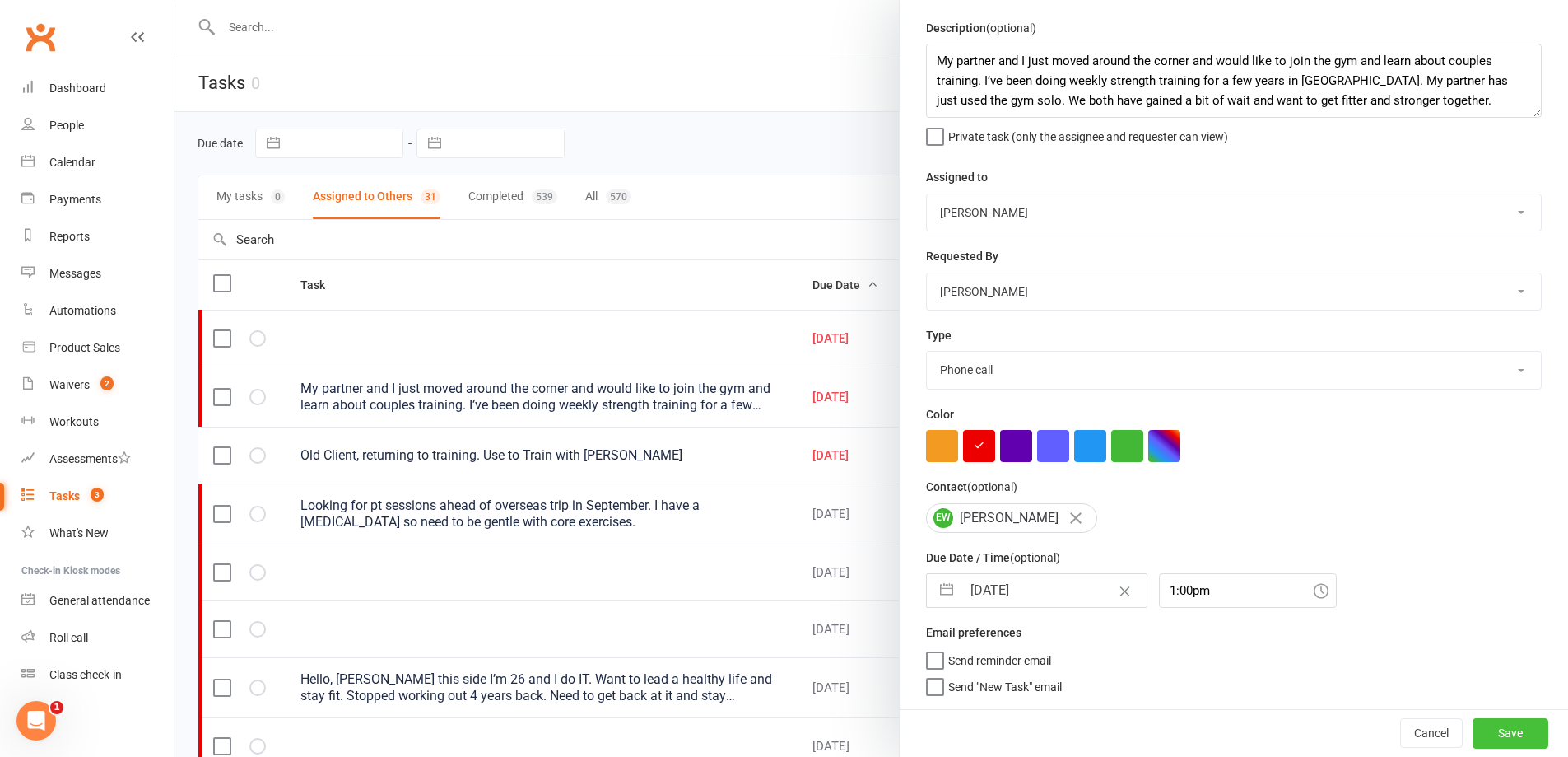
click at [1491, 726] on button "Save" at bounding box center [1510, 732] width 76 height 29
select select "started"
select select "waiting"
select select "started"
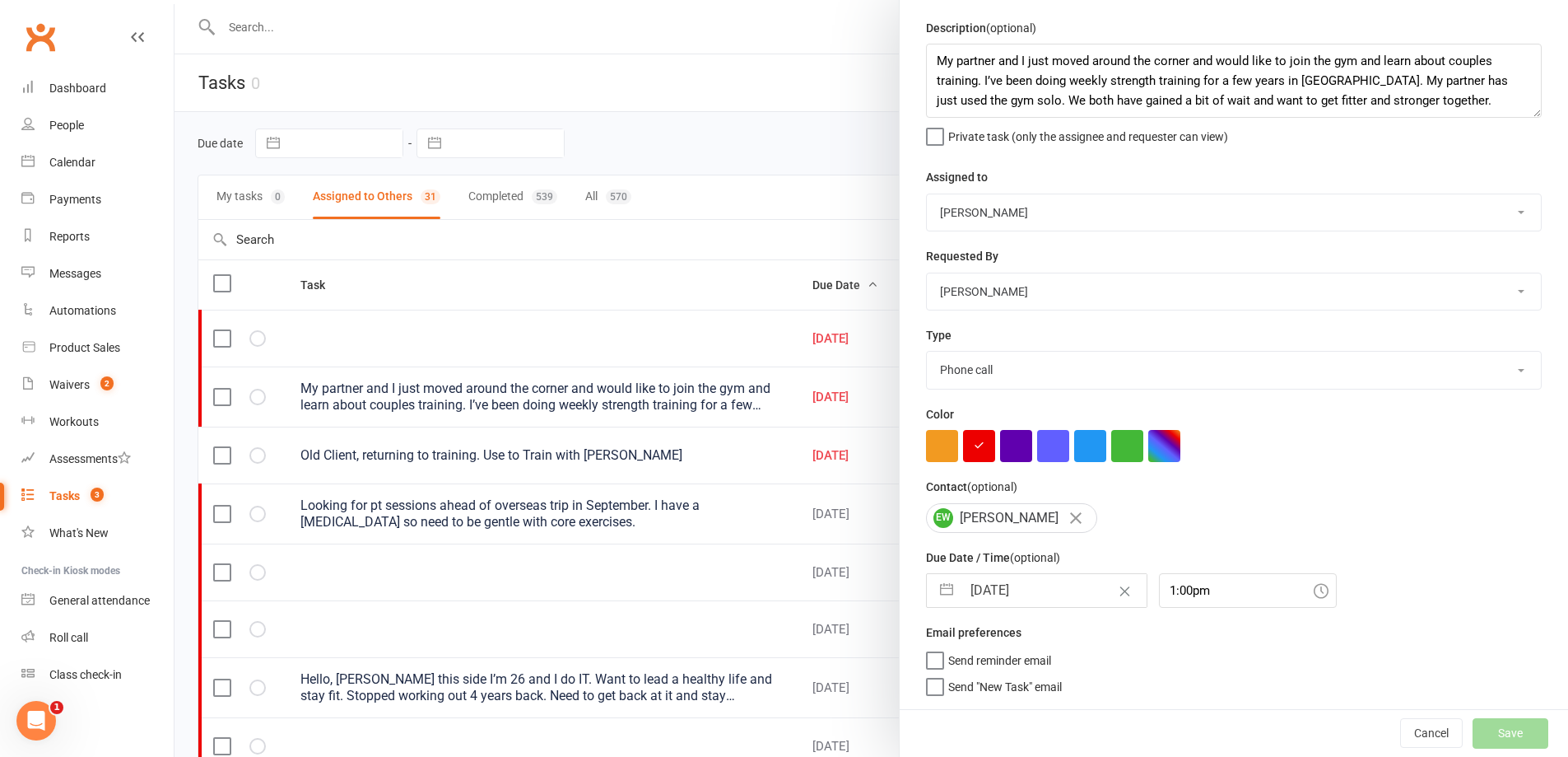
select select "started"
select select "waiting"
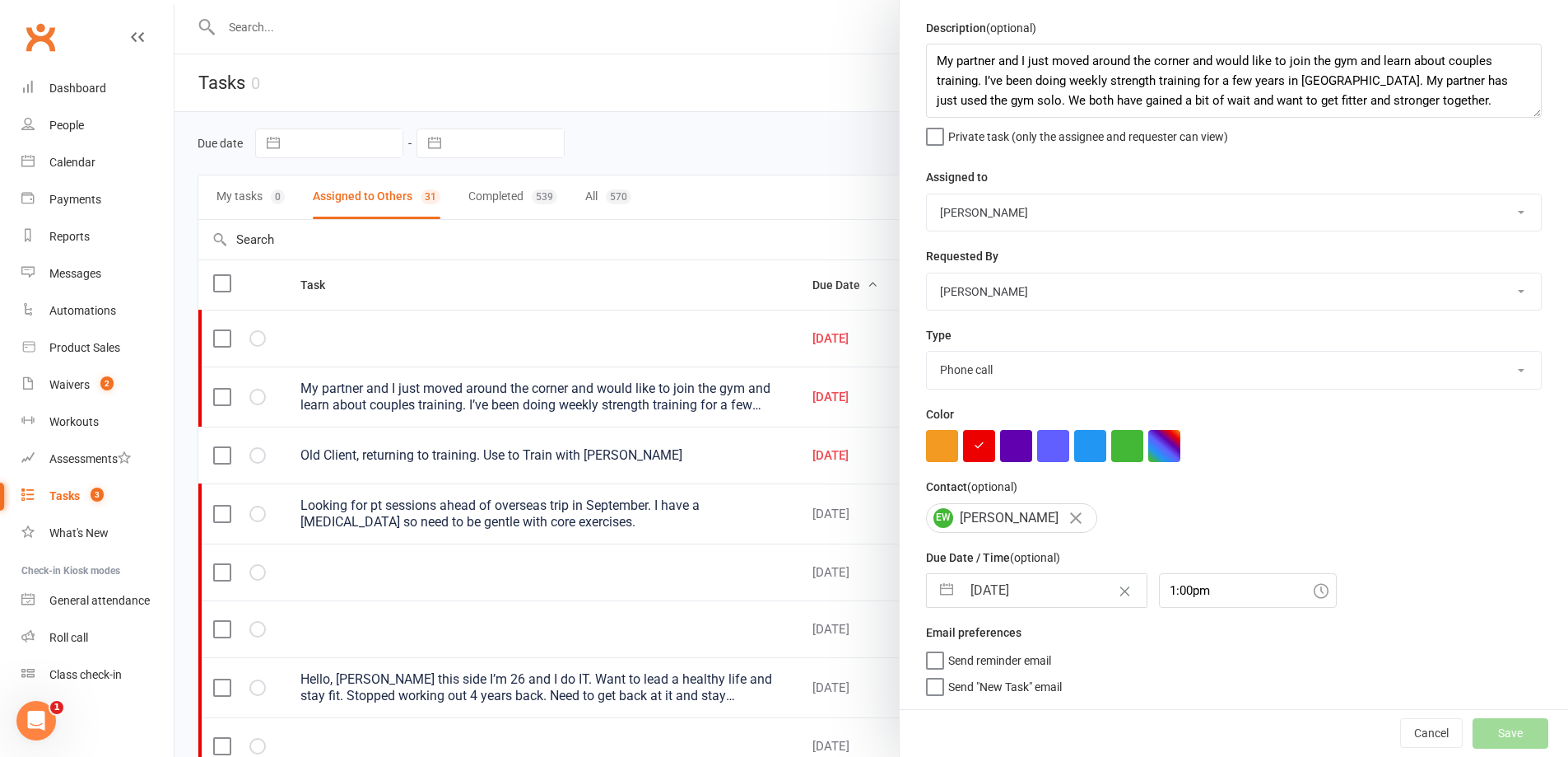
select select "waiting"
select select "started"
select select "waiting"
select select "started"
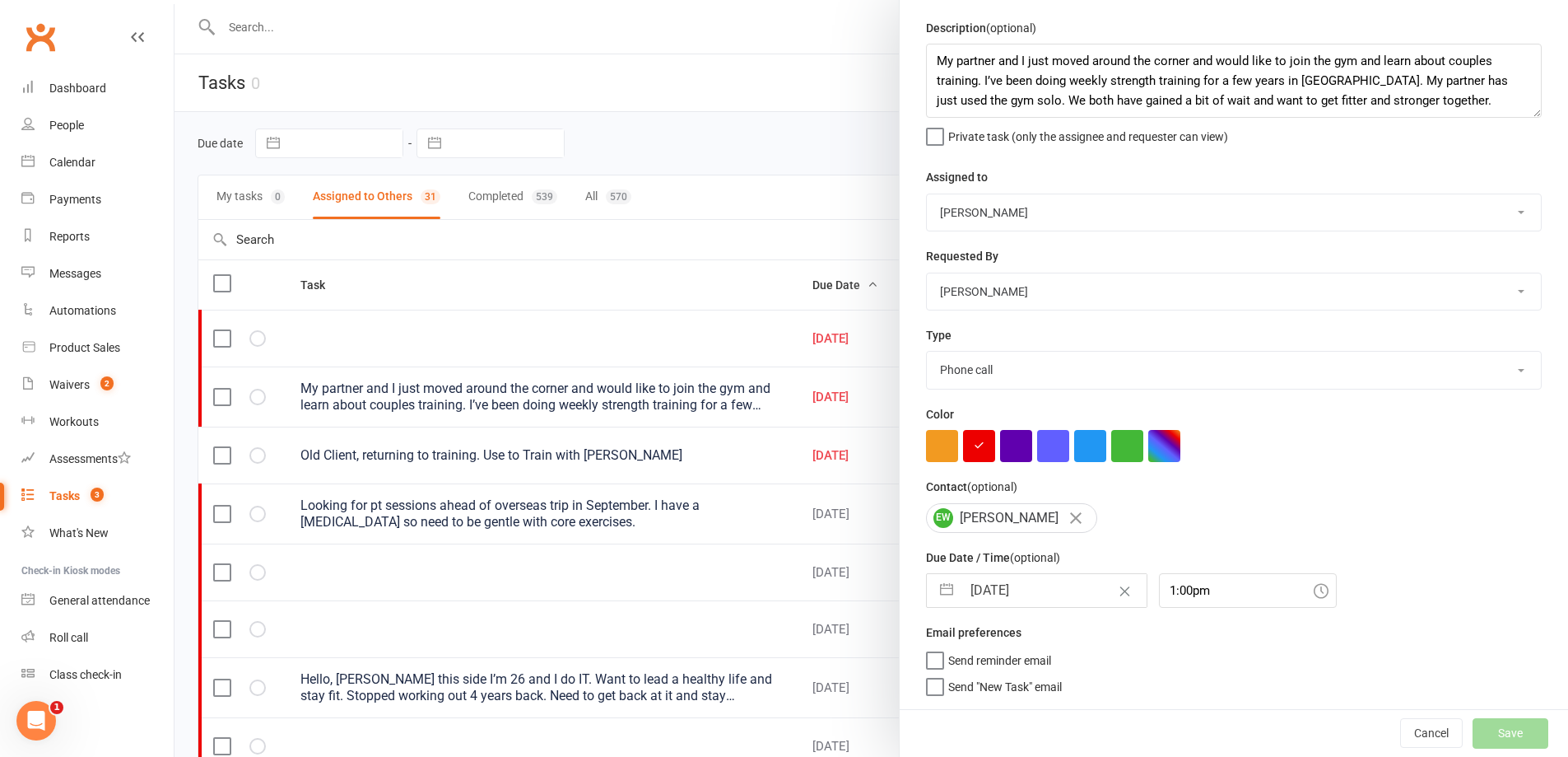
select select "waiting"
select select "started"
select select "waiting"
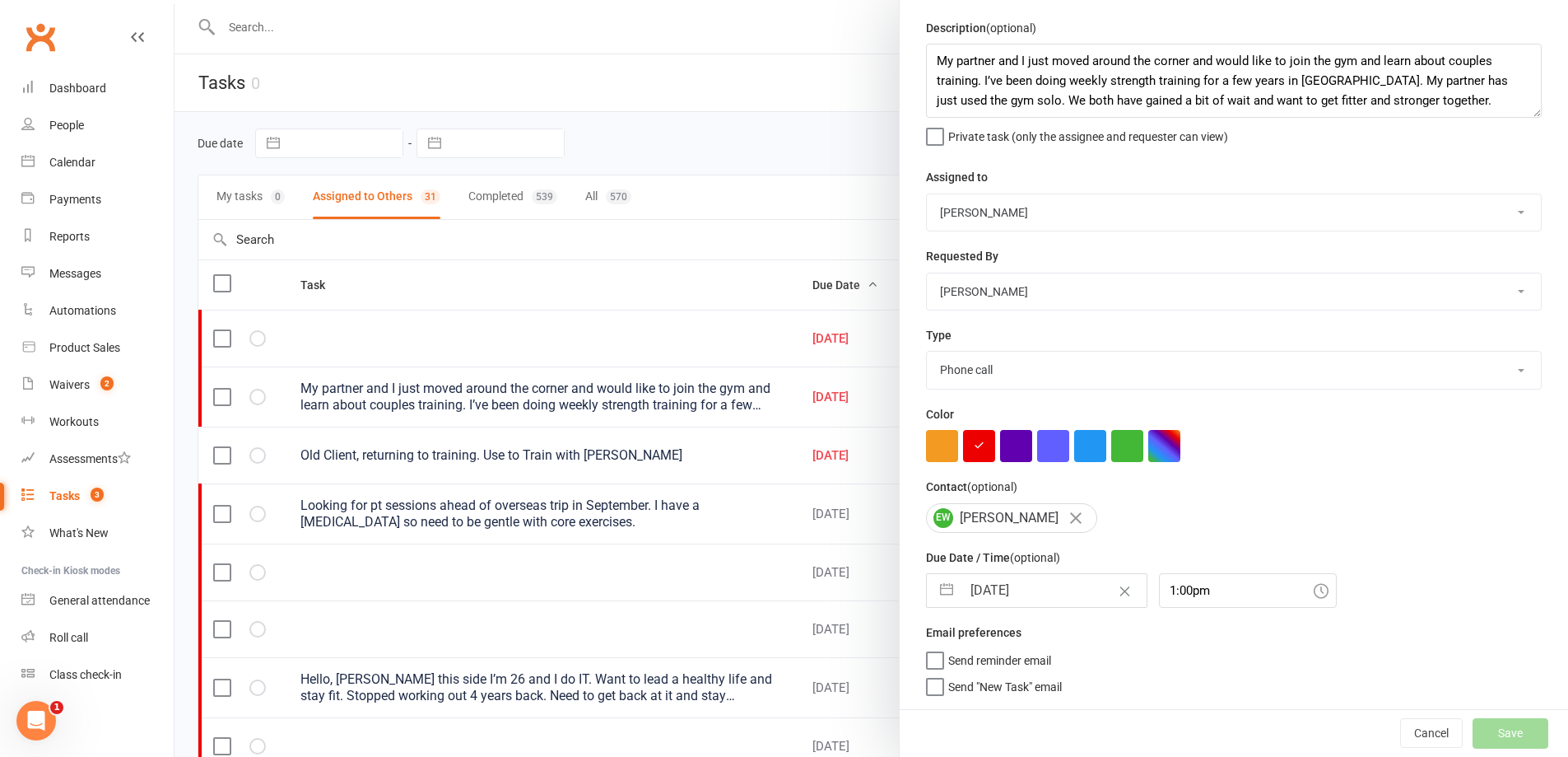
select select "waiting"
select select "started"
select select "waiting"
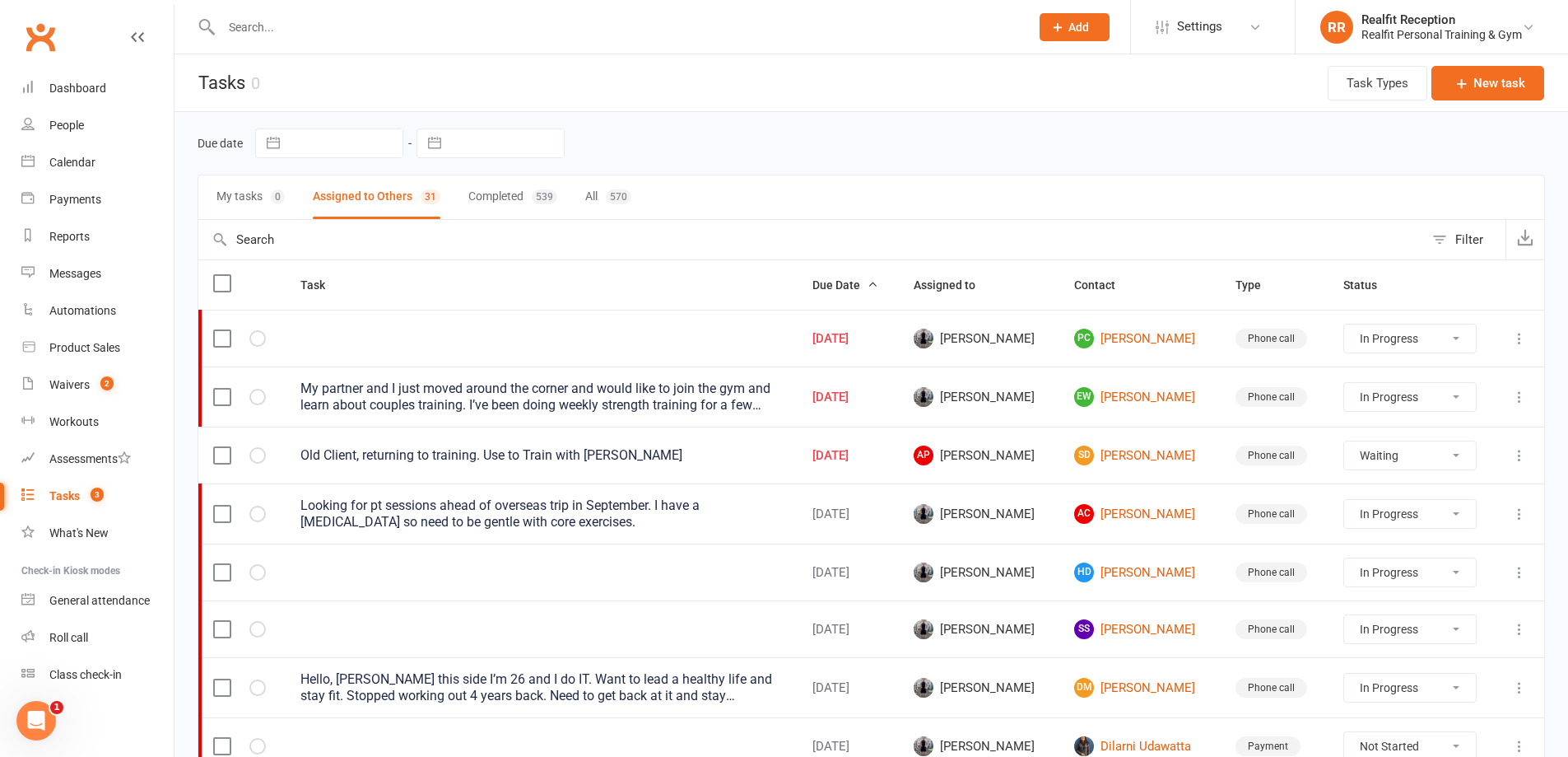
select select "waiting"
select select "started"
select select "waiting"
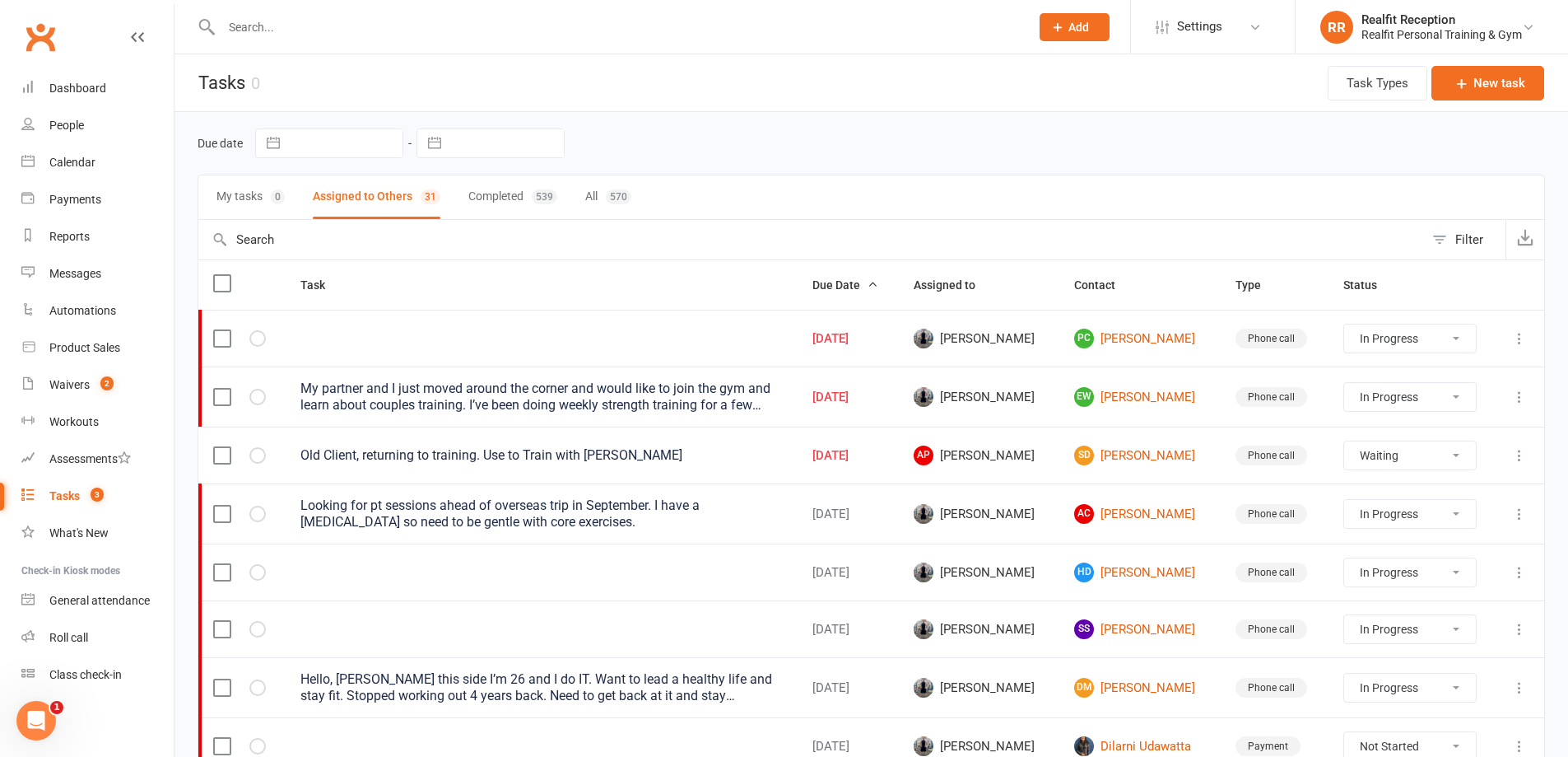
select select "waiting"
select select "started"
select select "waiting"
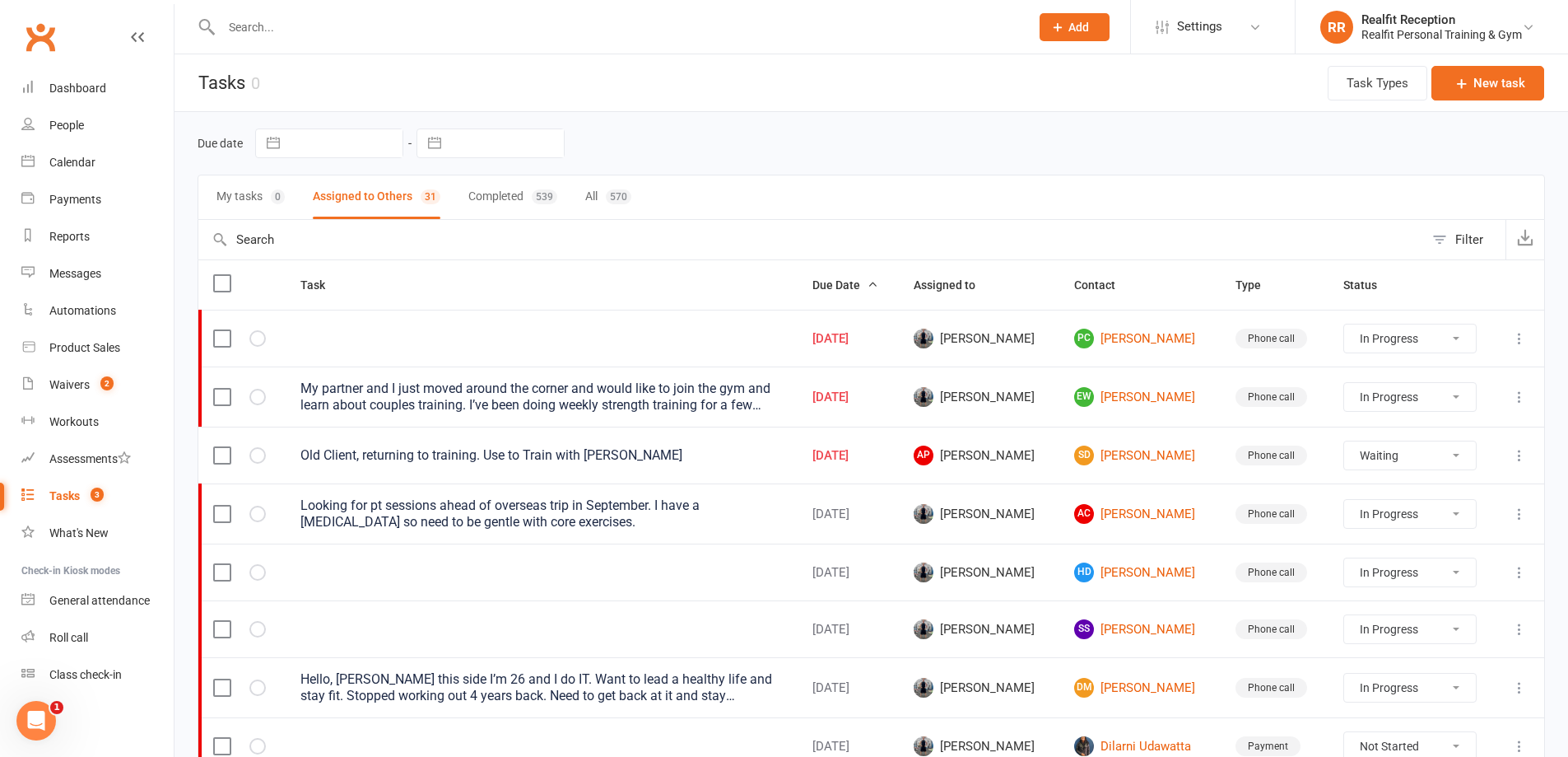
select select "started"
select select "waiting"
select select "started"
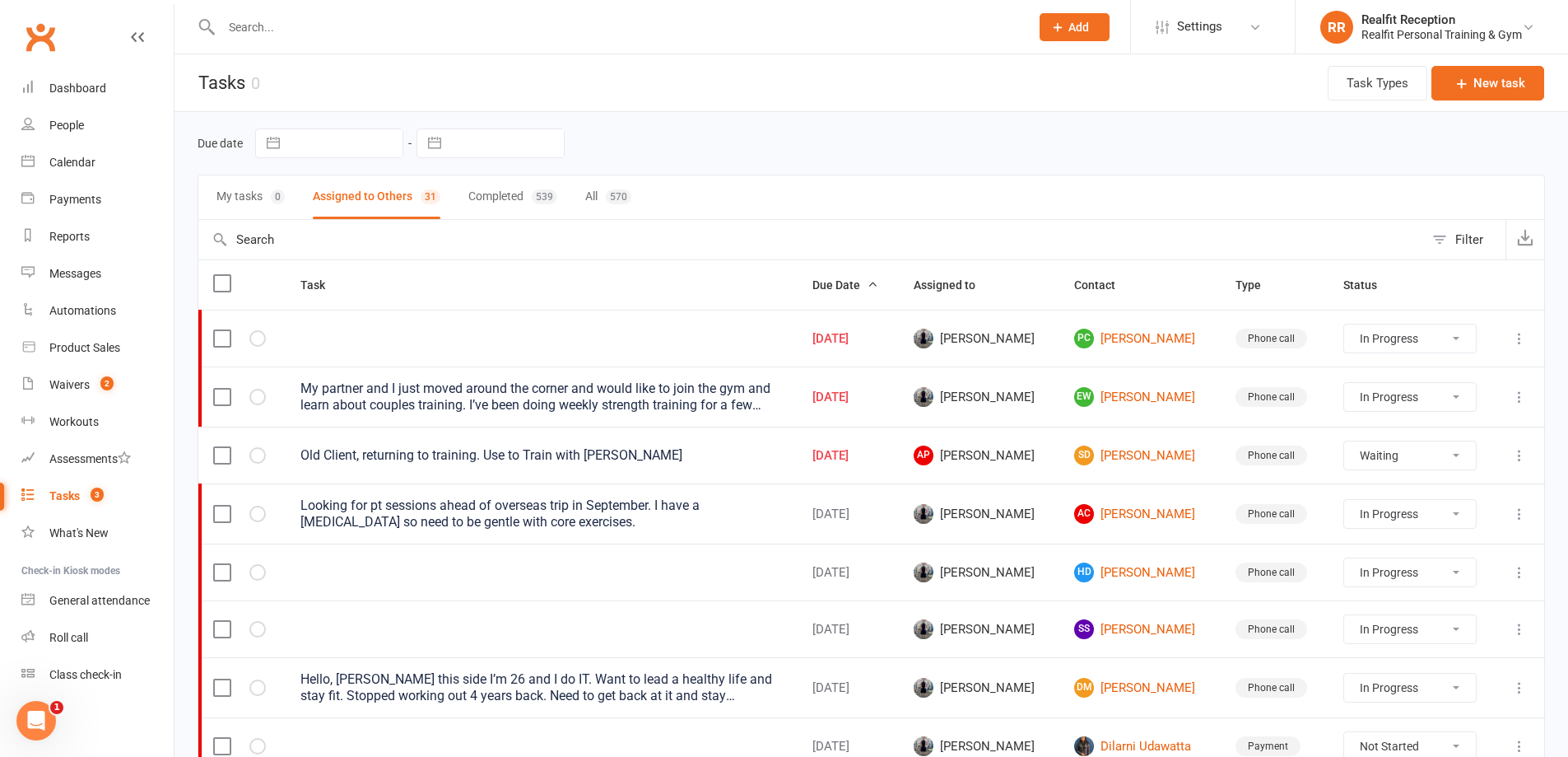
select select "started"
select select "waiting"
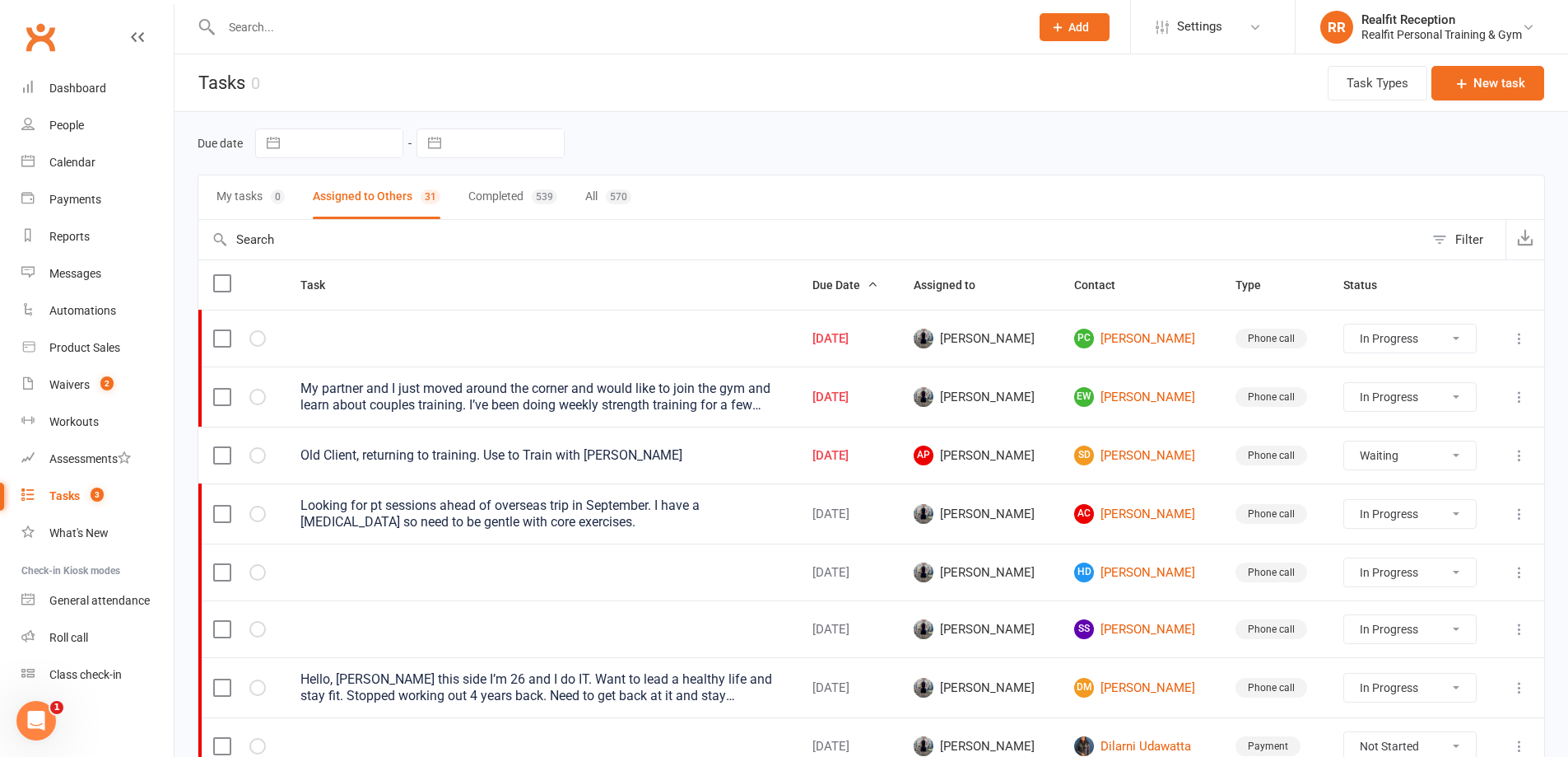
select select "waiting"
select select "started"
select select "waiting"
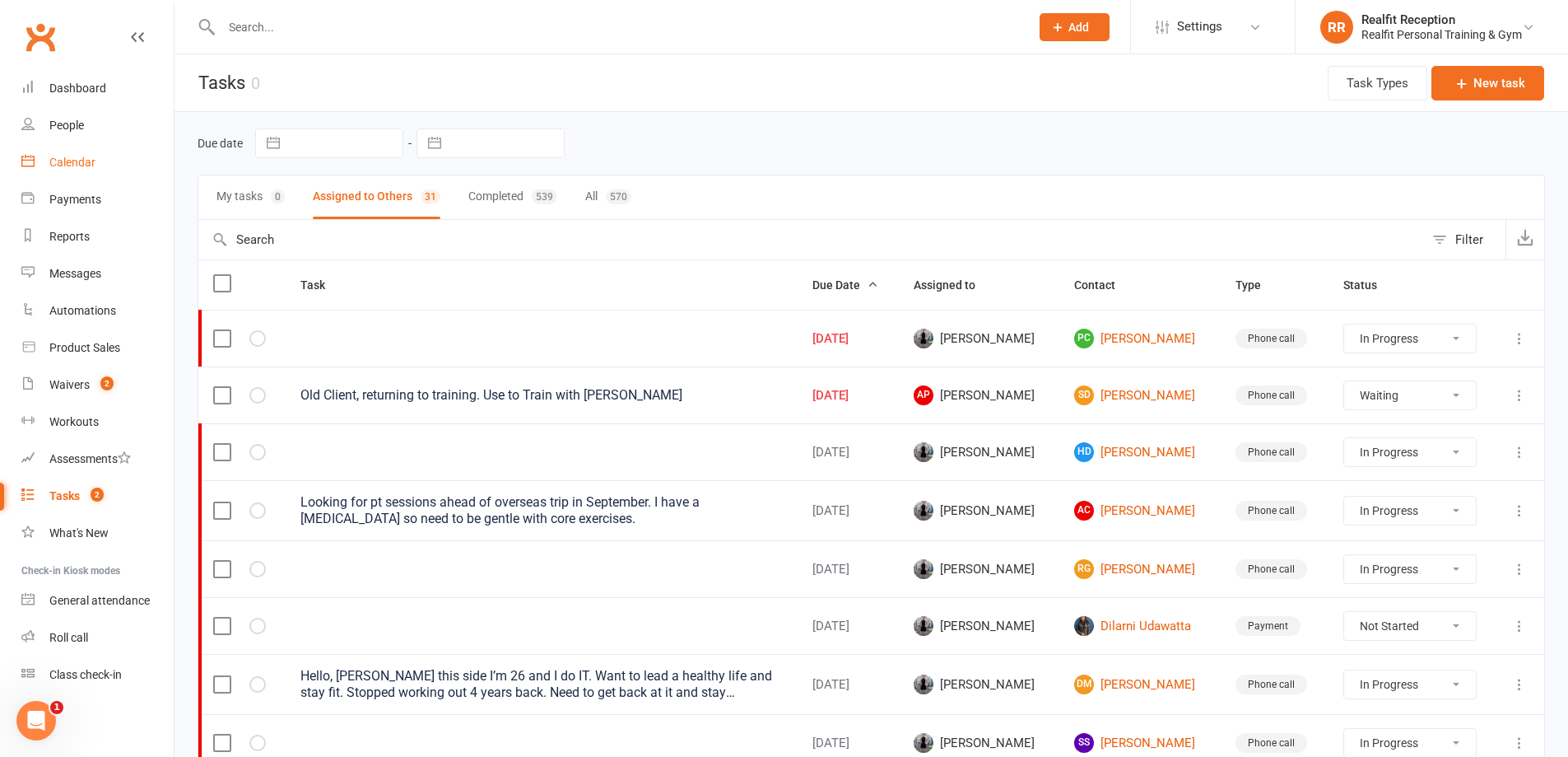
click at [72, 156] on div "Calendar" at bounding box center [72, 162] width 46 height 13
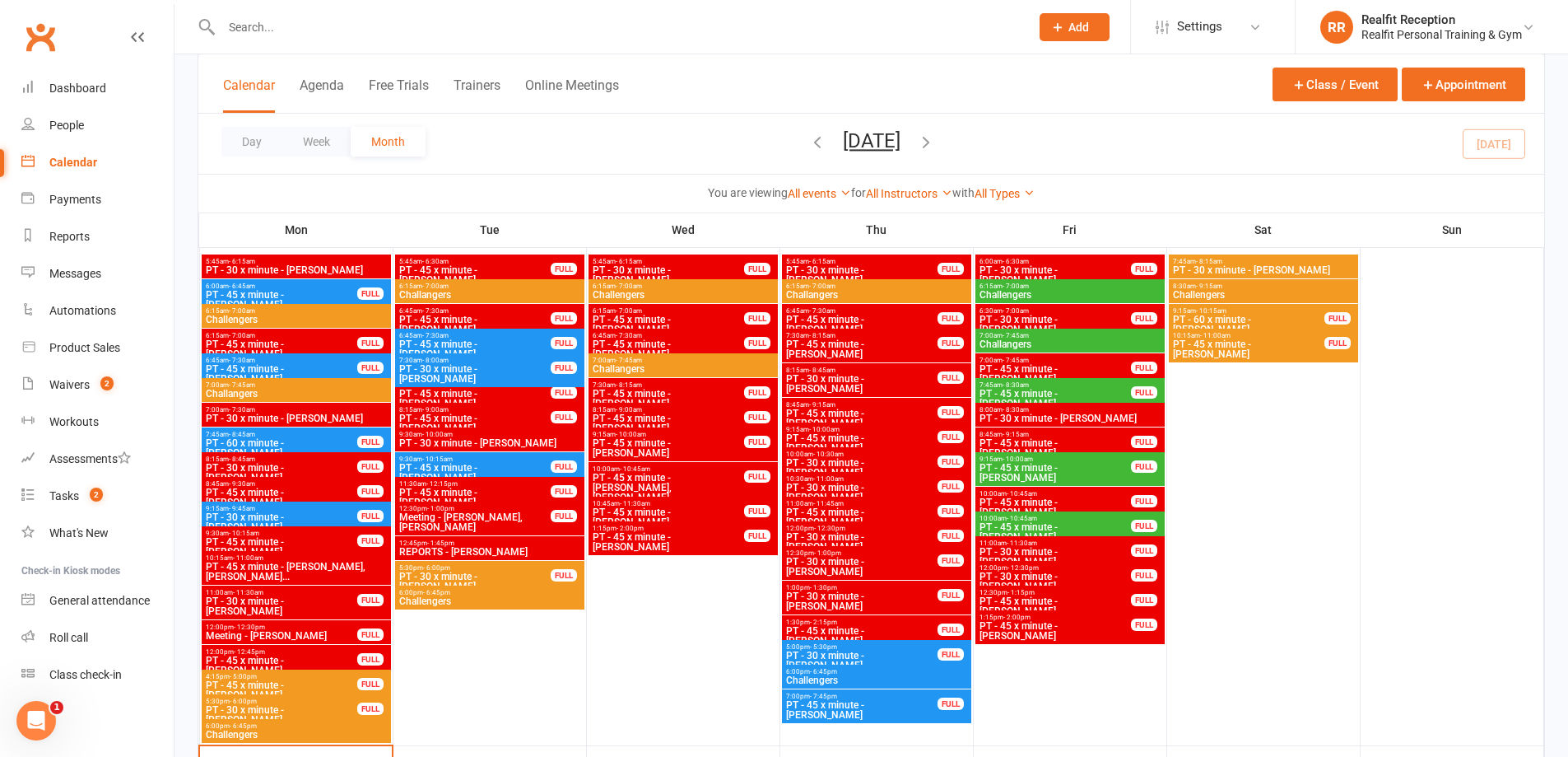
scroll to position [1070, 0]
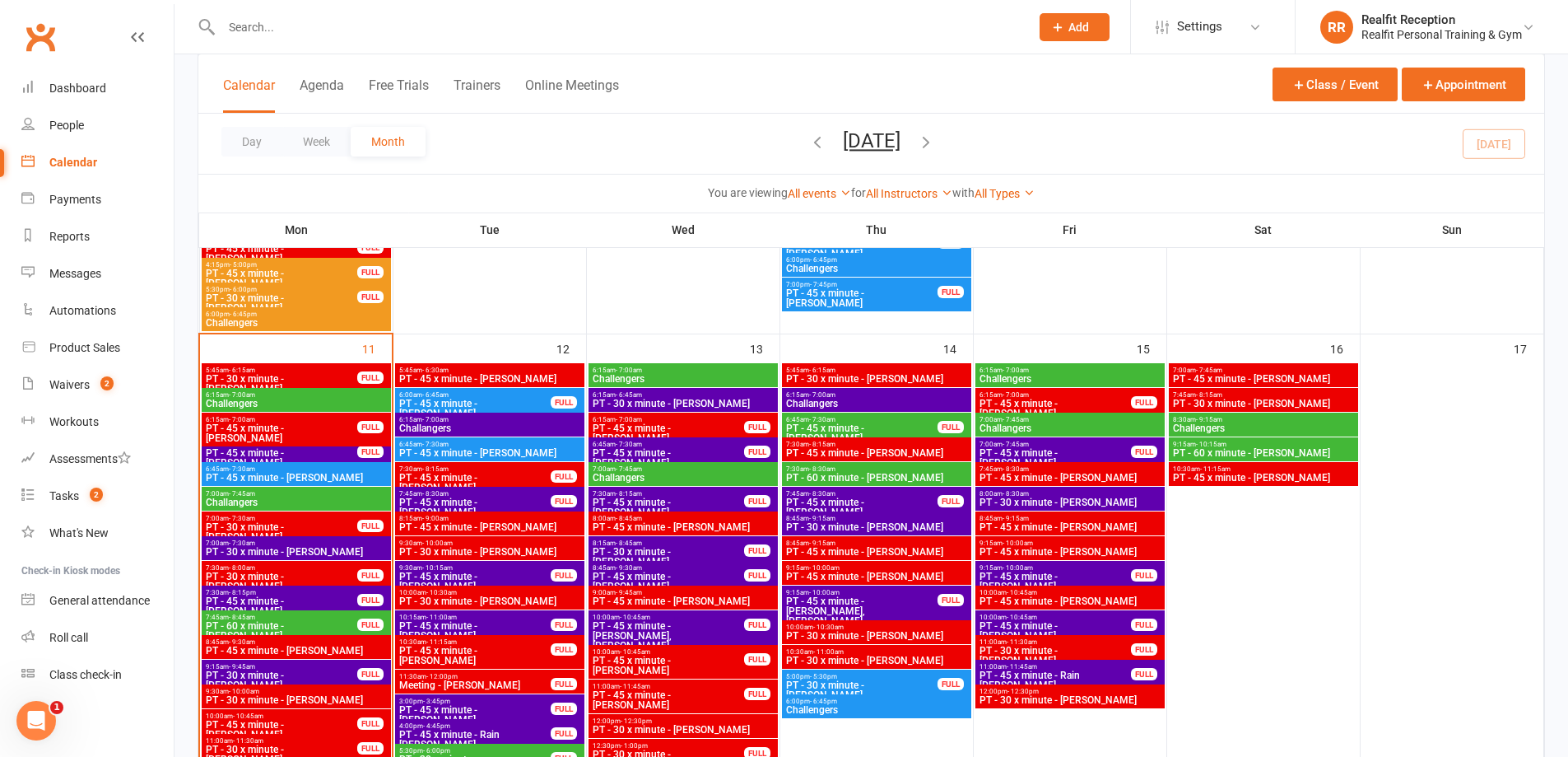
click at [317, 475] on span "PT - 45 x minute - [PERSON_NAME]" at bounding box center [295, 477] width 183 height 10
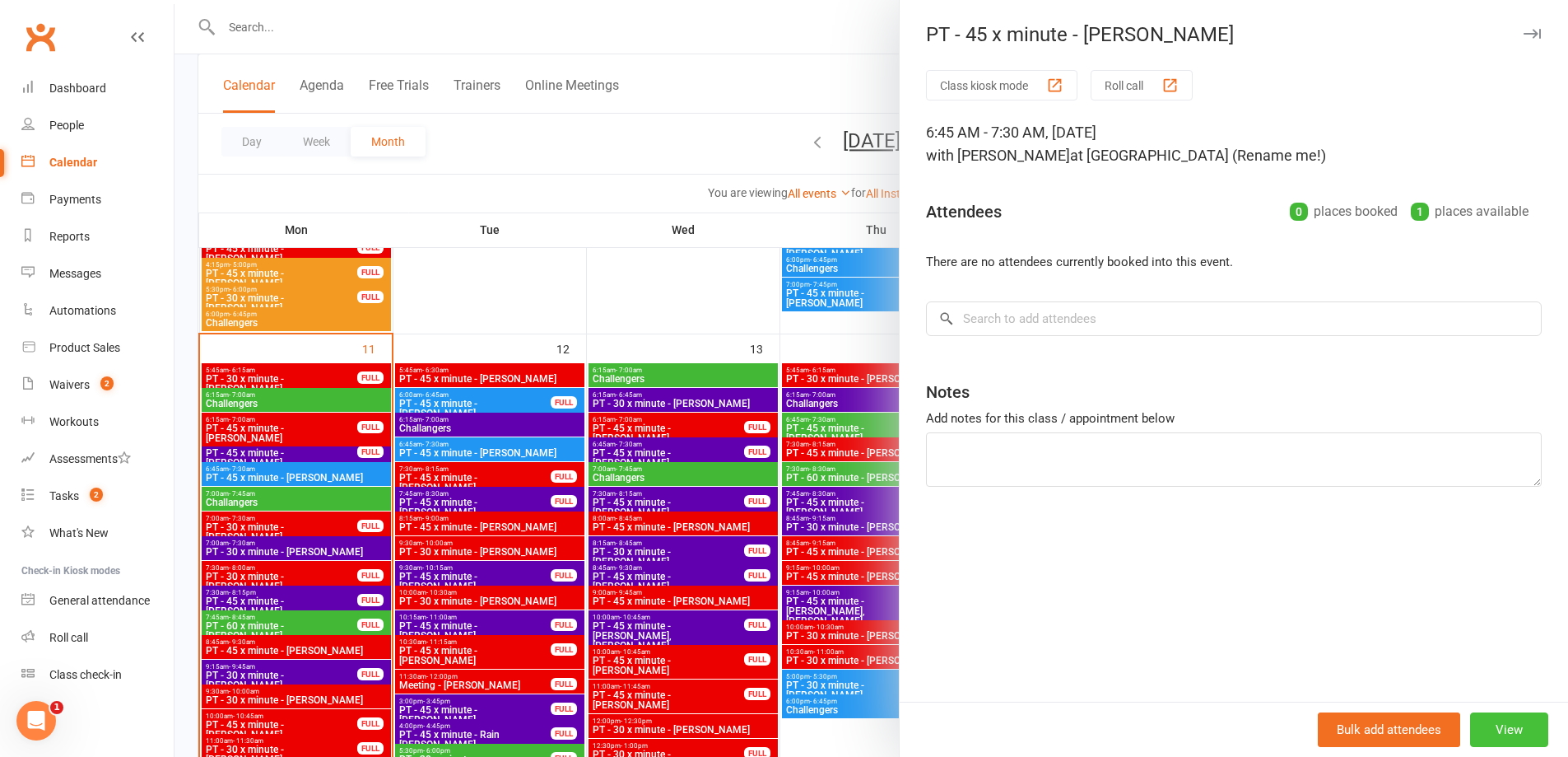
click at [1472, 720] on button "View" at bounding box center [1509, 729] width 78 height 35
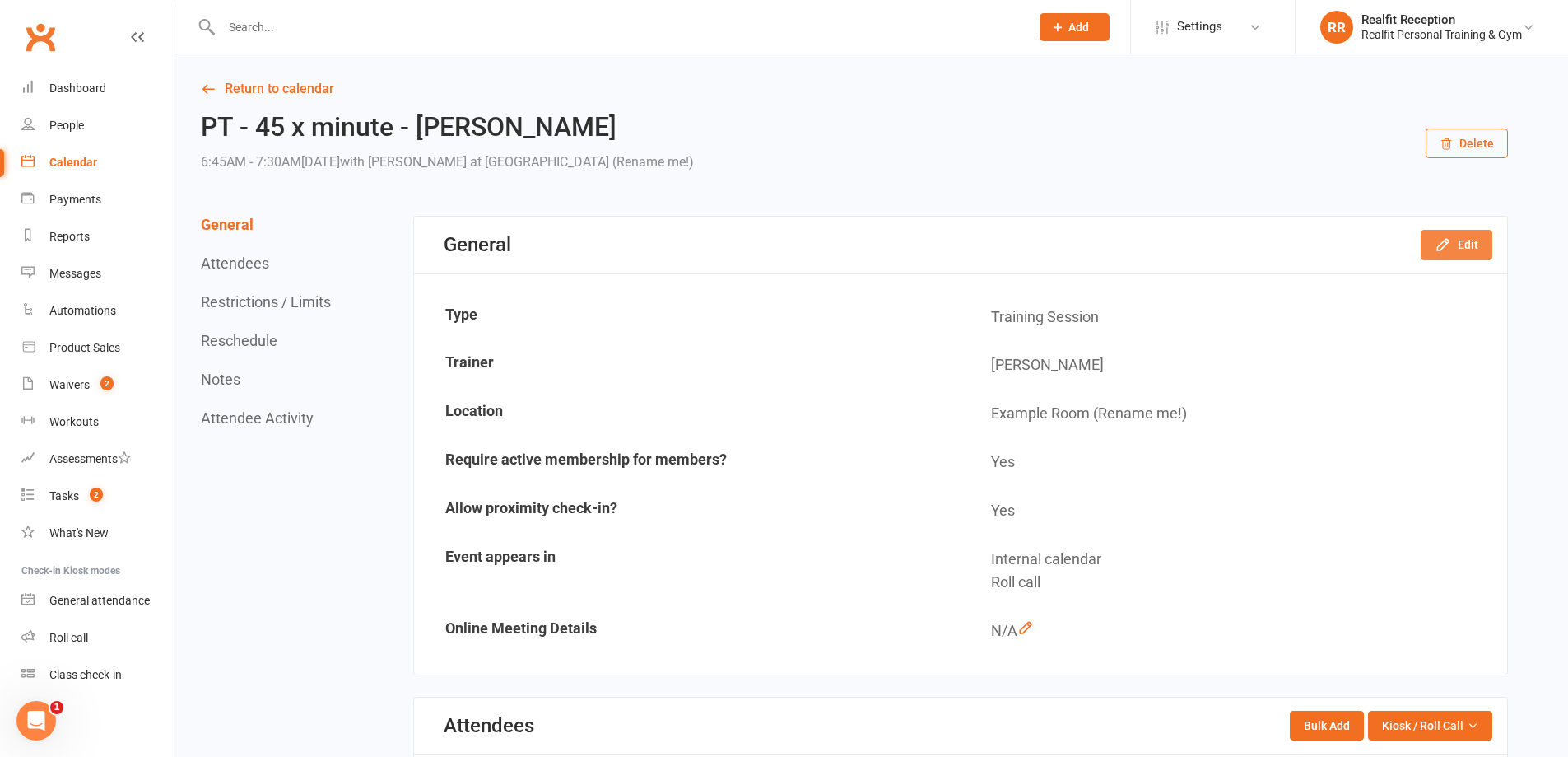
click at [1471, 241] on button "Edit" at bounding box center [1457, 244] width 72 height 29
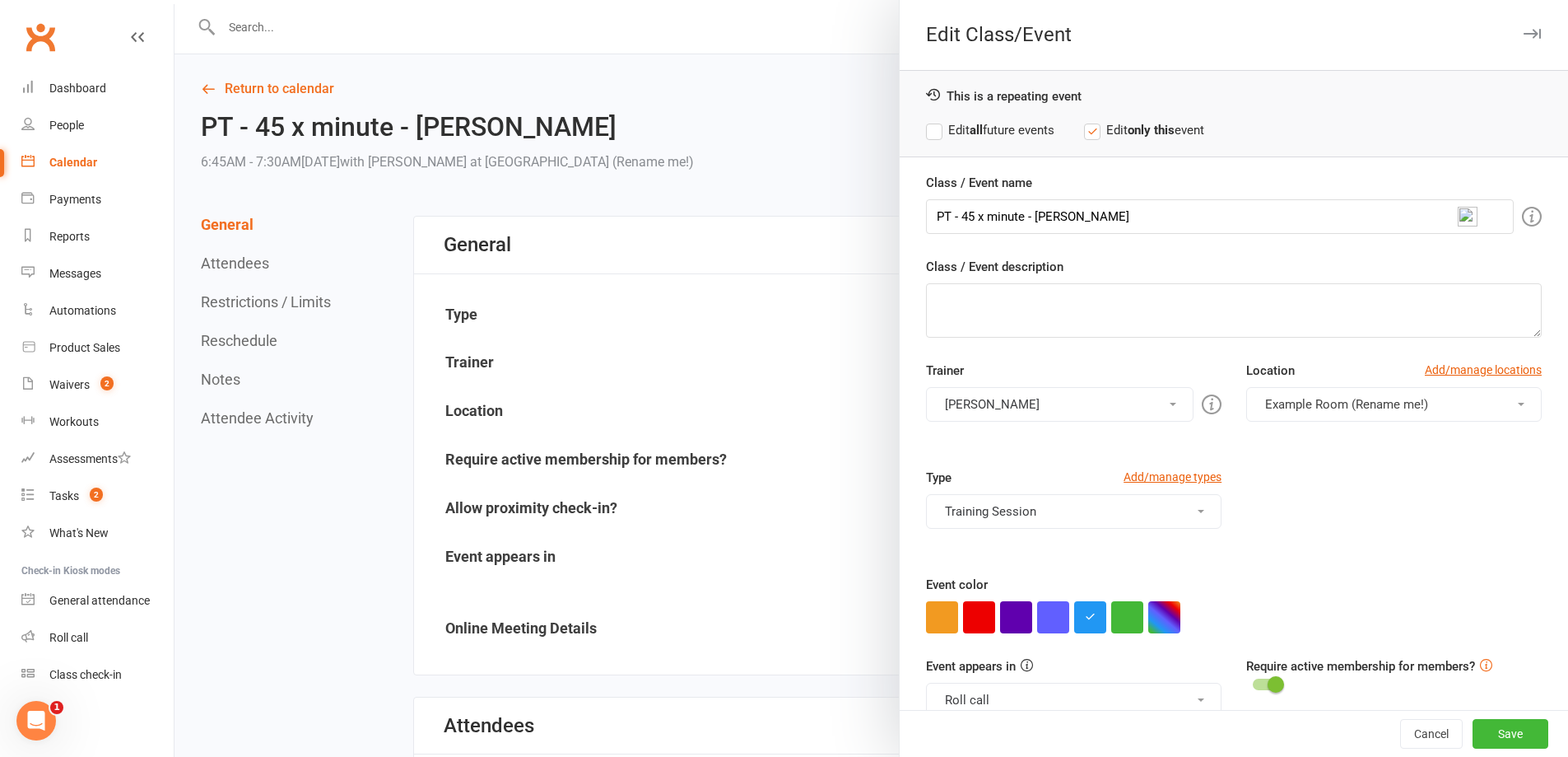
click at [1001, 406] on button "[PERSON_NAME]" at bounding box center [1060, 405] width 268 height 35
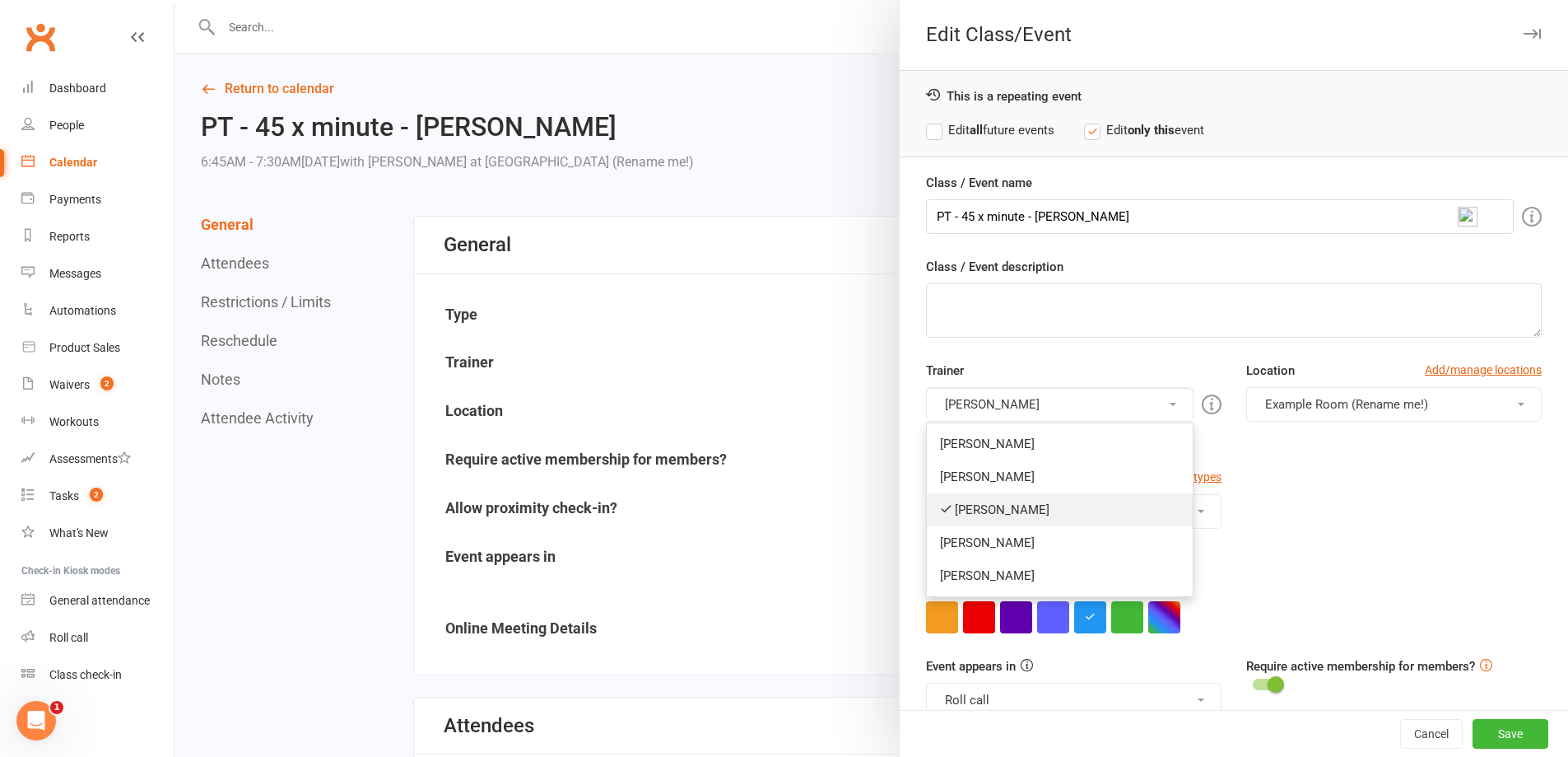
click at [986, 509] on link "[PERSON_NAME]" at bounding box center [1060, 509] width 266 height 33
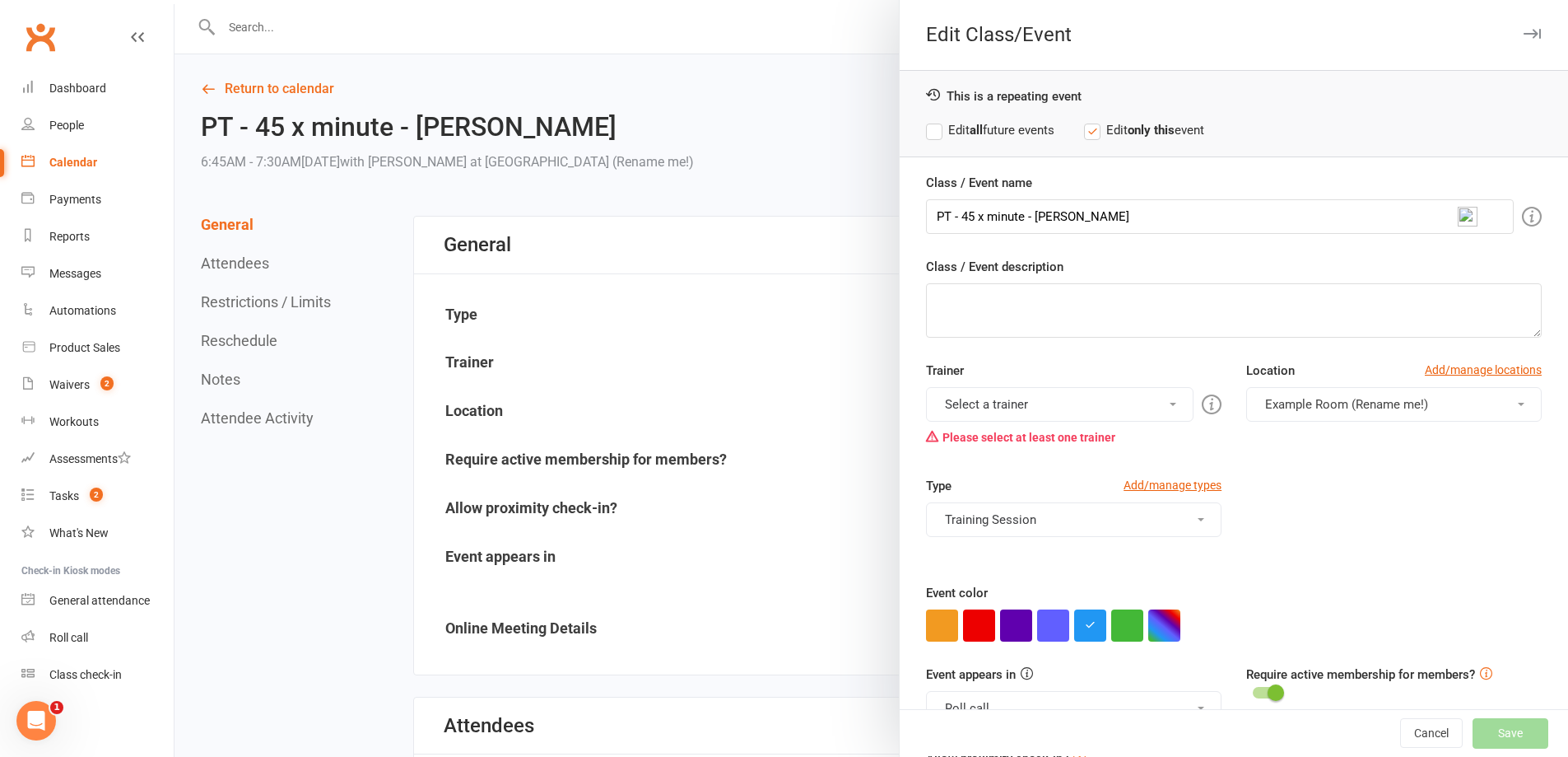
click at [982, 399] on button "Select a trainer" at bounding box center [1060, 405] width 268 height 35
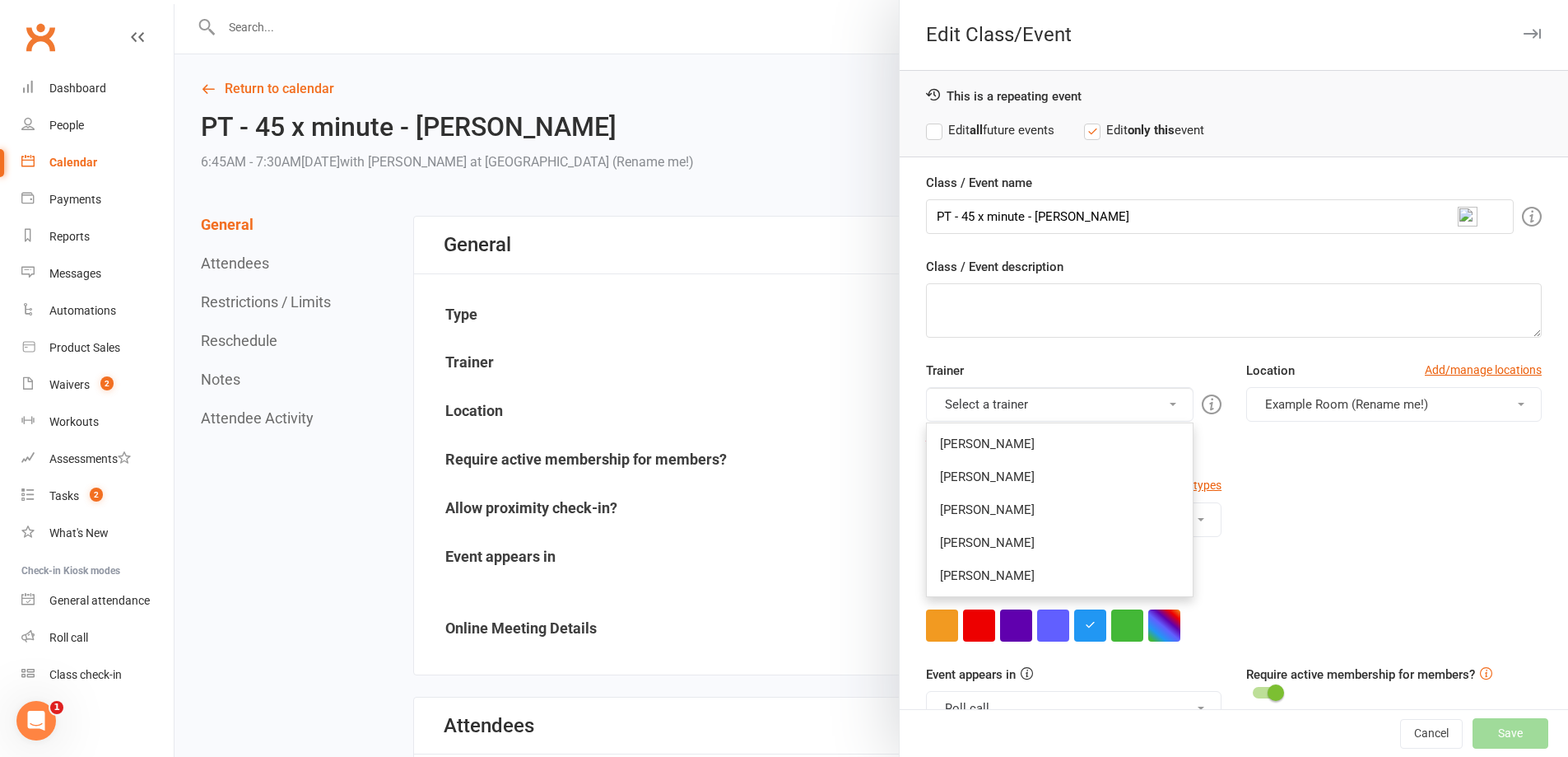
click at [995, 581] on link "[PERSON_NAME]" at bounding box center [1060, 575] width 266 height 33
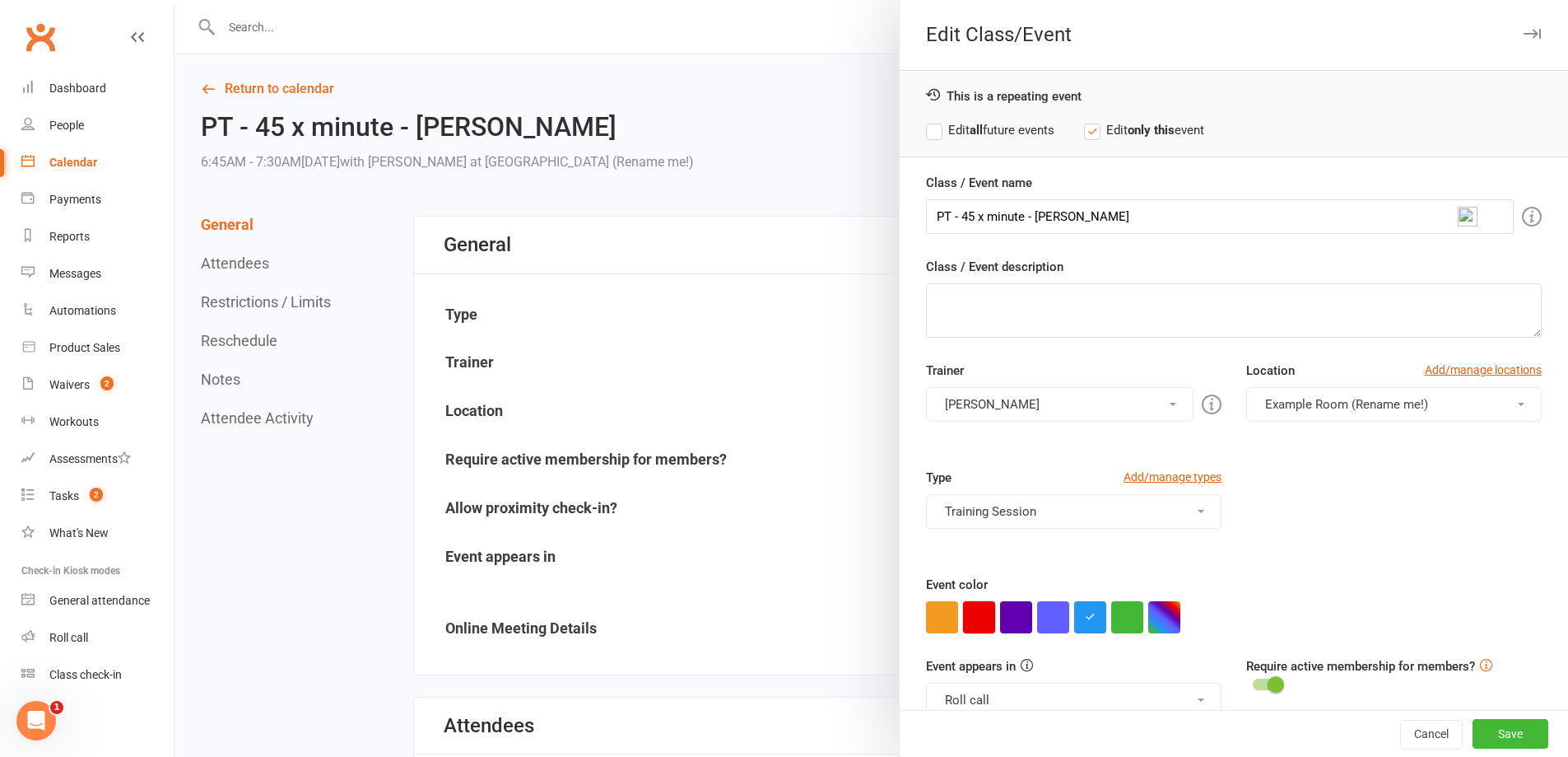
click at [982, 629] on button "button" at bounding box center [979, 617] width 32 height 32
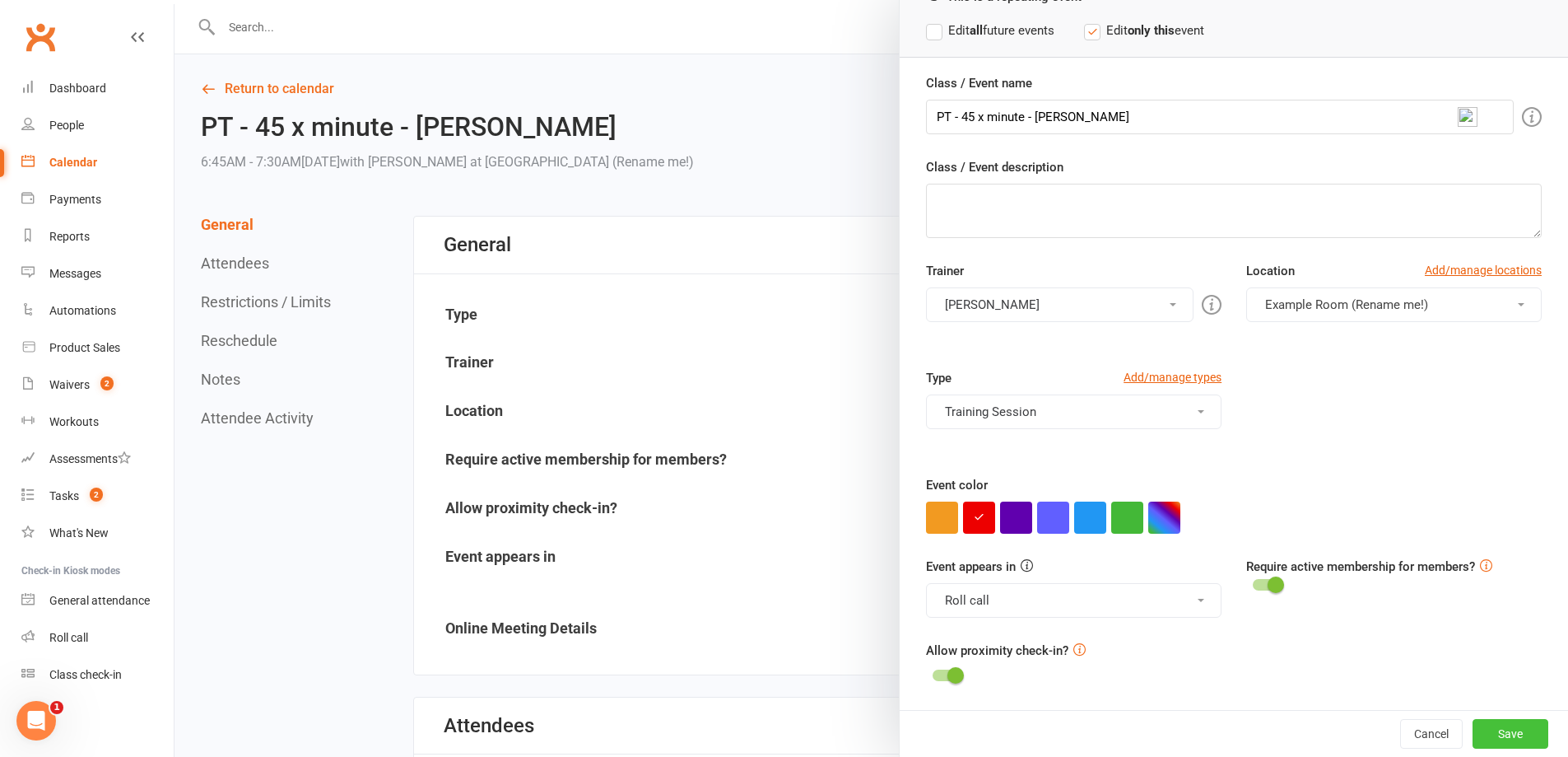
click at [1497, 733] on button "Save" at bounding box center [1510, 733] width 76 height 29
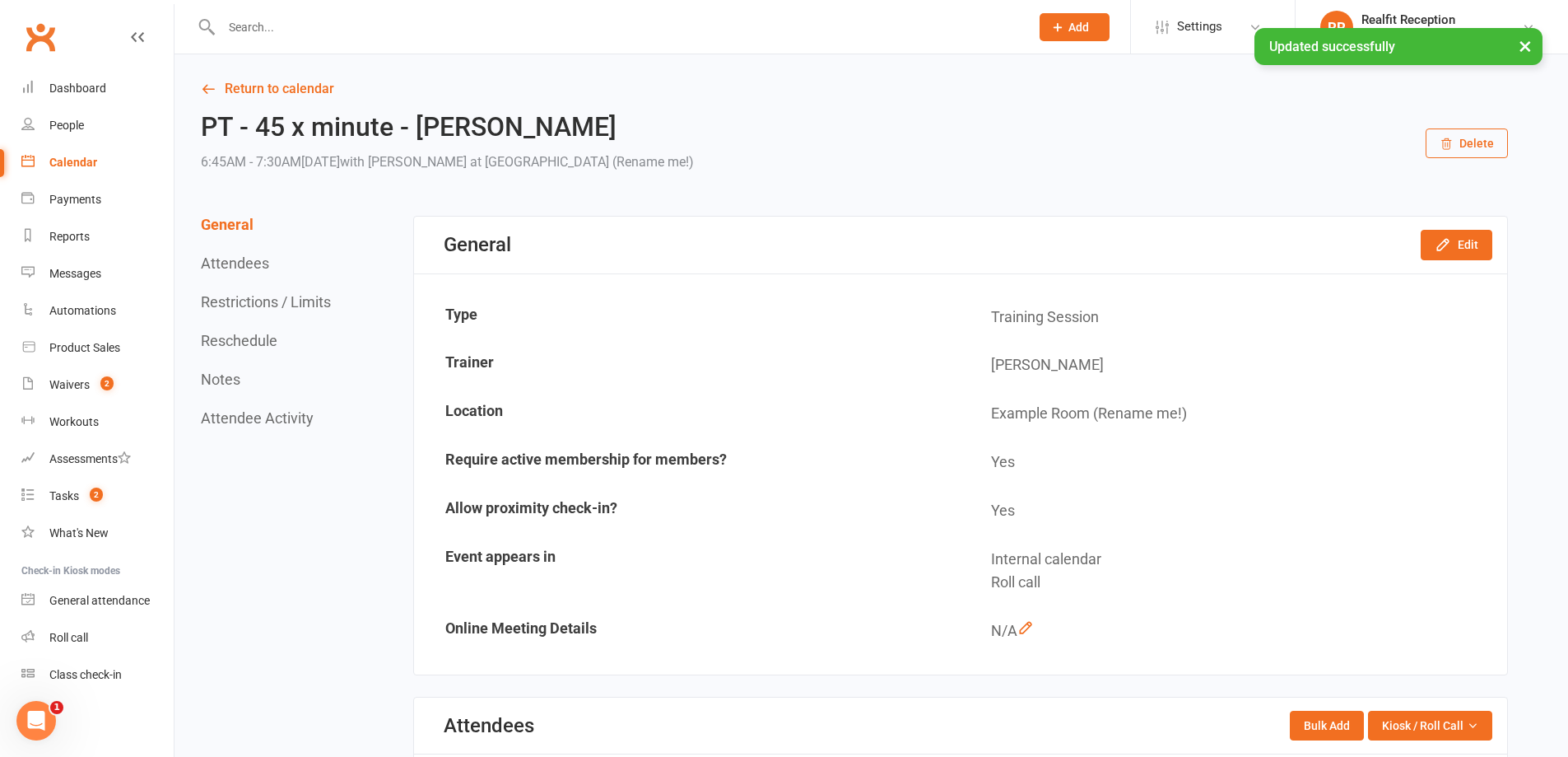
scroll to position [494, 0]
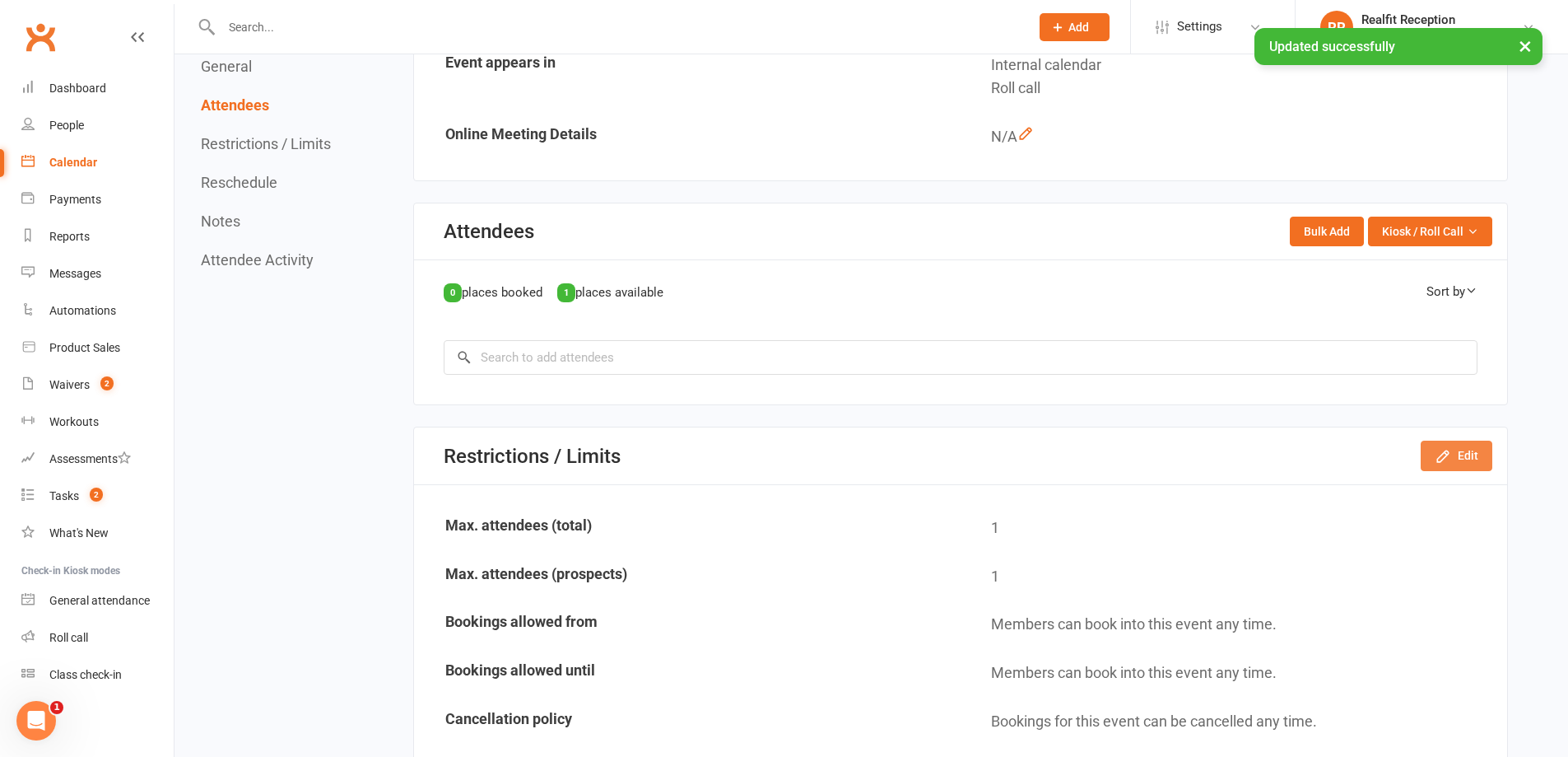
click at [1445, 455] on icon "button" at bounding box center [1443, 456] width 17 height 17
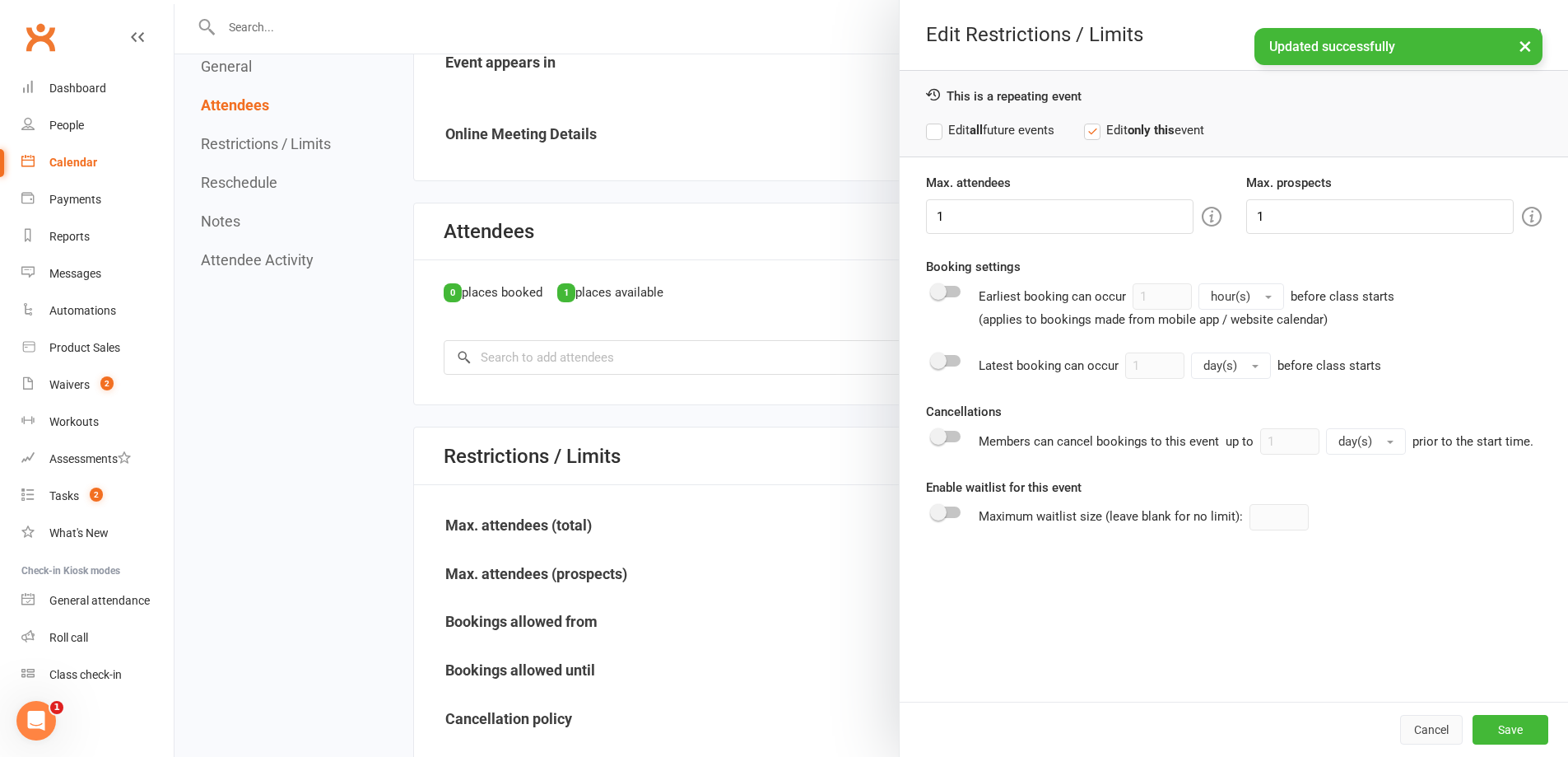
click at [1415, 728] on button "Cancel" at bounding box center [1431, 729] width 62 height 29
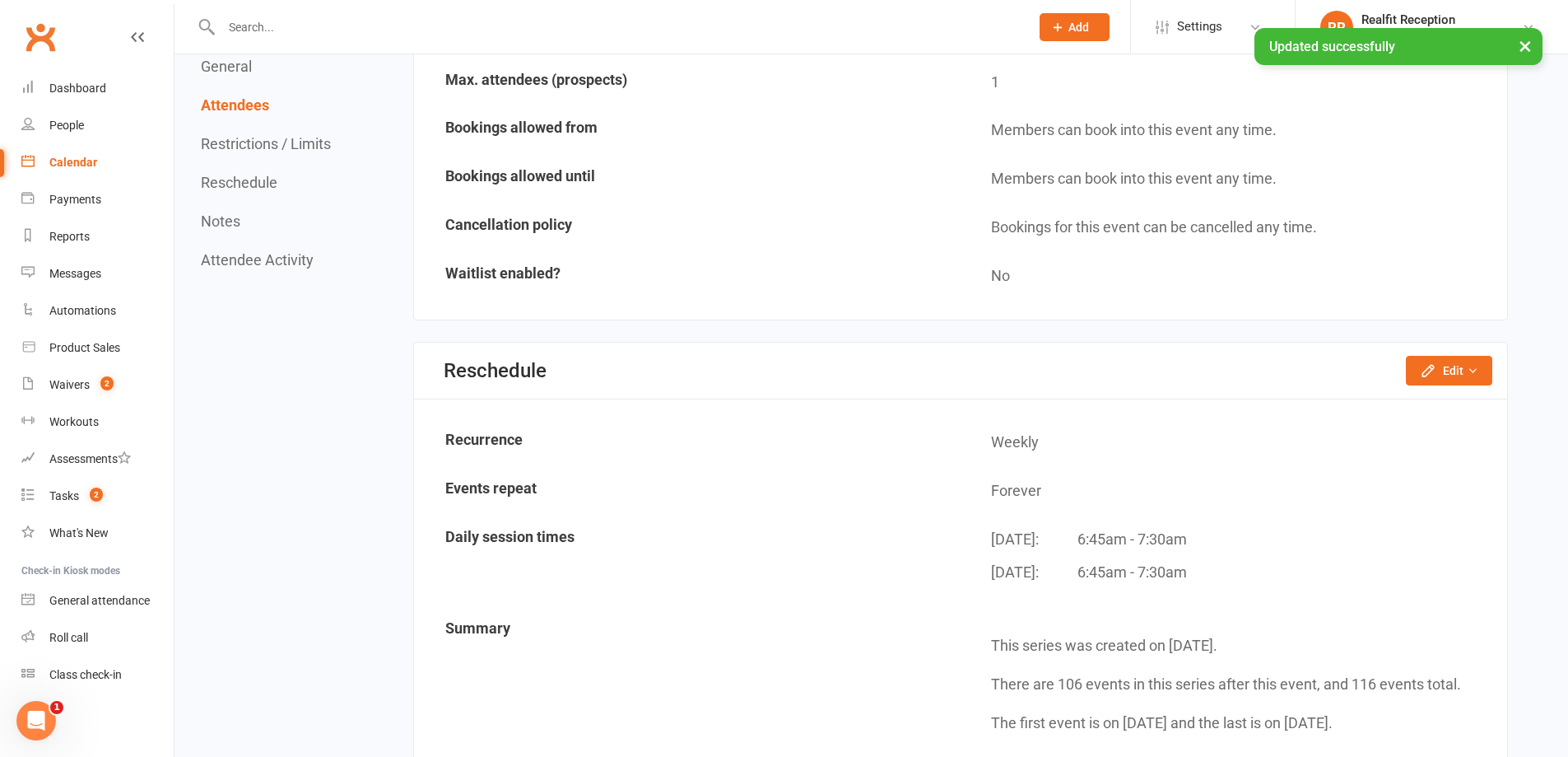
scroll to position [1070, 0]
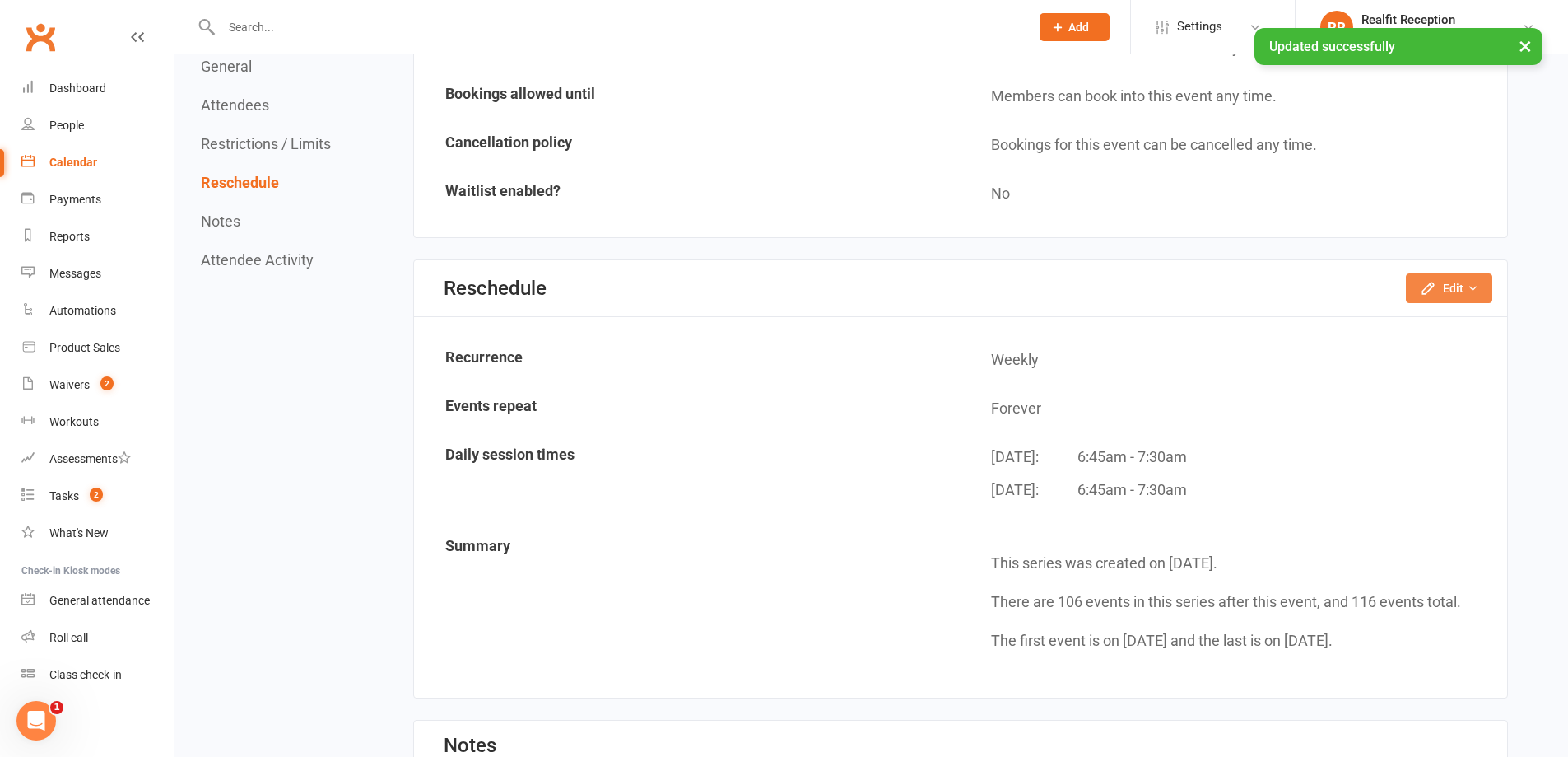
click at [1453, 293] on button "Edit" at bounding box center [1450, 288] width 86 height 29
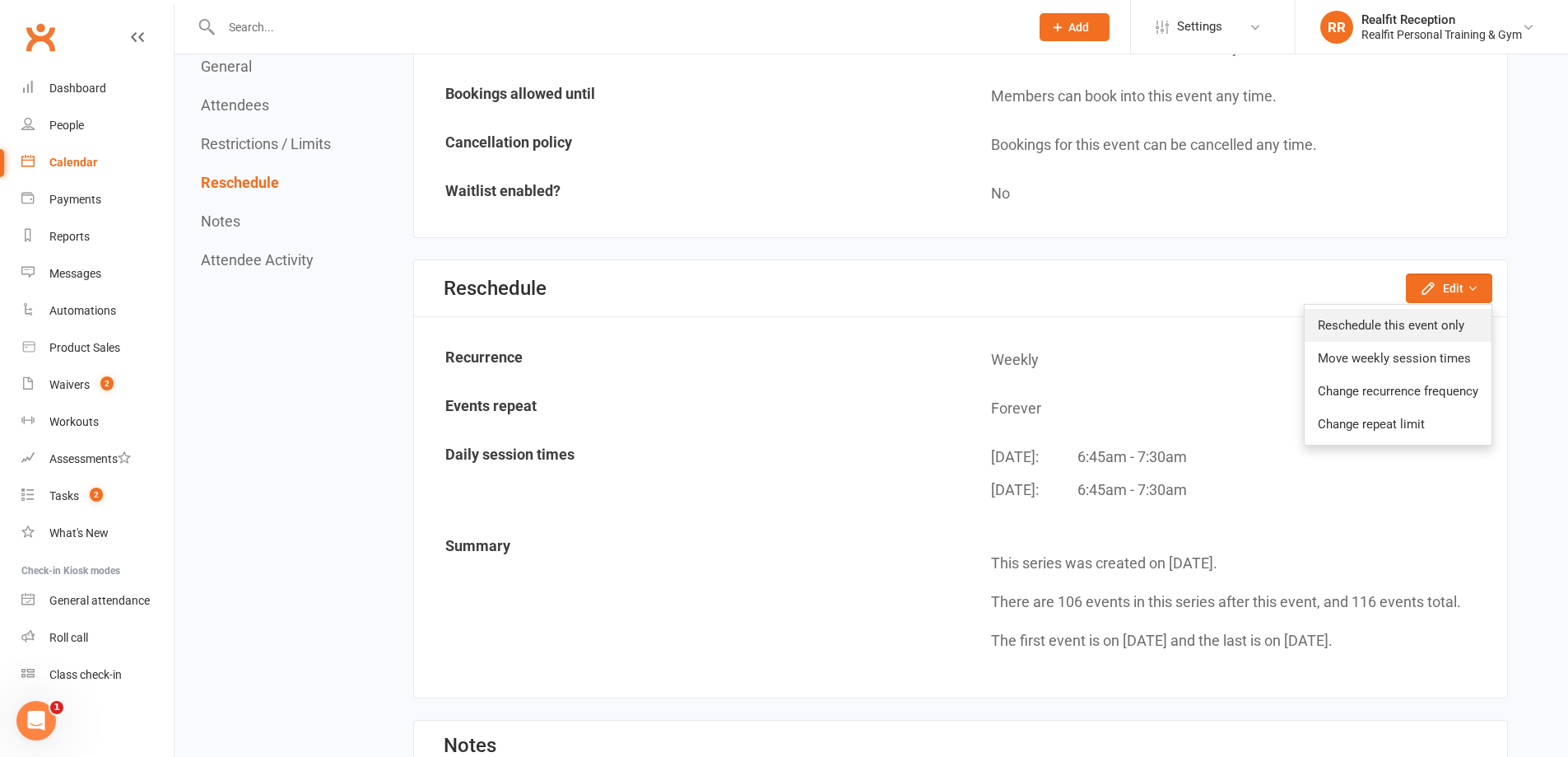
click at [1351, 334] on link "Reschedule this event only" at bounding box center [1398, 325] width 187 height 33
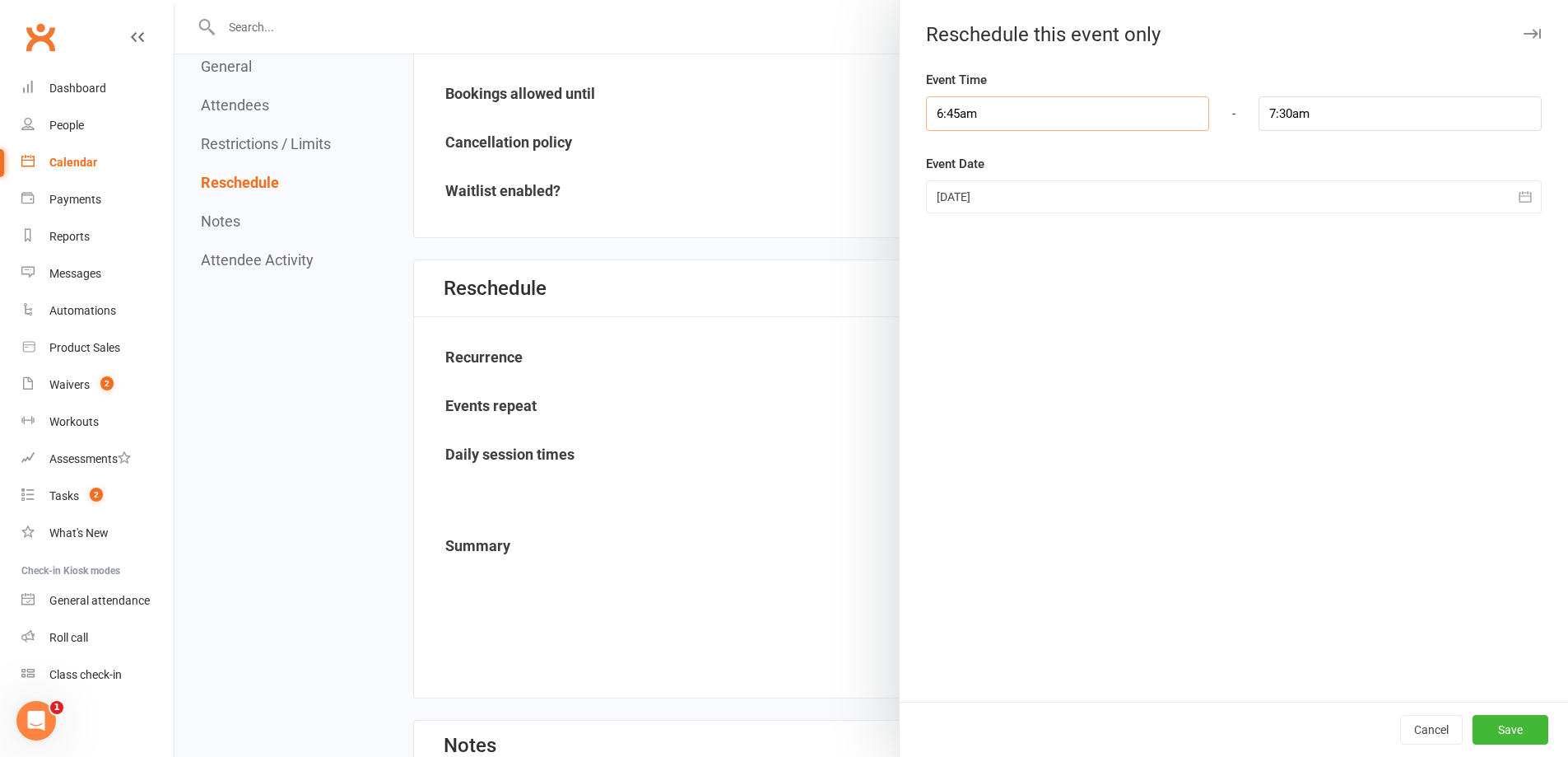
click at [1014, 111] on input "6:45am" at bounding box center [1067, 114] width 284 height 35
type input "7:00am"
type input "7:45am"
click at [953, 186] on li "7:00am" at bounding box center [966, 193] width 79 height 25
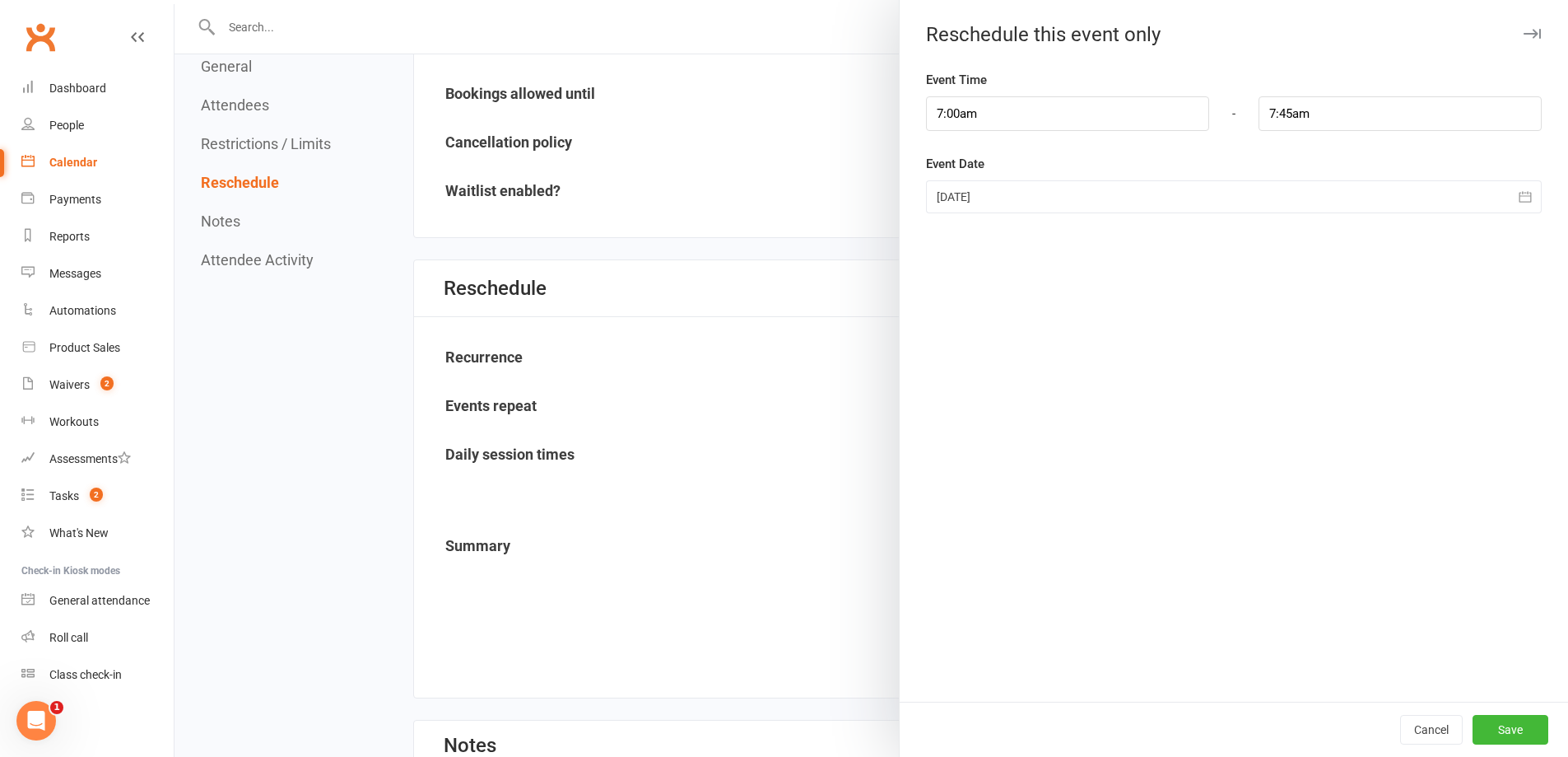
click at [996, 196] on div at bounding box center [1233, 197] width 616 height 33
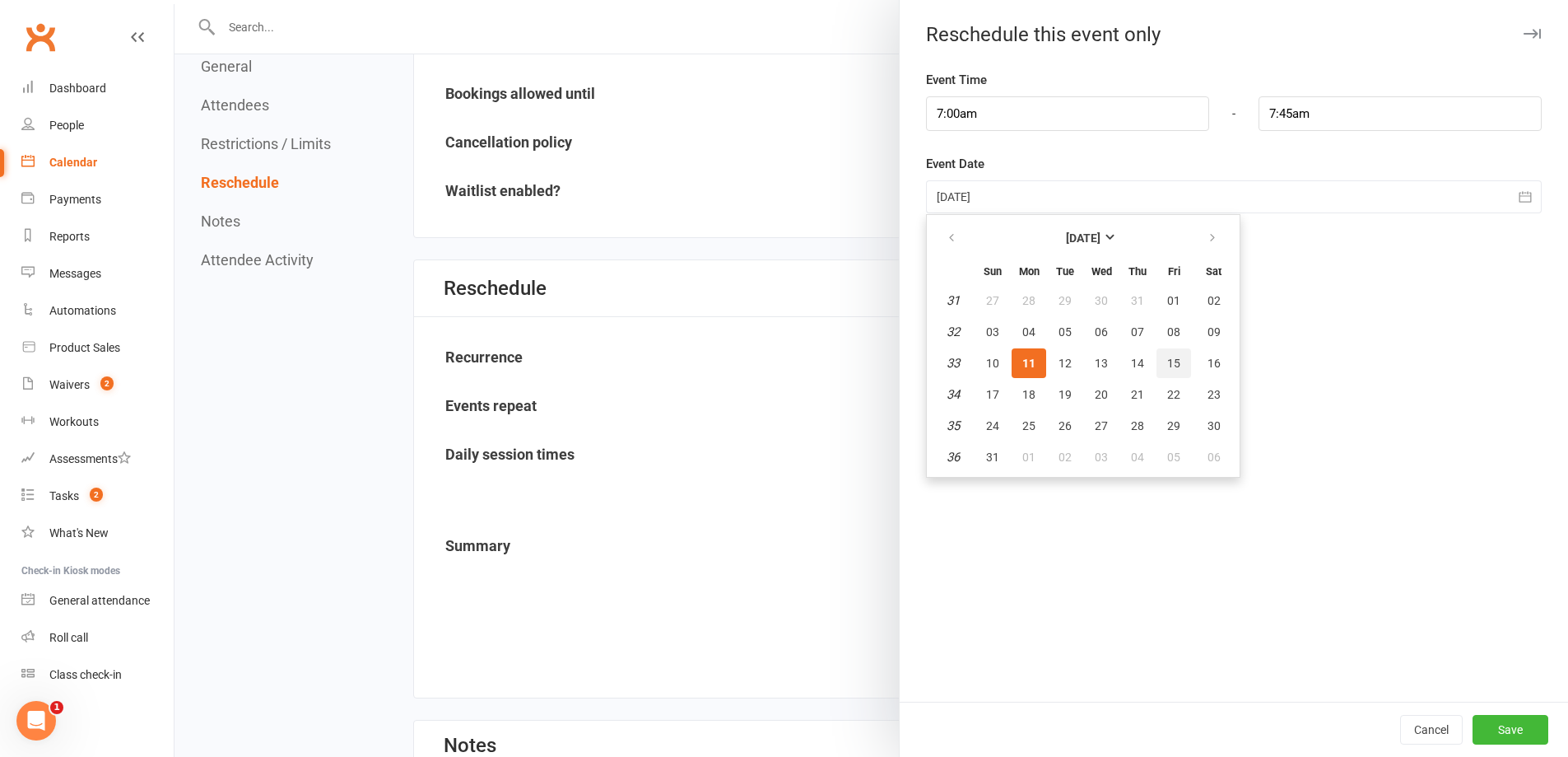
click at [1167, 359] on span "15" at bounding box center [1173, 363] width 13 height 13
type input "[DATE]"
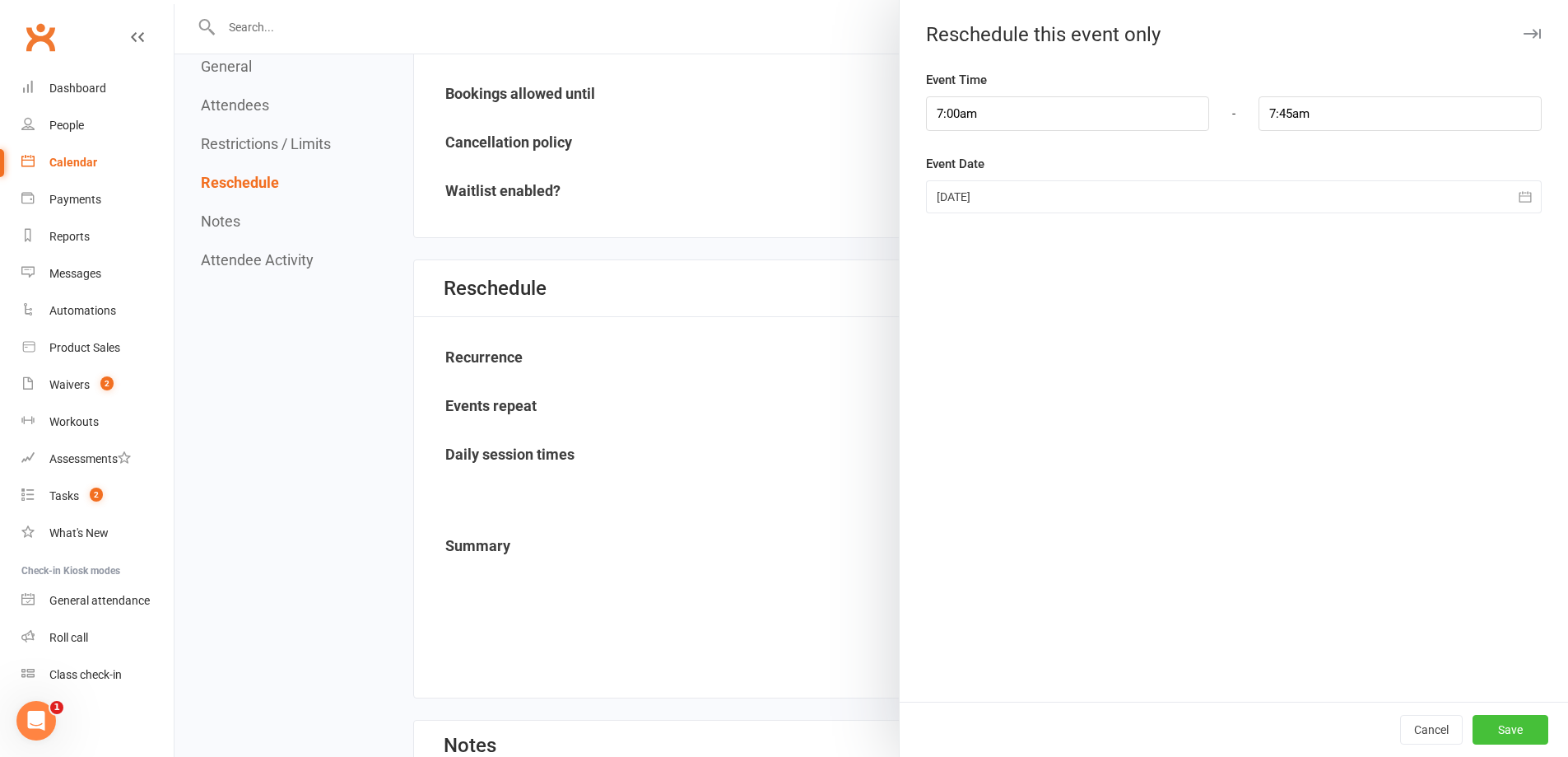
click at [1499, 723] on button "Save" at bounding box center [1510, 729] width 76 height 29
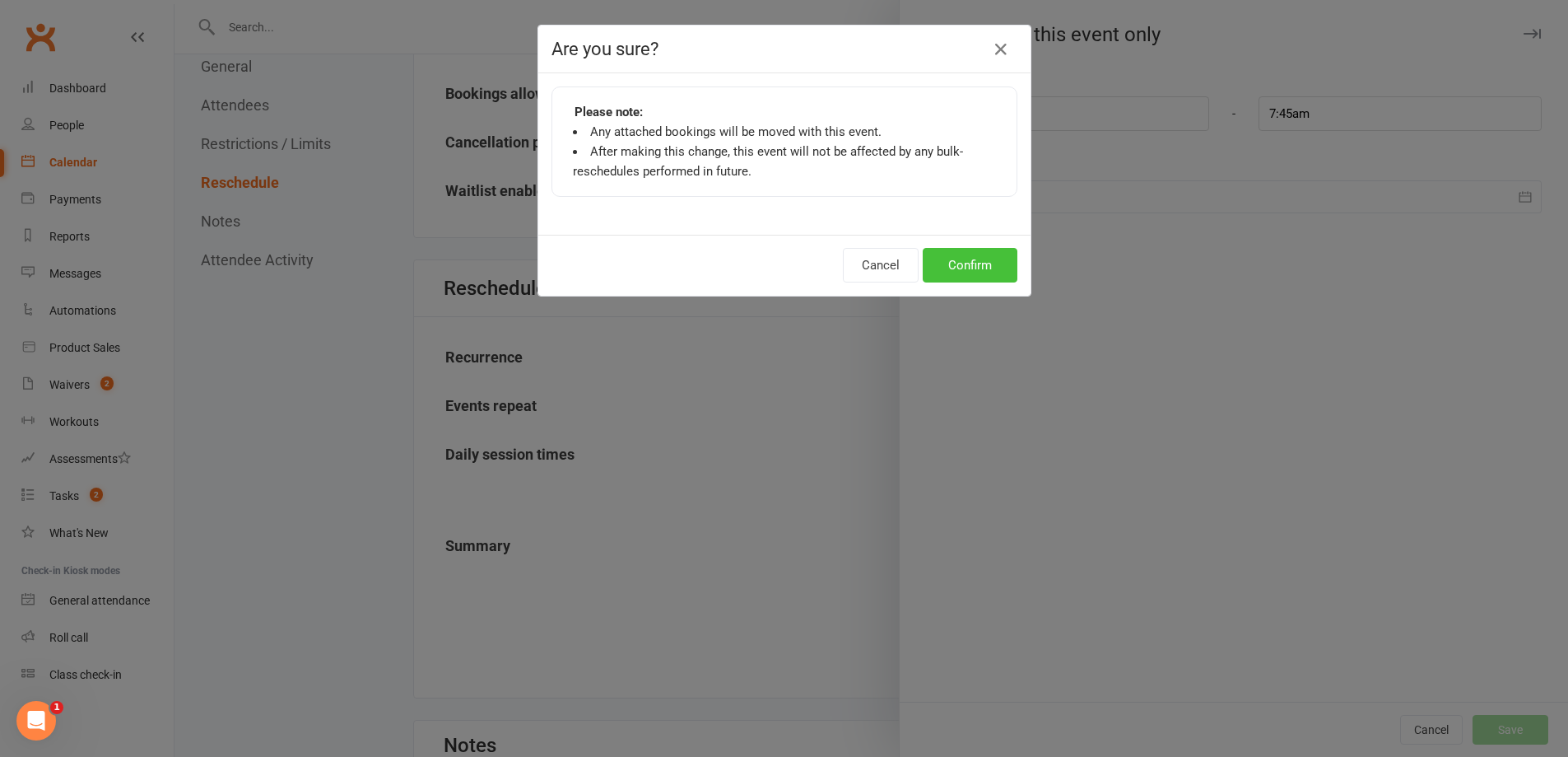
click at [987, 269] on button "Confirm" at bounding box center [970, 265] width 95 height 35
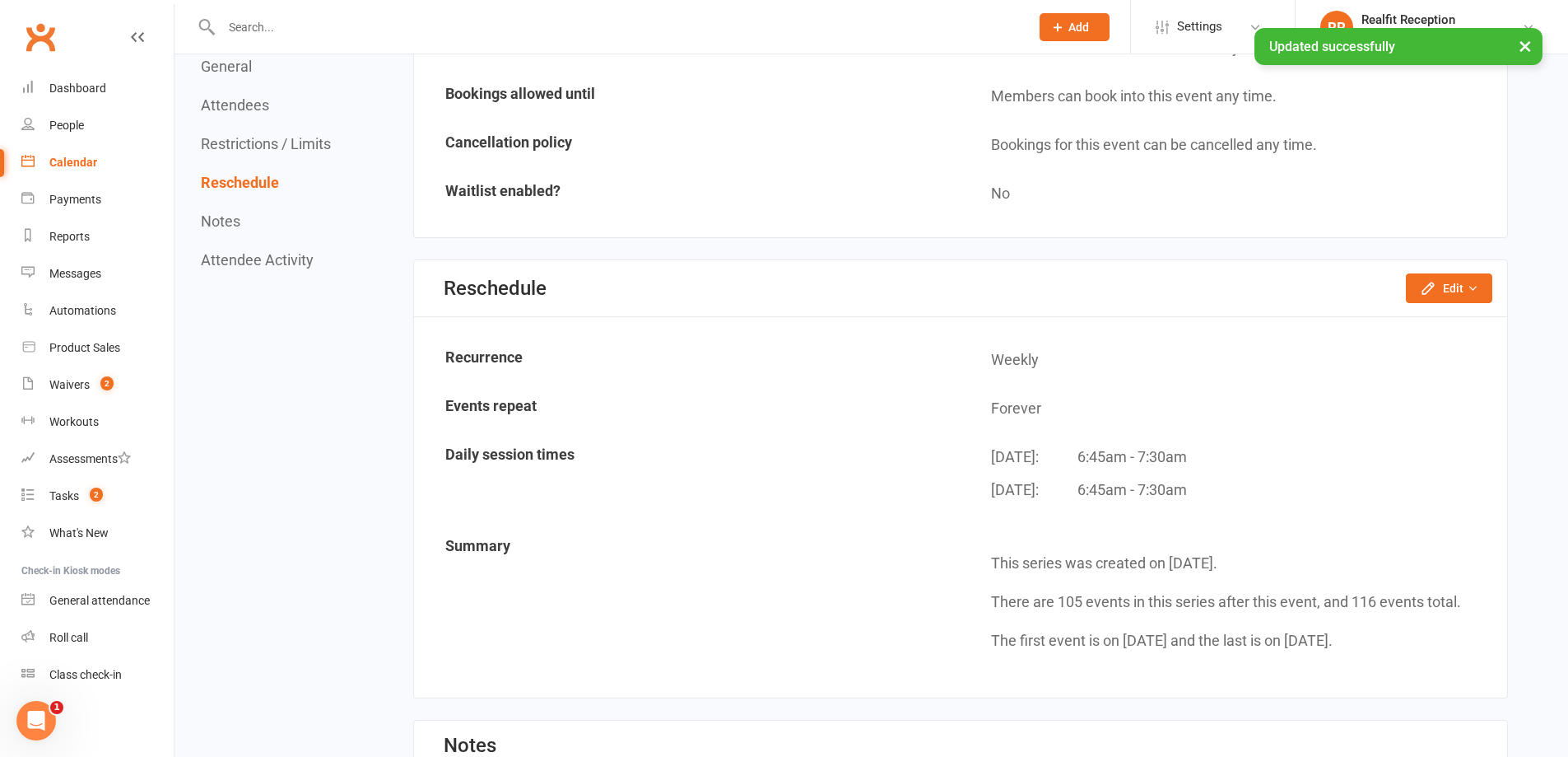
click at [71, 155] on link "Calendar" at bounding box center [97, 162] width 152 height 37
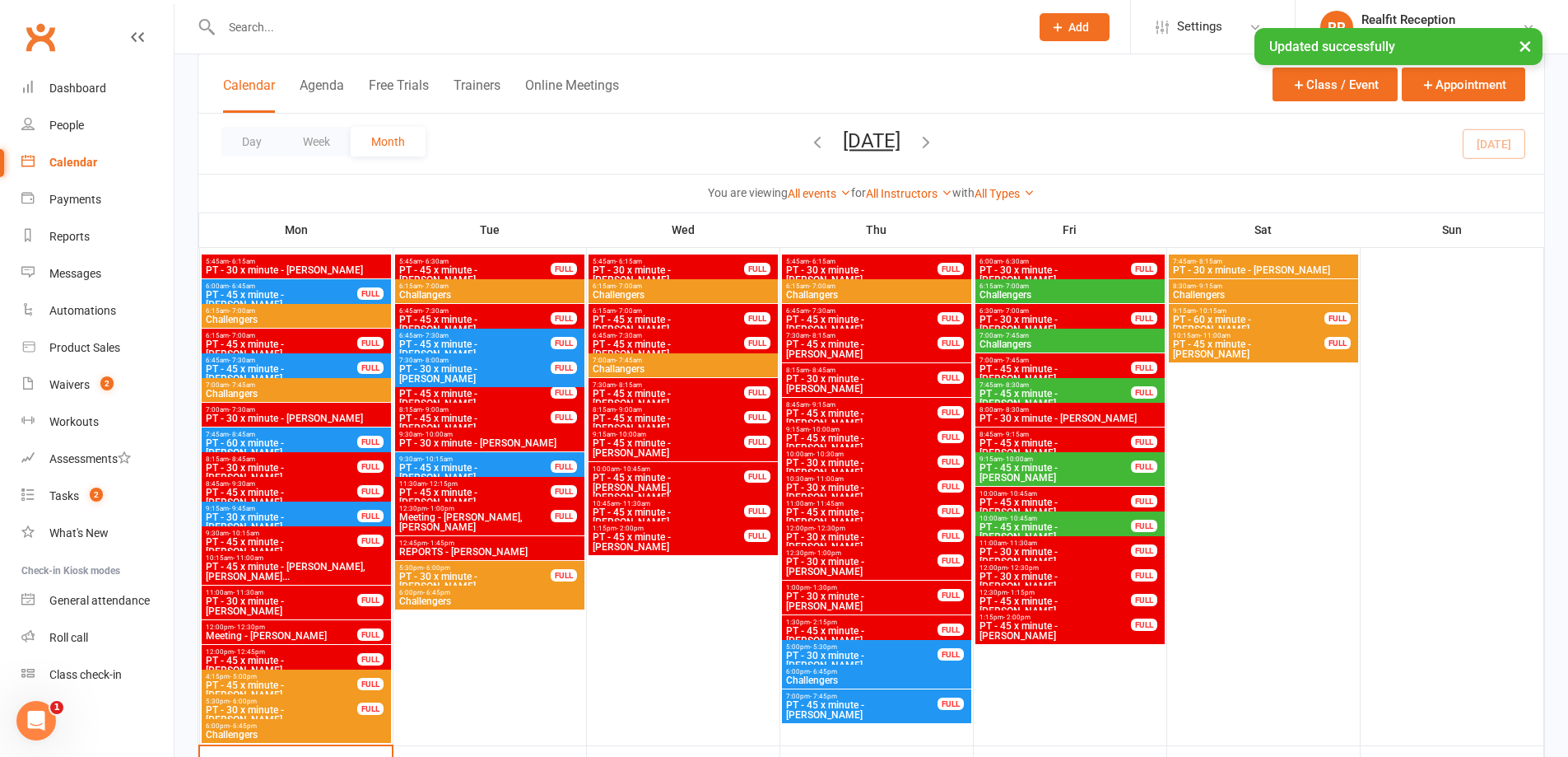
scroll to position [1070, 0]
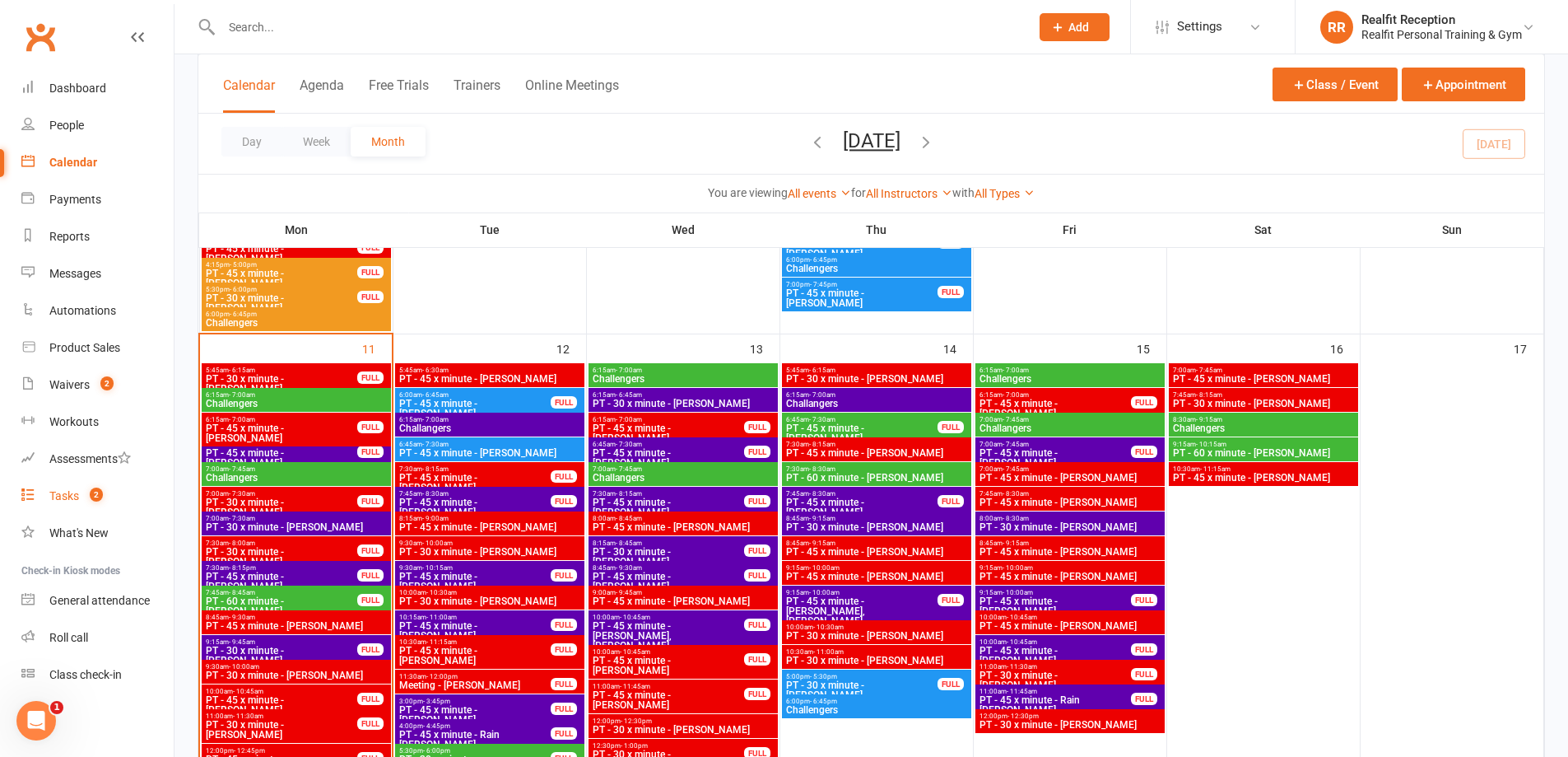
click at [61, 504] on link "Tasks 2" at bounding box center [97, 495] width 152 height 37
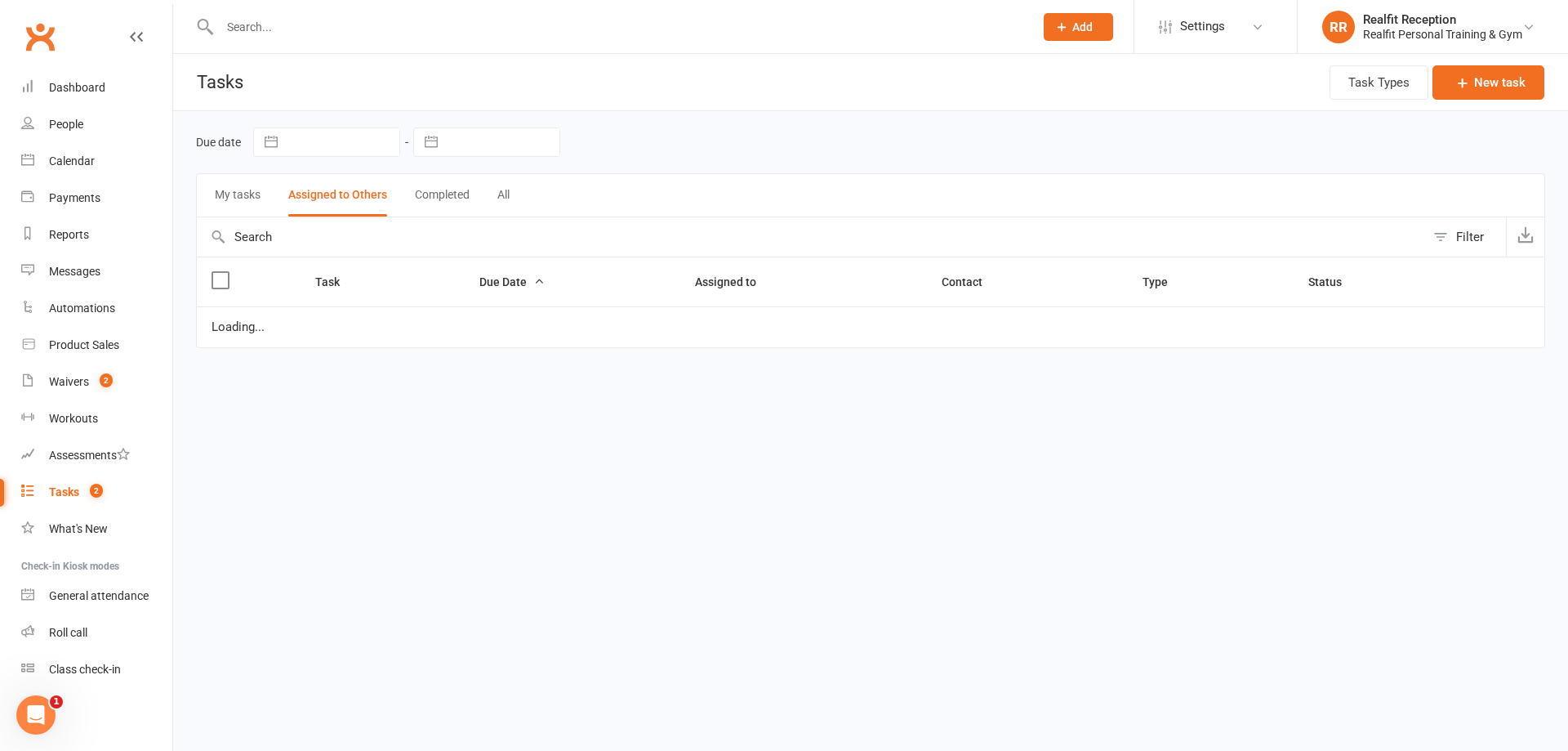
select select "started"
select select "waiting"
select select "started"
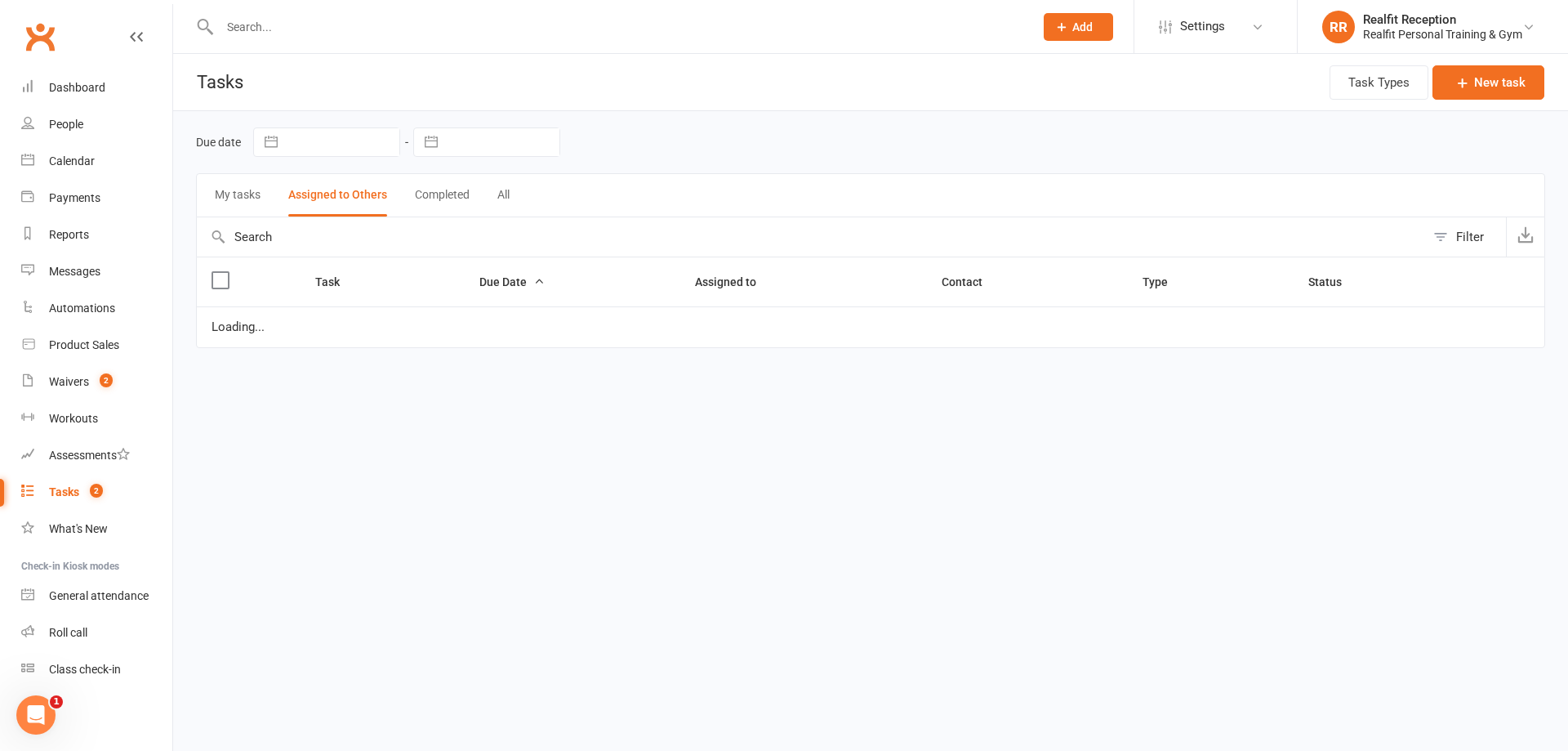
select select "started"
select select "waiting"
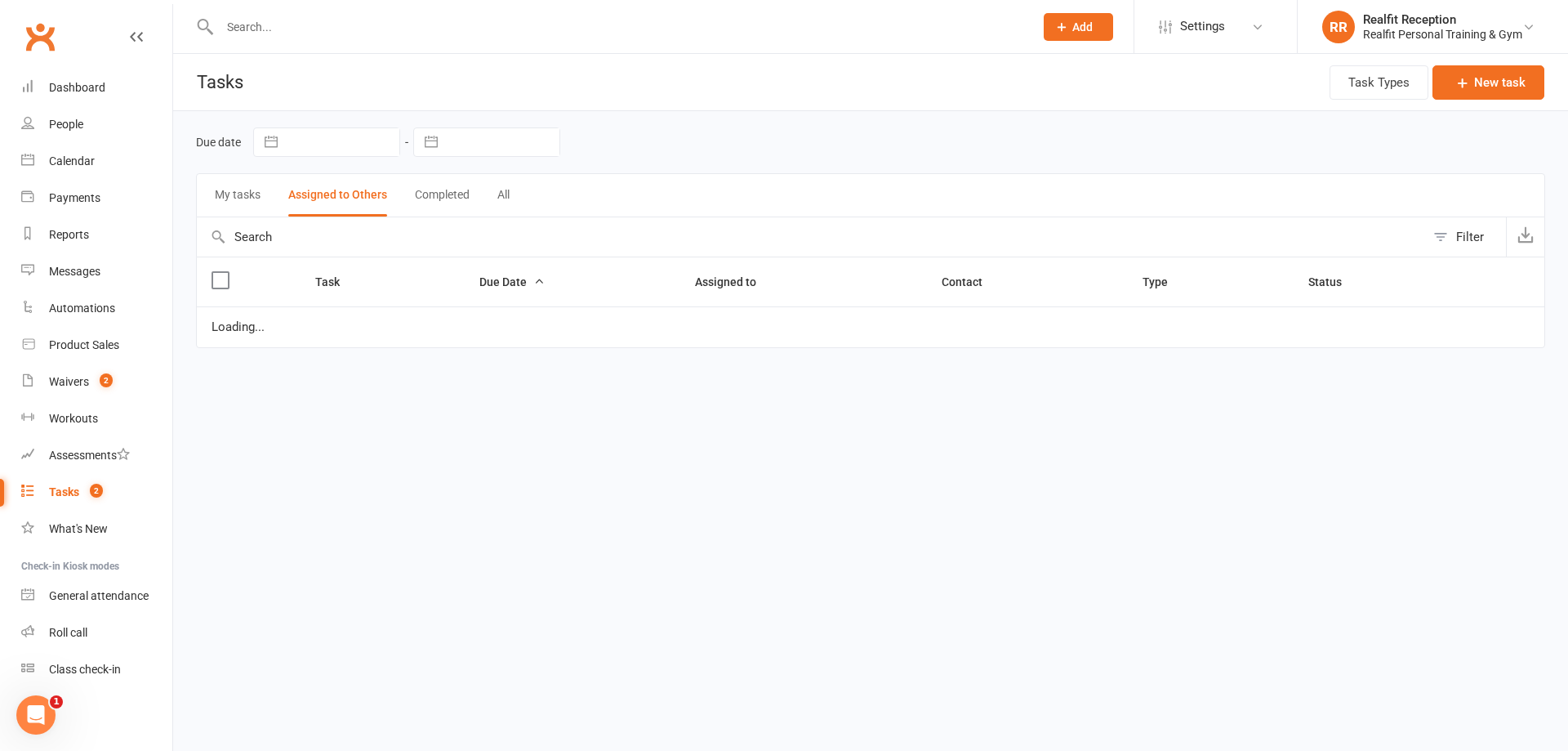
select select "started"
select select "waiting"
select select "started"
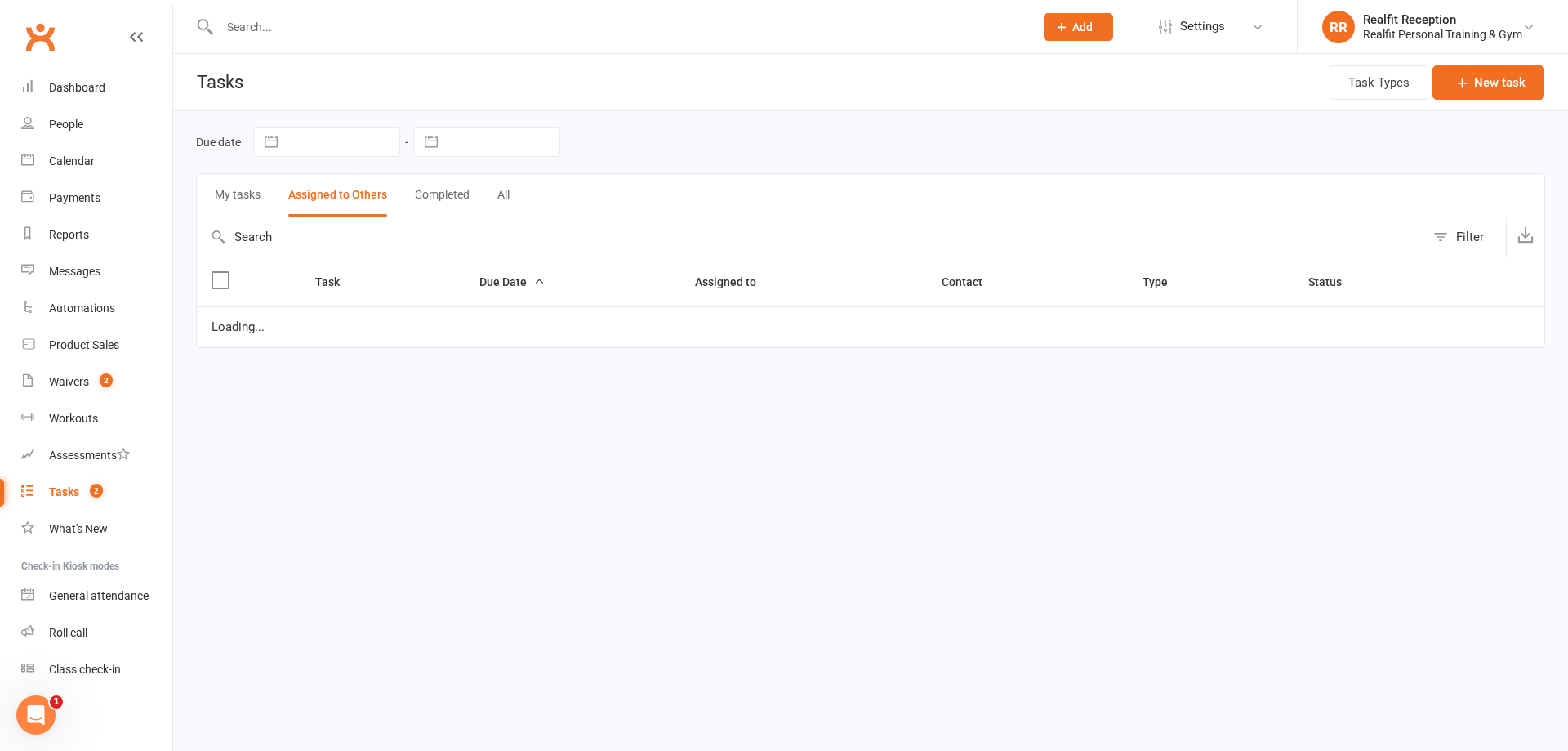
select select "started"
select select "waiting"
select select "started"
select select "waiting"
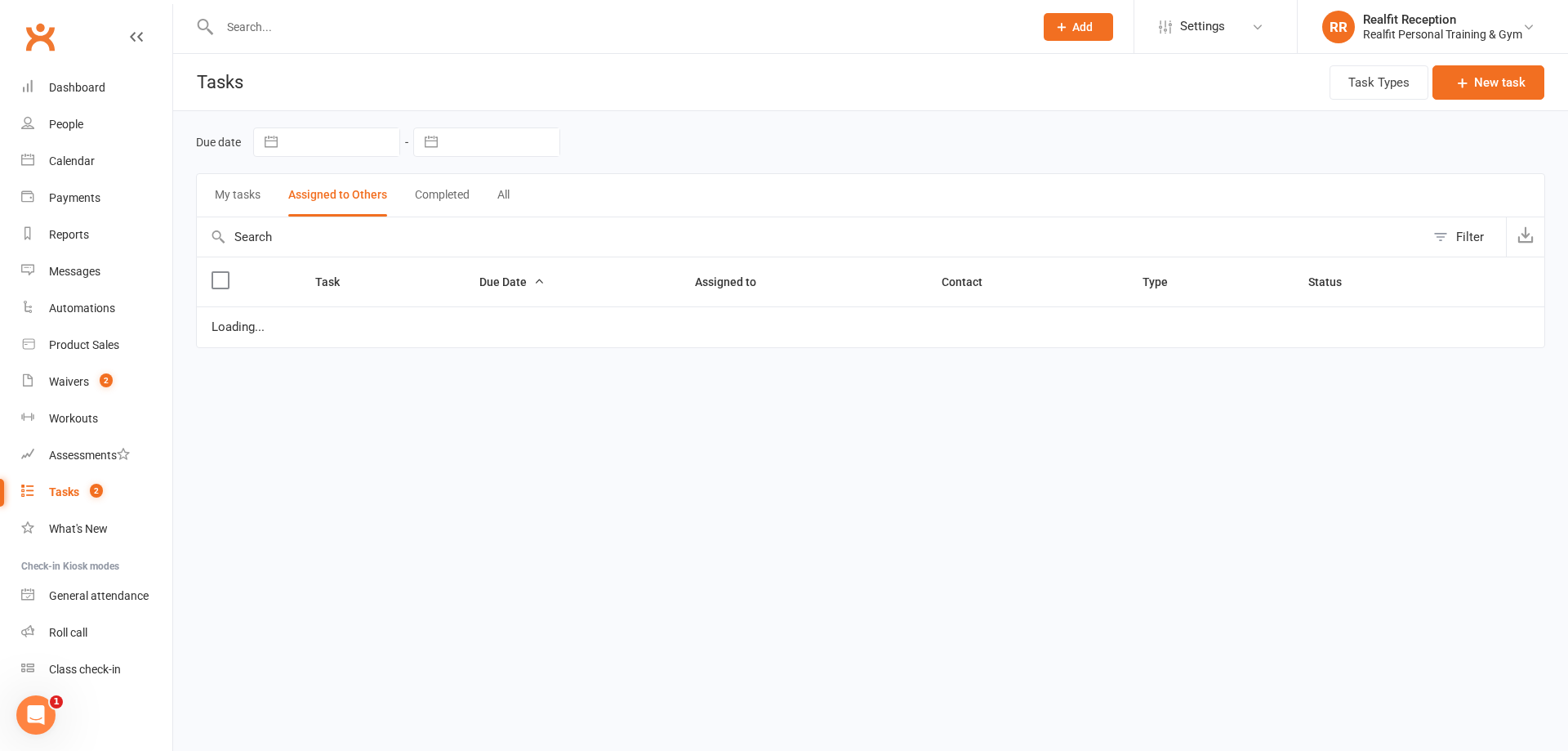
select select "waiting"
select select "started"
select select "waiting"
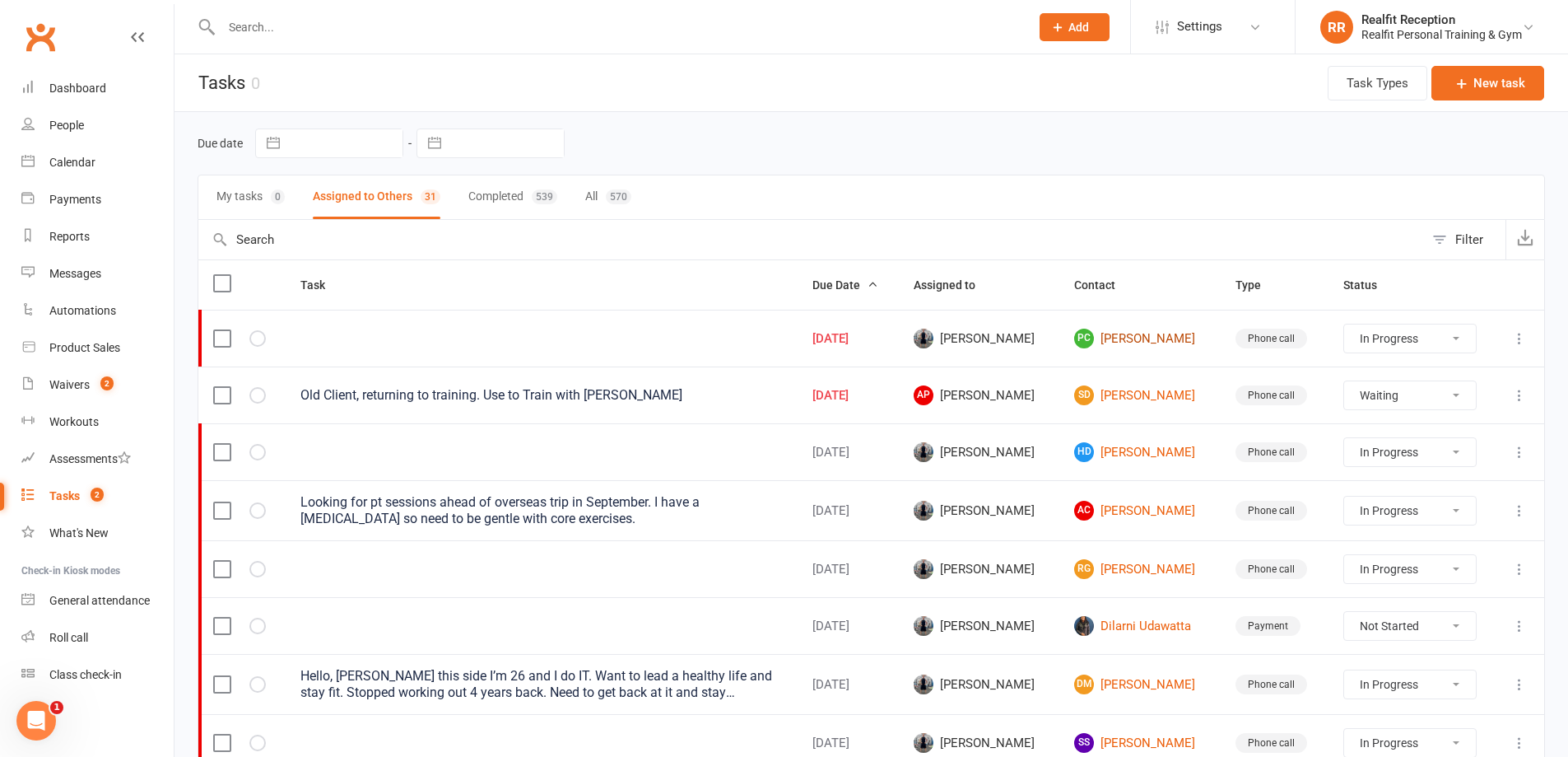
click at [1123, 331] on link "PC [PERSON_NAME]" at bounding box center [1140, 339] width 132 height 20
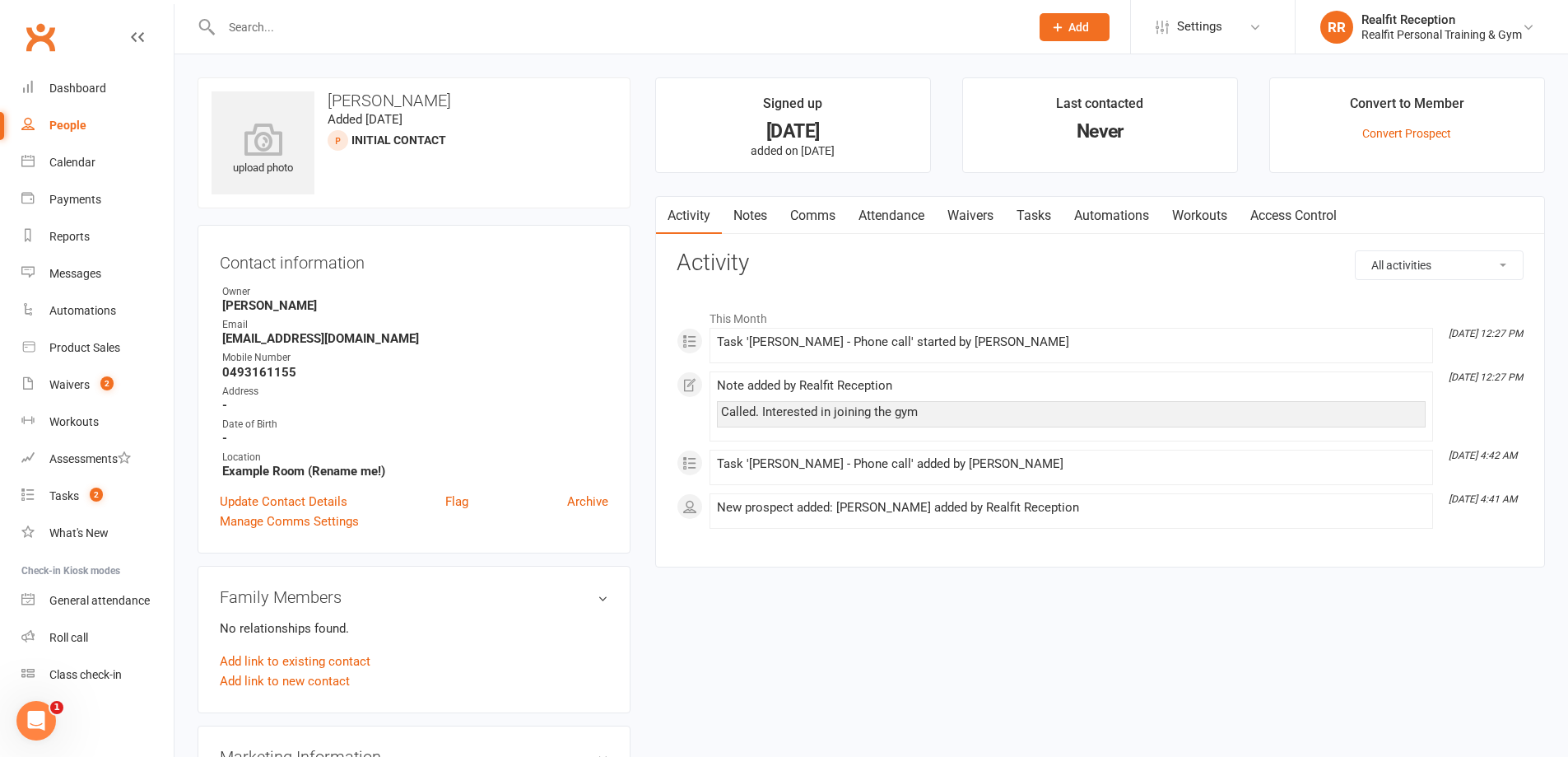
click at [1030, 217] on link "Tasks" at bounding box center [1034, 215] width 58 height 38
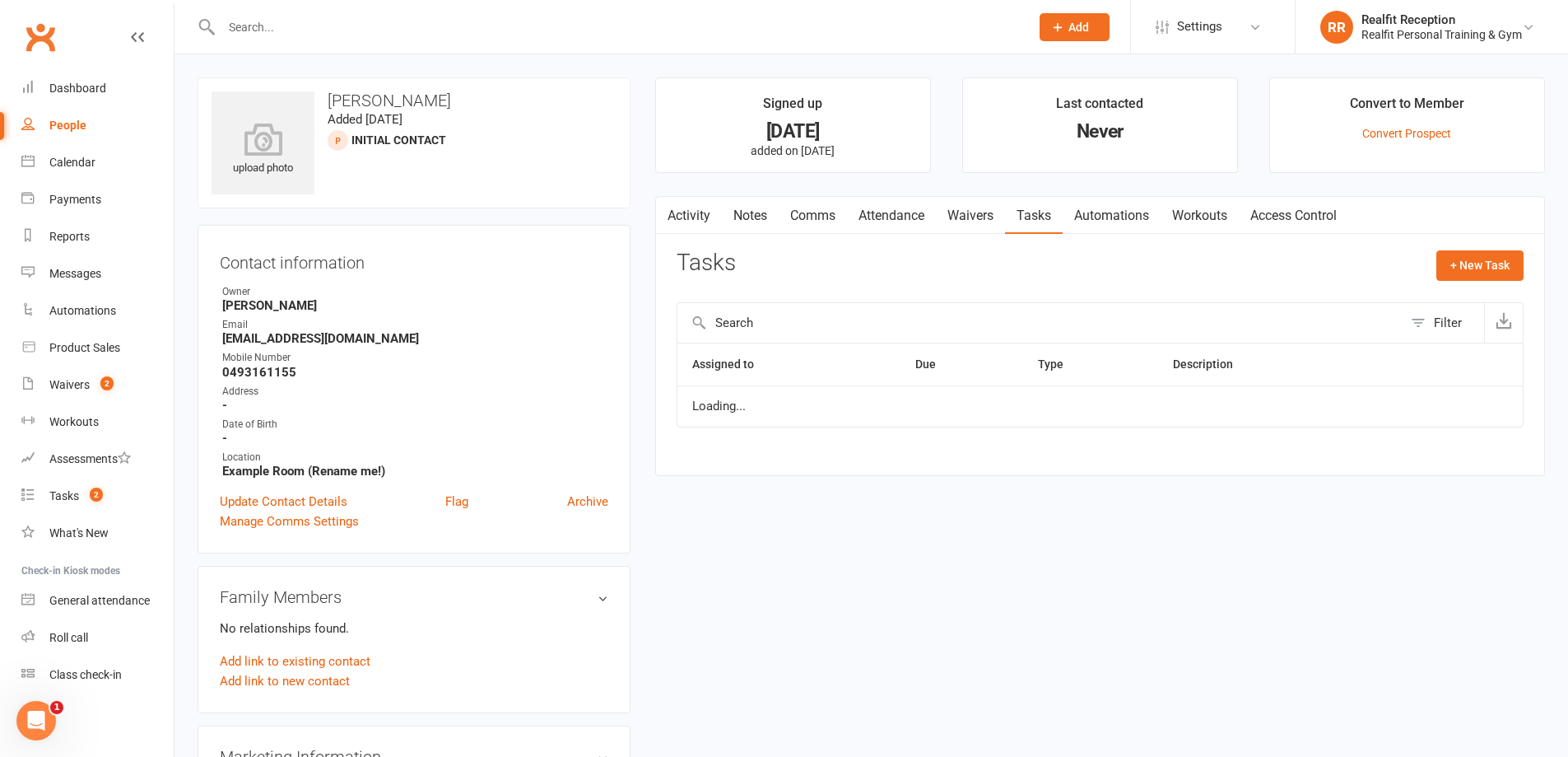
select select "started"
click at [1463, 417] on icon "button" at bounding box center [1464, 414] width 15 height 15
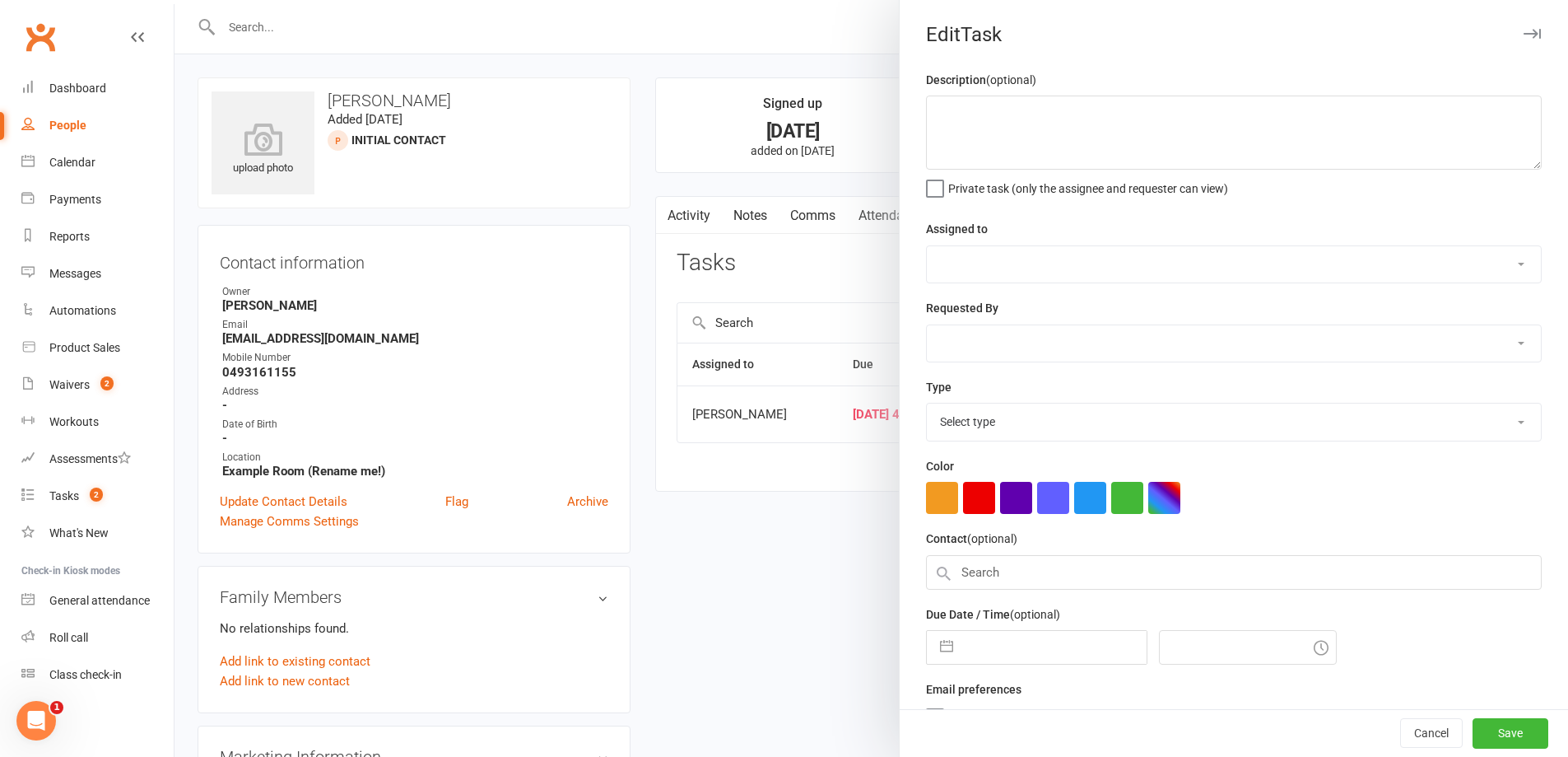
select select "49223"
type input "[DATE]"
type input "4:45am"
select select "26751"
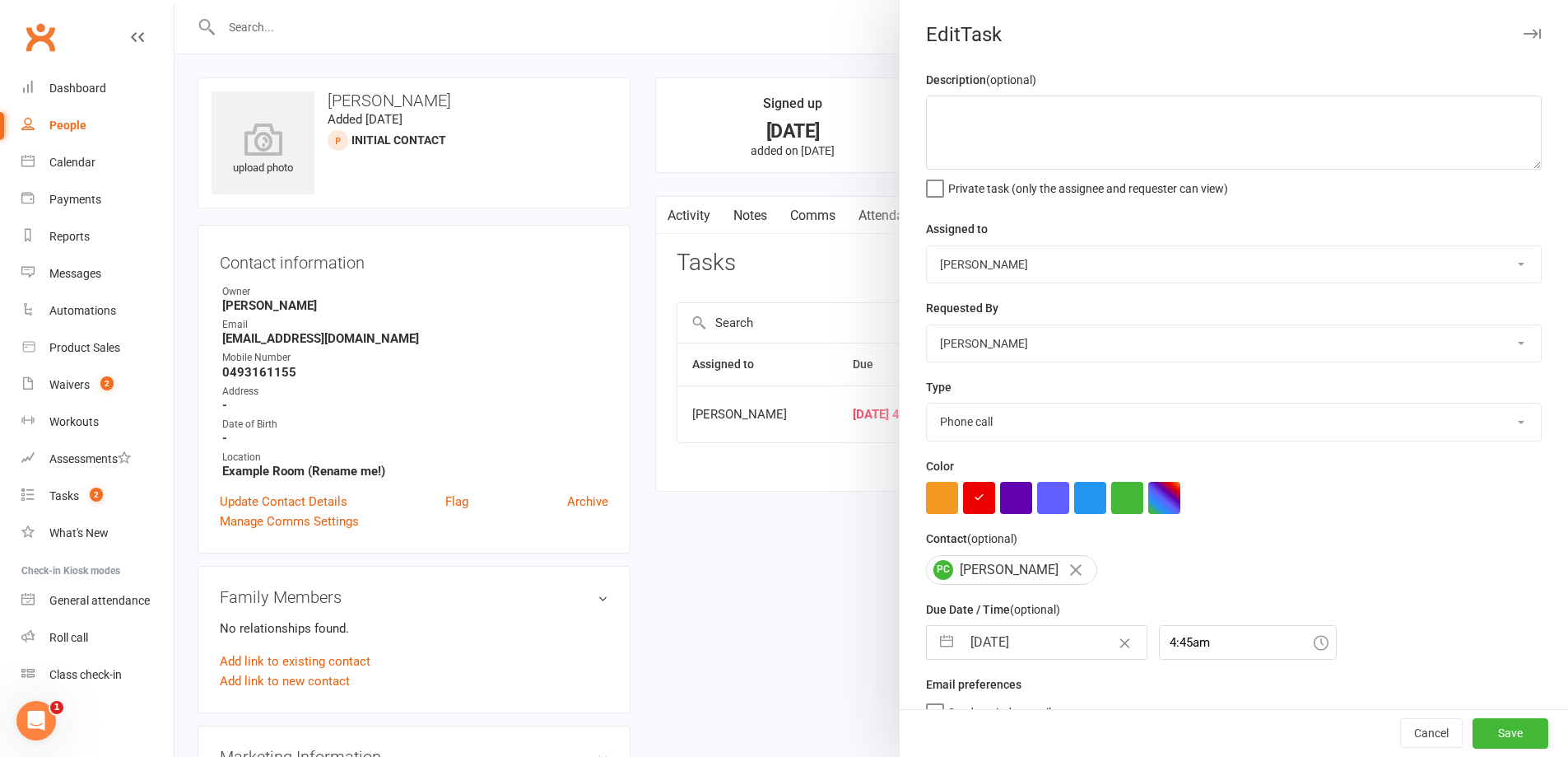
click at [1060, 645] on input "[DATE]" at bounding box center [1054, 642] width 185 height 33
select select "6"
select select "2025"
select select "7"
select select "2025"
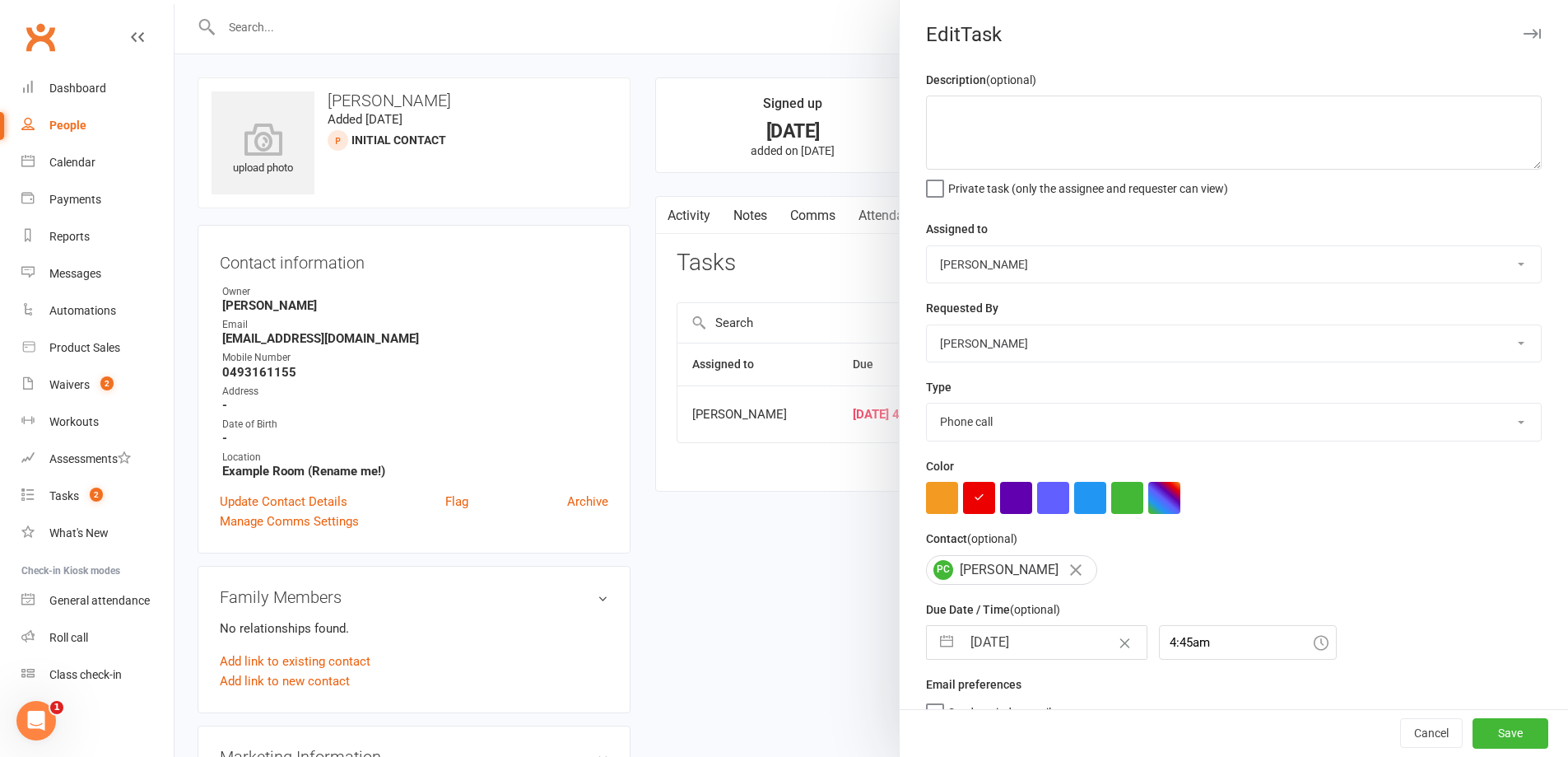
select select "8"
select select "2025"
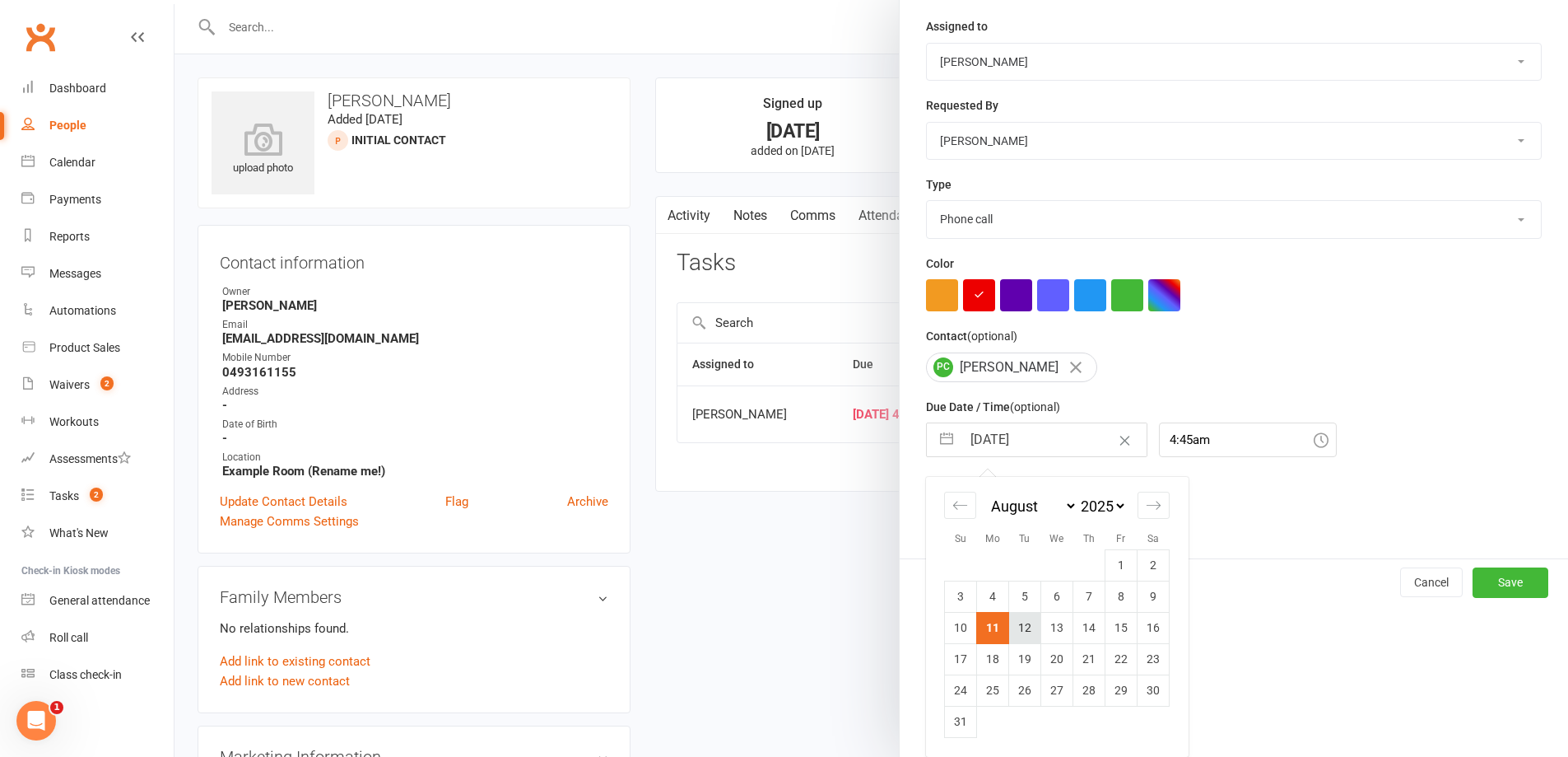
click at [1018, 631] on td "12" at bounding box center [1025, 628] width 32 height 31
type input "[DATE]"
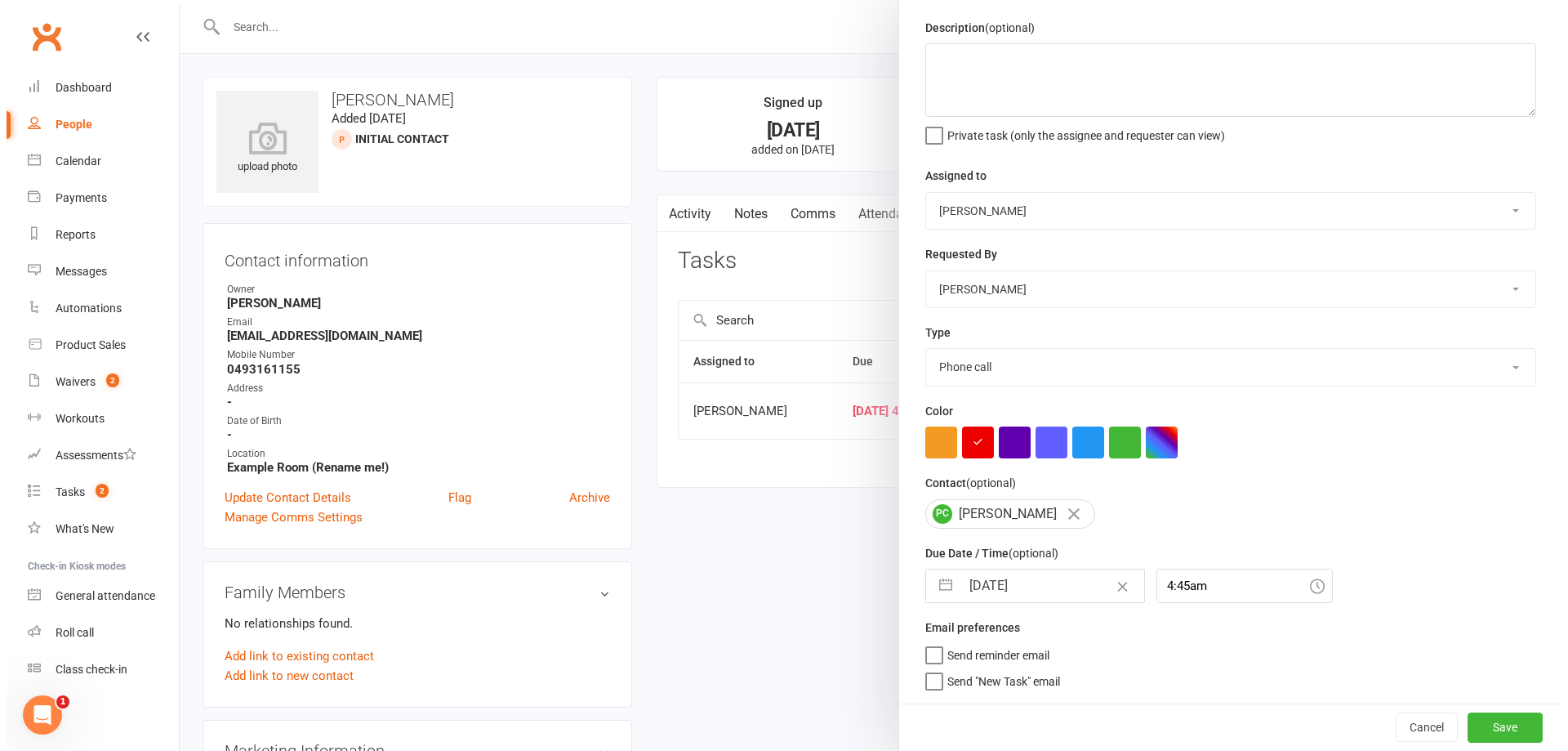
scroll to position [58, 0]
click at [1475, 724] on button "Save" at bounding box center [1498, 726] width 76 height 29
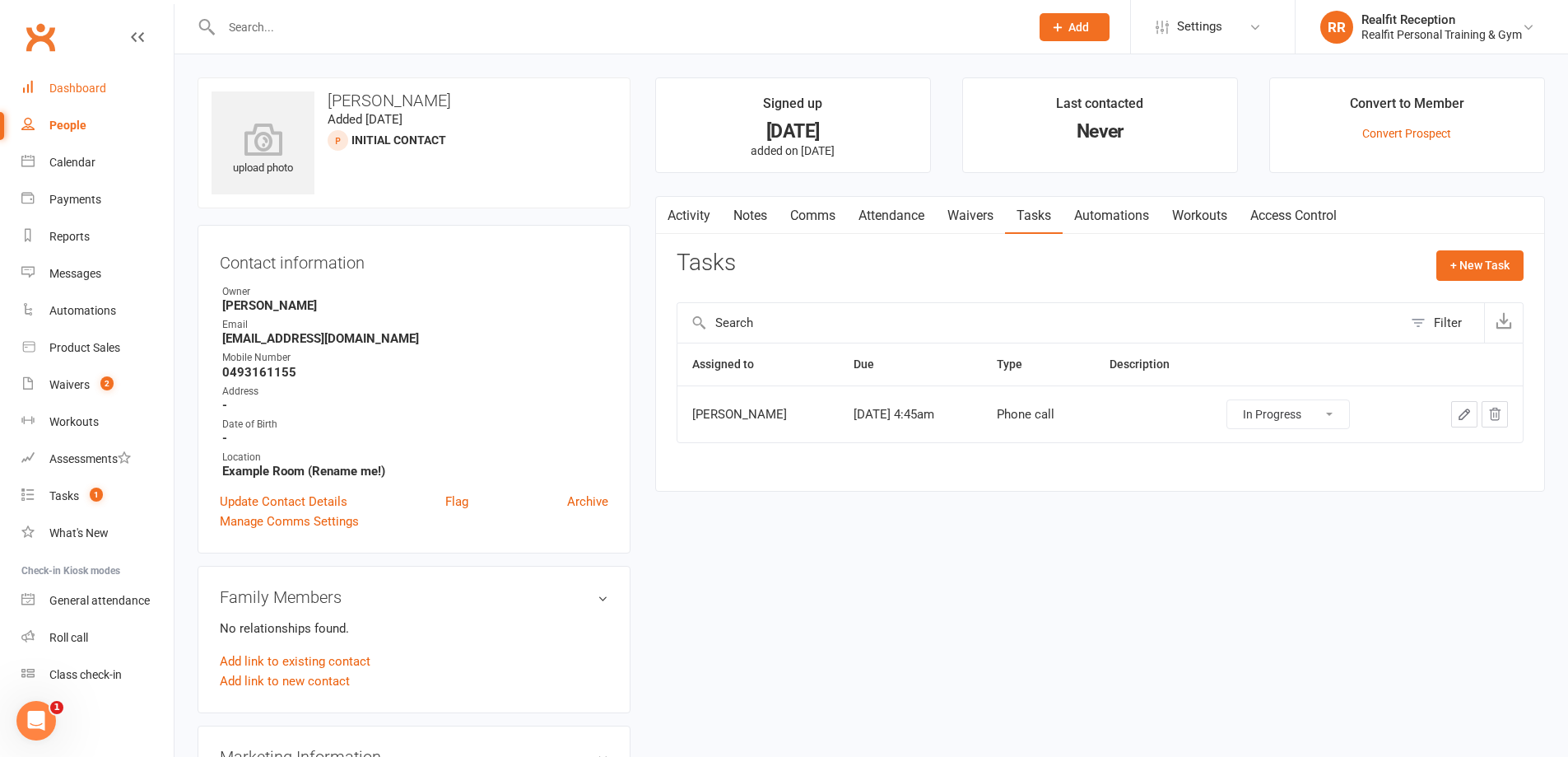
click at [67, 89] on div "Dashboard" at bounding box center [78, 88] width 57 height 13
